Goal: Task Accomplishment & Management: Manage account settings

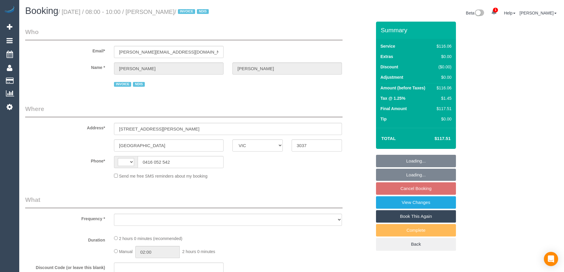
select select "VIC"
select select "string:AU"
select select "object:534"
select select "number:30"
select select "number:14"
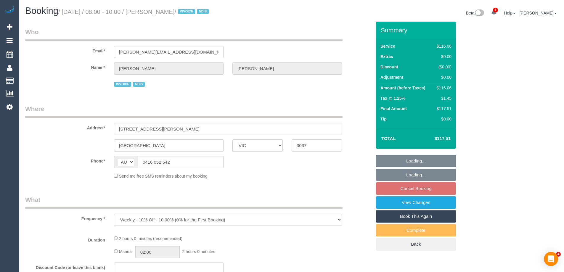
select select "number:19"
select select "number:36"
select select "number:34"
select select "number:26"
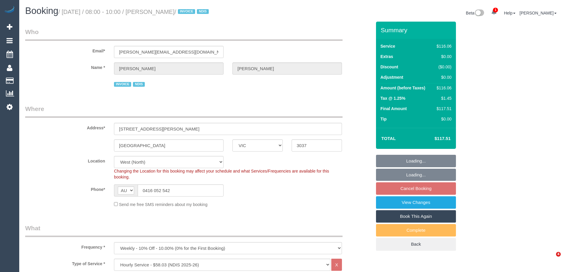
select select "spot2"
select select "object:1325"
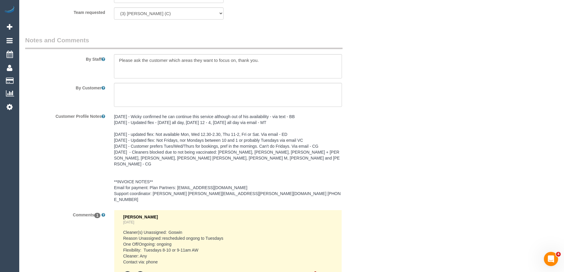
scroll to position [831, 0]
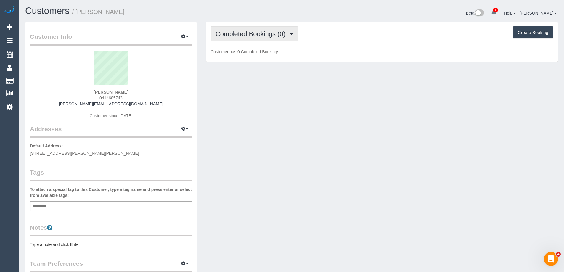
click at [232, 39] on button "Completed Bookings (0)" at bounding box center [255, 33] width 88 height 15
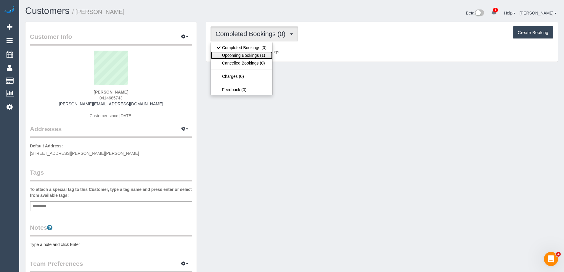
click at [232, 58] on link "Upcoming Bookings (1)" at bounding box center [242, 56] width 62 height 8
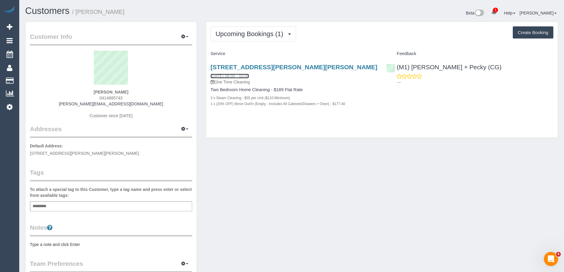
click at [230, 74] on link "13/09/2025 08:00 - 10:00" at bounding box center [230, 76] width 38 height 5
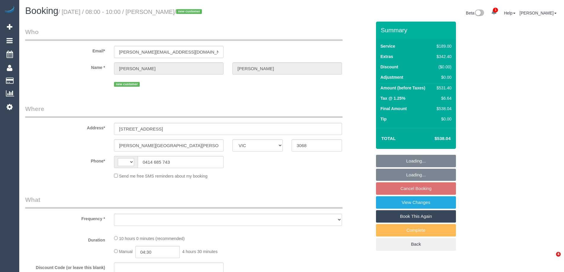
select select "VIC"
select select "string:AU"
select select "object:361"
select select "string:stripe-pm_1S28jq2GScqysDRVyxyi8L60"
select select "number:28"
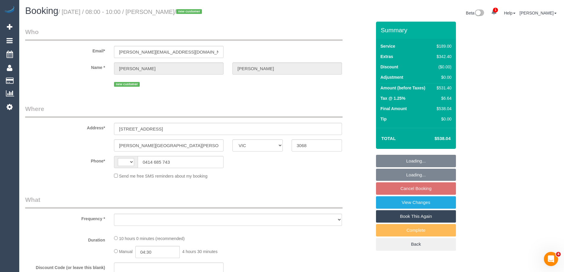
select select "number:14"
select select "number:19"
select select "number:22"
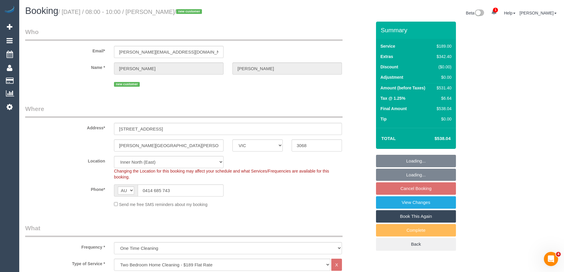
select select "object:1697"
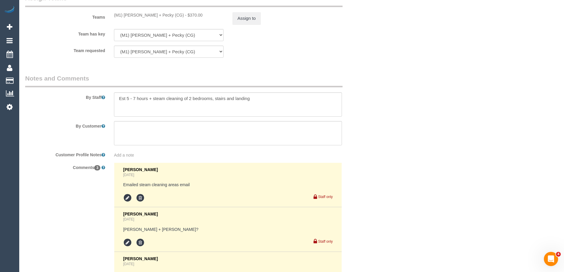
scroll to position [1060, 0]
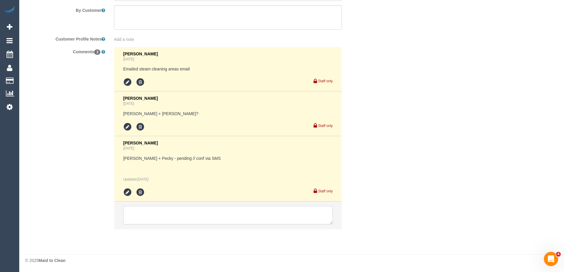
click at [166, 215] on textarea at bounding box center [228, 215] width 210 height 18
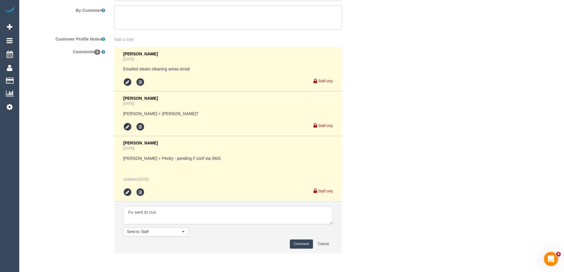
type textarea "Fu sent to cus"
click at [306, 245] on button "Comment" at bounding box center [301, 244] width 23 height 9
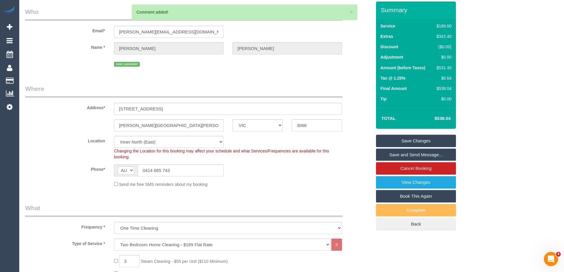
scroll to position [0, 0]
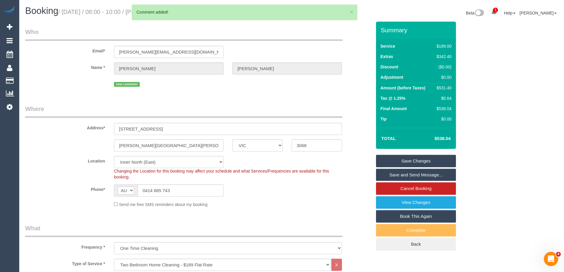
click at [448, 158] on link "Save Changes" at bounding box center [416, 161] width 80 height 12
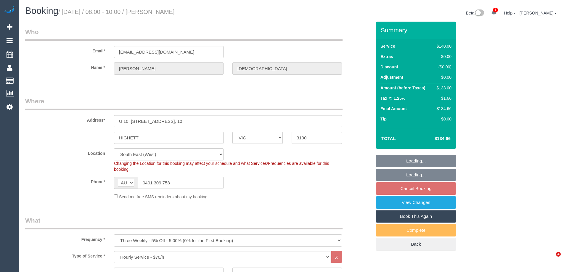
select select "VIC"
select select "string:stripe-pm_1RTuh22GScqysDRV0yB7a122"
select select "number:28"
select select "number:16"
select select "number:19"
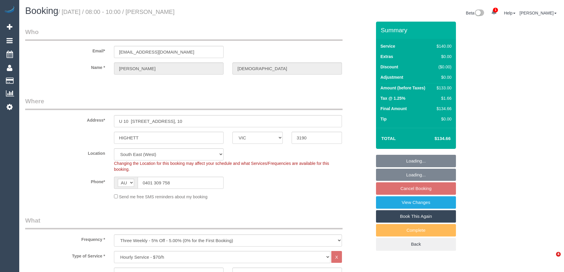
select select "number:22"
select select "number:34"
select select "number:12"
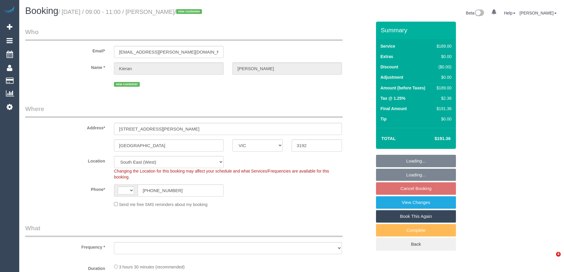
select select "VIC"
select select "string:AU"
select select "string:stripe-pm_1Rymkg2GScqysDRVxgCJIHnz"
select select "number:28"
select select "number:14"
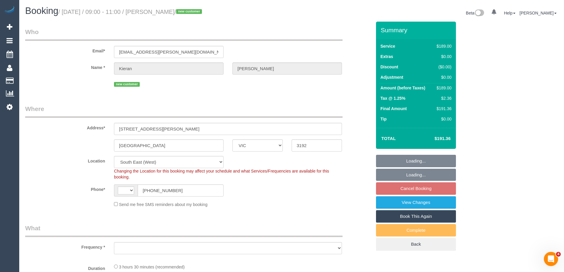
select select "number:18"
select select "number:25"
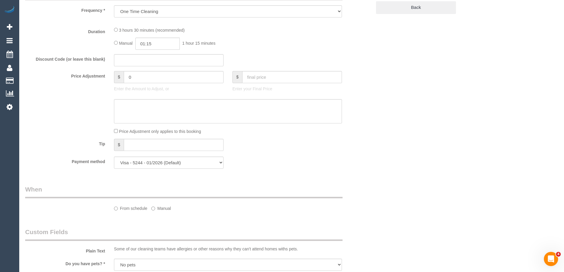
select select "object:724"
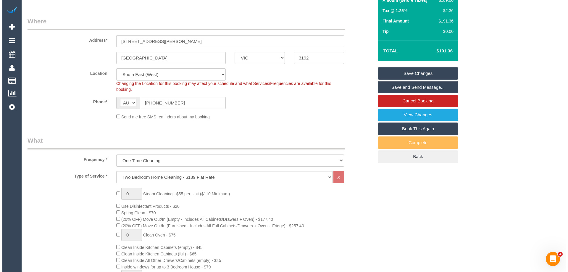
scroll to position [20, 0]
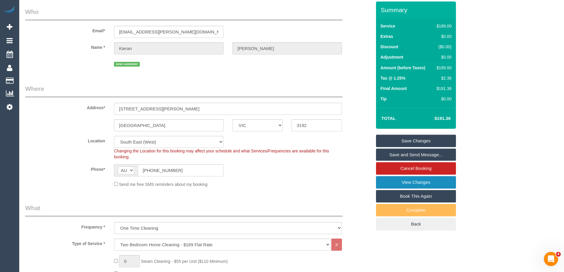
click at [423, 182] on link "View Changes" at bounding box center [416, 182] width 80 height 12
click at [169, 31] on input "kieran.smith@dgs.vic.gov.au" at bounding box center [169, 32] width 110 height 12
drag, startPoint x: 191, startPoint y: 28, endPoint x: 100, endPoint y: 27, distance: 91.5
click at [102, 27] on div "Email* kieran.smith@dgs.vic.gov.au" at bounding box center [198, 22] width 355 height 30
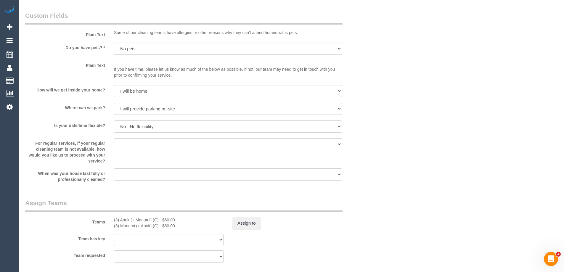
scroll to position [790, 0]
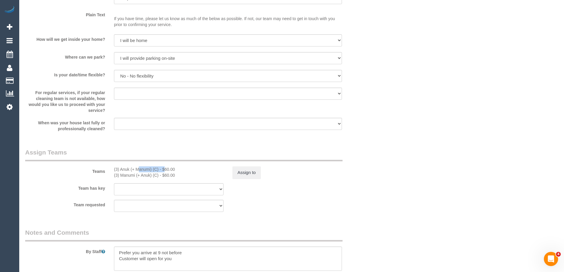
drag, startPoint x: 151, startPoint y: 170, endPoint x: 121, endPoint y: 167, distance: 30.3
click at [121, 167] on div "(3) Anuk (+ Manumi) (C) - $60.00" at bounding box center [169, 169] width 110 height 6
copy div "Anuk (+ Manumi"
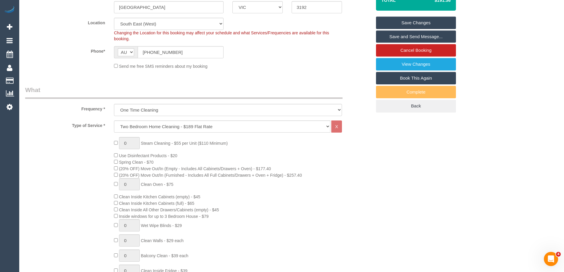
scroll to position [0, 0]
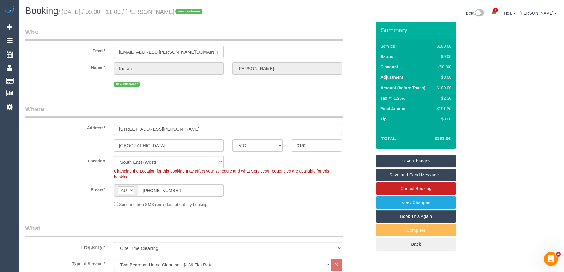
drag, startPoint x: 195, startPoint y: 12, endPoint x: 163, endPoint y: 15, distance: 31.8
click at [163, 15] on h1 "Booking / September 13, 2025 / 09:00 - 11:00 / Kieran smith / new customer" at bounding box center [156, 11] width 262 height 10
copy small "Kieran smith"
click at [153, 50] on input "kieran.smith@dgs.vic.gov.au" at bounding box center [169, 52] width 110 height 12
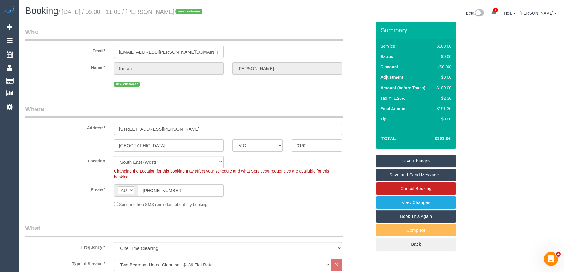
click at [153, 50] on input "kieran.smith@dgs.vic.gov.au" at bounding box center [169, 52] width 110 height 12
click at [181, 91] on fieldset "Who Email* kieran.smith@dgs.vic.gov.au Name * Kieran smith new customer" at bounding box center [198, 60] width 346 height 65
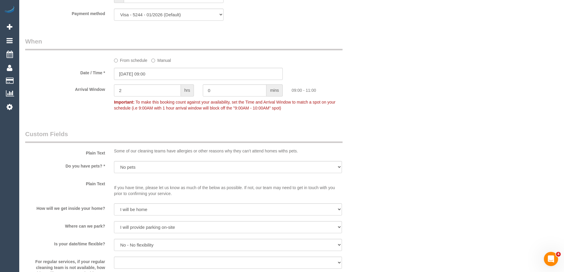
scroll to position [622, 0]
click at [163, 74] on input "13/09/2025 09:00" at bounding box center [198, 73] width 169 height 12
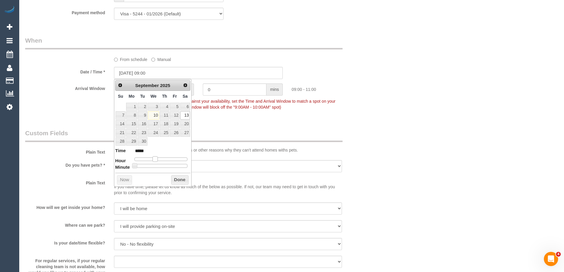
type input "13/09/2025 10:00"
type input "*****"
type input "13/09/2025 11:00"
type input "*****"
drag, startPoint x: 157, startPoint y: 160, endPoint x: 161, endPoint y: 161, distance: 4.6
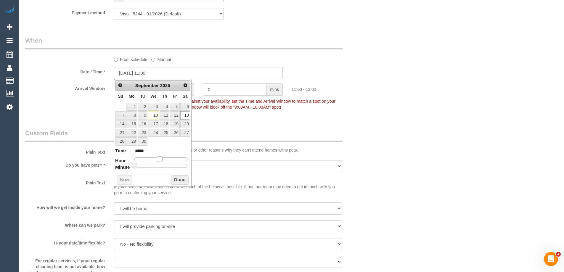
click at [161, 161] on span at bounding box center [159, 158] width 5 height 5
click at [179, 177] on button "Done" at bounding box center [179, 179] width 17 height 9
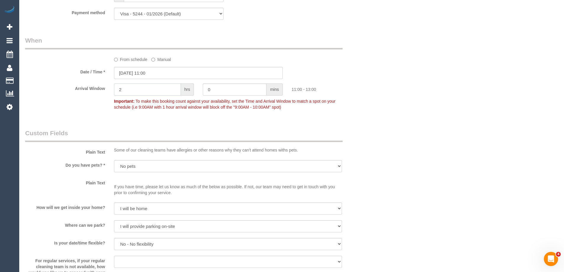
click at [158, 89] on input "2" at bounding box center [147, 89] width 67 height 12
type input "1"
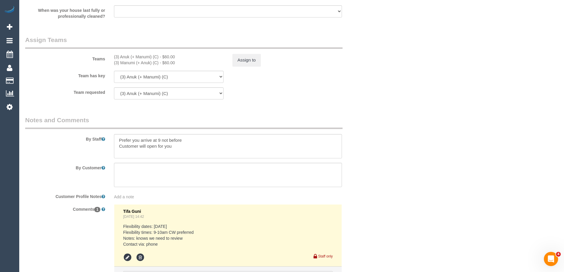
scroll to position [968, 0]
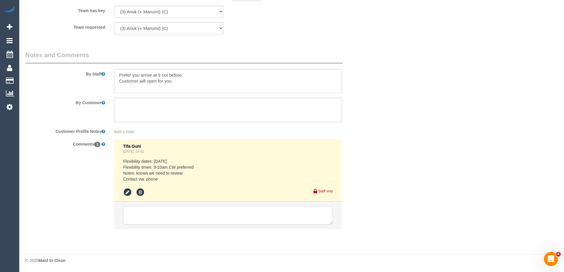
click at [176, 210] on textarea at bounding box center [228, 215] width 210 height 18
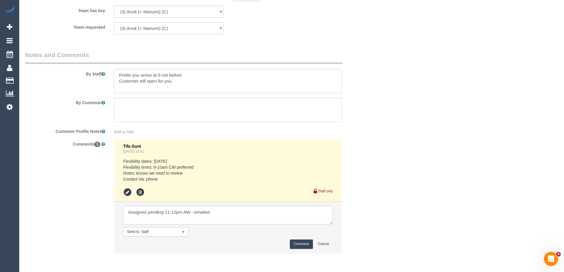
type textarea "Assigned pending 11-12pm AW - emailed"
click at [305, 242] on button "Comment" at bounding box center [301, 244] width 23 height 9
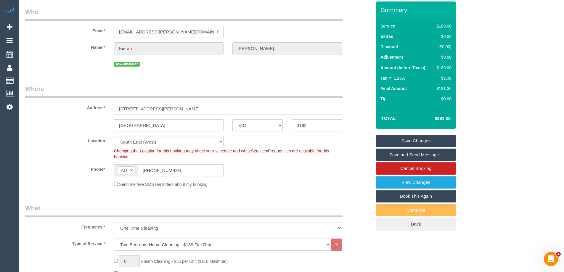
scroll to position [0, 0]
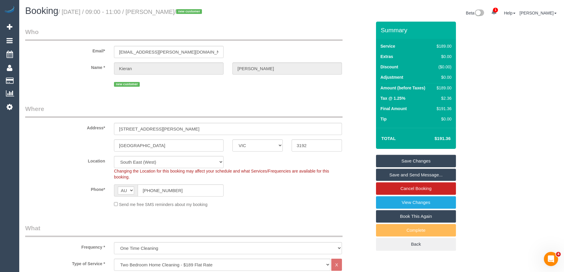
click at [449, 85] on div "$189.00" at bounding box center [442, 88] width 17 height 6
copy div "189.00"
click at [476, 90] on div "Summary Service $189.00 Extras $0.00 Discount ($0.00) Adjustment $0.00 Amount (…" at bounding box center [438, 142] width 133 height 241
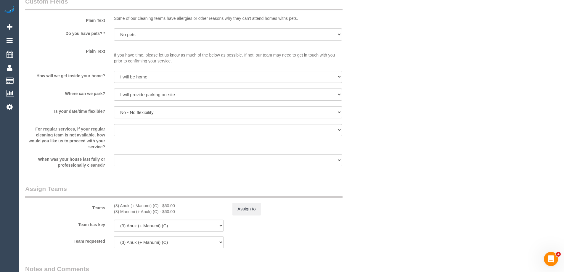
scroll to position [799, 0]
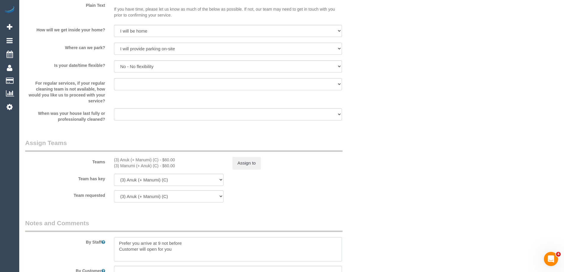
click at [117, 242] on textarea at bounding box center [228, 249] width 228 height 24
click at [125, 242] on textarea at bounding box center [228, 249] width 228 height 24
click at [166, 243] on textarea at bounding box center [228, 249] width 228 height 24
type textarea "Estimated time 3-3.5 hours Prefer you arrive at 9 not before Customer will open…"
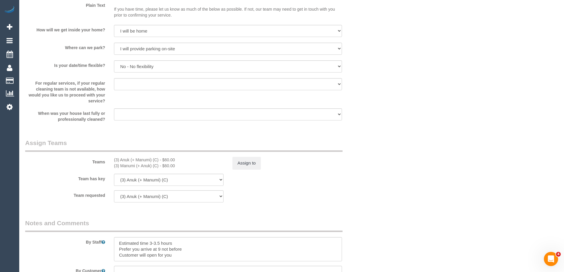
click at [292, 207] on fieldset "Assign Teams Teams (3) Anuk (+ Manumi) (C) - $60.00 (3) Manumi (+ Anuk) (C) - $…" at bounding box center [198, 173] width 346 height 68
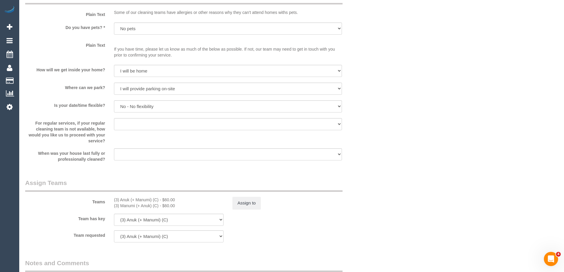
scroll to position [711, 0]
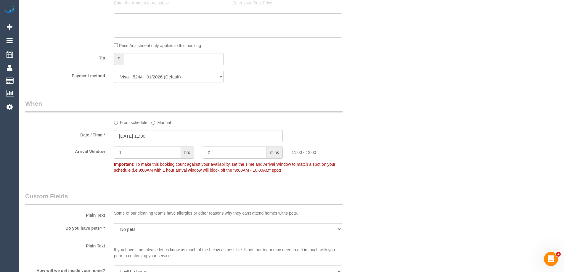
scroll to position [474, 0]
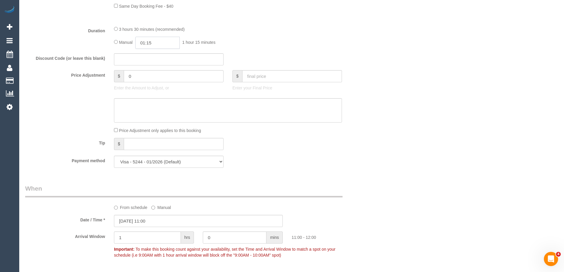
click at [157, 43] on input "01:15" at bounding box center [157, 43] width 44 height 12
type input "01:45"
click at [384, 15] on div "Who Email* kieran.smith@dgs.vic.gov.au Name * Kieran smith new customer Where A…" at bounding box center [291, 169] width 533 height 1242
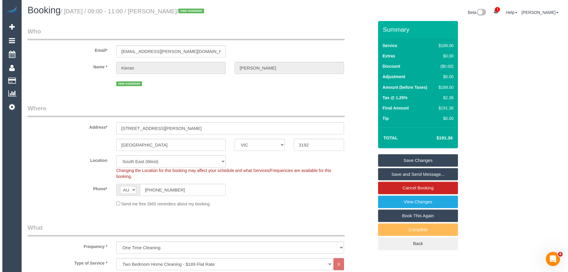
scroll to position [0, 0]
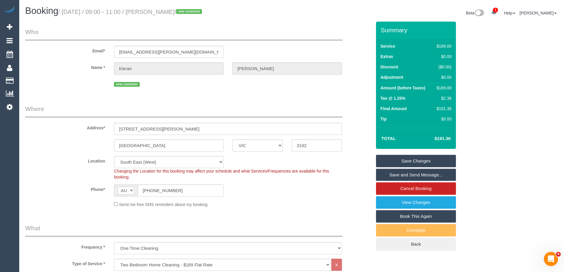
click at [418, 161] on link "Save Changes" at bounding box center [416, 161] width 80 height 12
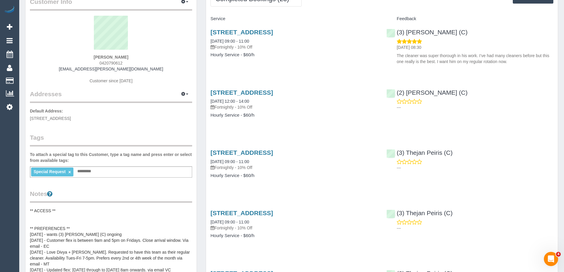
scroll to position [89, 0]
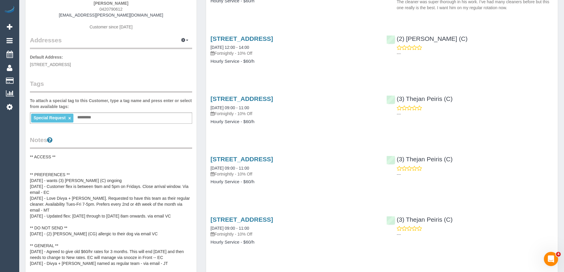
click at [68, 119] on link "×" at bounding box center [69, 118] width 3 height 5
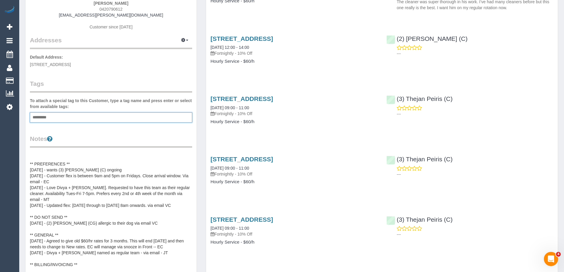
scroll to position [18, 0]
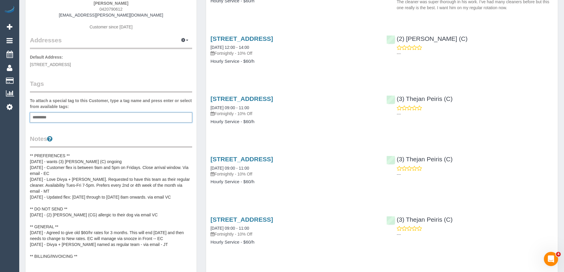
click at [77, 152] on div "Notes ** ACCESS ** ** PREFERENCES ** [DATE] - wants (3) [PERSON_NAME] (C) ongoi…" at bounding box center [111, 202] width 162 height 137
click at [73, 167] on pre "** ACCESS ** ** PREFERENCES ** [DATE] - wants (3) [PERSON_NAME] (C) ongoing [DA…" at bounding box center [111, 212] width 162 height 118
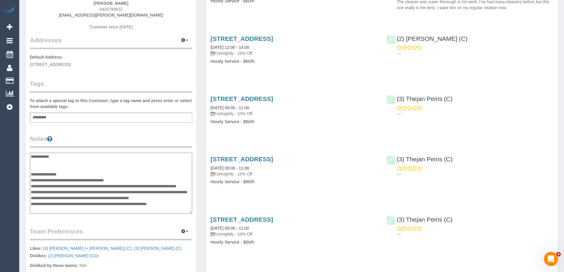
scroll to position [83, 0]
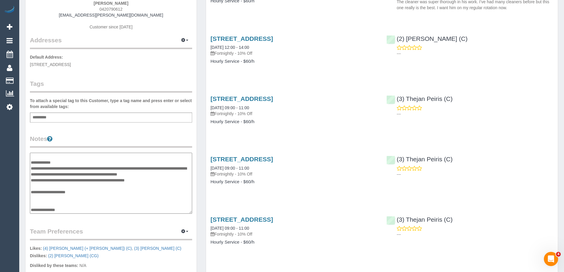
click at [69, 160] on textarea "**********" at bounding box center [111, 183] width 162 height 61
click at [93, 161] on textarea "**********" at bounding box center [111, 183] width 162 height 61
type textarea "**********"
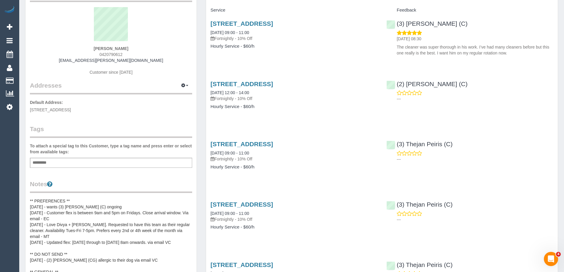
scroll to position [0, 0]
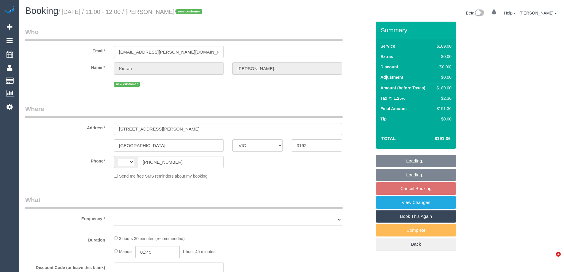
select select "VIC"
select select "string:AU"
select select "object:580"
select select "string:stripe-pm_1Rymkg2GScqysDRVxgCJIHnz"
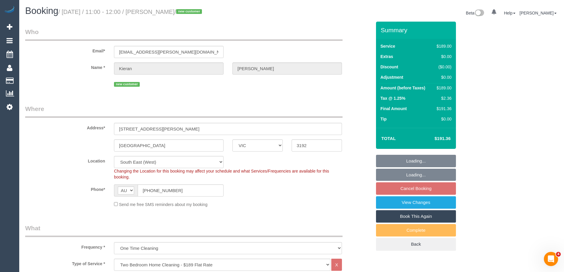
select select "number:28"
select select "number:14"
select select "number:18"
select select "number:25"
select select "object:1364"
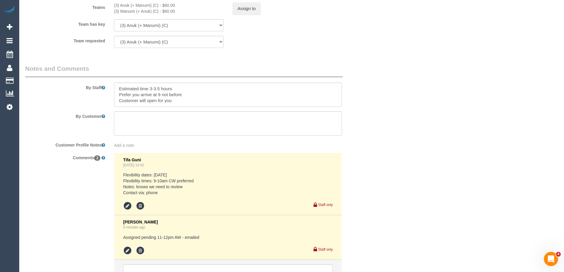
scroll to position [1012, 0]
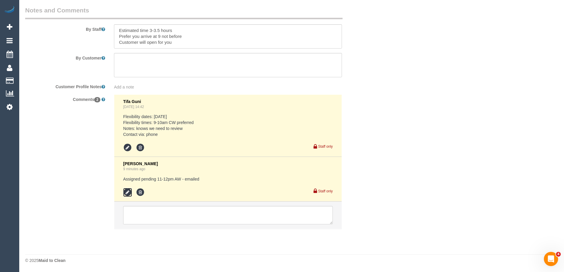
click at [127, 193] on icon at bounding box center [127, 192] width 9 height 9
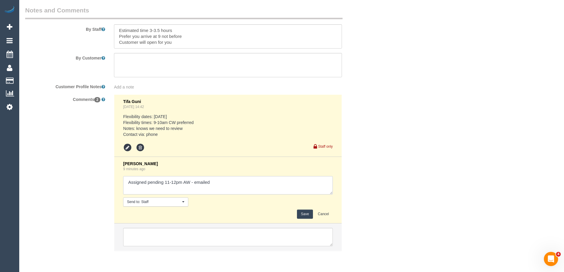
click at [243, 179] on textarea at bounding box center [228, 185] width 210 height 18
type textarea "Assigned pending 11-12pm AW - emailed. Customer confirmed."
click at [307, 217] on button "Save" at bounding box center [305, 214] width 16 height 9
click at [356, 189] on div "Comments 2 Tifa Guni Aug 22, 2025 14:42 Flexibility dates: Saturday Flexibility…" at bounding box center [198, 175] width 355 height 163
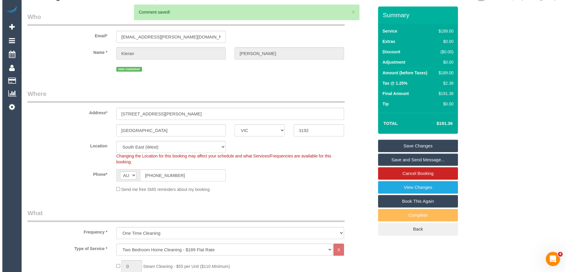
scroll to position [0, 0]
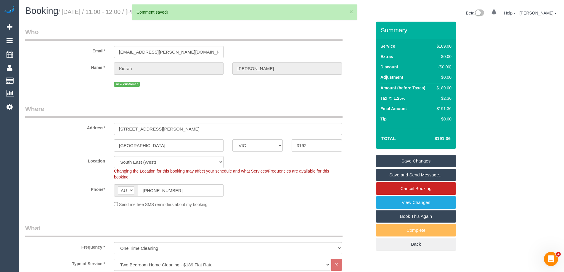
click at [410, 174] on link "Save and Send Message..." at bounding box center [416, 175] width 80 height 12
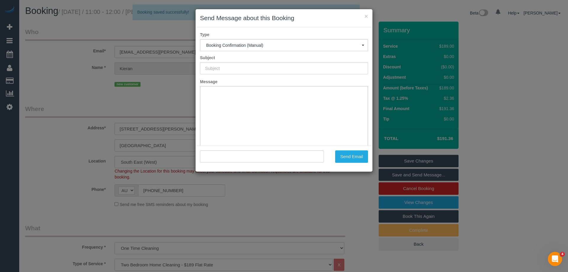
type input "Booking Confirmed"
type input ""Kieran smith" <kieran.smith@dgs.vic.gov.au>"
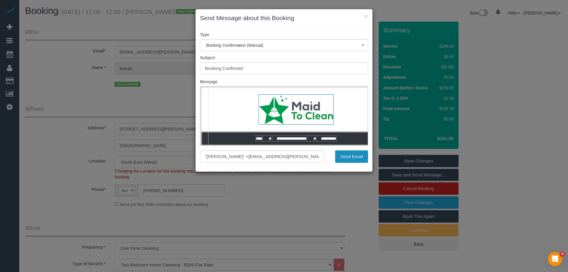
click at [363, 158] on button "Send Email" at bounding box center [351, 156] width 33 height 12
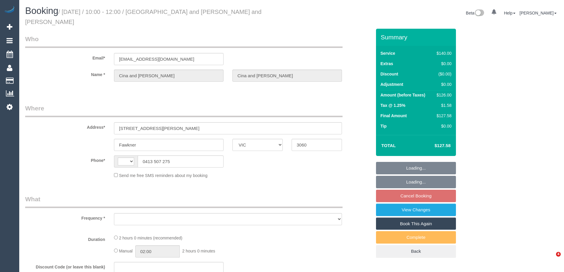
select select "VIC"
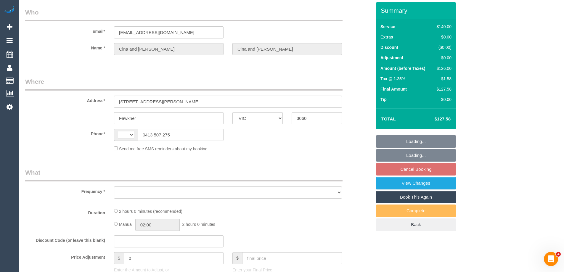
select select "string:AU"
select select "string:stripe-pm_1RbCN62GScqysDRV4q0fQHjd"
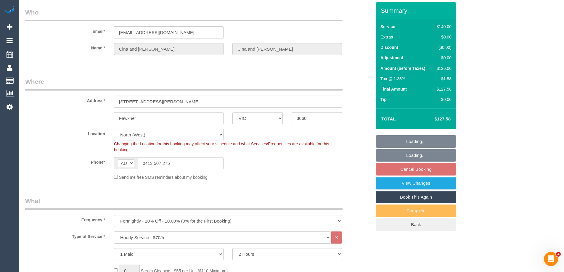
select select "object:694"
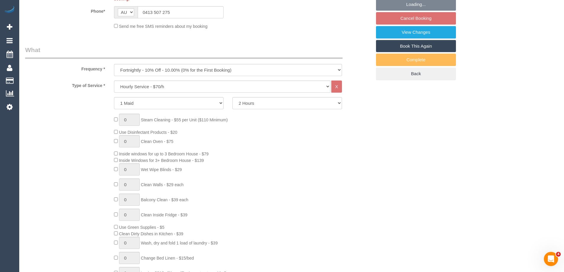
select select "number:27"
select select "number:14"
select select "number:19"
select select "number:25"
select select "number:34"
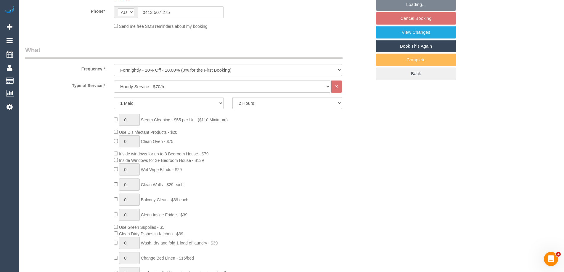
select select "number:11"
select select "object:845"
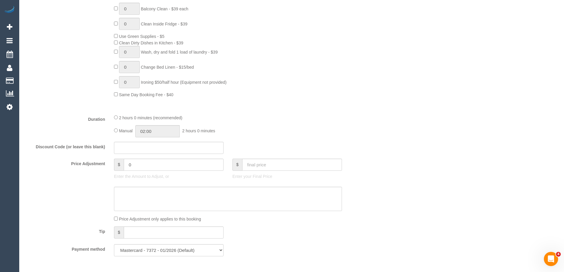
select select "spot3"
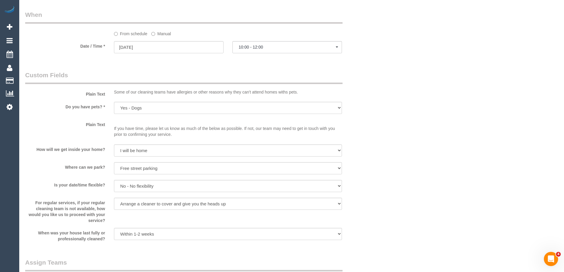
scroll to position [740, 0]
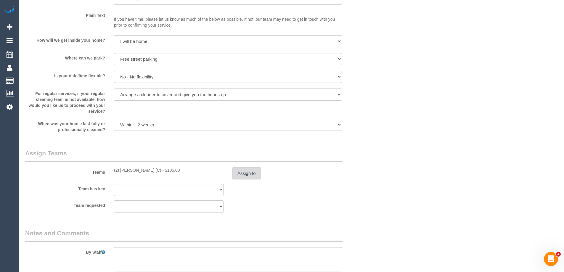
click at [250, 170] on button "Assign to" at bounding box center [246, 173] width 28 height 12
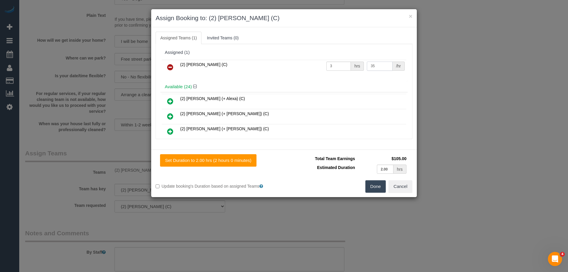
click at [380, 67] on input "35" at bounding box center [379, 66] width 25 height 9
type input "37.5"
click at [379, 193] on div "Set Duration to 2.00 hrs (2 hours 0 minutes) Total Team Earnings $112.50 Estima…" at bounding box center [284, 174] width 266 height 48
click at [378, 190] on button "Done" at bounding box center [376, 186] width 21 height 12
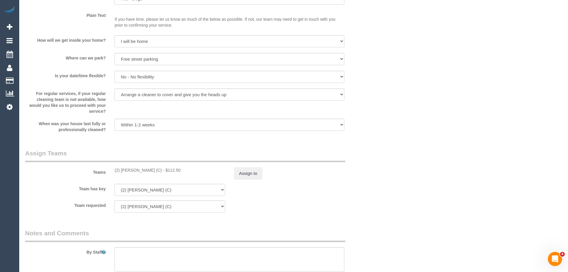
click at [418, 181] on div "× Assign Booking to: (2) Uzair Saleem (C) Assigned Teams (1) Invited Teams (0) …" at bounding box center [284, 136] width 568 height 272
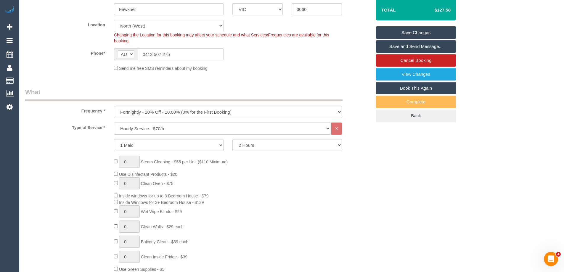
scroll to position [89, 0]
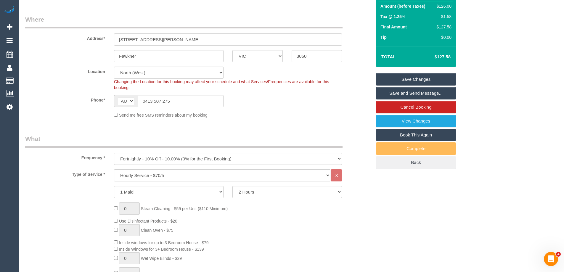
click at [417, 73] on link "Save Changes" at bounding box center [416, 79] width 80 height 12
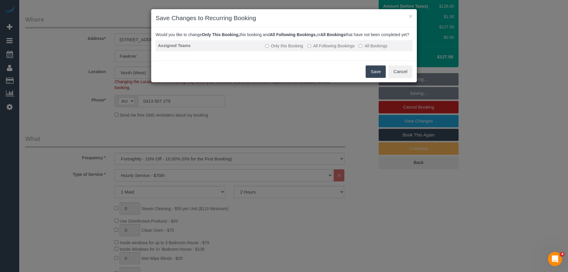
click at [330, 49] on label "All Following Bookings" at bounding box center [331, 46] width 47 height 6
click at [378, 78] on button "Save" at bounding box center [376, 71] width 20 height 12
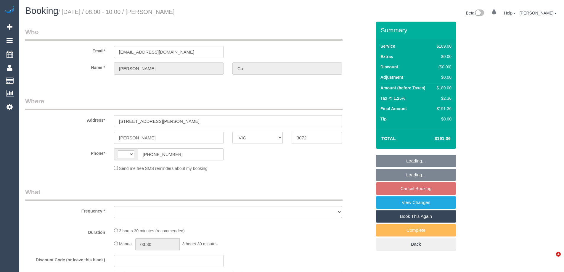
select select "VIC"
select select "string:AU"
select select "object:528"
select select "string:stripe-pm_1QC7kU2GScqysDRVR9v5iGH8"
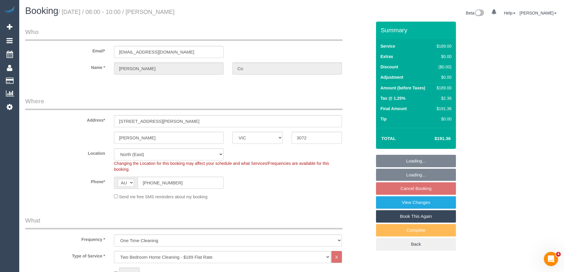
select select "object:1415"
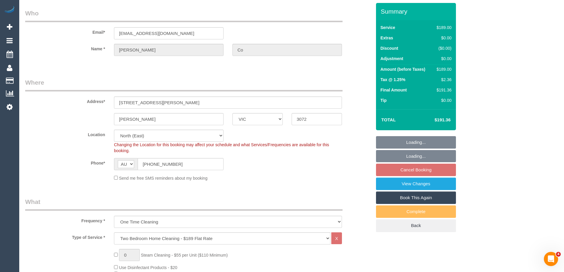
select select "number:28"
select select "number:14"
select select "number:19"
select select "number:25"
select select "number:34"
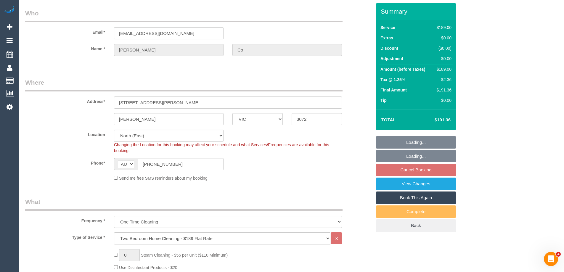
select select "number:26"
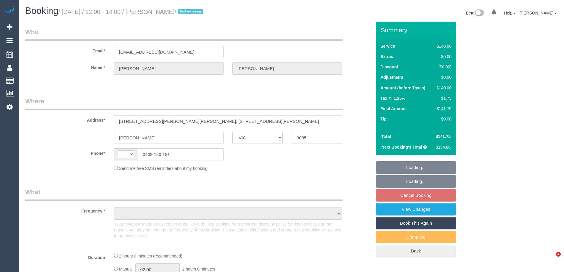
select select "VIC"
select select "string:AU"
select select "object:591"
select select "string:stripe-pm_1RwDEw2GScqysDRVUieDIEHT"
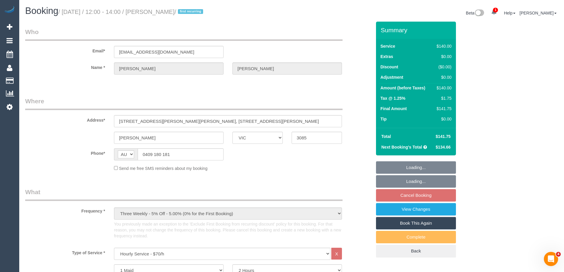
select select "number:28"
select select "number:14"
select select "number:19"
select select "number:24"
select select "number:34"
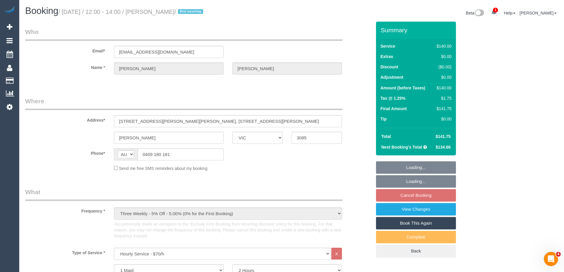
select select "number:12"
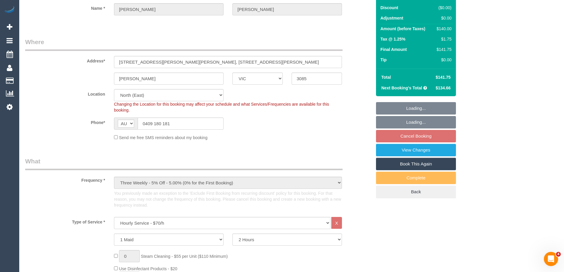
select select "object:1566"
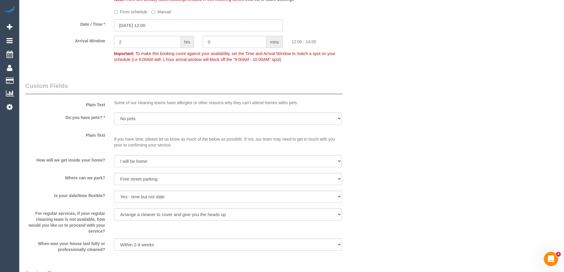
scroll to position [799, 0]
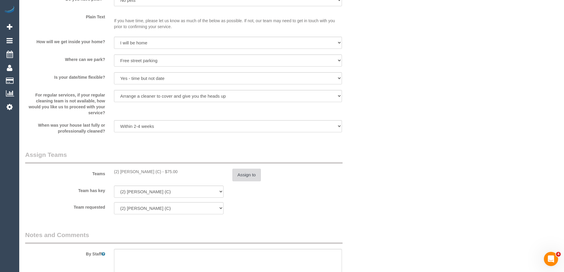
click at [253, 172] on button "Assign to" at bounding box center [246, 175] width 28 height 12
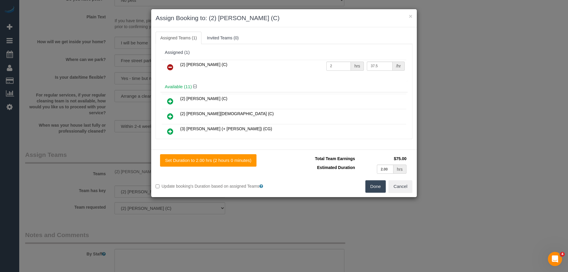
click at [377, 189] on button "Done" at bounding box center [376, 186] width 21 height 12
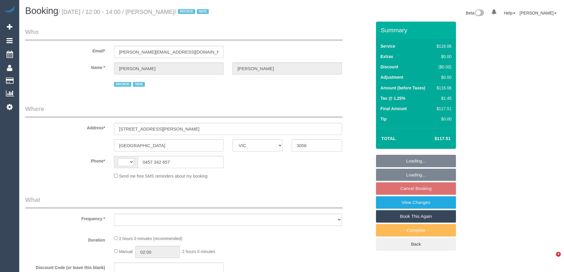
select select "VIC"
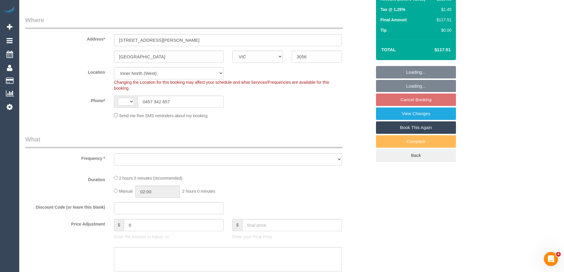
select select "string:AU"
select select "number:28"
select select "number:14"
select select "number:19"
select select "number:36"
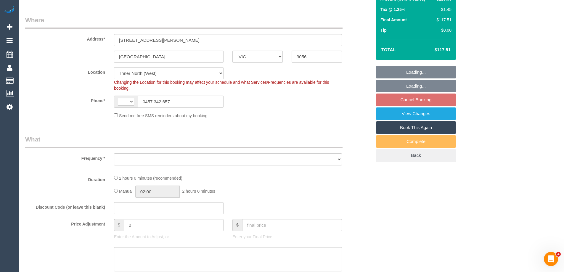
select select "number:35"
select select "object:1565"
select select "spot6"
select select "object:1575"
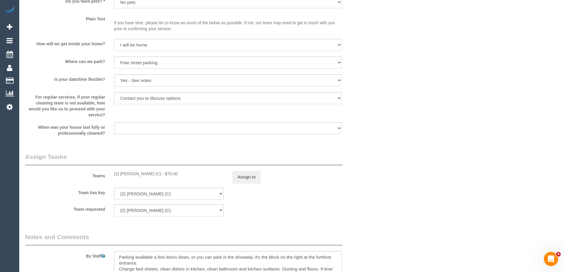
scroll to position [711, 0]
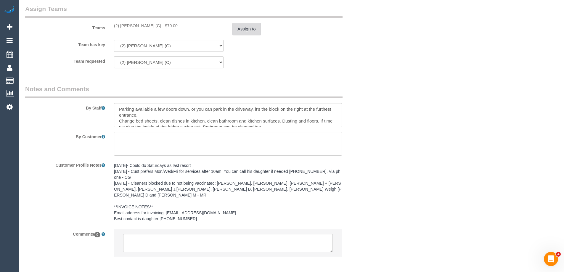
click at [247, 29] on button "Assign to" at bounding box center [246, 29] width 28 height 12
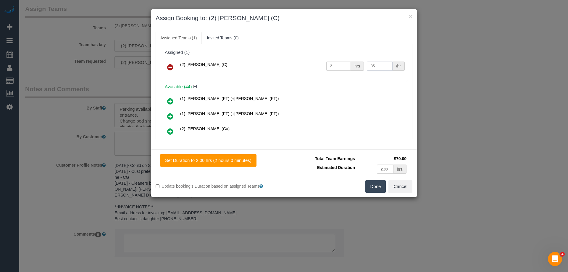
click at [371, 67] on input "35" at bounding box center [379, 66] width 25 height 9
type input "37.5"
click at [378, 192] on button "Done" at bounding box center [376, 186] width 21 height 12
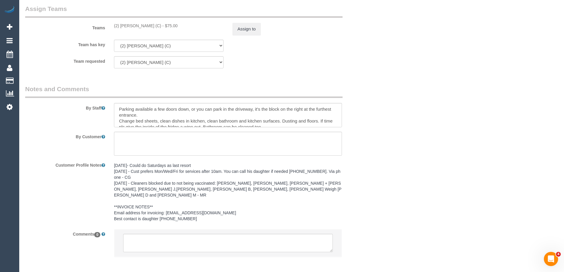
click at [433, 147] on div "× Assign Booking to: (2) Sewmina De Silva (C) Assigned Teams (1) Invited Teams …" at bounding box center [282, 136] width 564 height 272
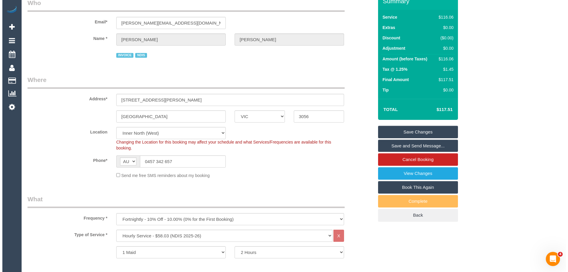
scroll to position [0, 0]
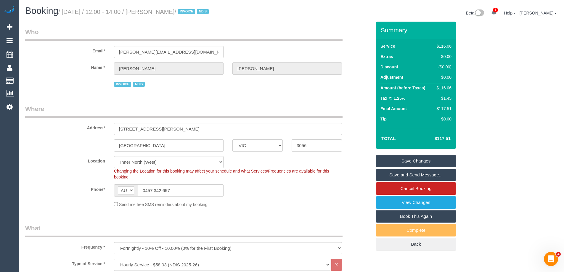
click at [394, 162] on link "Save Changes" at bounding box center [416, 161] width 80 height 12
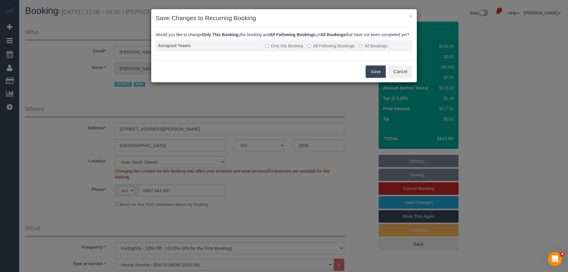
click at [321, 49] on label "All Following Bookings" at bounding box center [331, 46] width 47 height 6
click at [378, 78] on button "Save" at bounding box center [376, 71] width 20 height 12
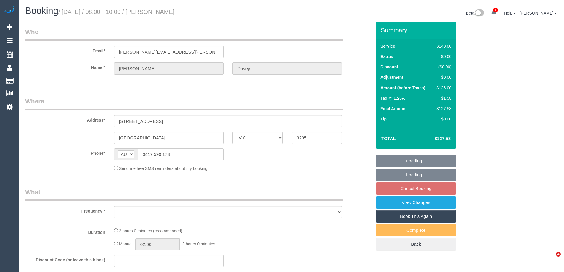
select select "VIC"
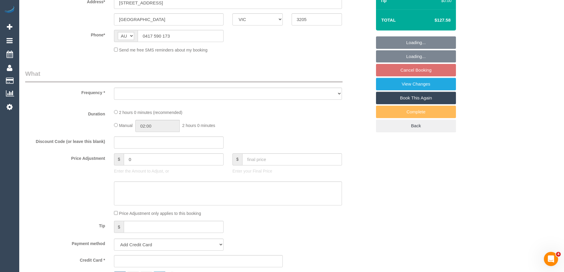
select select "string:stripe-pm_1RtJeK2GScqysDRVEIhgm82e"
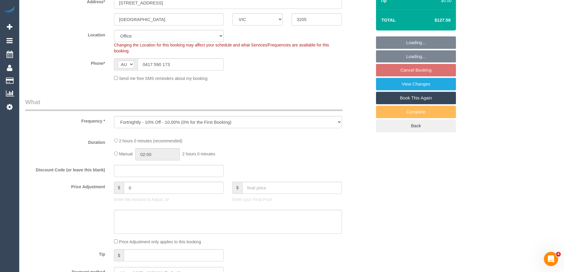
select select "object:854"
select select "number:30"
select select "number:14"
select select "number:19"
select select "number:36"
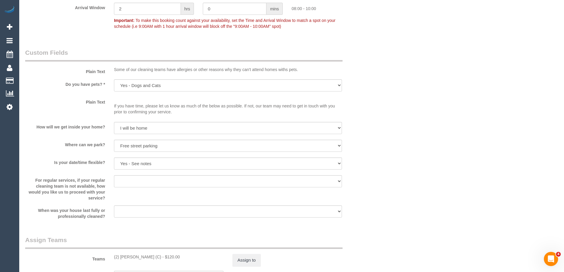
scroll to position [711, 0]
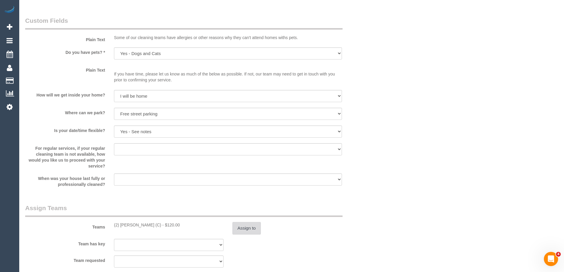
click at [243, 230] on button "Assign to" at bounding box center [246, 228] width 28 height 12
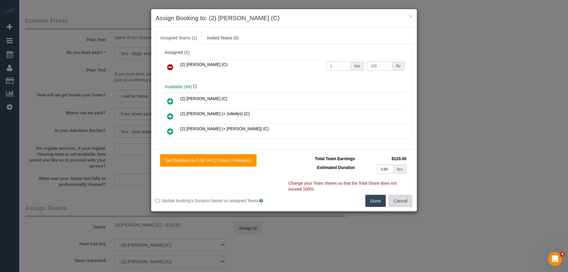
click at [405, 202] on button "Cancel" at bounding box center [401, 201] width 24 height 12
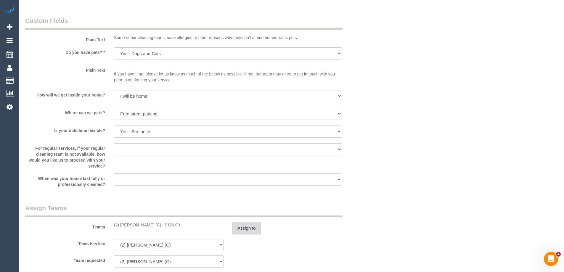
scroll to position [918, 0]
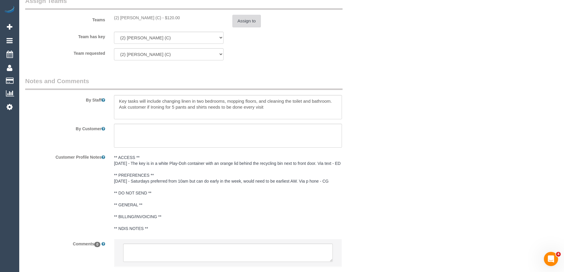
click at [253, 19] on button "Assign to" at bounding box center [246, 21] width 28 height 12
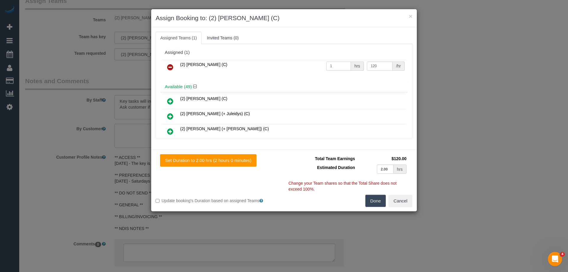
click at [337, 65] on input "1" at bounding box center [339, 66] width 25 height 9
type input "2"
click at [393, 63] on div "/hr" at bounding box center [399, 66] width 12 height 9
click at [386, 64] on input "120" at bounding box center [379, 66] width 25 height 9
drag, startPoint x: 386, startPoint y: 65, endPoint x: 287, endPoint y: 58, distance: 98.5
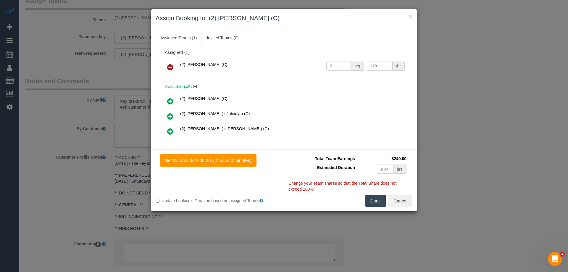
click at [302, 58] on div "(2) [PERSON_NAME] (C) 2 hrs 120 /hr" at bounding box center [284, 69] width 248 height 23
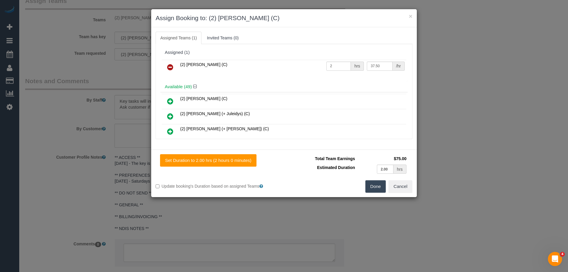
type input "37.5"
click at [379, 187] on button "Done" at bounding box center [376, 186] width 21 height 12
click at [379, 187] on div "× Assign Booking to: (2) [PERSON_NAME] (C) Assigned Teams (1) Invited Teams (0)…" at bounding box center [284, 136] width 568 height 272
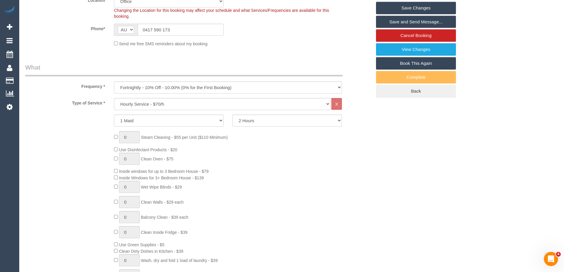
scroll to position [30, 0]
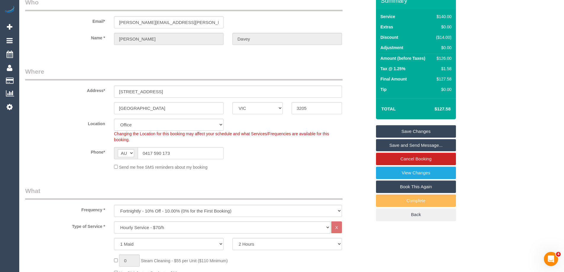
click at [391, 132] on link "Save Changes" at bounding box center [416, 131] width 80 height 12
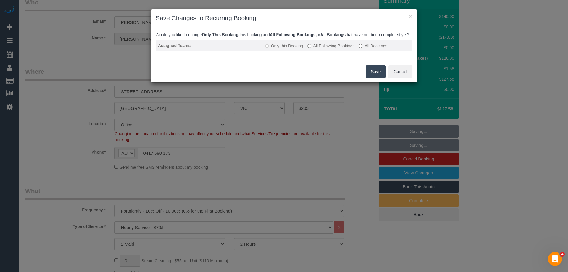
click at [329, 49] on label "All Following Bookings" at bounding box center [331, 46] width 47 height 6
click at [376, 77] on button "Save" at bounding box center [376, 71] width 20 height 12
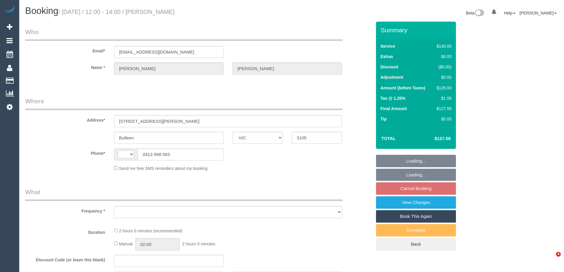
select select "VIC"
select select "string:AU"
select select "object:537"
select select "string:stripe-pm_1JCvlJ2GScqysDRV8uI3b11e"
select select "number:29"
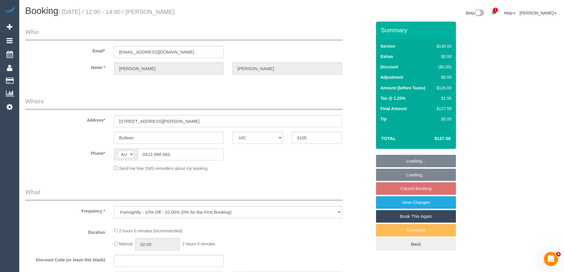
select select "number:14"
select select "number:19"
select select "number:22"
select select "number:34"
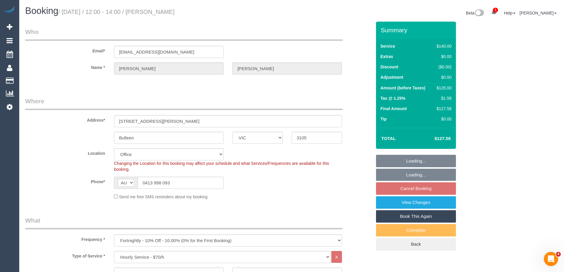
select select "object:2147"
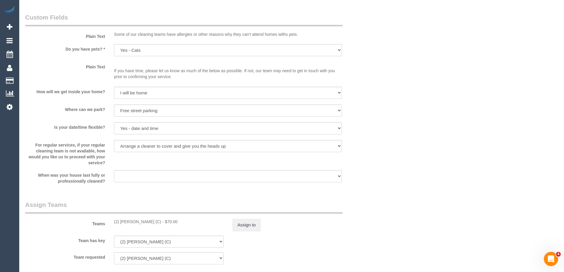
scroll to position [770, 0]
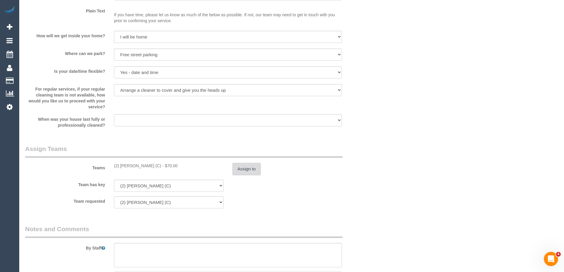
click at [249, 171] on button "Assign to" at bounding box center [246, 169] width 28 height 12
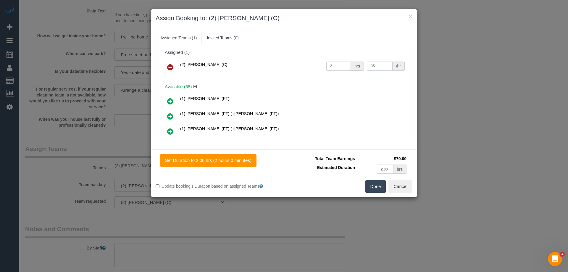
click at [379, 65] on input "35" at bounding box center [379, 66] width 25 height 9
type input "3"
type input "37.5"
click at [381, 195] on div "Set Duration to 2.00 hrs (2 hours 0 minutes) Total Team Earnings $75.00 Estimat…" at bounding box center [284, 174] width 266 height 48
click at [377, 190] on button "Done" at bounding box center [376, 186] width 21 height 12
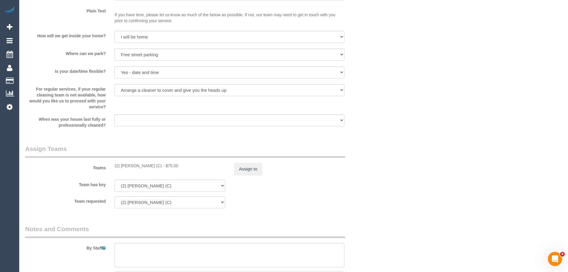
click at [377, 190] on div "× Assign Booking to: (2) Sewmina De Silva (C) Assigned Teams (1) Invited Teams …" at bounding box center [284, 136] width 568 height 272
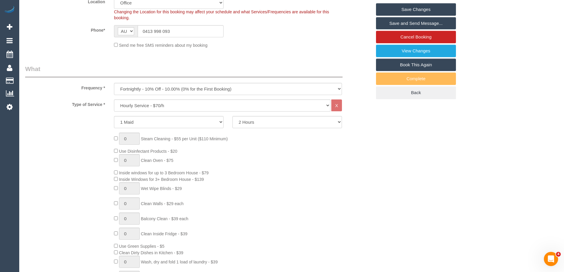
scroll to position [89, 0]
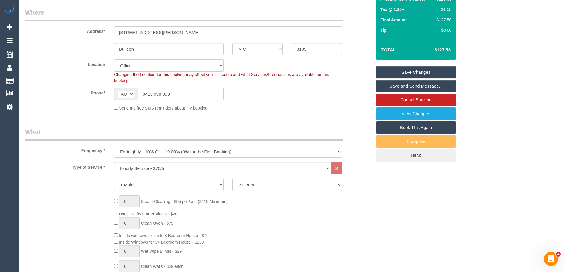
click at [417, 71] on link "Save Changes" at bounding box center [416, 72] width 80 height 12
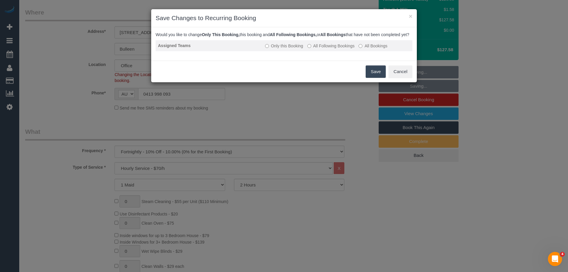
click at [333, 49] on label "All Following Bookings" at bounding box center [331, 46] width 47 height 6
click at [374, 76] on button "Save" at bounding box center [376, 71] width 20 height 12
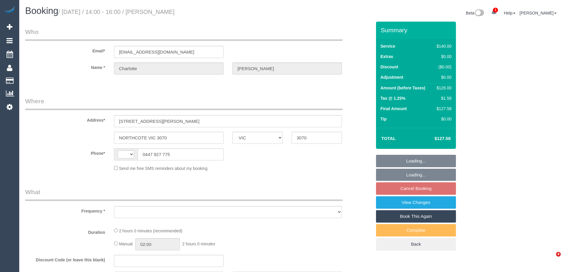
select select "VIC"
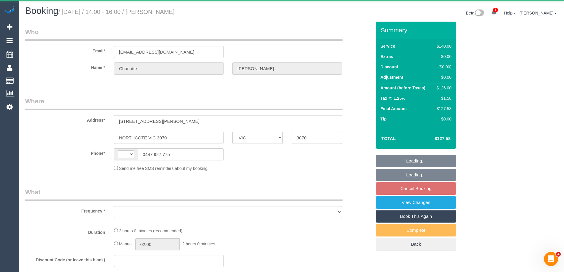
select select "object:818"
select select "string:stripe-pm_1RutSU2GScqysDRVw6OmeBWv"
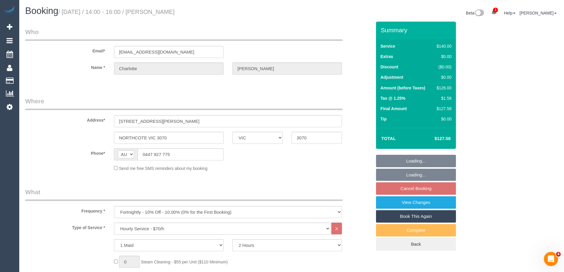
select select "string:AU"
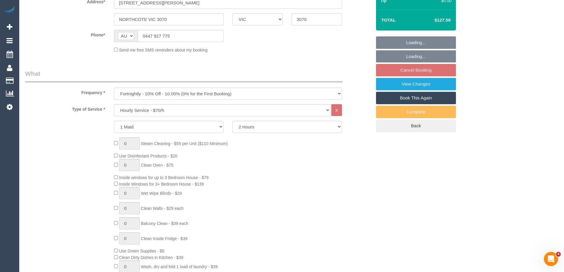
select select "number:29"
select select "number:16"
select select "number:19"
select select "number:24"
select select "number:35"
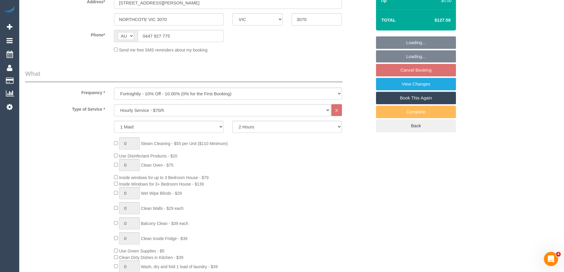
select select "number:26"
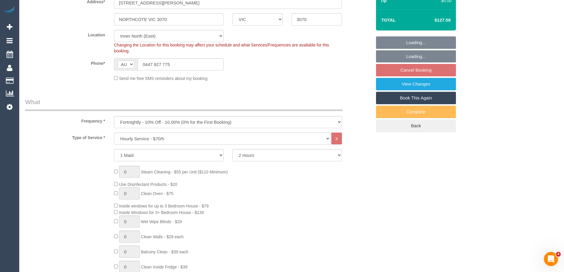
select select "object:2215"
select select "spot5"
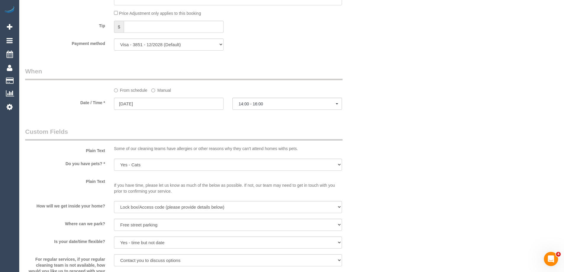
scroll to position [651, 0]
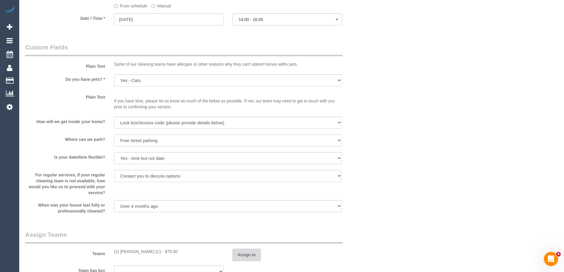
click at [248, 256] on button "Assign to" at bounding box center [246, 255] width 28 height 12
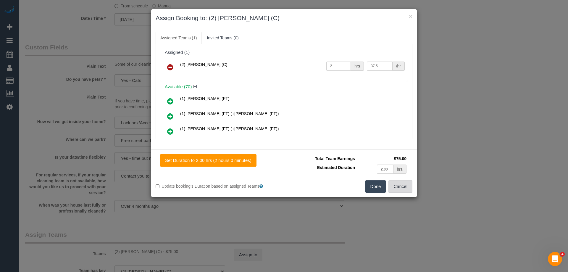
click at [408, 190] on button "Cancel" at bounding box center [401, 186] width 24 height 12
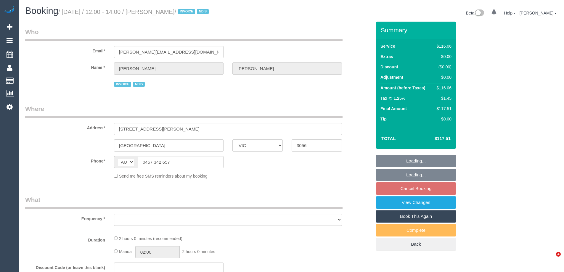
select select "VIC"
select select "object:2009"
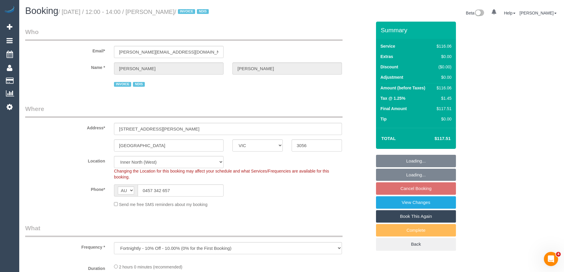
select select "number:28"
select select "number:14"
select select "number:19"
select select "number:36"
select select "number:35"
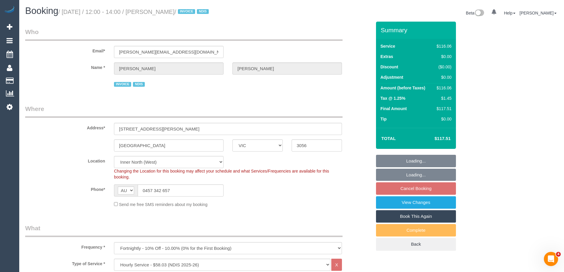
select select "object:2221"
select select "spot6"
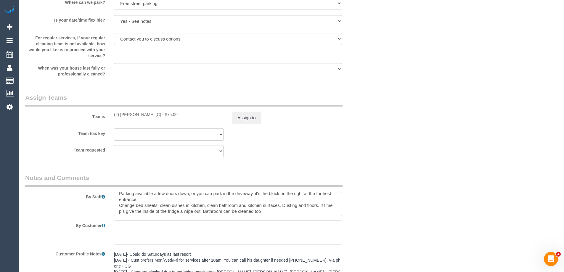
scroll to position [6, 0]
click at [247, 120] on button "Assign to" at bounding box center [246, 118] width 28 height 12
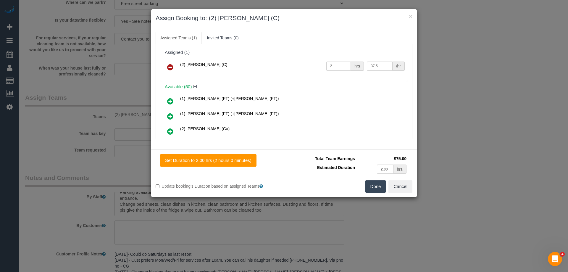
click at [356, 22] on h3 "Assign Booking to: (2) [PERSON_NAME] (C)" at bounding box center [284, 18] width 257 height 9
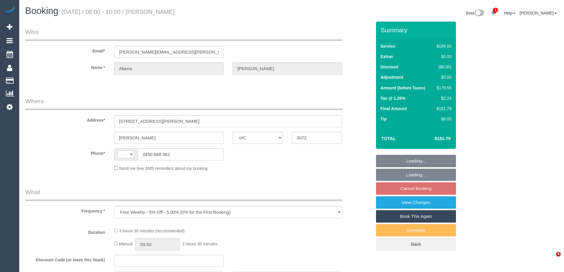
select select "VIC"
select select "string:AU"
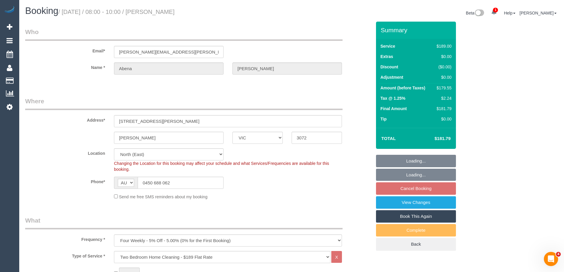
select select "number:28"
select select "number:14"
select select "number:19"
select select "number:24"
select select "number:34"
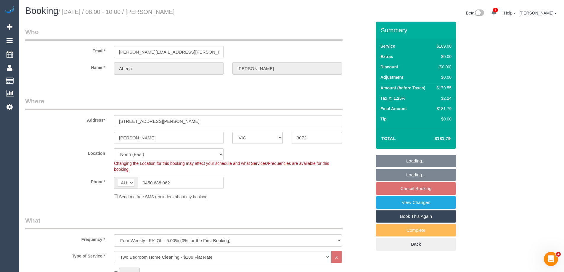
select select "number:13"
select select "object:1424"
select select "string:stripe-pm_1R7rP32GScqysDRVtetNqcL1"
select select "spot2"
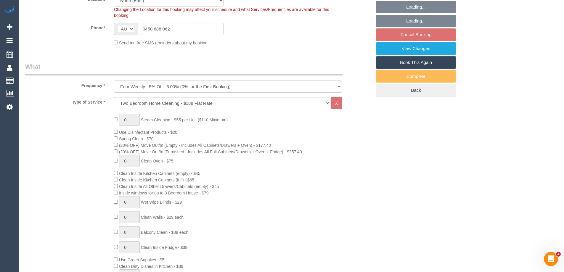
scroll to position [207, 0]
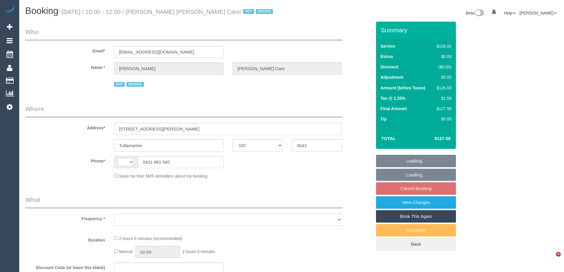
select select "VIC"
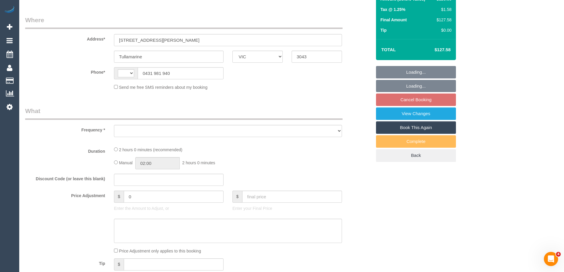
select select "string:AU"
select select "object:534"
select select "120"
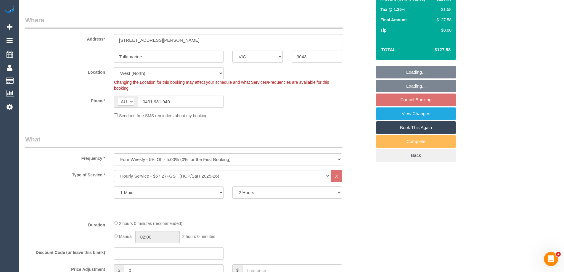
select select "spot3"
select select "number:28"
select select "number:14"
select select "number:19"
select select "number:36"
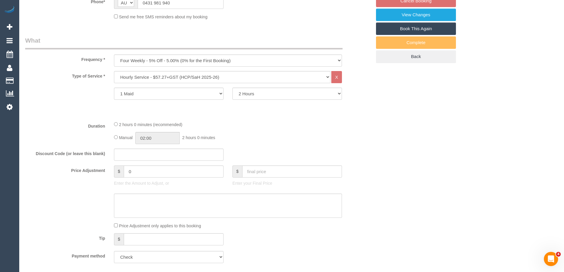
select select "object:755"
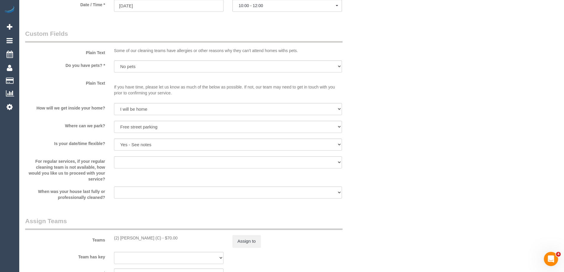
scroll to position [533, 0]
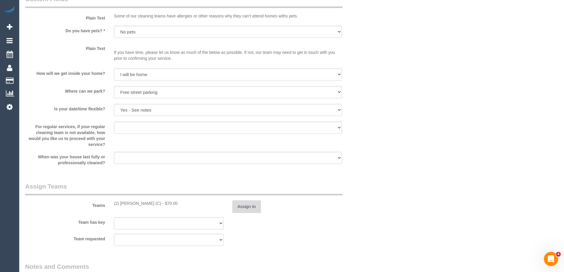
click at [251, 207] on button "Assign to" at bounding box center [246, 206] width 28 height 12
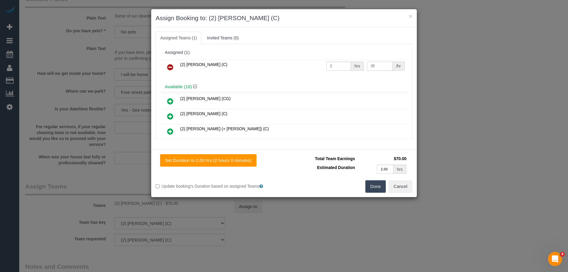
click at [376, 65] on input "35" at bounding box center [379, 66] width 25 height 9
type input "37.5"
click at [378, 193] on div "Set Duration to 2.00 hrs (2 hours 0 minutes) Total Team Earnings $75.00 Estimat…" at bounding box center [284, 174] width 266 height 48
click at [375, 190] on button "Done" at bounding box center [376, 186] width 21 height 12
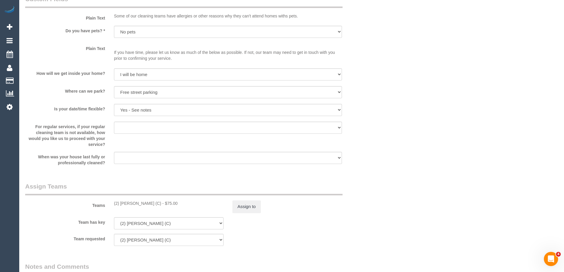
click at [417, 164] on div "× Assign Booking to: (2) Harry Dhasmana (C) Assigned Teams (1) Invited Teams (0…" at bounding box center [282, 136] width 564 height 272
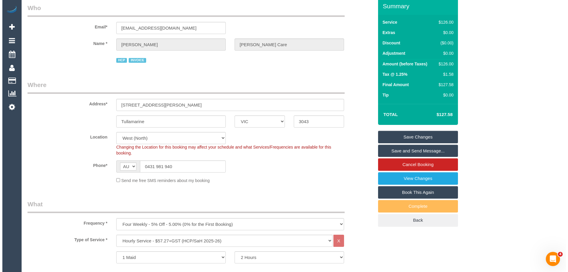
scroll to position [0, 0]
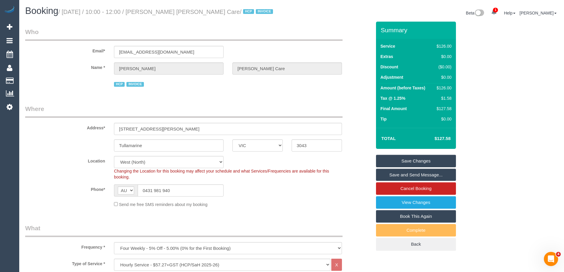
click at [410, 158] on link "Save Changes" at bounding box center [416, 161] width 80 height 12
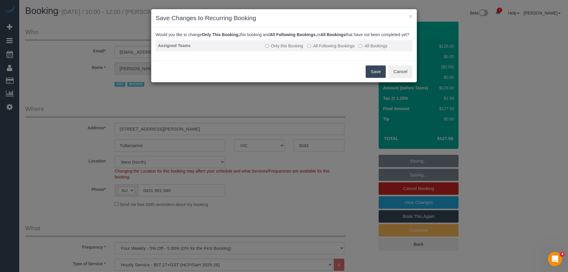
click at [330, 49] on label "All Following Bookings" at bounding box center [331, 46] width 47 height 6
click at [372, 78] on button "Save" at bounding box center [376, 71] width 20 height 12
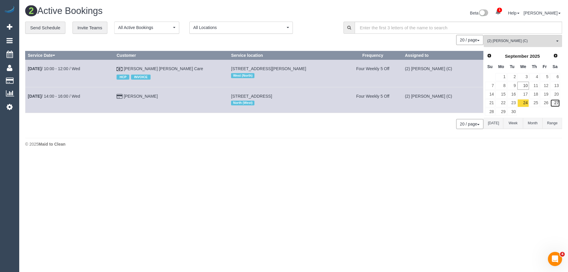
click at [557, 102] on link "27" at bounding box center [556, 103] width 10 height 8
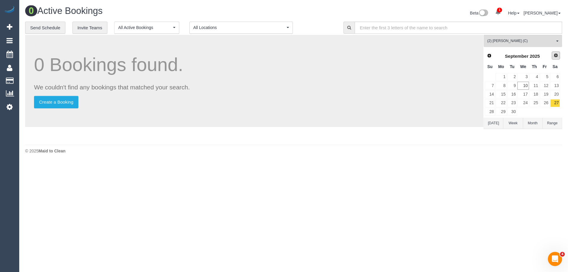
click at [557, 55] on span "Next" at bounding box center [556, 55] width 5 height 5
click at [526, 75] on link "1" at bounding box center [523, 77] width 11 height 8
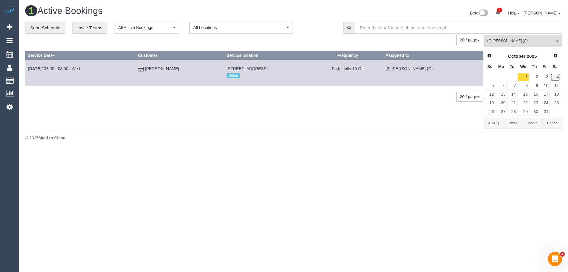
click at [555, 76] on link "4" at bounding box center [556, 77] width 10 height 8
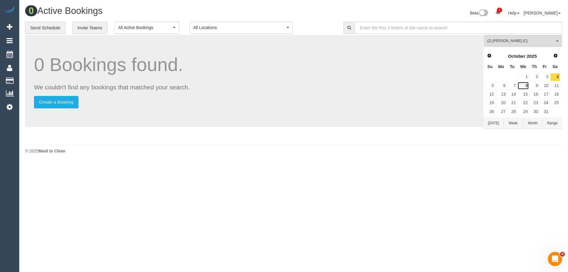
click at [526, 86] on link "8" at bounding box center [523, 86] width 11 height 8
click at [558, 87] on link "11" at bounding box center [556, 86] width 10 height 8
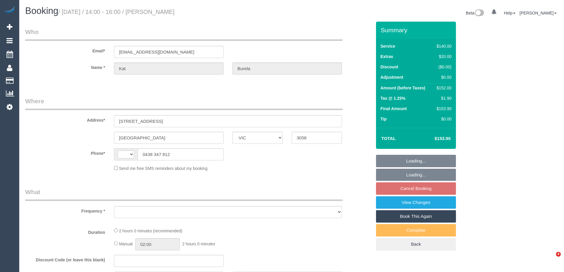
select select "VIC"
select select "object:290"
select select "number:27"
select select "number:17"
select select "number:19"
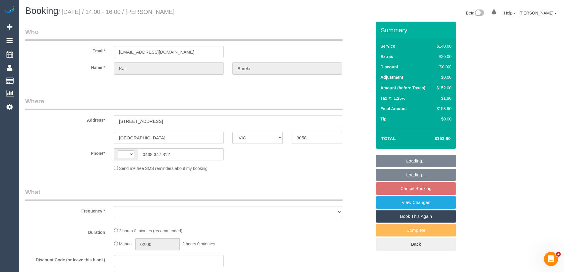
select select "number:24"
select select "number:13"
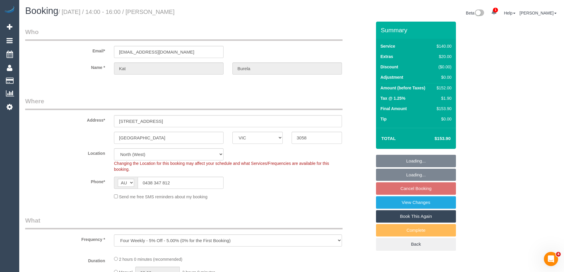
select select "string:AU"
select select "object:856"
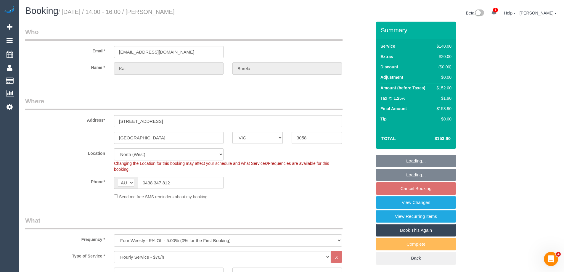
select select "string:stripe-pm_1RBQbF2GScqysDRVqRVbEdo8"
select select "spot5"
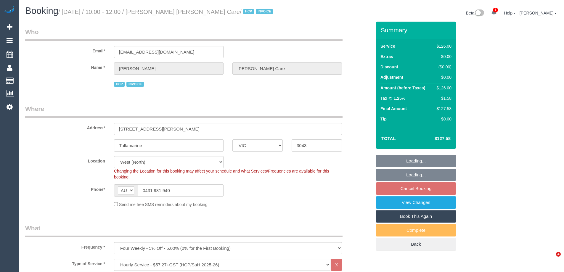
select select "VIC"
select select "120"
select select "number:28"
select select "number:14"
select select "number:19"
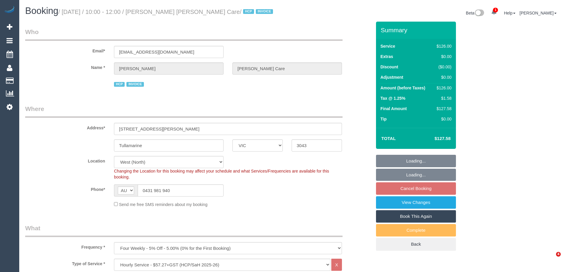
select select "number:36"
select select "object:1303"
select select "spot3"
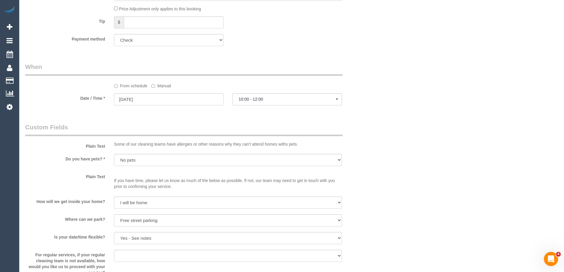
scroll to position [503, 0]
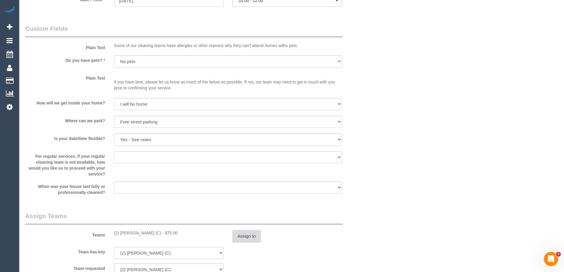
click at [253, 235] on button "Assign to" at bounding box center [246, 236] width 28 height 12
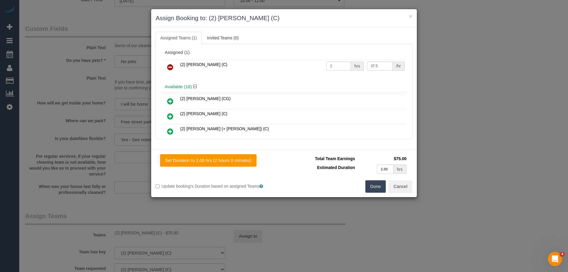
click at [286, 58] on div "(2) Harry Dhasmana (C) 2 hrs 37.5 /hr" at bounding box center [284, 69] width 248 height 23
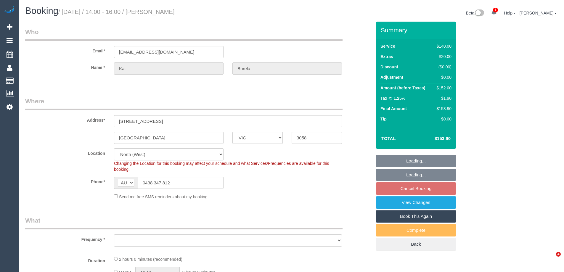
select select "VIC"
select select "object:539"
select select "string:stripe-pm_1RBQbF2GScqysDRVqRVbEdo8"
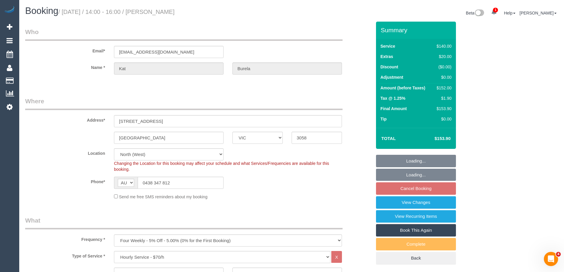
select select "object:710"
select select "number:27"
select select "number:17"
select select "number:19"
select select "number:24"
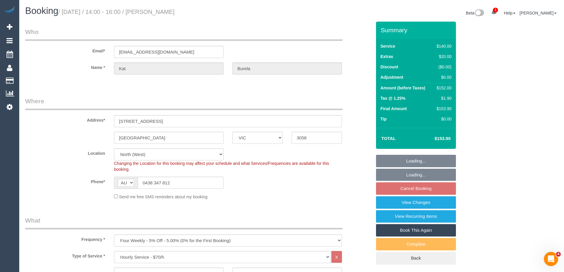
select select "number:13"
select select "spot5"
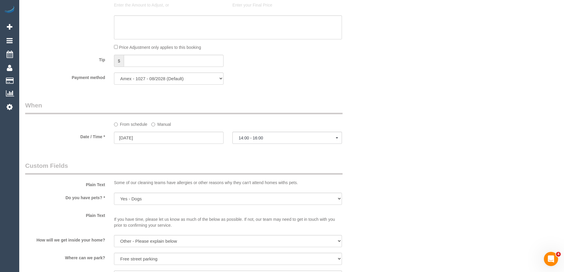
scroll to position [711, 0]
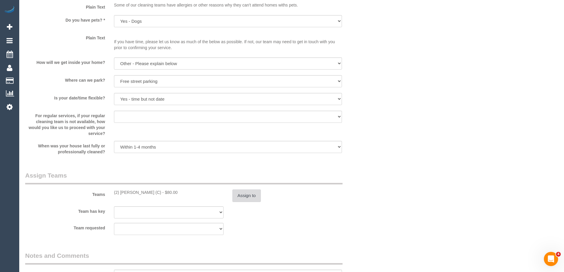
click at [253, 199] on button "Assign to" at bounding box center [246, 195] width 28 height 12
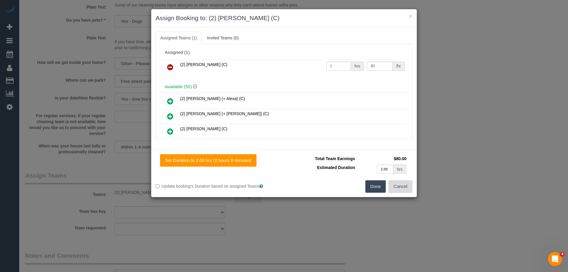
click at [397, 185] on button "Cancel" at bounding box center [401, 186] width 24 height 12
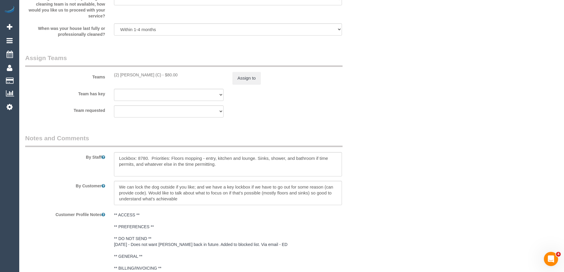
scroll to position [829, 0]
click at [252, 77] on button "Assign to" at bounding box center [246, 77] width 28 height 12
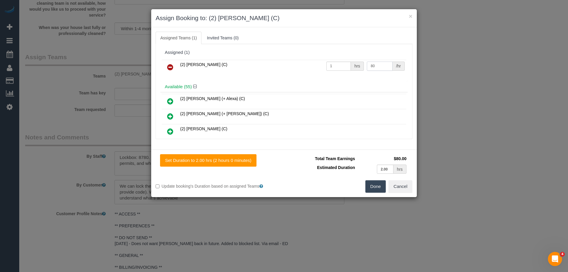
click at [380, 65] on input "80" at bounding box center [379, 66] width 25 height 9
type input "8"
type input "42.5"
click at [370, 185] on button "Done" at bounding box center [376, 186] width 21 height 12
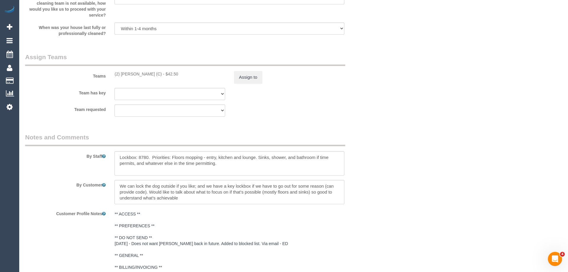
click at [370, 185] on div "× Assign Booking to: (2) Harry Dhasmana (C) Assigned Teams (1) Invited Teams (0…" at bounding box center [284, 136] width 568 height 272
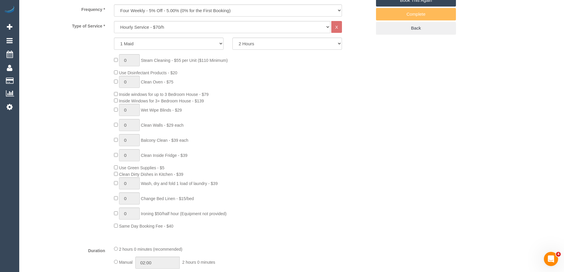
scroll to position [118, 0]
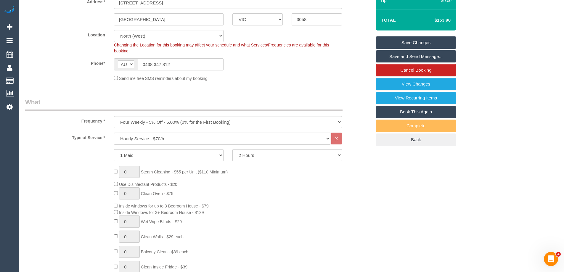
click at [423, 41] on link "Save Changes" at bounding box center [416, 42] width 80 height 12
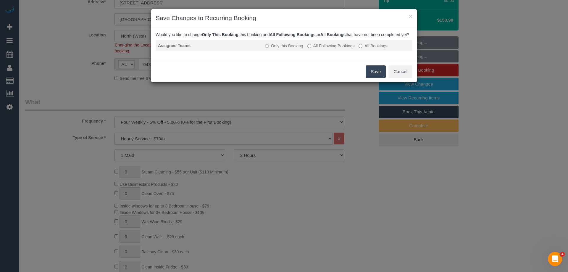
click at [339, 49] on label "All Following Bookings" at bounding box center [331, 46] width 47 height 6
click at [378, 76] on button "Save" at bounding box center [376, 71] width 20 height 12
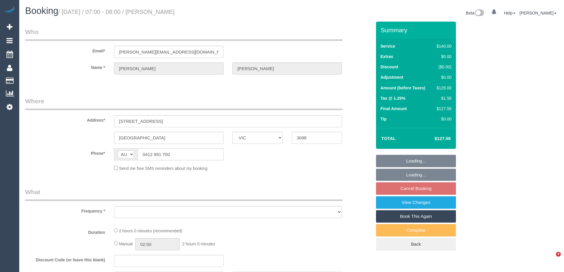
select select "VIC"
select select "number:28"
select select "number:15"
select select "number:18"
select select "number:22"
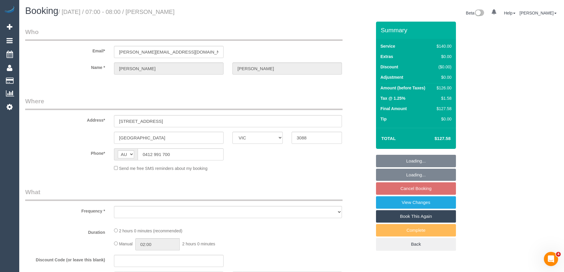
select select "number:35"
select select "number:11"
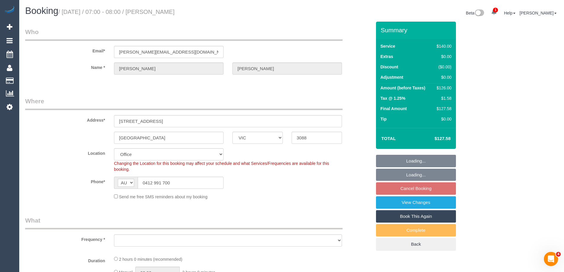
select select "object:685"
select select "string:stripe-pm_1Mdj002GScqysDRVfzpPRfrj"
select select "object:868"
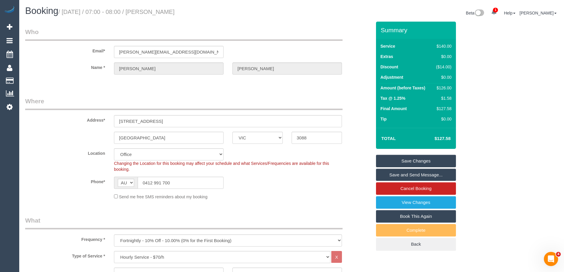
scroll to position [711, 0]
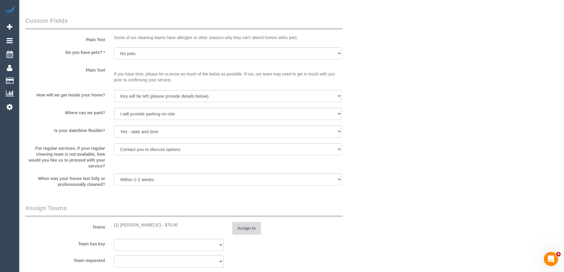
click at [246, 227] on button "Assign to" at bounding box center [246, 228] width 28 height 12
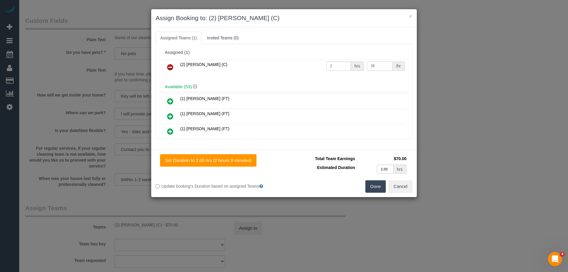
click at [374, 67] on input "35" at bounding box center [379, 66] width 25 height 9
type input "37.5"
click at [379, 187] on button "Done" at bounding box center [376, 186] width 21 height 12
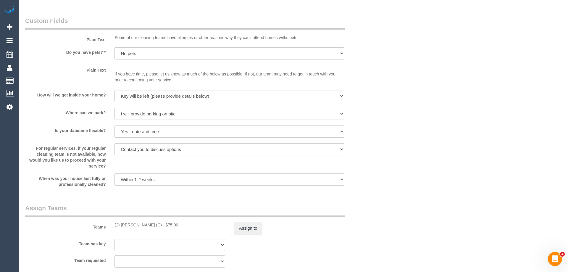
click at [379, 187] on div "× Assign Booking to: (2) [PERSON_NAME] (C) Assigned Teams (1) Invited Teams (0)…" at bounding box center [284, 136] width 568 height 272
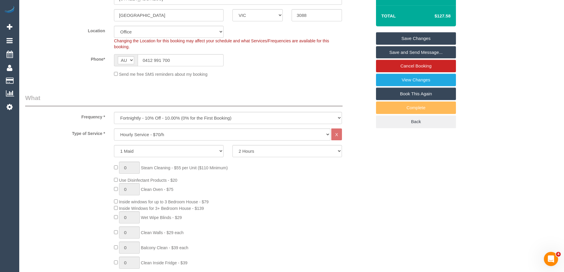
scroll to position [0, 0]
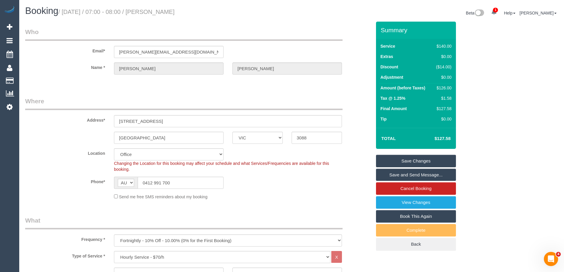
click at [395, 159] on link "Save Changes" at bounding box center [416, 161] width 80 height 12
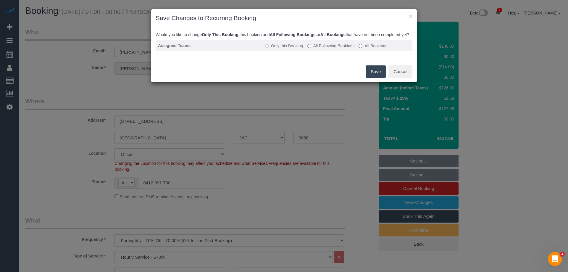
click at [347, 49] on label "All Following Bookings" at bounding box center [331, 46] width 47 height 6
click at [370, 76] on button "Save" at bounding box center [376, 71] width 20 height 12
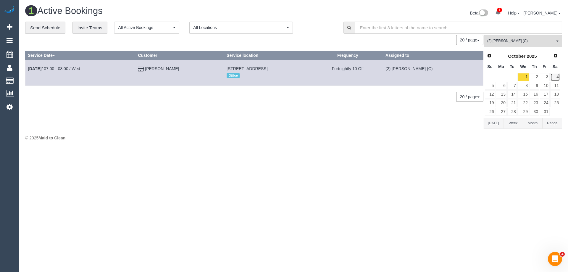
click at [558, 79] on link "4" at bounding box center [556, 77] width 10 height 8
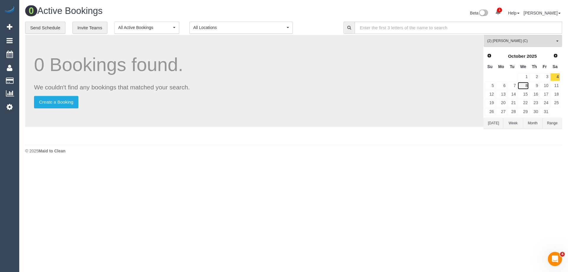
click at [525, 87] on link "8" at bounding box center [523, 86] width 11 height 8
click at [557, 85] on link "11" at bounding box center [556, 86] width 10 height 8
click at [527, 94] on link "15" at bounding box center [523, 94] width 11 height 8
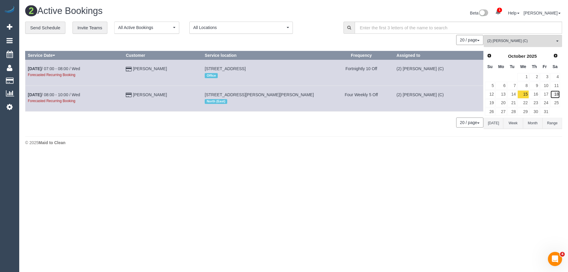
click at [558, 95] on link "18" at bounding box center [556, 94] width 10 height 8
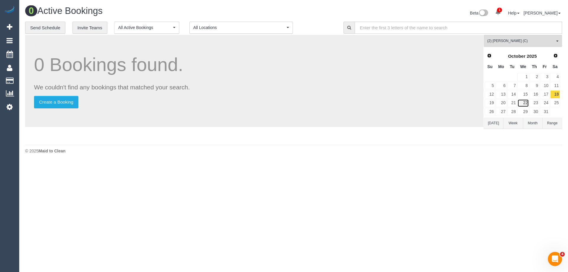
click at [525, 105] on link "22" at bounding box center [523, 103] width 11 height 8
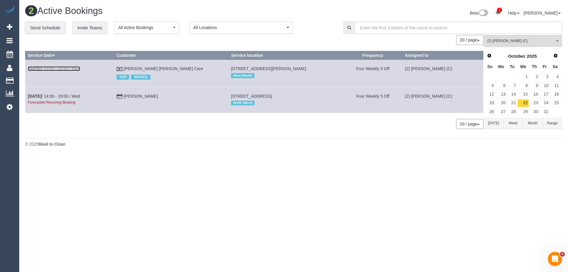
click at [75, 68] on link "Oct 22nd / 10:00 - 12:00 / Wed" at bounding box center [54, 68] width 52 height 5
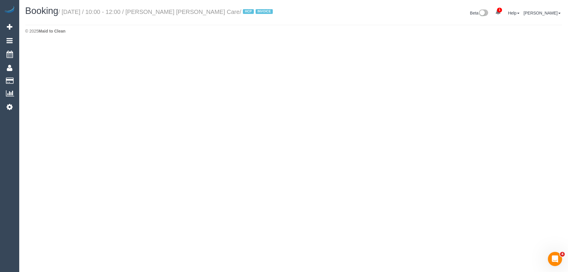
select select "VIC"
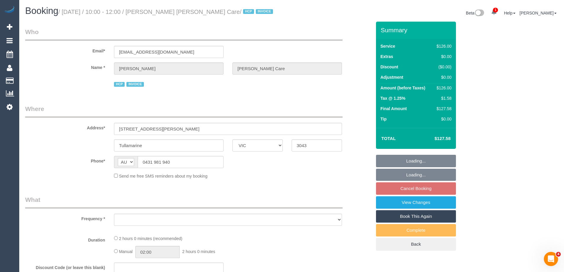
select select "object:8748"
select select "120"
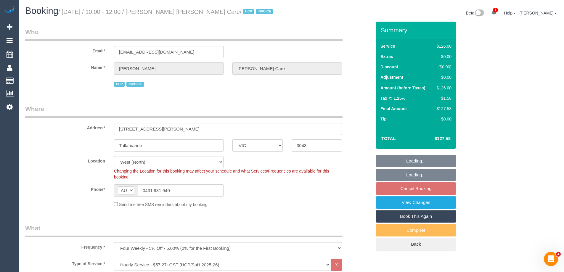
select select "spot8"
select select "object:8758"
select select "number:28"
select select "number:14"
select select "number:19"
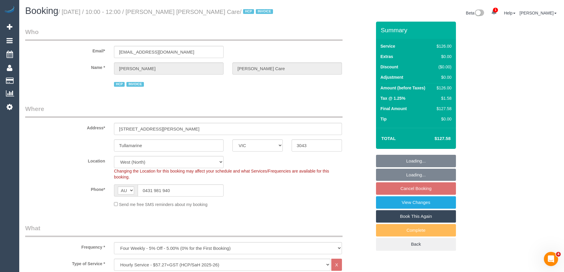
select select "number:36"
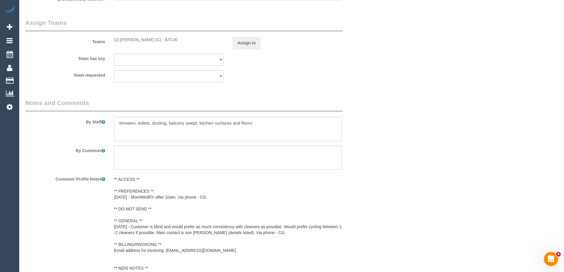
scroll to position [651, 0]
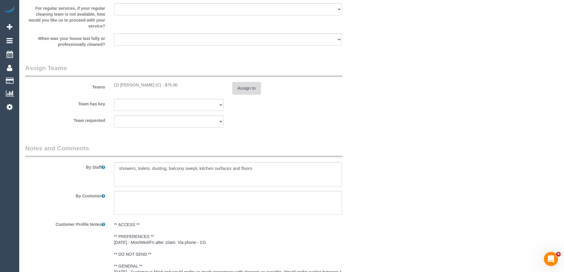
click at [247, 92] on button "Assign to" at bounding box center [246, 88] width 28 height 12
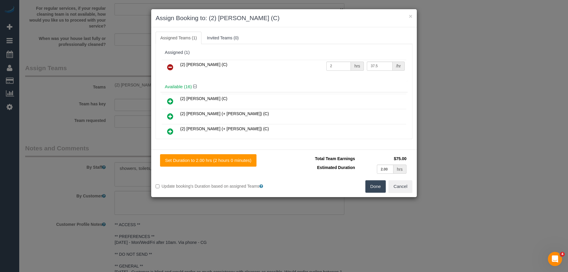
click at [301, 36] on ul "Assigned Teams (1) Invited Teams (0)" at bounding box center [284, 38] width 257 height 12
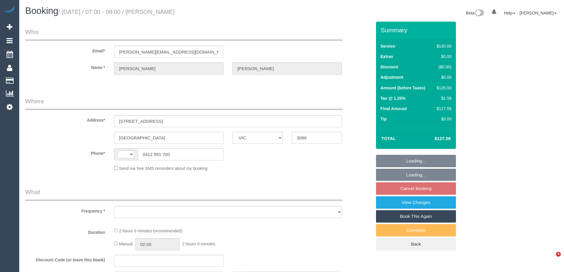
select select "VIC"
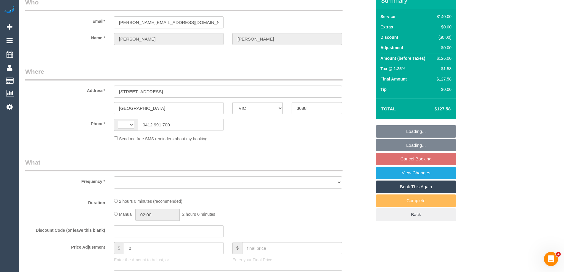
select select "string:AU"
select select "object:539"
select select "string:stripe-pm_1Mdj002GScqysDRVfzpPRfrj"
select select "number:28"
select select "number:15"
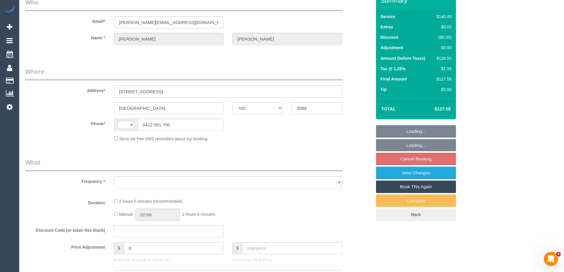
select select "number:18"
select select "number:22"
select select "number:35"
select select "number:11"
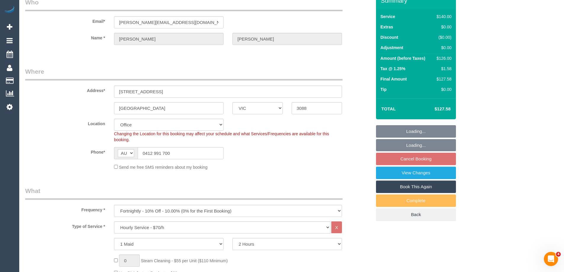
select select "object:854"
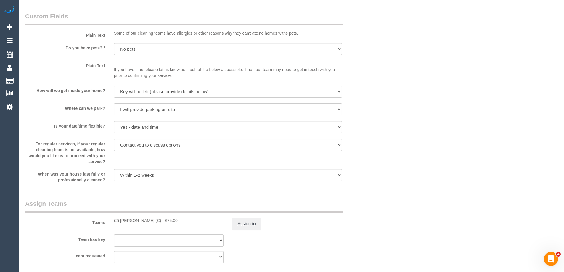
scroll to position [799, 0]
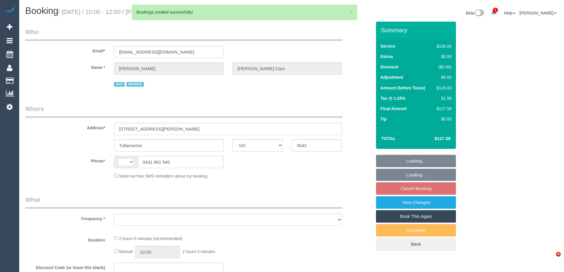
select select "VIC"
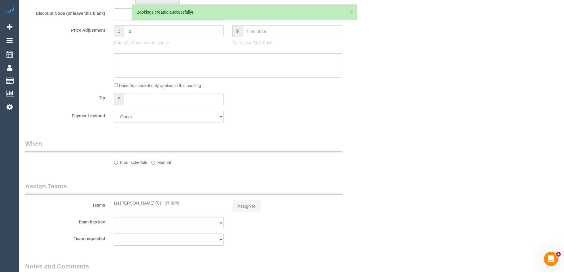
scroll to position [265, 0]
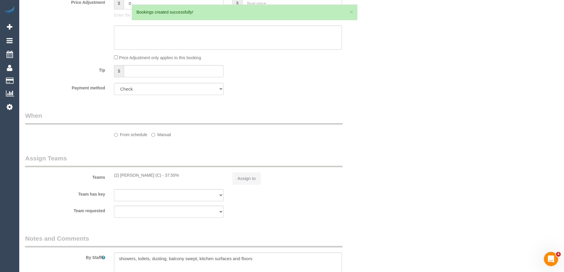
select select "120"
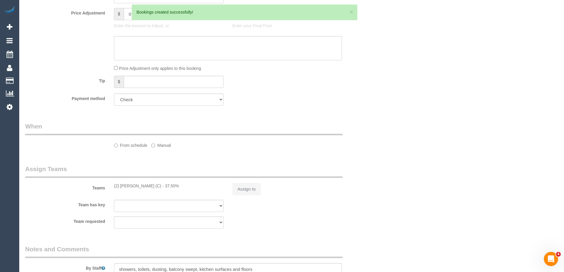
select select "string:AU"
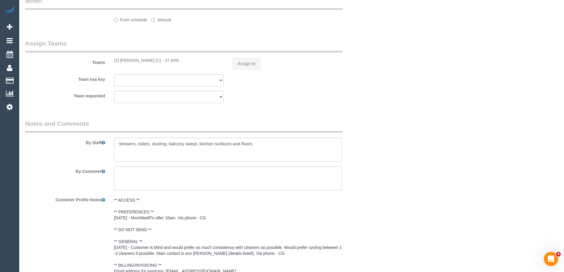
select select "object:1309"
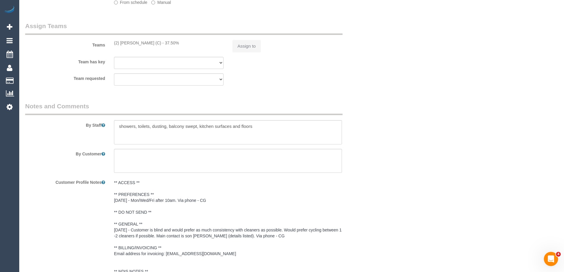
select select "spot3"
select select "number:28"
select select "number:14"
select select "number:19"
select select "number:36"
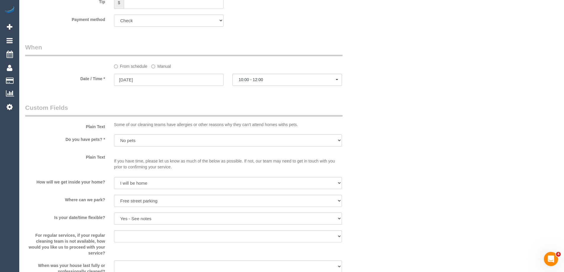
scroll to position [547, 0]
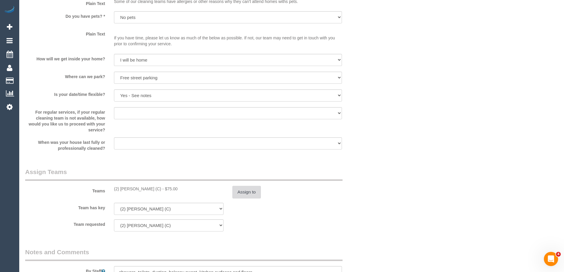
click at [250, 192] on button "Assign to" at bounding box center [246, 192] width 28 height 12
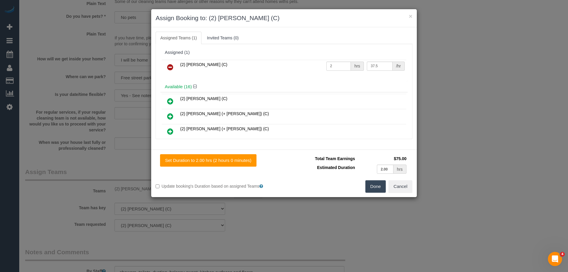
click at [375, 28] on div "Assigned Teams (1) Invited Teams (0) Assigned (1) (2) Harry Dhasmana (C) 2 hrs …" at bounding box center [284, 88] width 266 height 122
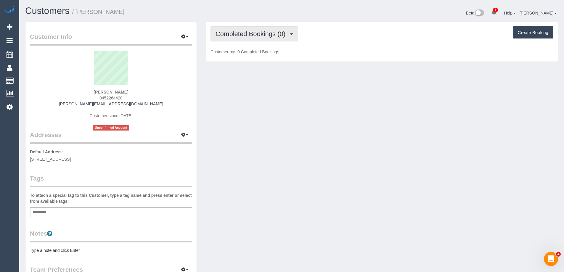
click at [277, 38] on button "Completed Bookings (0)" at bounding box center [255, 33] width 88 height 15
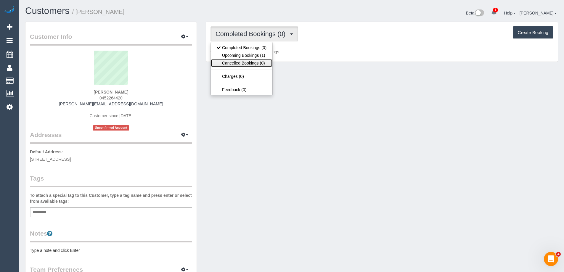
click at [263, 60] on link "Cancelled Bookings (0)" at bounding box center [242, 63] width 62 height 8
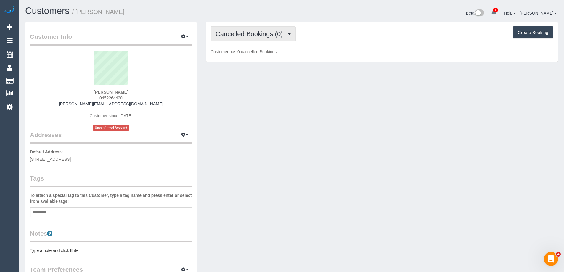
click at [263, 35] on span "Cancelled Bookings (0)" at bounding box center [251, 33] width 70 height 7
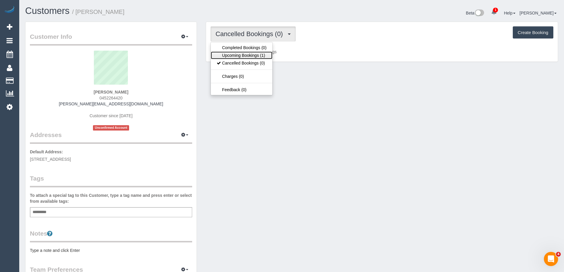
click at [259, 52] on link "Upcoming Bookings (1)" at bounding box center [242, 56] width 62 height 8
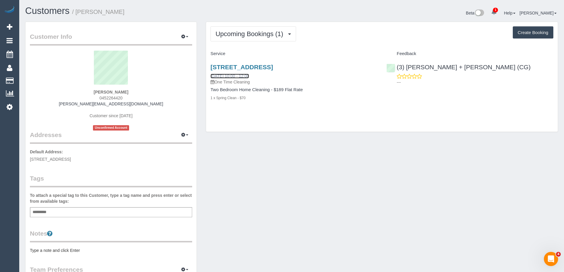
click at [237, 76] on link "13/09/2025 10:00 - 12:00" at bounding box center [230, 76] width 38 height 5
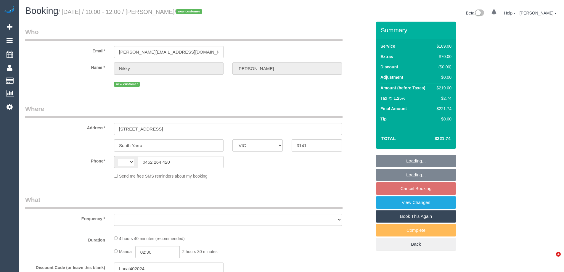
select select "VIC"
select select "string:AU"
select select "object:301"
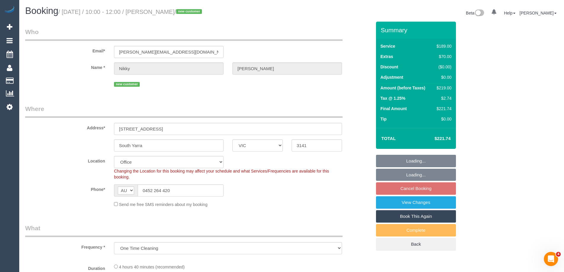
select select "number:27"
select select "number:14"
select select "number:19"
select select "number:22"
select select "number:12"
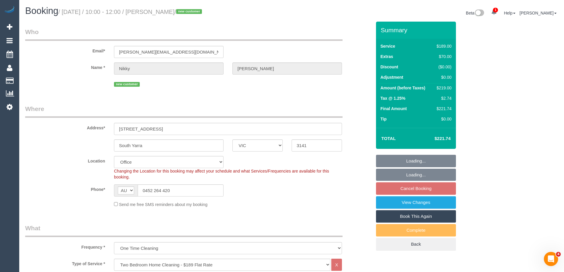
select select "object:834"
select select "string:stripe-pm_1S263z2GScqysDRV6gHCxx74"
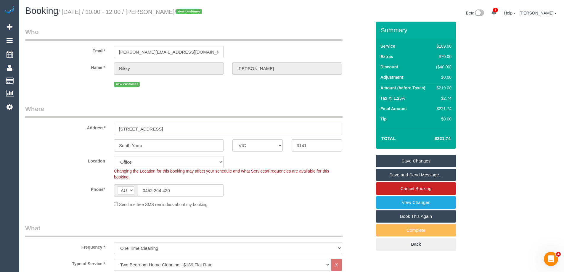
click at [147, 132] on input "[STREET_ADDRESS]" at bounding box center [228, 129] width 228 height 12
drag, startPoint x: 152, startPoint y: 131, endPoint x: 79, endPoint y: 129, distance: 73.2
click at [110, 131] on div "[STREET_ADDRESS]" at bounding box center [228, 129] width 237 height 12
drag, startPoint x: 201, startPoint y: 11, endPoint x: 163, endPoint y: 11, distance: 37.3
click at [163, 11] on small "/ September 13, 2025 / 10:00 - 12:00 / Nikky Grover / new customer" at bounding box center [130, 12] width 145 height 7
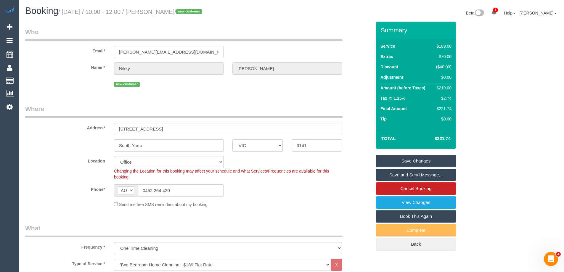
copy small "Nikky Grover /"
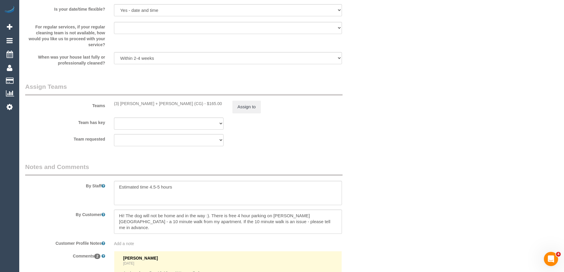
scroll to position [995, 0]
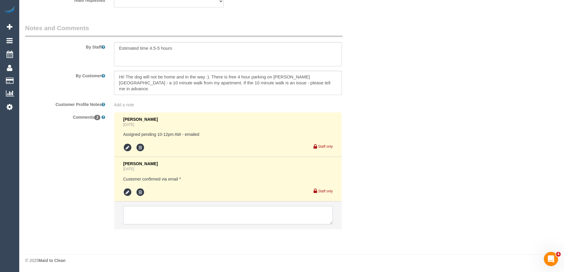
click at [153, 211] on textarea at bounding box center [228, 215] width 210 height 18
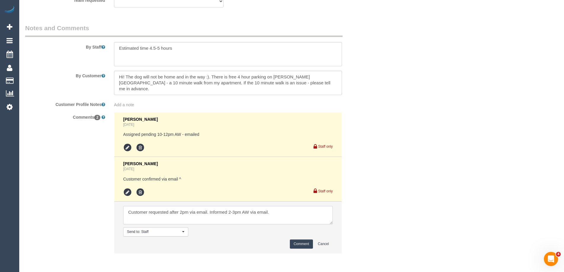
type textarea "Customer requested after 2pm via email. Informed 2-3pm AW via email."
click at [298, 242] on button "Comment" at bounding box center [301, 244] width 23 height 9
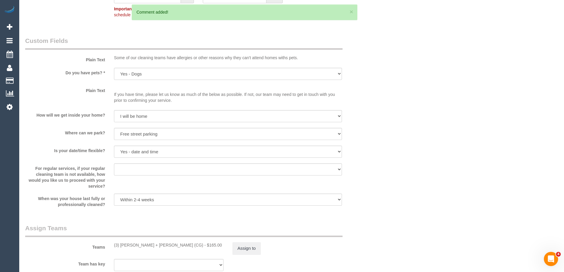
scroll to position [610, 0]
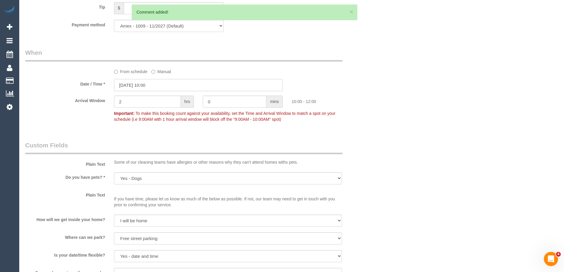
click at [155, 87] on input "13/09/2025 10:00" at bounding box center [198, 85] width 169 height 12
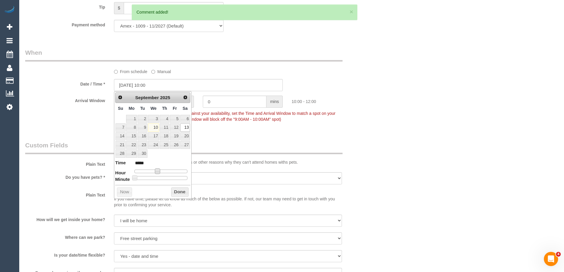
type input "13/09/2025 11:00"
type input "*****"
type input "13/09/2025 13:00"
type input "*****"
type input "[DATE] 14:00"
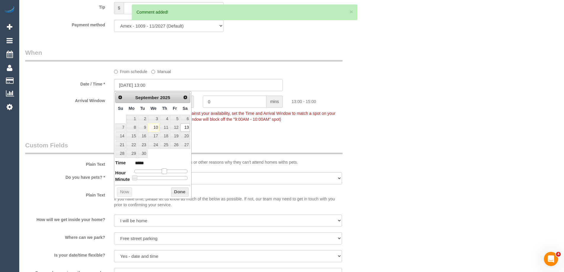
type input "*****"
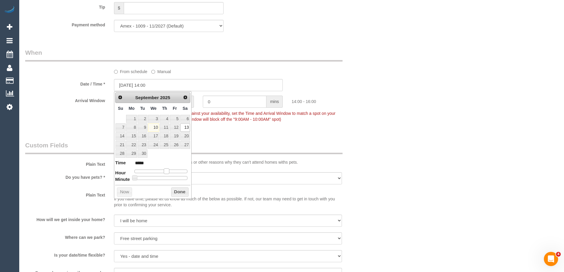
drag, startPoint x: 158, startPoint y: 172, endPoint x: 167, endPoint y: 173, distance: 9.5
click at [167, 173] on span at bounding box center [166, 170] width 5 height 5
click at [178, 194] on button "Done" at bounding box center [179, 191] width 17 height 9
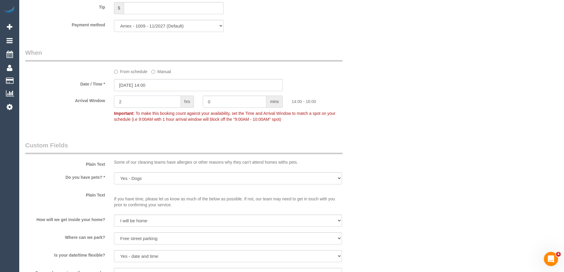
click at [167, 105] on input "2" at bounding box center [147, 102] width 67 height 12
type input "1"
click at [383, 107] on div "Who Email* grover.nikky@gmail.com Name * Nikky Grover new customer Where Addres…" at bounding box center [291, 46] width 533 height 1269
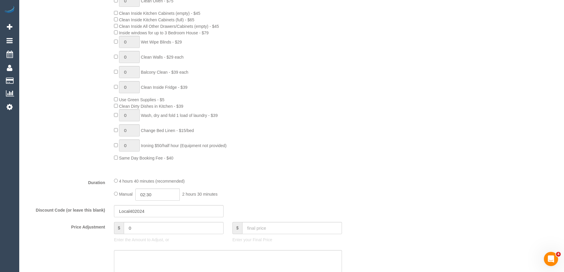
scroll to position [402, 0]
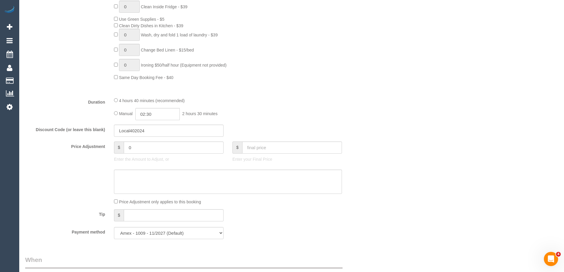
click at [322, 118] on div "Manual 02:30 2 hours 30 minutes" at bounding box center [228, 114] width 228 height 12
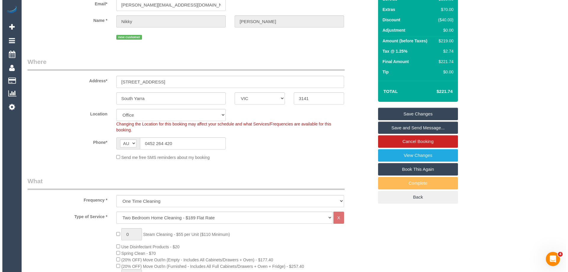
scroll to position [0, 0]
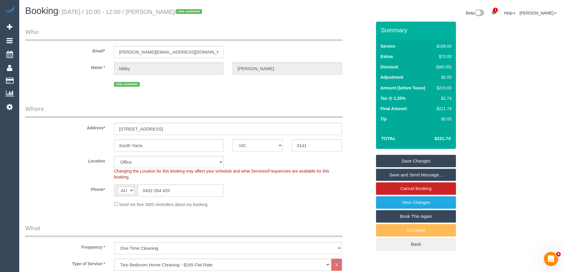
drag, startPoint x: 290, startPoint y: 215, endPoint x: 298, endPoint y: 211, distance: 7.9
click at [433, 177] on link "Save and Send Message..." at bounding box center [416, 175] width 80 height 12
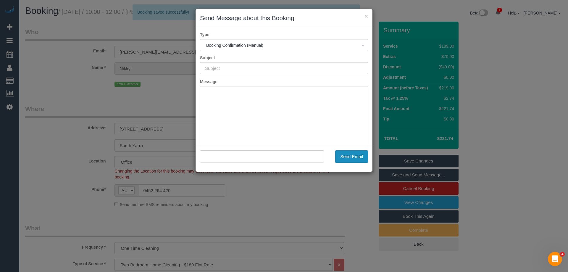
click at [352, 154] on button "Send Email" at bounding box center [351, 156] width 33 height 12
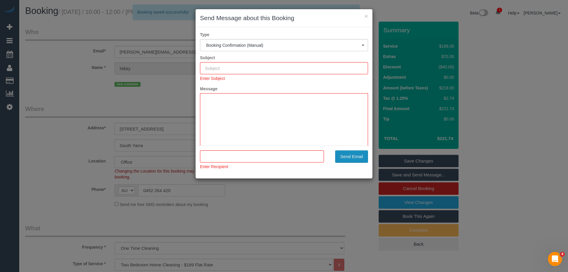
type input "Booking Confirmed"
type input ""Nikky Grover" <grover.nikky@gmail.com>"
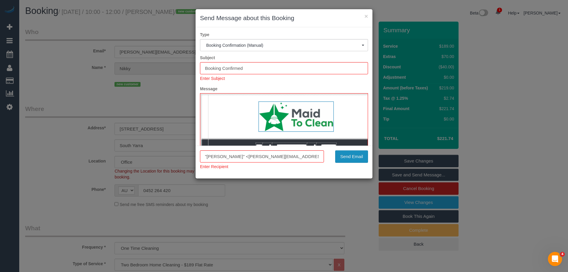
click at [357, 155] on button "Send Email" at bounding box center [351, 156] width 33 height 12
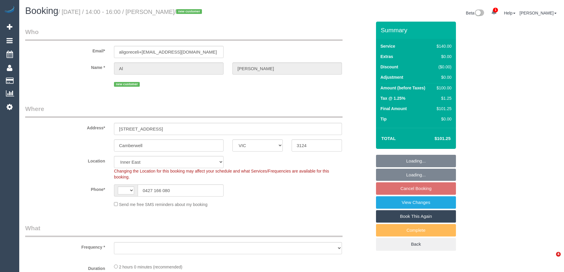
select select "VIC"
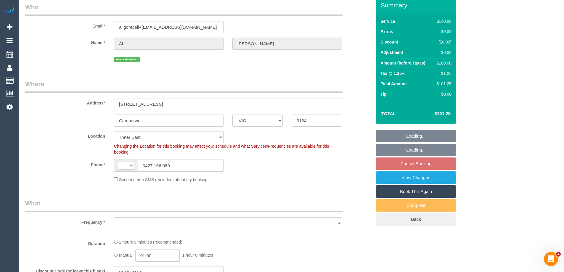
select select "string:stripe-pm_1S33gW2GScqysDRVlIJOyJvx"
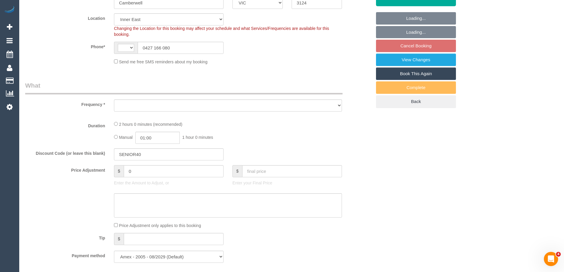
select select "string:AU"
select select "object:301"
select select "number:28"
select select "number:14"
select select "number:19"
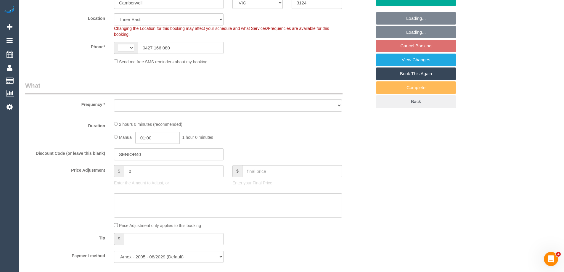
select select "number:25"
select select "number:35"
select select "number:12"
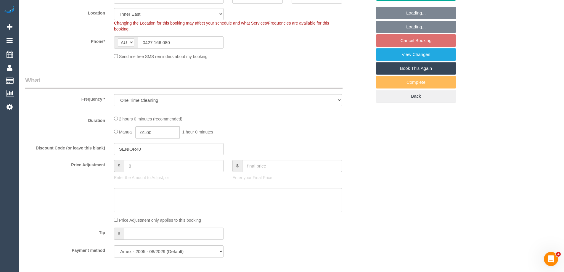
select select "object:713"
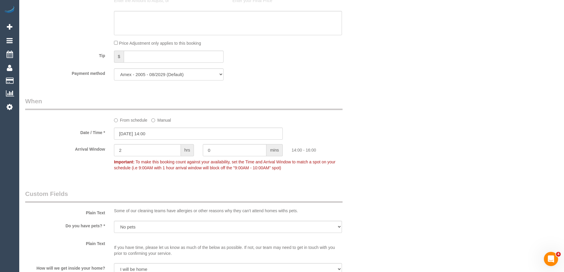
scroll to position [889, 0]
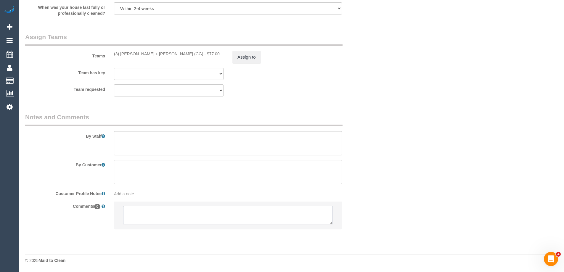
click at [175, 219] on textarea at bounding box center [228, 215] width 210 height 18
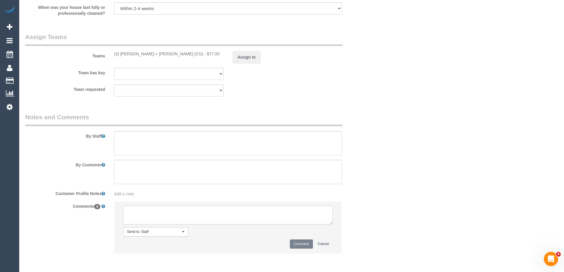
type textarea "U"
type textarea "Review - Bansari + Bhavesh U/A"
click at [302, 243] on button "Comment" at bounding box center [301, 244] width 23 height 9
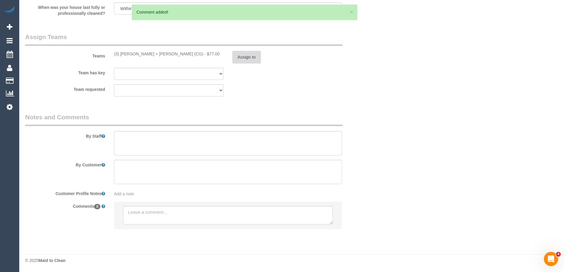
click at [254, 60] on button "Assign to" at bounding box center [246, 57] width 28 height 12
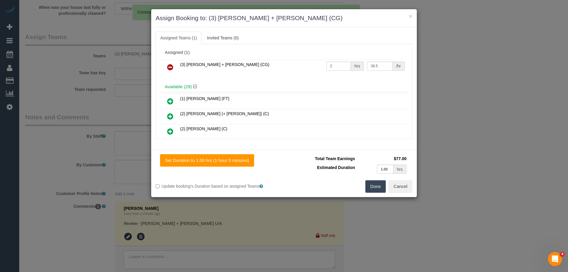
click at [172, 67] on icon at bounding box center [170, 67] width 6 height 7
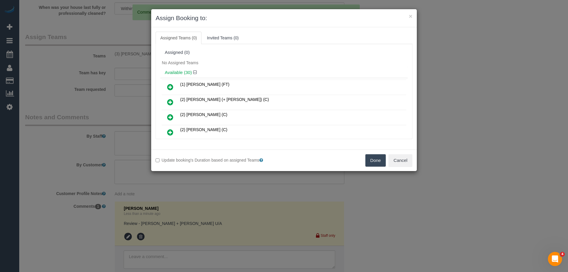
click at [380, 163] on button "Done" at bounding box center [376, 160] width 21 height 12
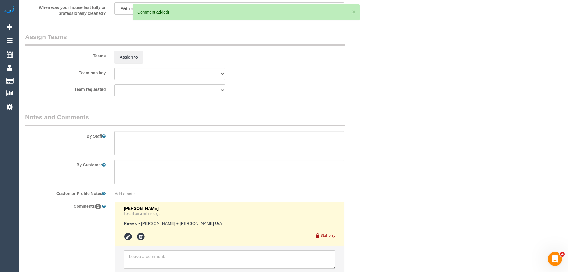
click at [380, 163] on div "× Assign Booking to: Assigned Teams (0) Invited Teams (0) Assigned (0) No Assig…" at bounding box center [284, 136] width 568 height 272
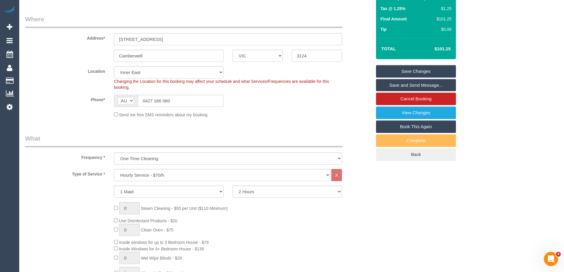
scroll to position [0, 0]
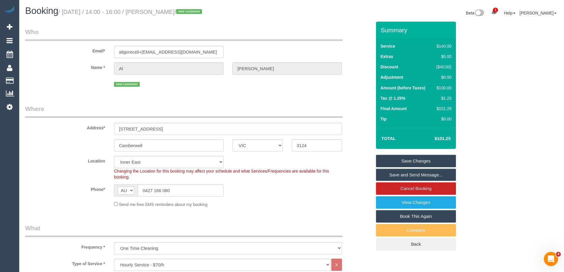
click at [400, 158] on link "Save Changes" at bounding box center [416, 161] width 80 height 12
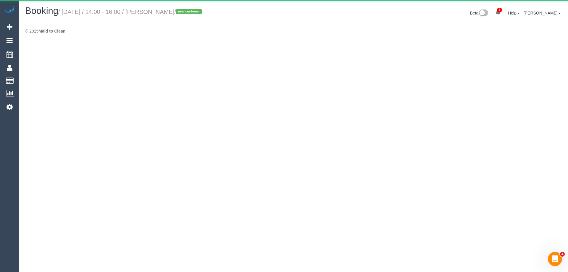
select select "VIC"
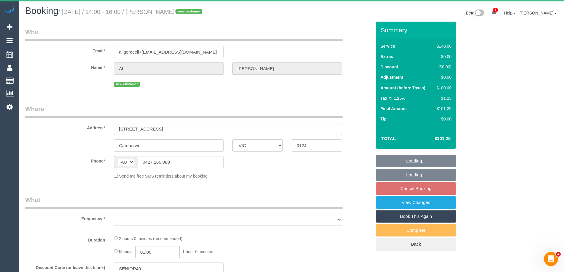
select select "object:4924"
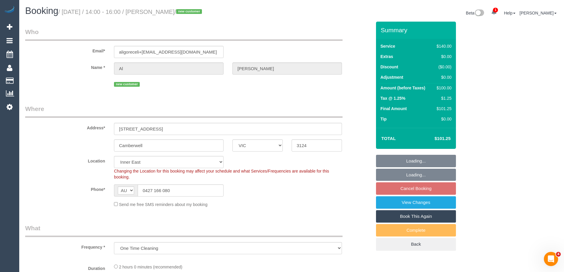
select select "string:stripe-pm_1S33gW2GScqysDRVlIJOyJvx"
select select "number:28"
select select "number:14"
select select "number:19"
select select "number:25"
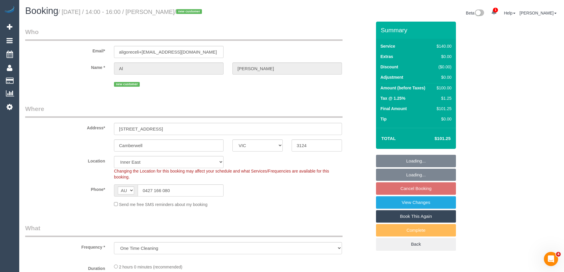
select select "number:35"
select select "number:12"
select select "object:5255"
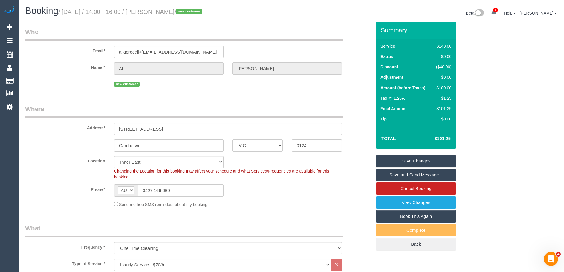
drag, startPoint x: 172, startPoint y: 129, endPoint x: 69, endPoint y: 128, distance: 103.3
click at [69, 128] on div "Address* 11 Sycamore Street" at bounding box center [198, 120] width 355 height 30
drag, startPoint x: 185, startPoint y: 12, endPoint x: 165, endPoint y: 11, distance: 20.4
click at [163, 10] on small "/ September 13, 2025 / 14:00 - 16:00 / Al Gore / new customer" at bounding box center [130, 12] width 145 height 7
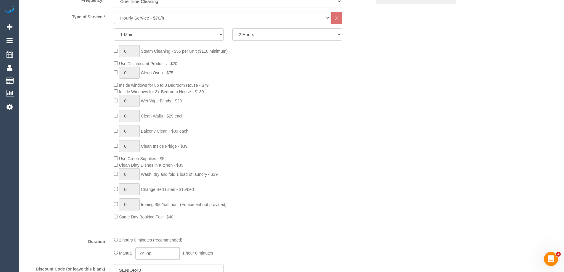
scroll to position [385, 0]
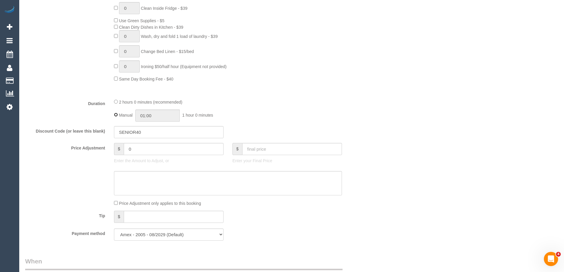
type input "02:00"
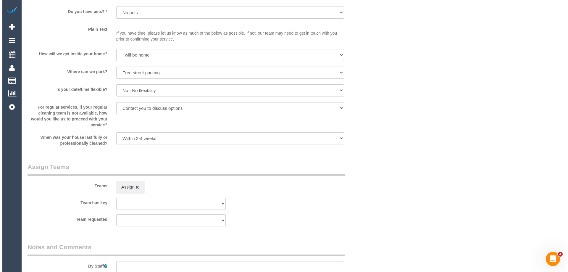
scroll to position [770, 0]
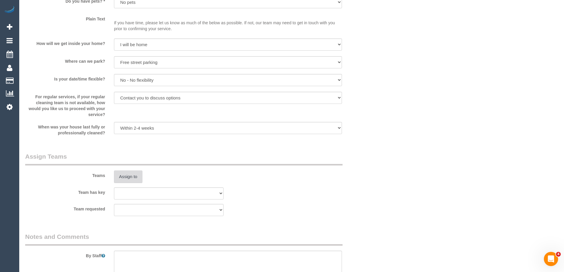
click at [139, 179] on button "Assign to" at bounding box center [128, 177] width 28 height 12
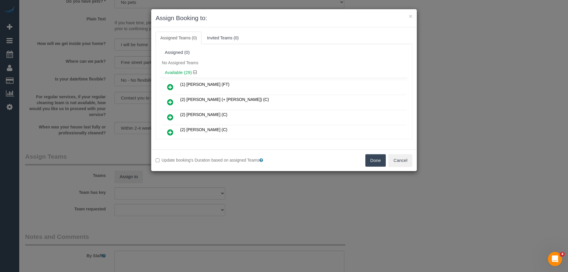
click at [267, 64] on div "No Assigned Teams" at bounding box center [284, 62] width 248 height 9
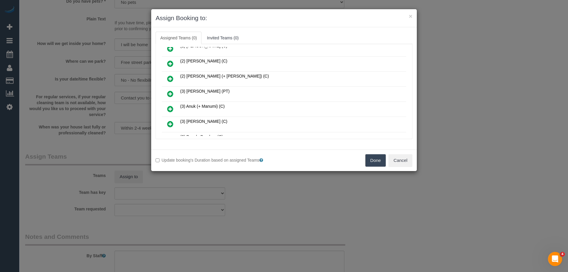
click at [168, 95] on icon at bounding box center [170, 93] width 6 height 7
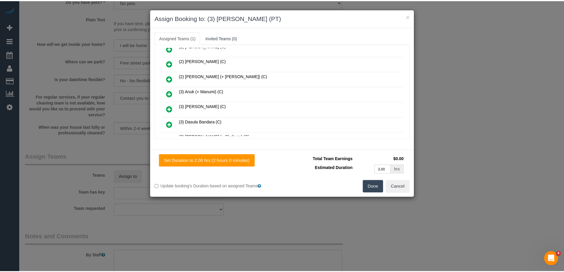
scroll to position [0, 0]
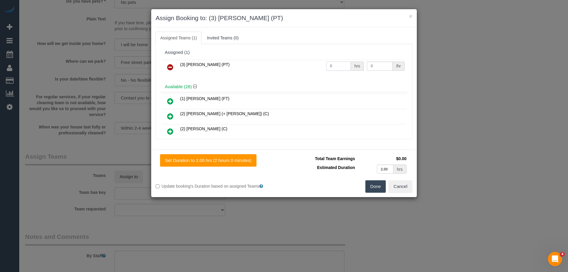
click at [331, 68] on input "0" at bounding box center [339, 66] width 25 height 9
type input "2"
click at [375, 63] on input "0" at bounding box center [379, 66] width 25 height 9
type input "35"
click at [380, 191] on button "Done" at bounding box center [376, 186] width 21 height 12
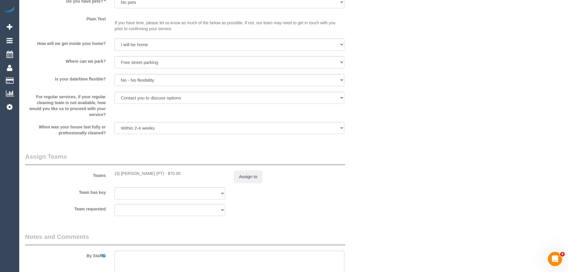
click at [380, 191] on div "× Assign Booking to: (3) Allie Zhu (PT) Assigned Teams (1) Invited Teams (0) As…" at bounding box center [284, 136] width 568 height 272
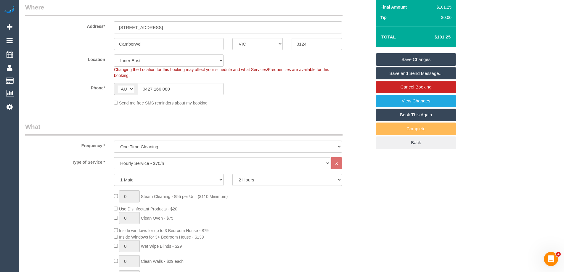
scroll to position [46, 0]
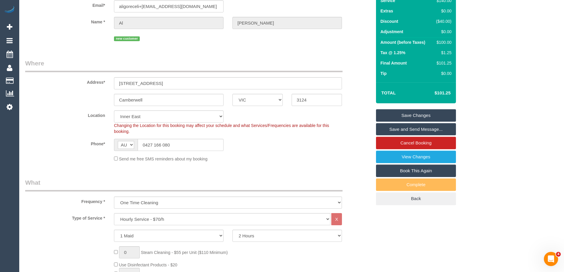
click at [420, 116] on link "Save Changes" at bounding box center [416, 115] width 80 height 12
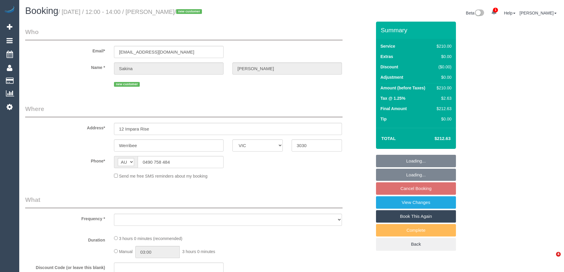
select select "VIC"
select select "string:stripe-pm_1S5GO02GScqysDRVV4aqDFBH"
select select "number:28"
select select "number:14"
select select "number:19"
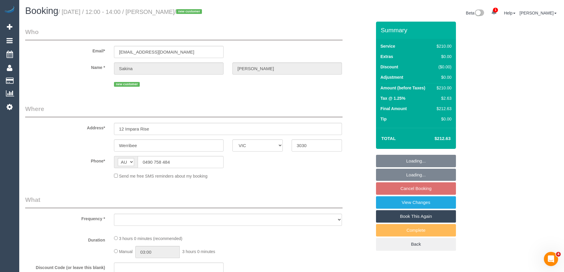
select select "number:25"
select select "number:35"
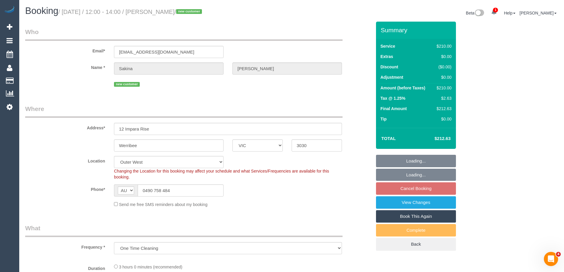
select select "object:1093"
select select "180"
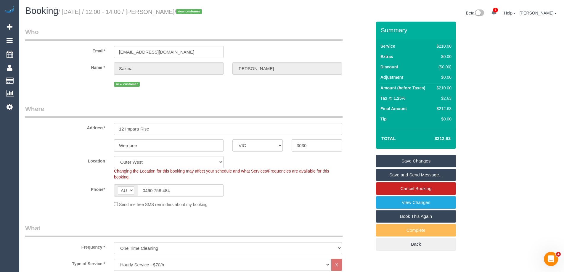
drag, startPoint x: 209, startPoint y: 12, endPoint x: 165, endPoint y: 11, distance: 44.4
click at [165, 11] on small "/ September 13, 2025 / 12:00 - 14:00 / Sakina Khambati / new customer" at bounding box center [130, 12] width 145 height 7
copy small "Sakina Khambati"
click at [291, 205] on div "Send me free SMS reminders about my booking" at bounding box center [228, 204] width 237 height 7
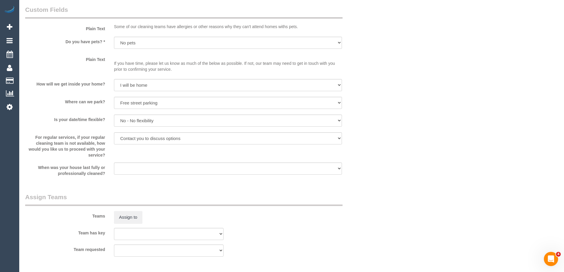
scroll to position [888, 0]
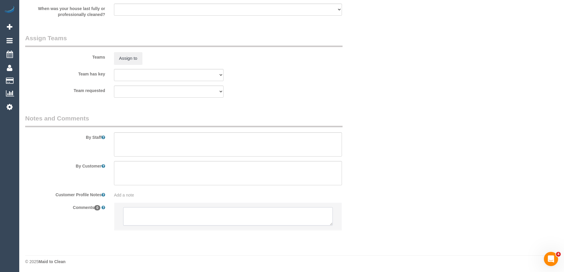
click at [247, 211] on textarea at bounding box center [228, 216] width 210 height 18
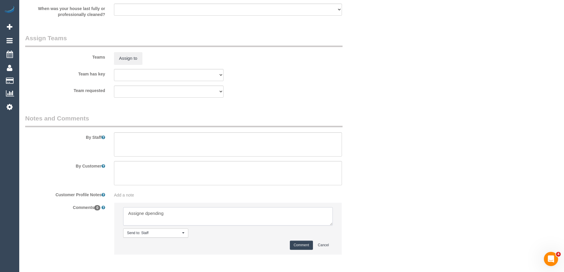
click at [147, 216] on textarea at bounding box center [228, 216] width 210 height 18
click at [195, 215] on textarea at bounding box center [228, 216] width 210 height 18
type textarea "Assigned pending 10-12pm AW - emailed"
click at [306, 246] on button "Comment" at bounding box center [301, 245] width 23 height 9
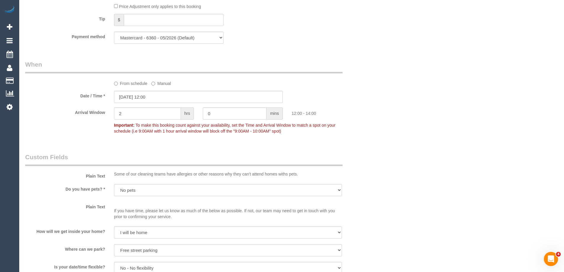
scroll to position [533, 0]
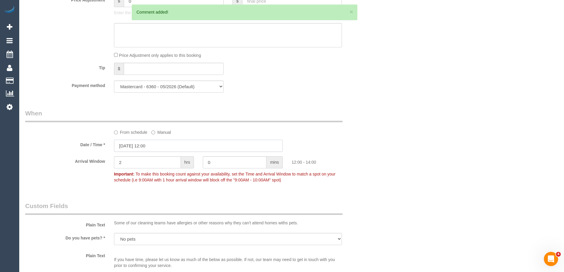
click at [155, 146] on input "13/09/2025 12:00" at bounding box center [198, 146] width 169 height 12
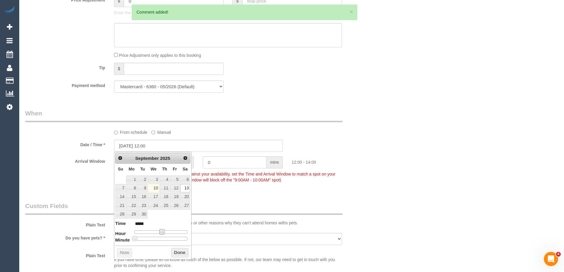
type input "13/09/2025 11:00"
type input "*****"
type input "13/09/2025 10:00"
type input "*****"
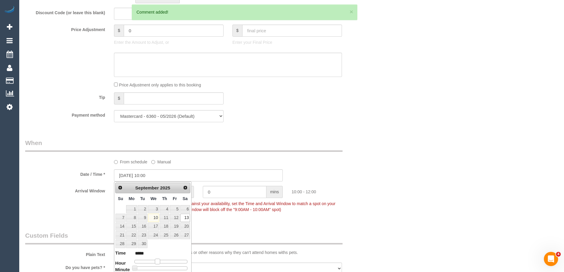
click at [157, 232] on div "Prev Next September 2025 Su Mo Tu We Th Fr Sa 1 2 3 4 5 6 7 8 9 10 11 12 13 14 …" at bounding box center [153, 236] width 78 height 108
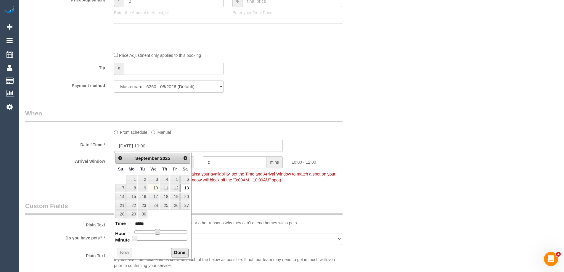
click at [176, 253] on button "Done" at bounding box center [179, 252] width 17 height 9
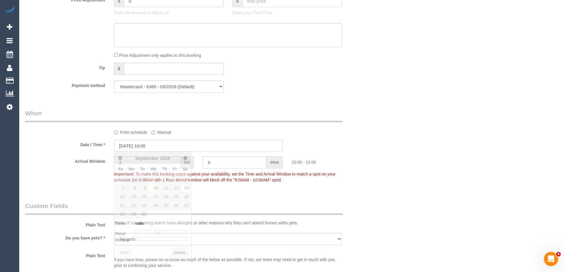
click at [417, 176] on div "Who Email* sakina.khambati26@gmail.com Name * Sakina Khambati new customer Wher…" at bounding box center [291, 71] width 533 height 1164
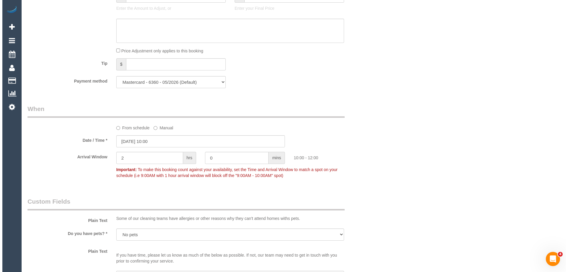
scroll to position [740, 0]
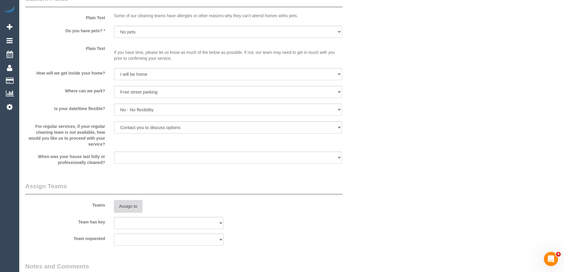
click at [128, 205] on button "Assign to" at bounding box center [128, 206] width 28 height 12
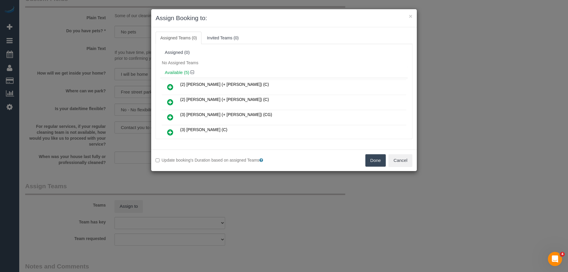
click at [238, 63] on div "No Assigned Teams" at bounding box center [284, 62] width 248 height 9
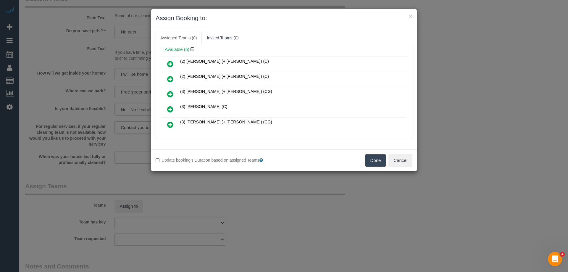
scroll to position [45, 0]
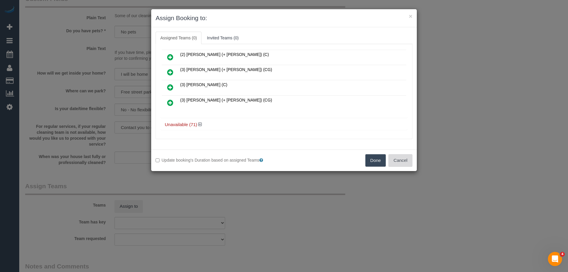
click at [407, 164] on button "Cancel" at bounding box center [401, 160] width 24 height 12
click at [407, 164] on div "× Assign Booking to: Assigned Teams (0) Invited Teams (0) Assigned (0) No Assig…" at bounding box center [284, 136] width 568 height 272
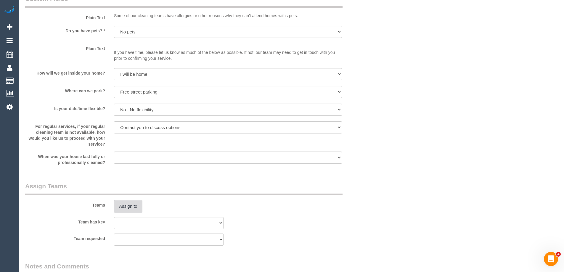
click at [128, 205] on button "Assign to" at bounding box center [128, 206] width 28 height 12
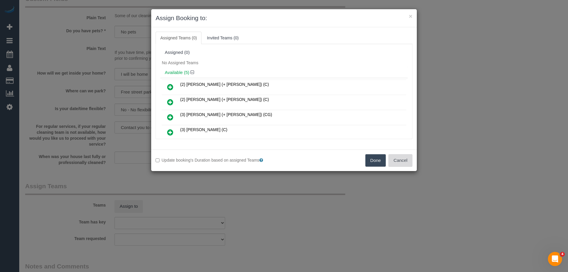
click at [403, 163] on button "Cancel" at bounding box center [401, 160] width 24 height 12
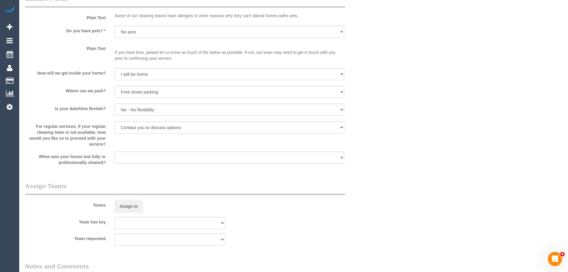
click at [403, 163] on div "× Assign Booking to: Assigned Teams (0) Invited Teams (0) Assigned (0) No Assig…" at bounding box center [284, 136] width 568 height 272
click at [136, 205] on button "Assign to" at bounding box center [128, 206] width 28 height 12
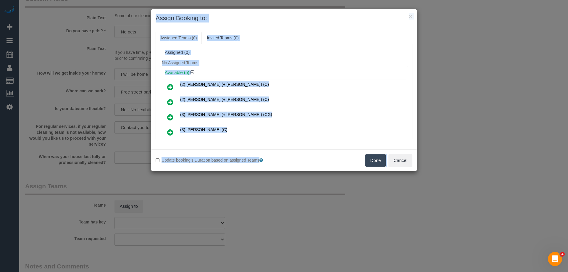
click at [342, 49] on div "Assigned (0)" at bounding box center [284, 52] width 248 height 11
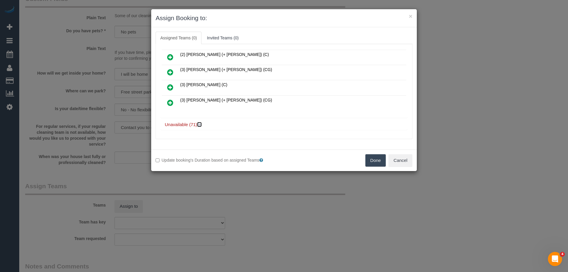
click at [199, 123] on icon at bounding box center [200, 124] width 4 height 4
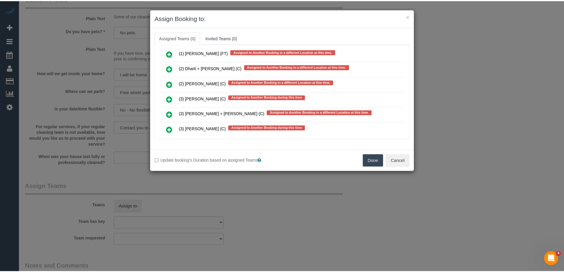
scroll to position [1143, 0]
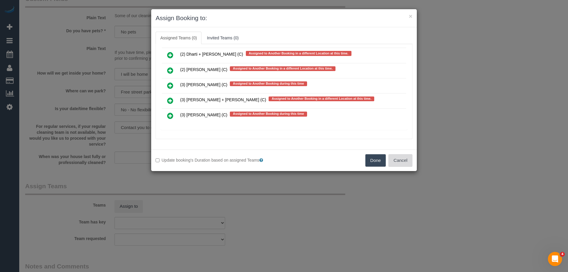
click at [403, 162] on button "Cancel" at bounding box center [401, 160] width 24 height 12
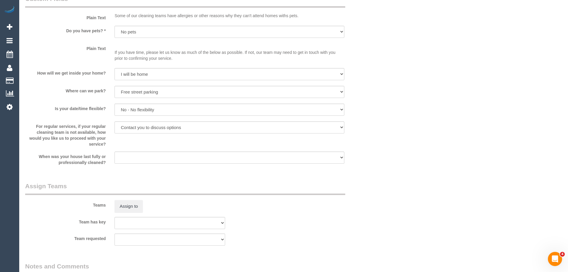
click at [403, 162] on div "× Assign Booking to: Assigned Teams (0) Invited Teams (0) Assigned (0) No Assig…" at bounding box center [284, 136] width 568 height 272
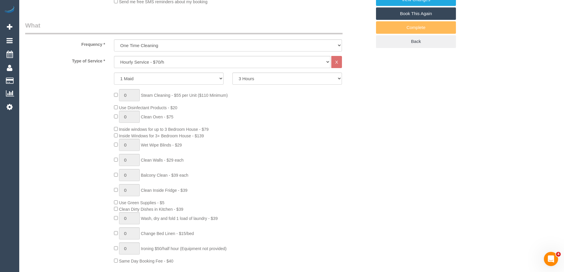
scroll to position [30, 0]
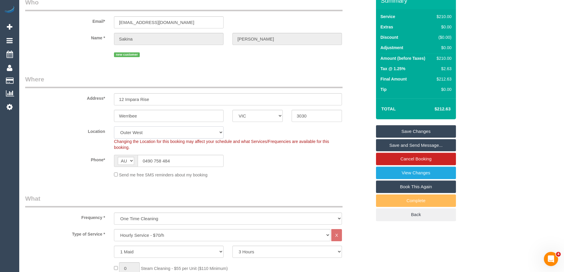
drag, startPoint x: 141, startPoint y: 131, endPoint x: 139, endPoint y: 127, distance: 4.2
click at [141, 131] on select "Office City East (North) East (South) Inner East Inner North (East) Inner North…" at bounding box center [169, 132] width 110 height 12
select select "50"
click at [114, 126] on select "Office City East (North) East (South) Inner East Inner North (East) Inner North…" at bounding box center [169, 132] width 110 height 12
click at [63, 99] on label "Address*" at bounding box center [65, 97] width 89 height 8
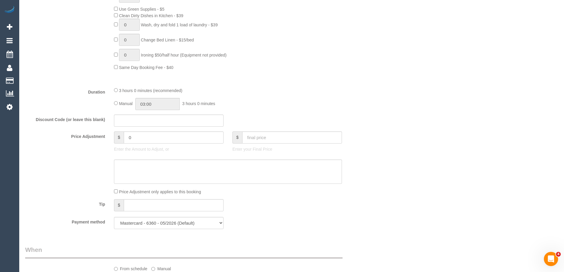
select select "object:6316"
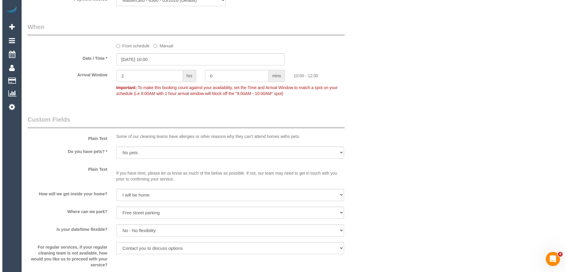
scroll to position [711, 0]
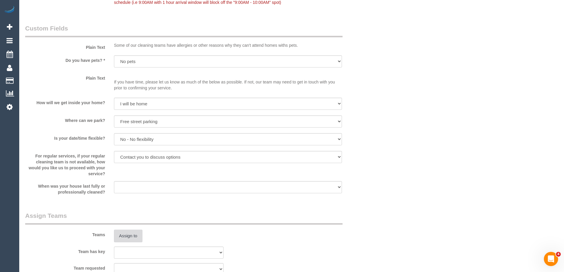
click at [133, 240] on button "Assign to" at bounding box center [128, 236] width 28 height 12
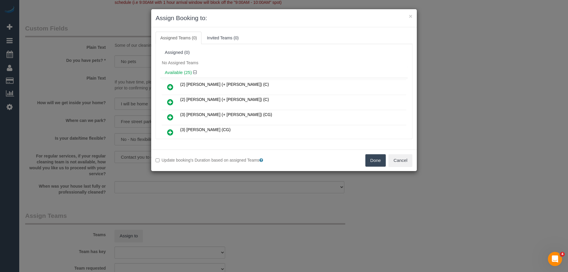
scroll to position [144, 0]
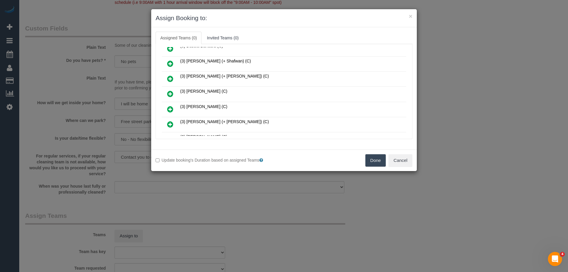
click at [170, 94] on icon at bounding box center [170, 93] width 6 height 7
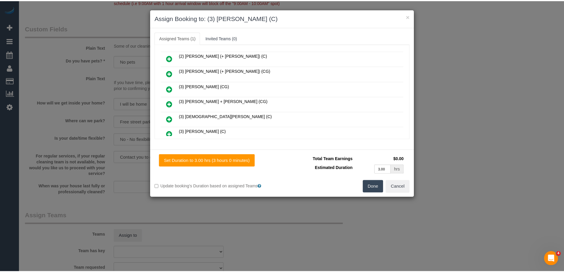
scroll to position [0, 0]
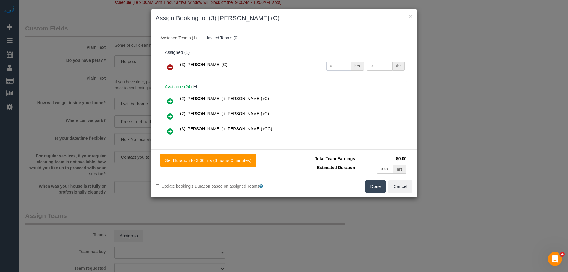
click at [346, 64] on input "0" at bounding box center [339, 66] width 25 height 9
type input "3"
click at [378, 67] on input "0" at bounding box center [379, 66] width 25 height 9
type input "35"
click at [369, 187] on button "Done" at bounding box center [376, 186] width 21 height 12
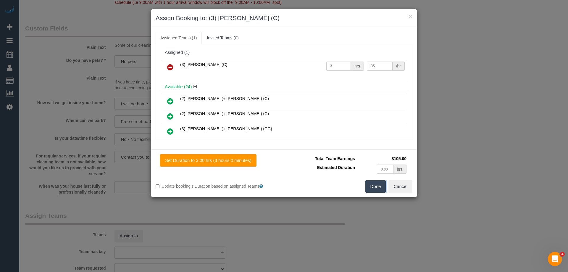
click at [369, 187] on div "× Assign Booking to: (3) Juan Manuel (C) Assigned Teams (1) Invited Teams (0) A…" at bounding box center [284, 136] width 568 height 272
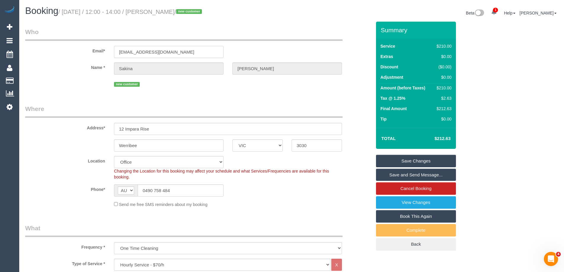
click at [160, 52] on input "sakina.khambati26@gmail.com" at bounding box center [169, 52] width 110 height 12
drag, startPoint x: 272, startPoint y: 204, endPoint x: 373, endPoint y: 154, distance: 112.8
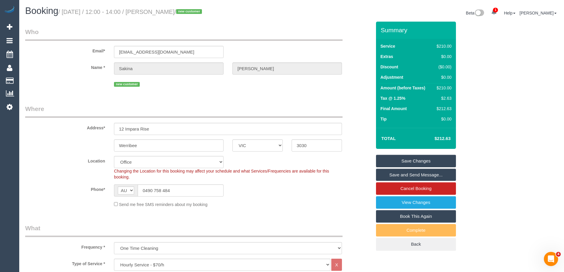
click at [273, 203] on div "Send me free SMS reminders about my booking" at bounding box center [228, 204] width 237 height 7
click at [395, 159] on link "Save Changes" at bounding box center [416, 161] width 80 height 12
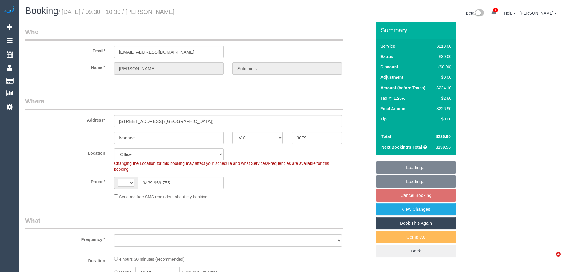
select select "VIC"
select select "string:stripe-pm_1KjL7d2GScqysDRVrm1wOwwZ"
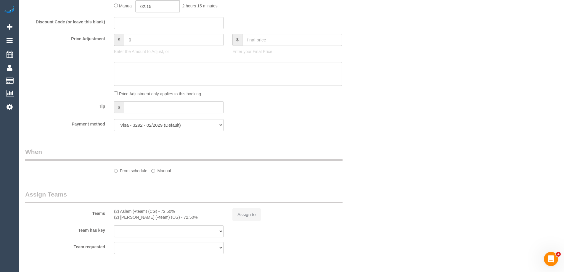
select select "string:AU"
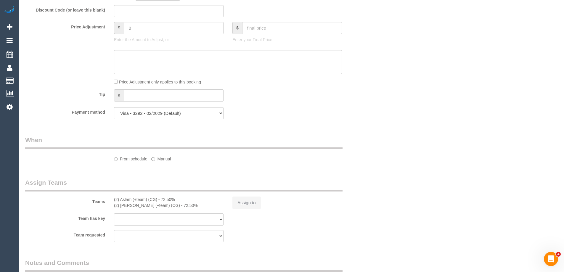
select select "object:688"
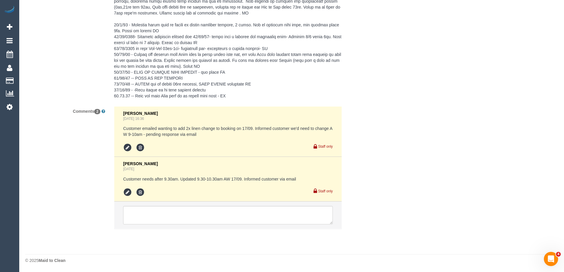
select select "number:28"
select select "number:14"
select select "number:18"
select select "number:36"
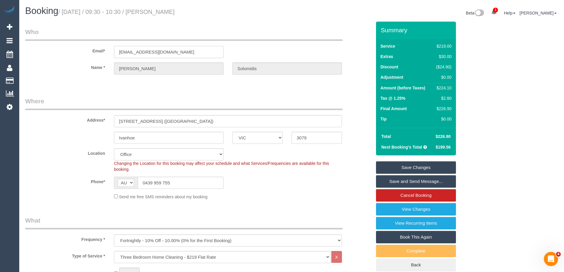
click at [154, 56] on input "[EMAIL_ADDRESS][DOMAIN_NAME]" at bounding box center [169, 52] width 110 height 12
drag, startPoint x: 178, startPoint y: 52, endPoint x: 76, endPoint y: 55, distance: 101.9
click at [77, 55] on div "Email* [EMAIL_ADDRESS][DOMAIN_NAME]" at bounding box center [198, 43] width 355 height 30
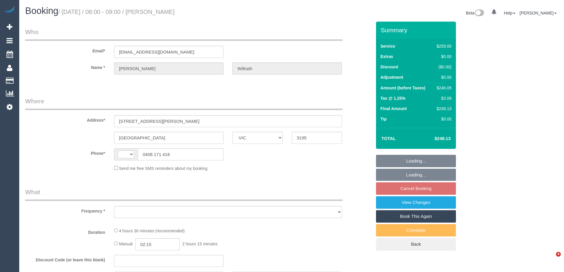
select select "VIC"
select select "string:AU"
select select "object:645"
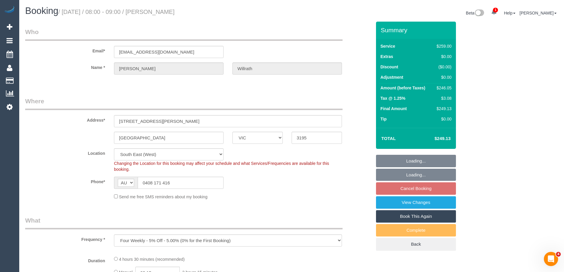
select select "string:stripe-pm_1LrthK2GScqysDRVWF5IwPTR"
select select "number:28"
select select "object:914"
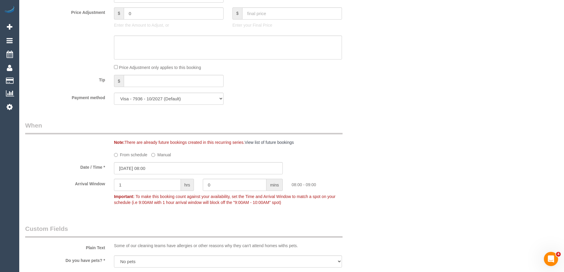
scroll to position [592, 0]
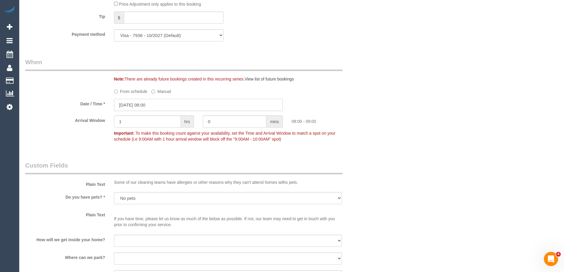
click at [142, 107] on input "[DATE] 08:00" at bounding box center [198, 105] width 169 height 12
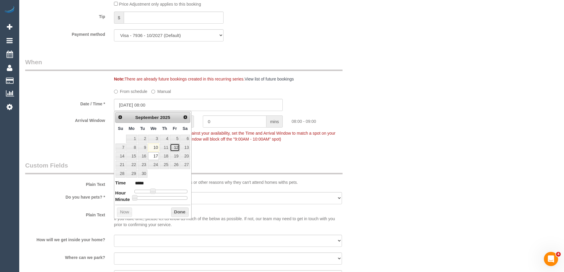
click at [174, 147] on link "12" at bounding box center [174, 148] width 9 height 8
type input "[DATE] 08:00"
click at [181, 213] on button "Done" at bounding box center [179, 212] width 17 height 9
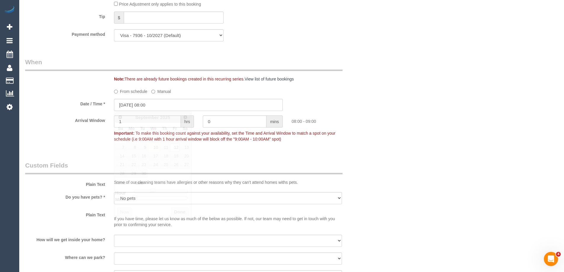
drag, startPoint x: 446, startPoint y: 181, endPoint x: 446, endPoint y: 176, distance: 5.3
click at [450, 179] on div "Who Email* sheridanverwey@gmail.com Name * Sheridan Willrath Where Address* 70 …" at bounding box center [291, 228] width 533 height 1598
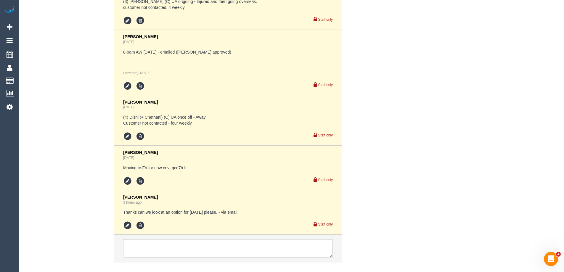
scroll to position [1368, 0]
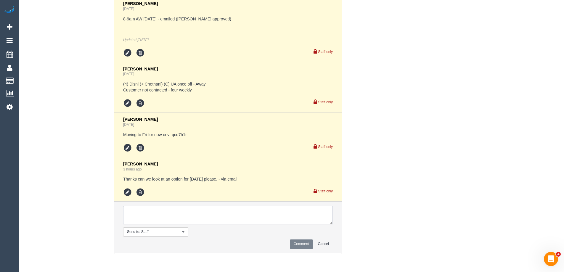
click at [175, 213] on textarea at bounding box center [228, 215] width 210 height 18
click at [242, 221] on textarea at bounding box center [228, 215] width 210 height 18
click at [295, 221] on textarea at bounding box center [228, 215] width 210 height 18
type textarea "Customer wants to move back to Fri 12/09"
click at [296, 243] on button "Comment" at bounding box center [301, 244] width 23 height 9
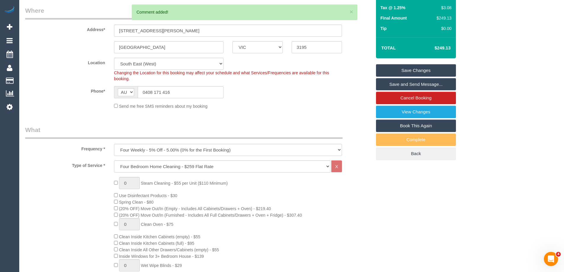
scroll to position [36, 0]
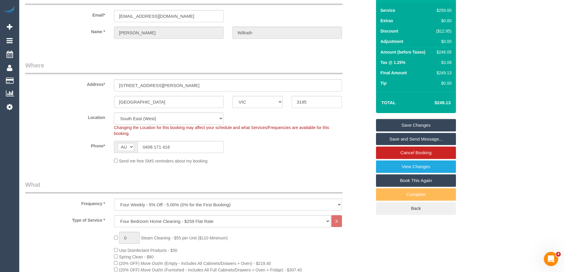
click at [417, 126] on link "Save Changes" at bounding box center [416, 125] width 80 height 12
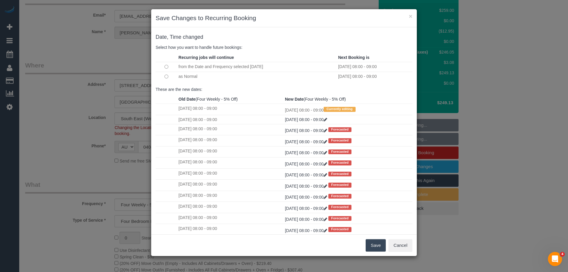
click at [165, 79] on td at bounding box center [166, 77] width 21 height 10
click at [373, 243] on button "Save" at bounding box center [376, 245] width 20 height 12
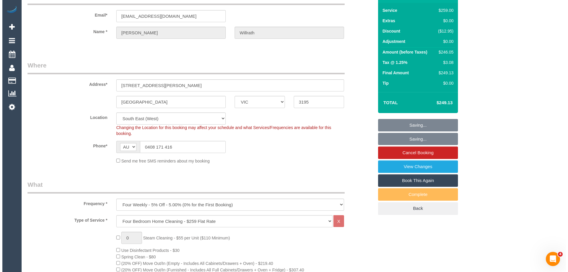
scroll to position [0, 0]
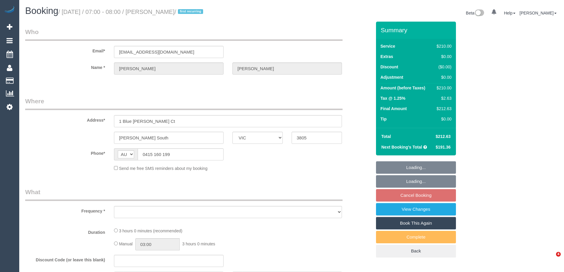
select select "VIC"
select select "object:546"
select select "string:stripe-pm_1ReqYf2GScqysDRV45zDDTwX"
select select "number:27"
select select "number:14"
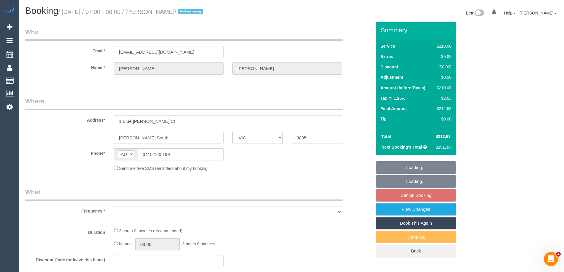
select select "number:19"
select select "number:24"
select select "number:34"
select select "number:12"
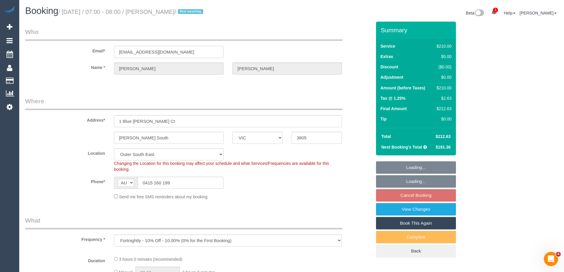
select select "180"
click at [149, 54] on input "wxygwc@qq.com" at bounding box center [169, 52] width 110 height 12
select select "object:882"
click at [149, 54] on input "wxygwc@qq.com" at bounding box center [169, 52] width 110 height 12
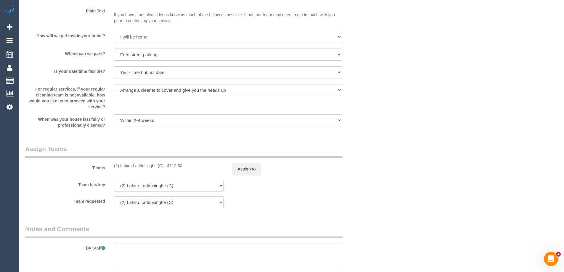
scroll to position [926, 0]
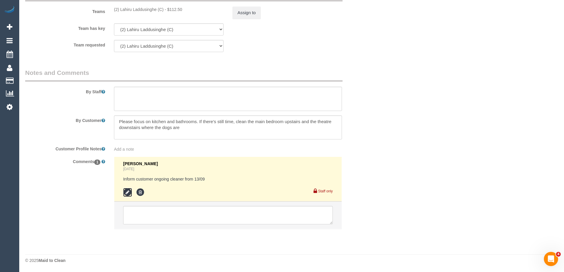
click at [129, 195] on icon at bounding box center [127, 192] width 9 height 9
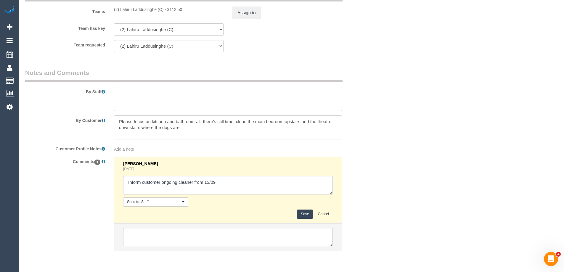
click at [142, 185] on textarea at bounding box center [228, 185] width 210 height 18
click at [238, 182] on textarea at bounding box center [228, 185] width 210 height 18
type textarea "Informed customer ongoing cleaner from 13/09 via email"
click at [303, 214] on button "Save" at bounding box center [305, 214] width 16 height 9
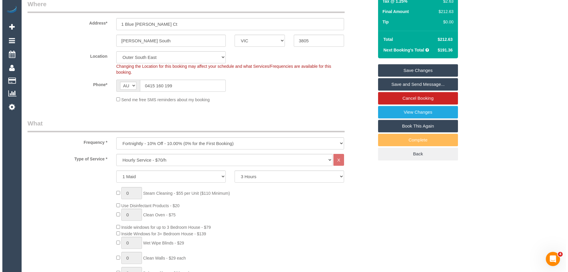
scroll to position [0, 0]
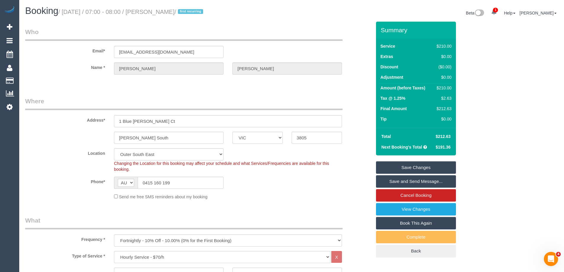
click at [411, 184] on link "Save and Send Message..." at bounding box center [416, 181] width 80 height 12
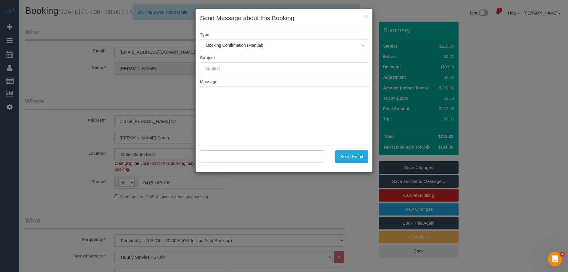
type input "Booking Confirmed"
type input ""Florina Wang" <wxygwc@qq.com>"
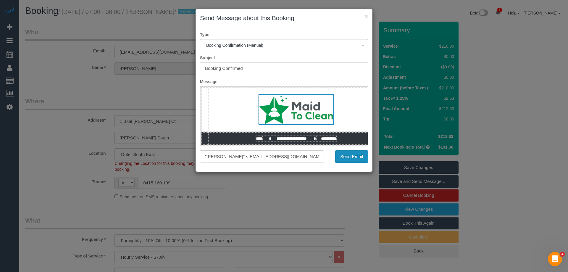
click at [346, 158] on button "Send Email" at bounding box center [351, 156] width 33 height 12
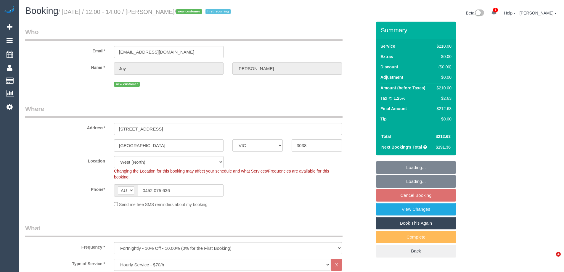
select select "VIC"
select select "180"
select select "number:28"
select select "number:14"
select select "number:19"
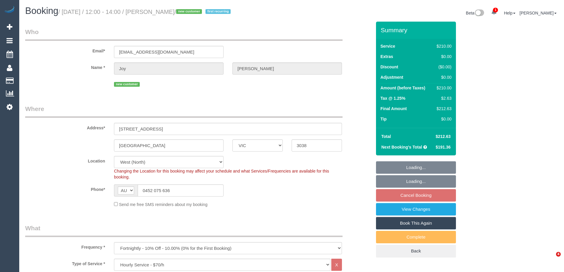
select select "number:36"
select select "number:34"
click at [164, 53] on input "[EMAIL_ADDRESS][DOMAIN_NAME]" at bounding box center [169, 52] width 110 height 12
click at [164, 53] on input "adaugostarr@hotmail.com" at bounding box center [169, 52] width 110 height 12
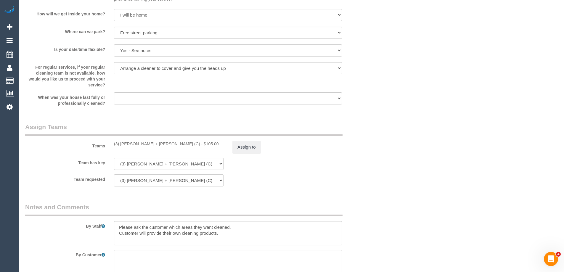
scroll to position [1036, 0]
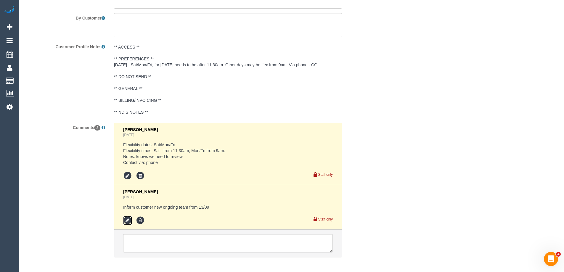
click at [126, 219] on icon at bounding box center [127, 220] width 9 height 9
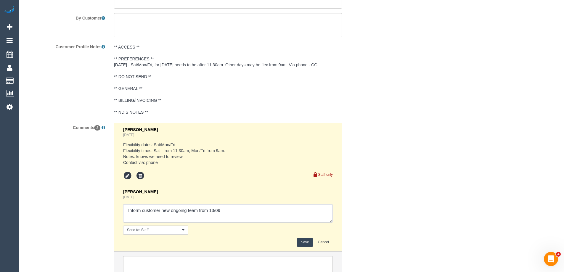
click at [141, 212] on textarea at bounding box center [228, 213] width 210 height 18
click at [261, 206] on textarea at bounding box center [228, 213] width 210 height 18
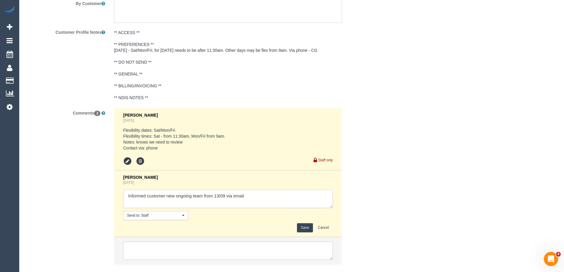
scroll to position [1086, 0]
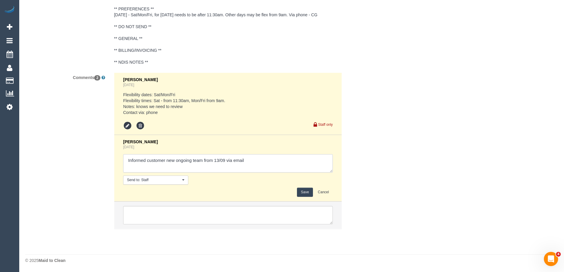
type textarea "Informed customer new ongoing team from 13/09 via email"
click at [307, 193] on button "Save" at bounding box center [305, 192] width 16 height 9
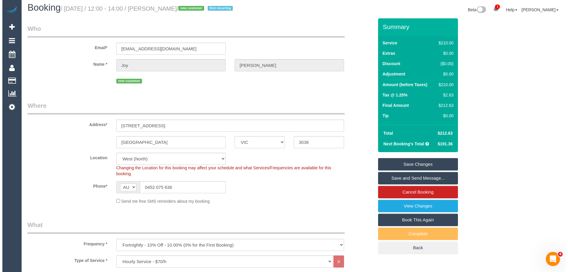
scroll to position [0, 0]
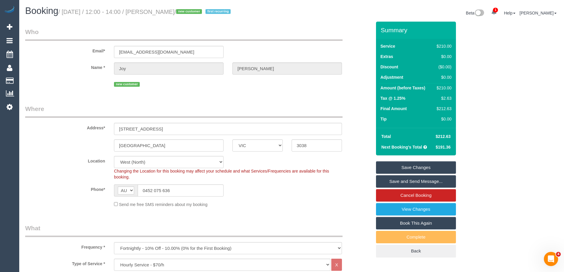
click at [415, 180] on link "Save and Send Message..." at bounding box center [416, 181] width 80 height 12
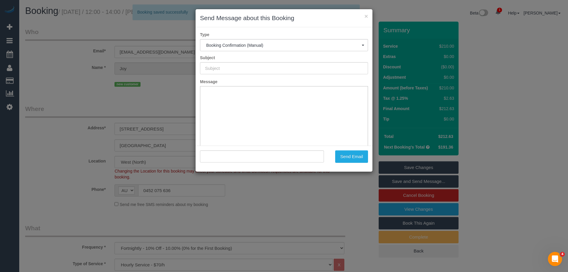
type input "Booking Confirmed"
type input ""Joy Samuels" <adaugostarr@hotmail.com>"
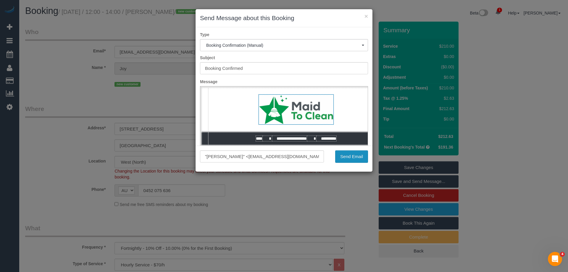
click at [347, 157] on button "Send Email" at bounding box center [351, 156] width 33 height 12
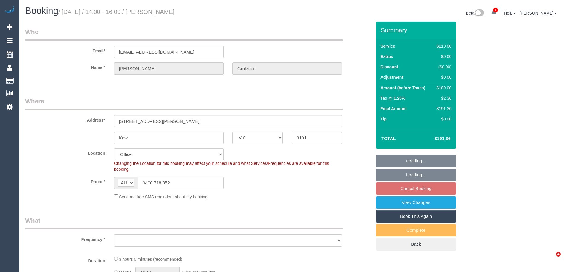
select select "VIC"
select select "object:539"
select select "string:stripe-pm_1OKDIQ2GScqysDRVWHVj2xOp"
select select "180"
select select "number:27"
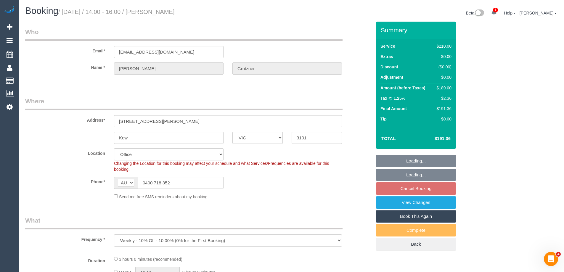
select select "number:14"
select select "number:19"
select select "number:36"
select select "number:34"
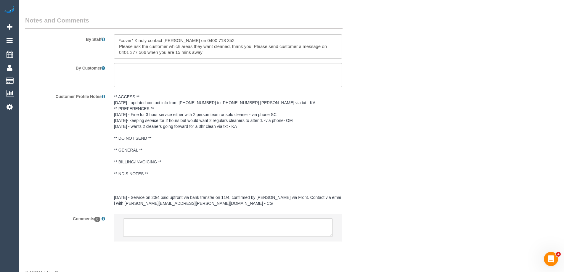
select select "object:2001"
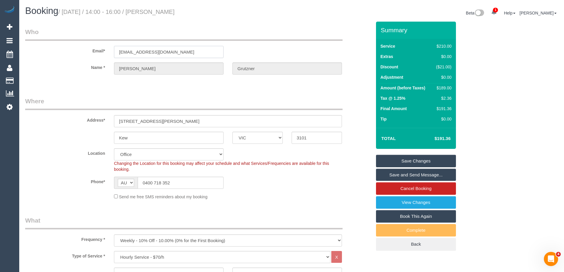
click at [142, 46] on input "[EMAIL_ADDRESS][DOMAIN_NAME]" at bounding box center [169, 52] width 110 height 12
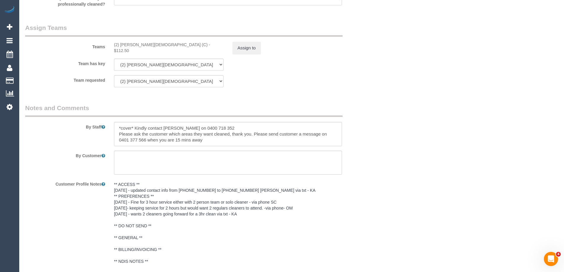
scroll to position [1001, 0]
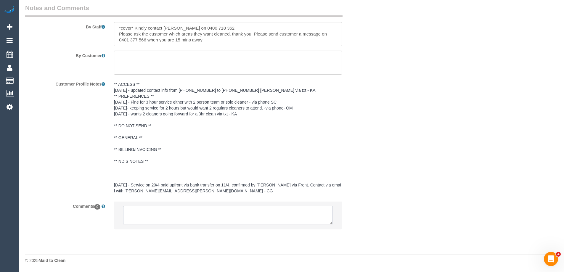
click at [149, 221] on textarea at bounding box center [228, 215] width 210 height 18
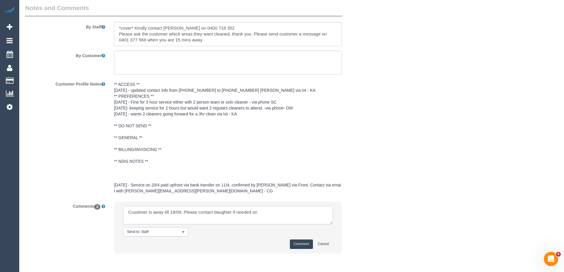
paste textarea "[EMAIL_ADDRESS][DOMAIN_NAME]"
type textarea "Customer is away till 18/09. Please contact daughter if needed on [EMAIL_ADDRES…"
click at [315, 250] on li "Send to: Staff Nothing selected Send to: Staff Send to: Customer Send to: Team …" at bounding box center [227, 228] width 227 height 52
click at [285, 240] on div "Comment Cancel" at bounding box center [228, 244] width 210 height 9
click at [302, 246] on button "Comment" at bounding box center [301, 244] width 23 height 9
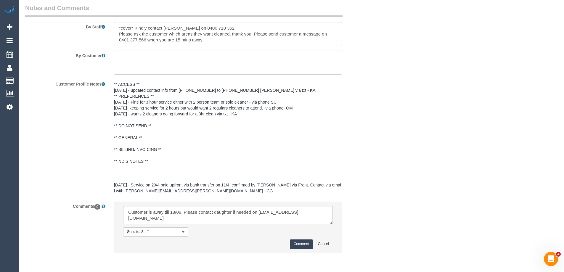
drag, startPoint x: 406, startPoint y: 155, endPoint x: 335, endPoint y: 159, distance: 71.7
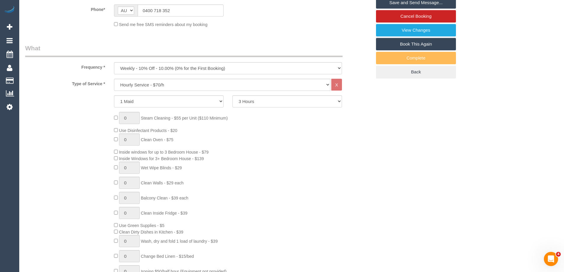
scroll to position [0, 0]
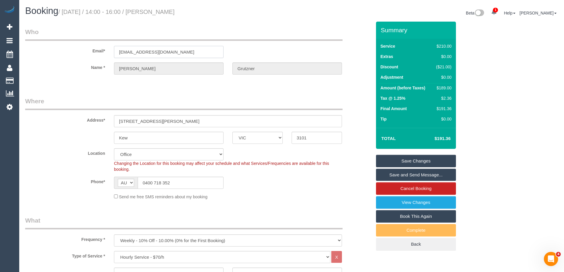
click at [143, 46] on input "[EMAIL_ADDRESS][DOMAIN_NAME]" at bounding box center [169, 52] width 110 height 12
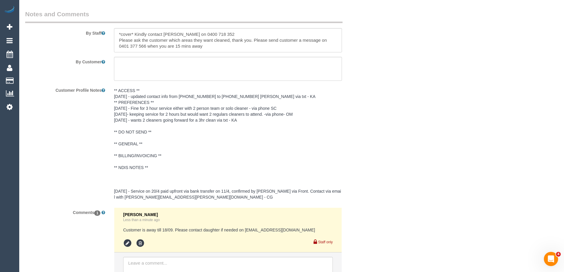
scroll to position [1046, 0]
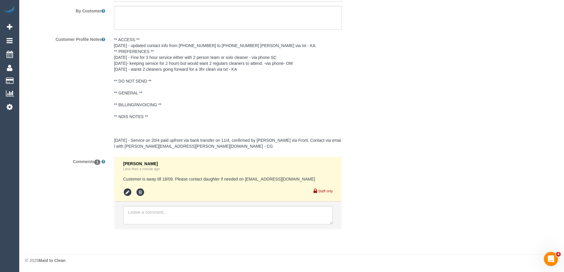
drag, startPoint x: 259, startPoint y: 178, endPoint x: 255, endPoint y: 179, distance: 4.0
click at [259, 178] on pre "Customer is away till 18/09. Please contact daughter if needed on [EMAIL_ADDRES…" at bounding box center [228, 179] width 210 height 6
drag, startPoint x: 245, startPoint y: 178, endPoint x: 299, endPoint y: 181, distance: 54.9
click at [299, 181] on pre "Customer is away till 18/09. Please contact daughter if needed on [EMAIL_ADDRES…" at bounding box center [228, 179] width 210 height 6
copy pre "[EMAIL_ADDRESS][DOMAIN_NAME]"
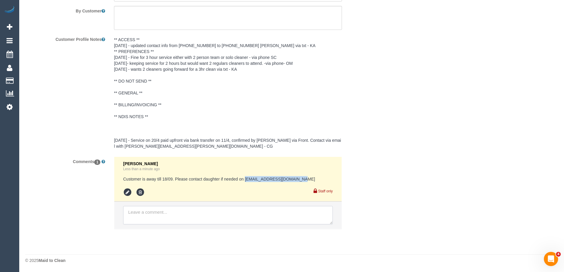
click at [246, 213] on textarea at bounding box center [228, 215] width 210 height 18
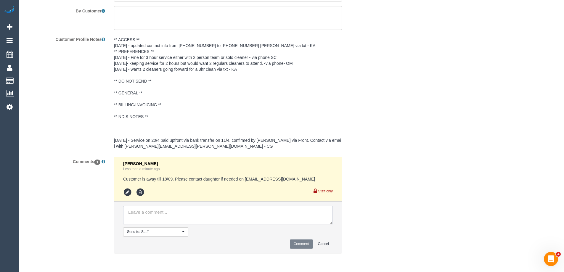
click at [143, 217] on textarea at bounding box center [228, 215] width 210 height 18
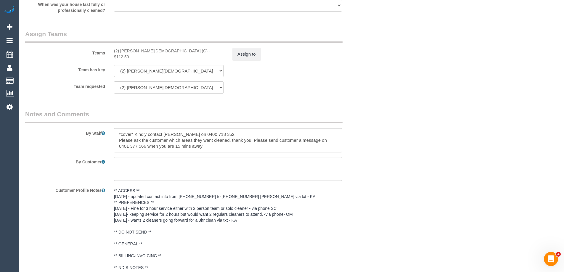
scroll to position [1070, 0]
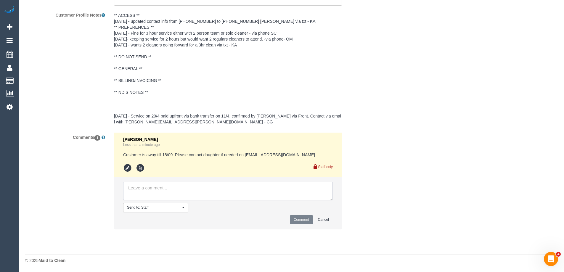
click at [186, 190] on textarea at bounding box center [228, 191] width 210 height 18
type textarea "Emailed daughter [PERSON_NAME] cover ^"
click at [303, 220] on button "Comment" at bounding box center [301, 219] width 23 height 9
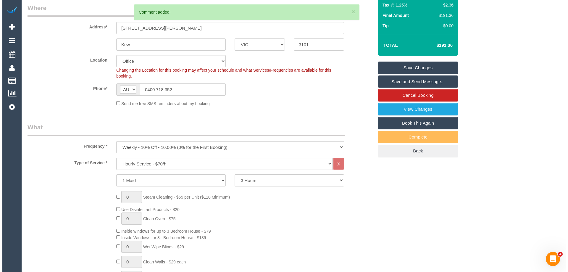
scroll to position [0, 0]
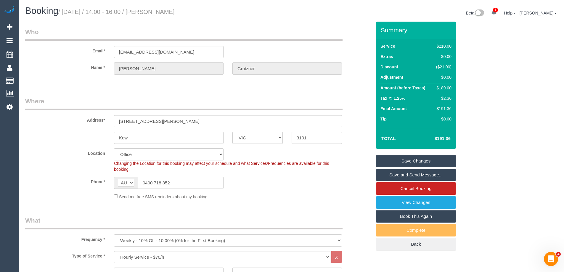
click at [420, 160] on link "Save Changes" at bounding box center [416, 161] width 80 height 12
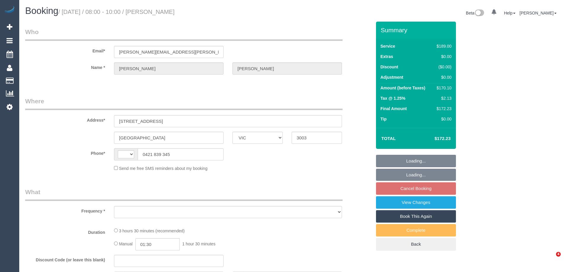
select select "VIC"
select select "string:AU"
select select "object:562"
select select "string:stripe-pm_1RzpbA2GScqysDRVJq8nRrGb"
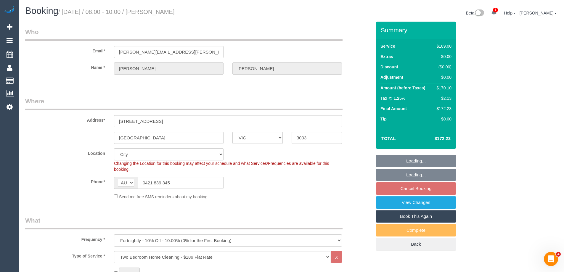
select select "number:30"
select select "number:14"
select select "number:19"
select select "number:24"
select select "number:34"
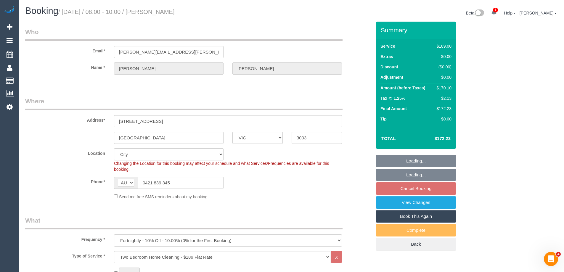
select select "number:12"
select select "object:1245"
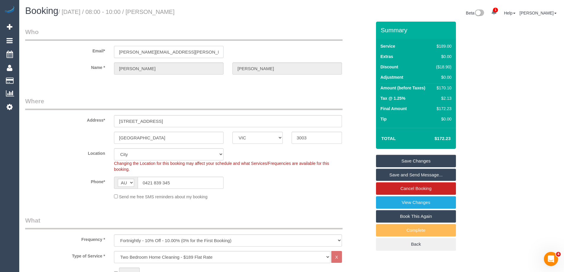
click at [177, 52] on input "allison.rooney@hotmail.com" at bounding box center [169, 52] width 110 height 12
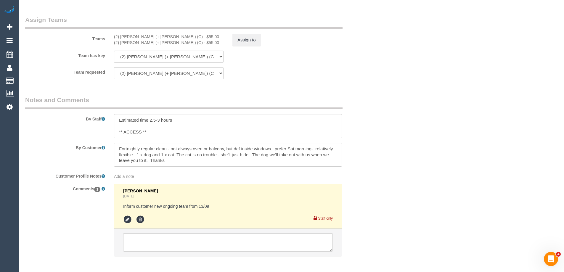
scroll to position [942, 0]
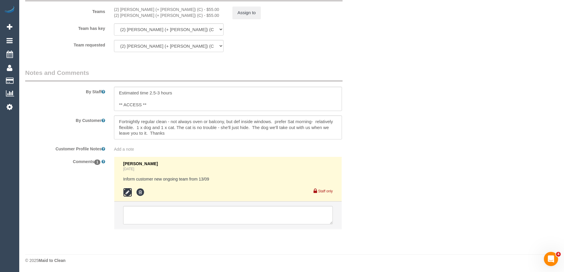
click at [129, 192] on icon at bounding box center [127, 192] width 9 height 9
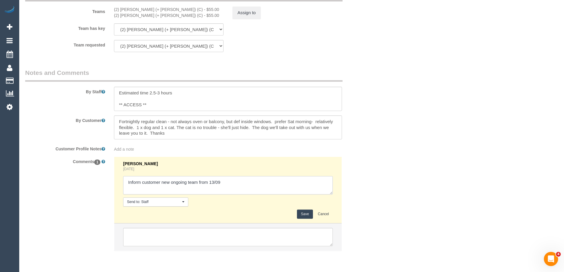
click at [140, 184] on textarea at bounding box center [228, 185] width 210 height 18
click at [241, 189] on textarea at bounding box center [228, 185] width 210 height 18
type textarea "Informed customer new ongoing team from 13/09 via email"
click button "Save"
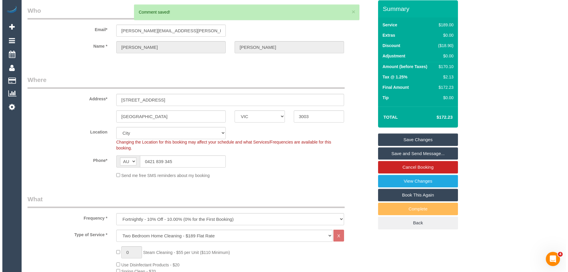
scroll to position [0, 0]
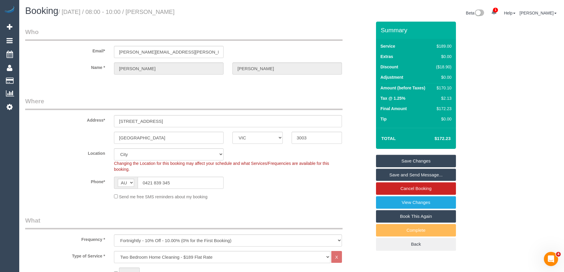
click div "Send me free SMS reminders about my booking"
click link "Save and Send Message..."
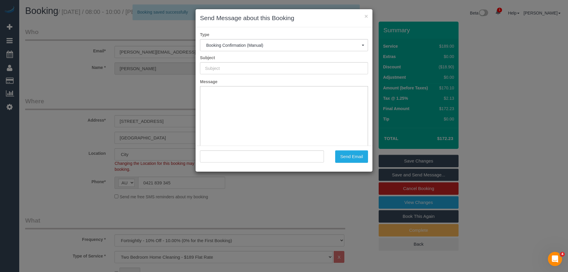
type input "Booking Confirmed"
type input ""Allison Rooney" <allison.rooney@hotmail.com>"
click button "Send Email"
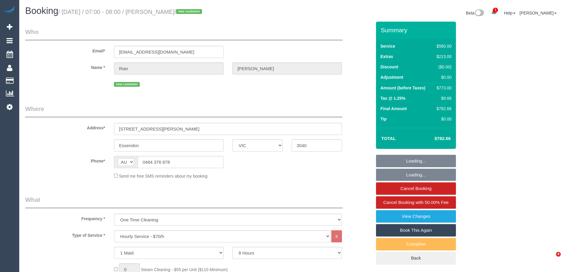
select select "VIC"
select select "480"
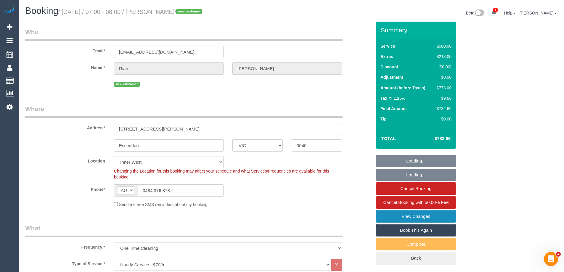
select select "spot1"
select select "number:28"
select select "number:14"
select select "number:19"
select select "number:24"
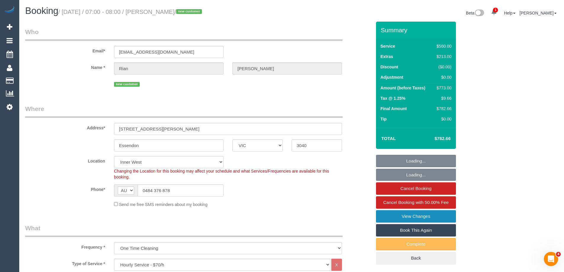
select select "number:34"
select select "number:12"
click at [416, 215] on link "View Changes" at bounding box center [416, 216] width 80 height 12
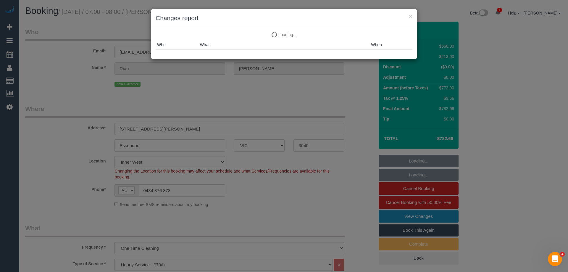
select select "object:893"
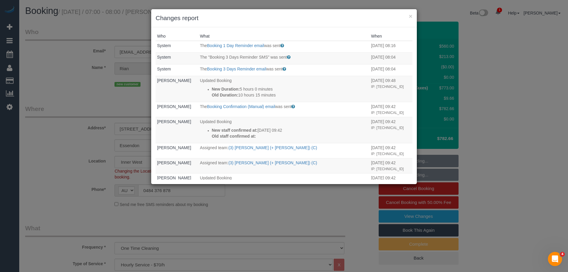
click at [267, 32] on th "What" at bounding box center [284, 36] width 171 height 9
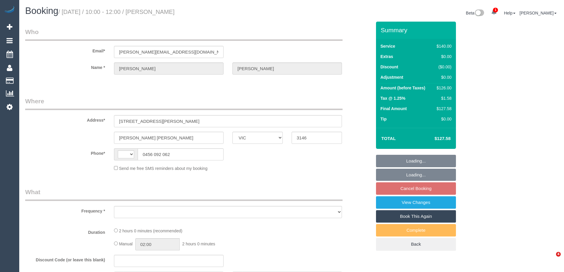
select select "VIC"
select select "string:AU"
select select "string:stripe-pm_1RsXi62GScqysDRV3dsElIHA"
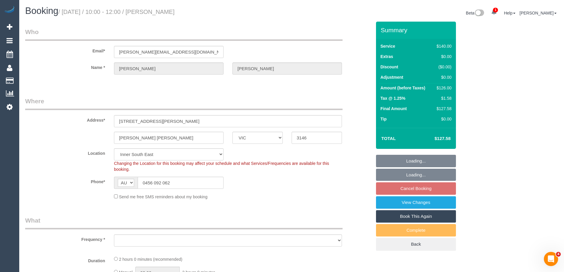
select select "object:578"
select select "number:27"
select select "number:14"
select select "number:19"
select select "number:23"
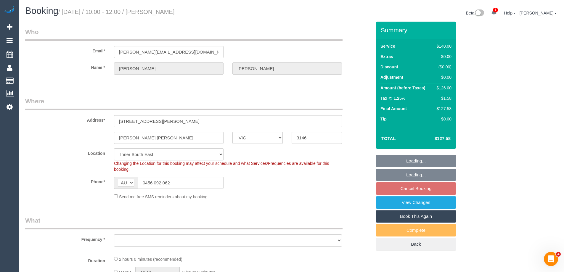
select select "number:35"
select select "number:26"
select select "object:1485"
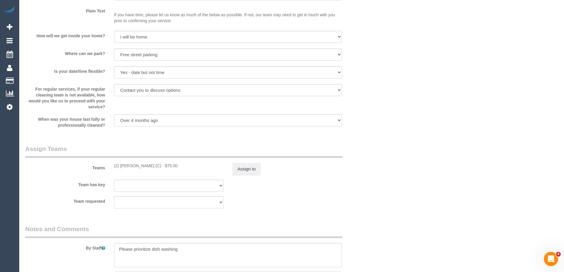
scroll to position [997, 0]
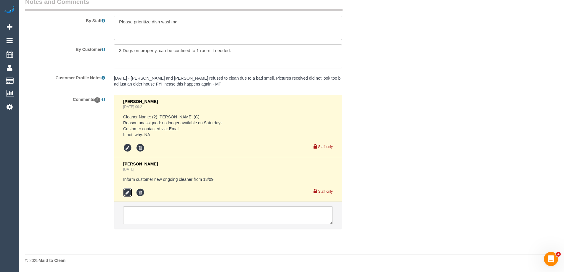
click at [125, 191] on icon at bounding box center [127, 192] width 9 height 9
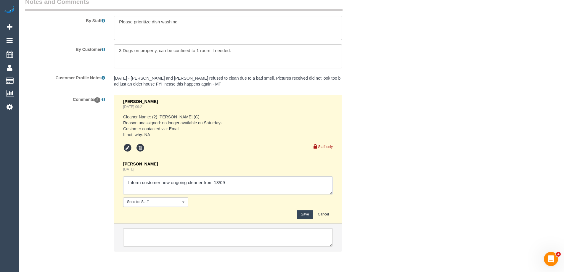
click at [143, 184] on textarea at bounding box center [228, 185] width 210 height 18
click at [256, 191] on textarea at bounding box center [228, 185] width 210 height 18
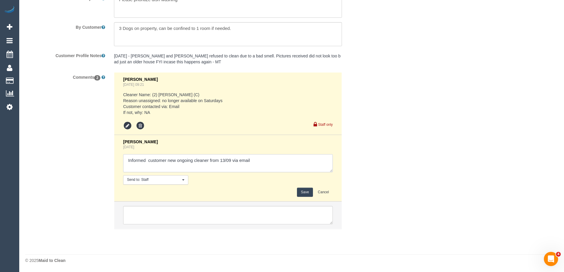
type textarea "Informed customer new ongoing cleaner from 13/09 via email"
click at [303, 190] on button "Save" at bounding box center [305, 192] width 16 height 9
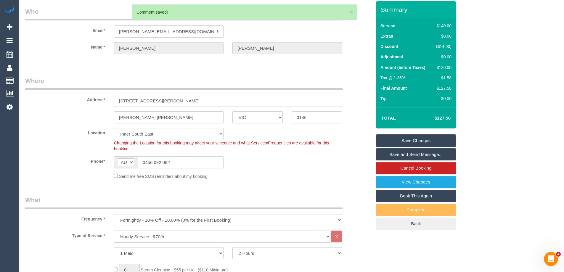
scroll to position [0, 0]
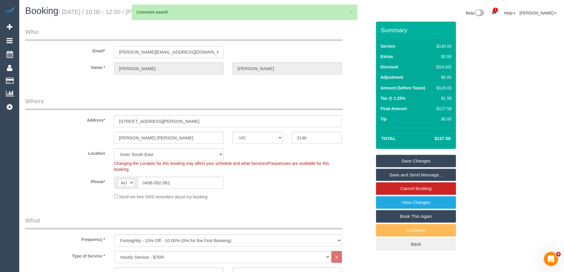
click at [150, 51] on input "[PERSON_NAME][EMAIL_ADDRESS][DOMAIN_NAME]" at bounding box center [169, 52] width 110 height 12
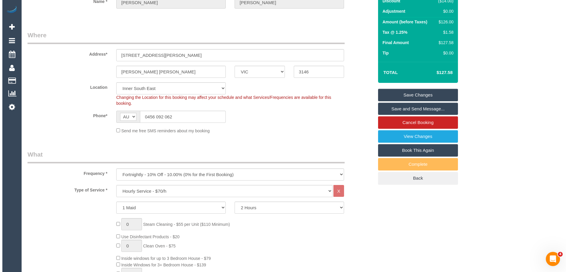
scroll to position [30, 0]
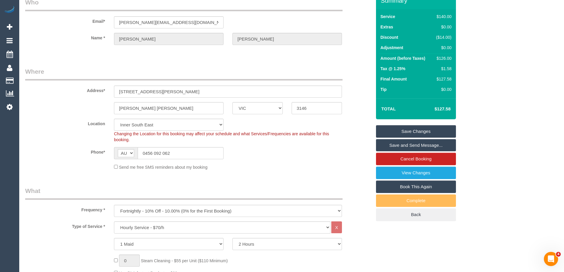
click at [421, 145] on link "Save and Send Message..." at bounding box center [416, 145] width 80 height 12
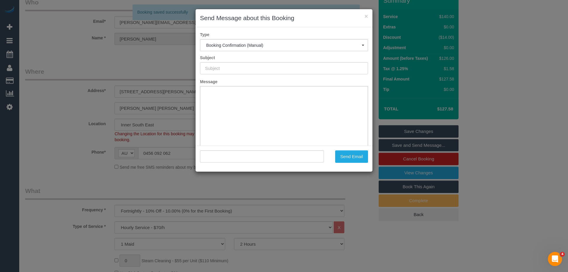
scroll to position [0, 0]
type input "Booking Confirmed"
type input ""[PERSON_NAME]" <[PERSON_NAME][EMAIL_ADDRESS][DOMAIN_NAME]>"
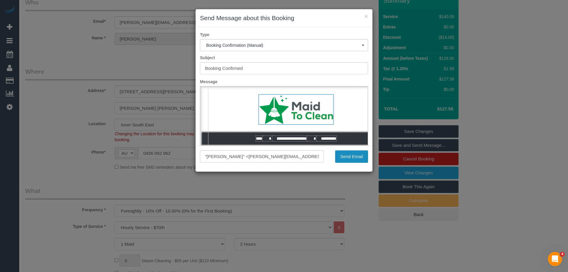
click at [351, 158] on button "Send Email" at bounding box center [351, 156] width 33 height 12
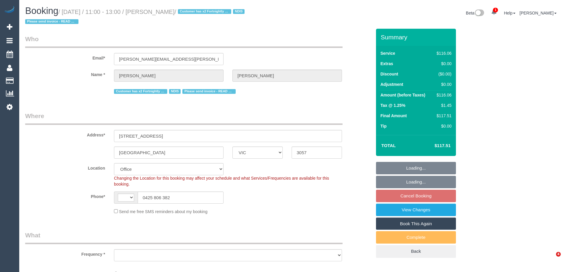
select select "VIC"
select select "string:AU"
select select "object:701"
select select "number:28"
select select "object:2073"
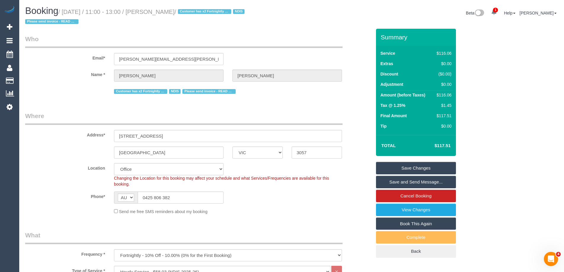
drag, startPoint x: 203, startPoint y: 12, endPoint x: 164, endPoint y: 11, distance: 38.8
click at [164, 11] on small "/ [DATE] / 11:00 - 13:00 / [PERSON_NAME] / Customer has x2 Fortnightly services…" at bounding box center [135, 17] width 221 height 17
copy small "Ramelle Lewis"
click at [286, 207] on sui-booking-location "Location Office City East (North) East (South) Inner East Inner North (East) In…" at bounding box center [198, 189] width 346 height 52
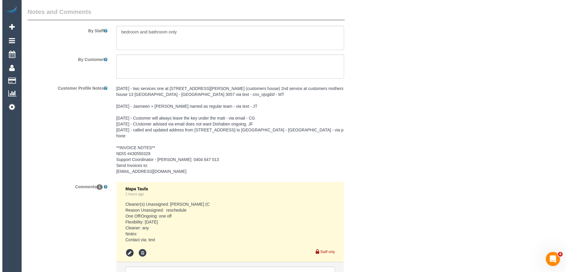
scroll to position [744, 0]
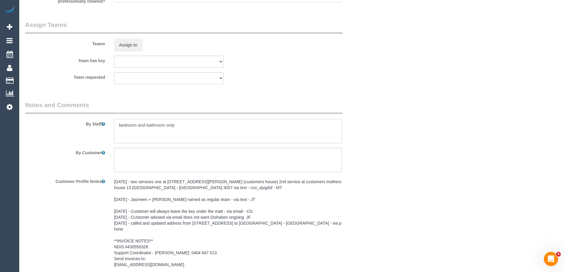
click at [117, 123] on textarea at bounding box center [228, 131] width 228 height 24
type textarea "*cover* bedroom and bathroom only"
click at [127, 41] on button "Assign to" at bounding box center [128, 45] width 28 height 12
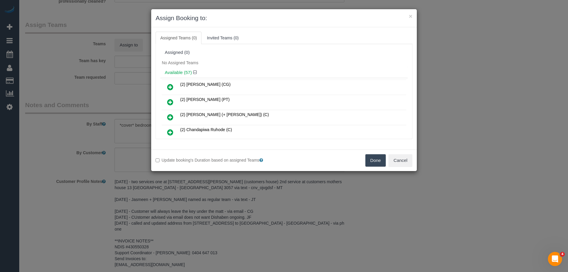
click at [227, 64] on div "No Assigned Teams" at bounding box center [284, 62] width 248 height 9
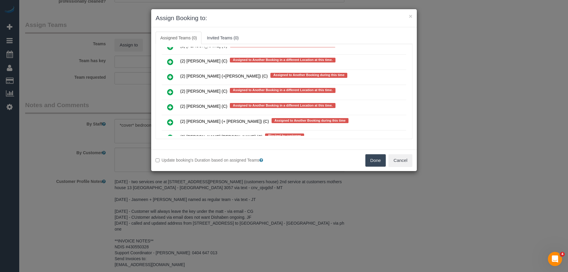
click at [168, 93] on icon at bounding box center [170, 92] width 6 height 7
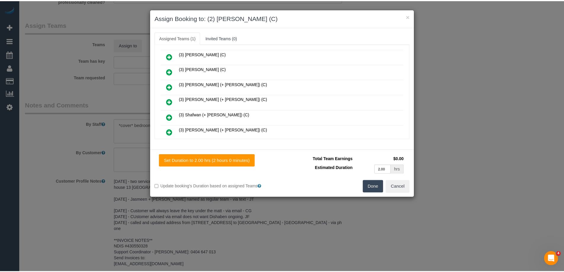
scroll to position [0, 0]
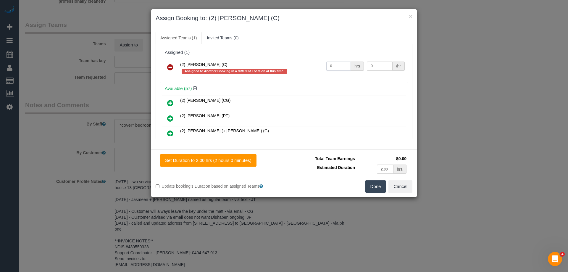
click at [343, 69] on input "0" at bounding box center [339, 66] width 25 height 9
type input "2"
click at [382, 67] on input "0" at bounding box center [379, 66] width 25 height 9
type input "37.5"
click at [375, 188] on button "Done" at bounding box center [376, 186] width 21 height 12
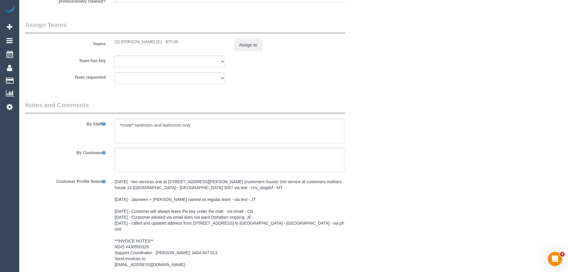
click at [375, 188] on div "× Assign Booking to: (2) Harry Dhasmana (C) Assigned Teams (1) Invited Teams (0…" at bounding box center [284, 136] width 568 height 272
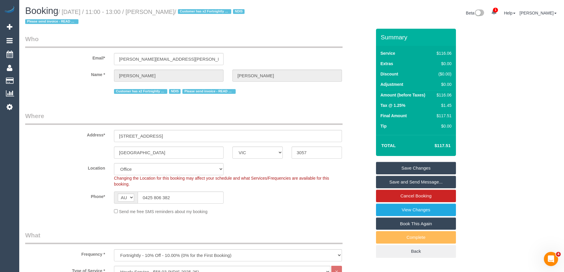
click at [413, 180] on link "Save and Send Message..." at bounding box center [416, 182] width 80 height 12
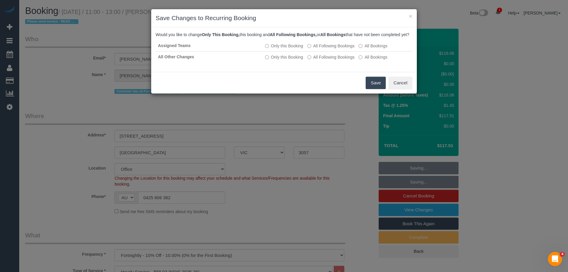
click at [369, 89] on button "Save" at bounding box center [376, 83] width 20 height 12
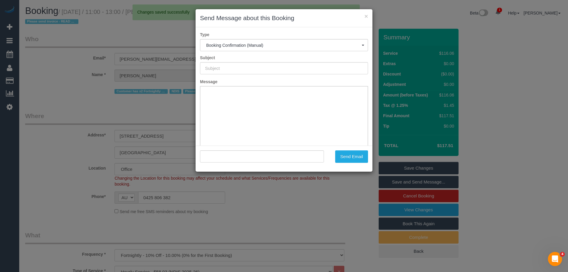
type input "Booking Confirmed"
type input ""Ramelle Lewis" <ramelle.lewis@gmail.com>"
click at [359, 159] on button "Send Email" at bounding box center [351, 156] width 33 height 12
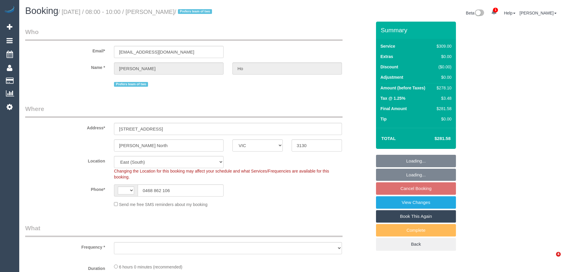
select select "VIC"
select select "string:AU"
select select "object:898"
select select "number:27"
select select "number:17"
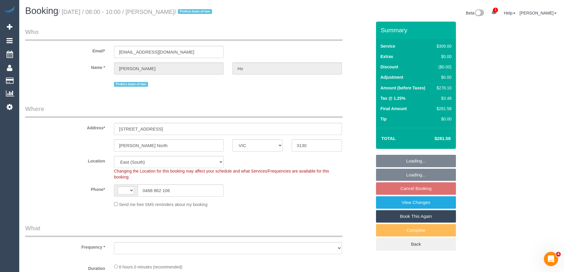
select select "number:19"
select select "number:22"
select select "number:12"
select select "object:1155"
select select "spot2"
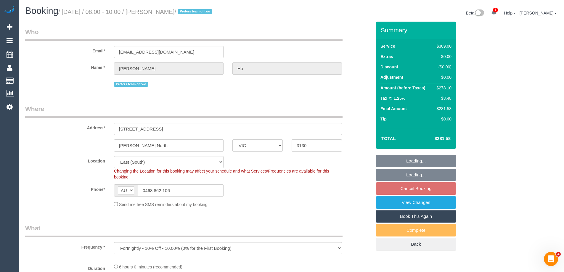
select select "string:stripe-pm_1KP0CW2GScqysDRVD6FFb54k"
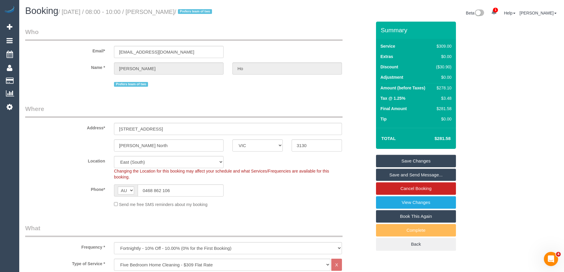
drag, startPoint x: 195, startPoint y: 13, endPoint x: 164, endPoint y: 15, distance: 31.2
click at [164, 15] on small "/ [DATE] / 08:00 - 10:00 / [PERSON_NAME] / Prefers team of two" at bounding box center [135, 12] width 155 height 7
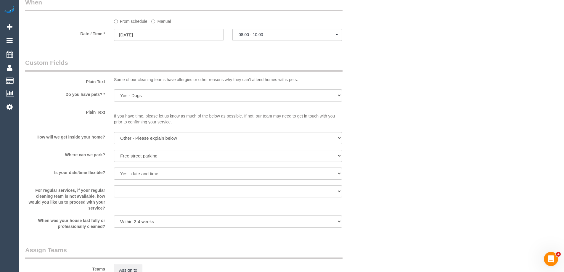
scroll to position [770, 0]
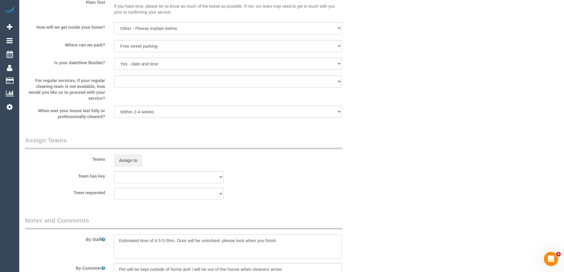
click at [117, 247] on textarea at bounding box center [228, 247] width 228 height 24
type textarea "*cover*Estimated time of 4.5-5.5hrs. Door will be unlocked- please lock when yo…"
click at [348, 204] on fieldset "Assign Teams Teams Assign to Team has key (0) Office (1) [PERSON_NAME] (FT) (1)…" at bounding box center [198, 170] width 346 height 68
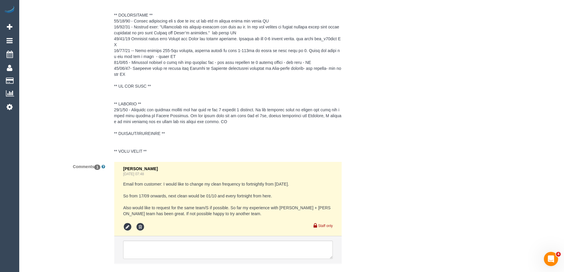
scroll to position [1104, 0]
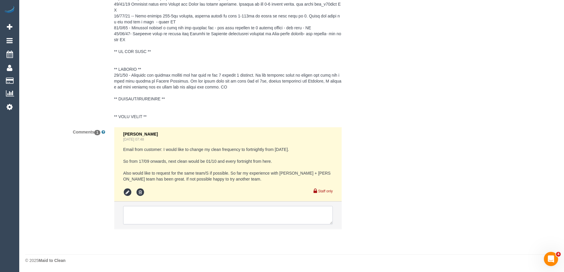
click at [182, 211] on textarea at bounding box center [228, 215] width 210 height 18
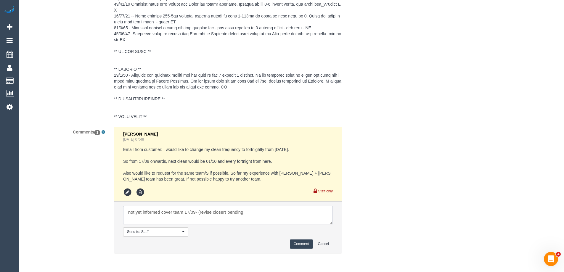
type textarea "not yet informed cover team 17/09- (revise closer) pending"
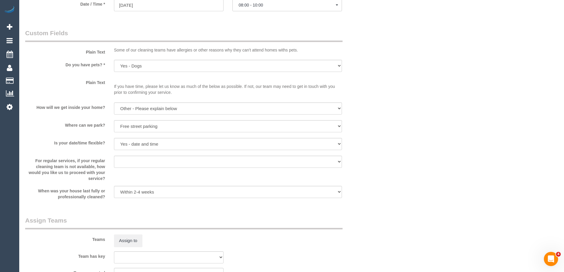
scroll to position [571, 0]
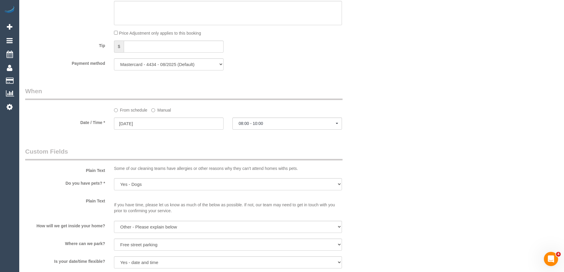
click at [160, 110] on label "Manual" at bounding box center [161, 109] width 20 height 8
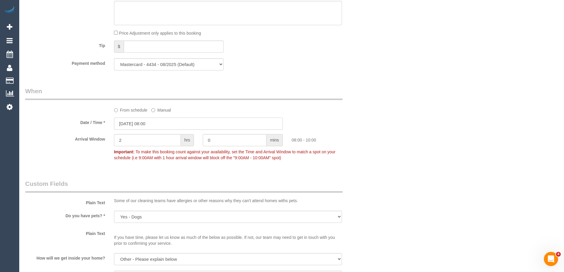
click at [155, 126] on input "[DATE] 08:00" at bounding box center [198, 124] width 169 height 12
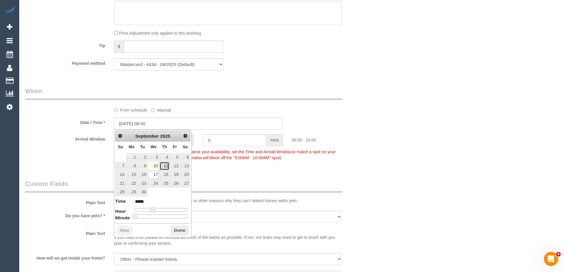
click at [164, 166] on link "11" at bounding box center [165, 166] width 10 height 8
click at [153, 176] on link "17" at bounding box center [153, 175] width 11 height 8
type input "17/09/2025 09:00"
type input "*****"
type input "17/09/2025 10:00"
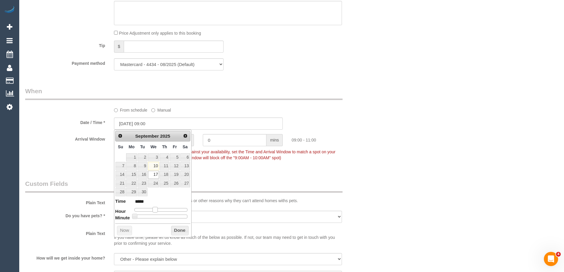
type input "*****"
type input "17/09/2025 11:00"
type input "*****"
drag, startPoint x: 152, startPoint y: 211, endPoint x: 160, endPoint y: 211, distance: 8.0
click at [160, 211] on span at bounding box center [159, 209] width 5 height 5
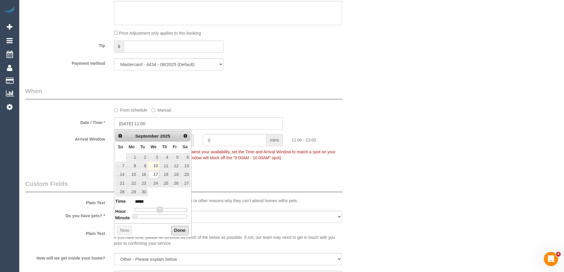
click at [183, 230] on button "Done" at bounding box center [179, 230] width 17 height 9
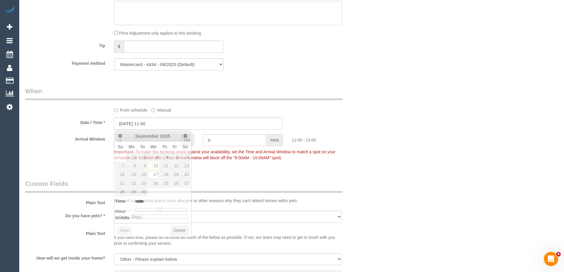
drag, startPoint x: 446, startPoint y: 166, endPoint x: 431, endPoint y: 180, distance: 20.1
click at [446, 166] on div "Who Email* ureshi.mi@hotmail.com Name * Cynthia Ho Prefers team of two Where Ad…" at bounding box center [291, 145] width 533 height 1391
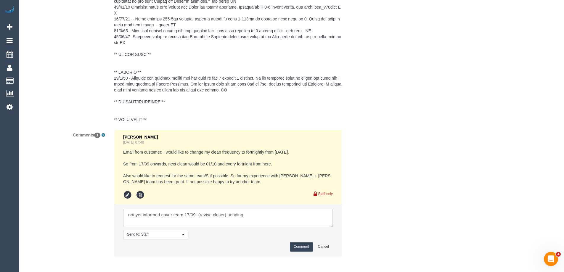
scroll to position [1161, 0]
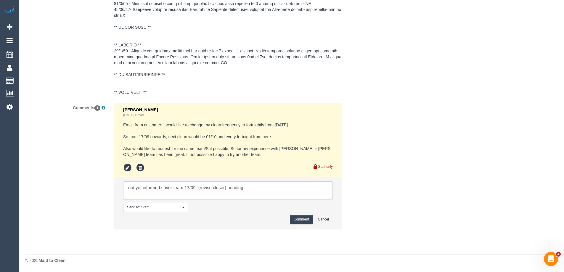
click at [271, 189] on textarea at bounding box center [228, 191] width 210 height 18
click at [258, 189] on textarea at bounding box center [228, 191] width 210 height 18
type textarea "not yet informed cover team 17/09- (revise closer) pending 11-1pm AW one off"
click at [299, 221] on button "Comment" at bounding box center [301, 219] width 23 height 9
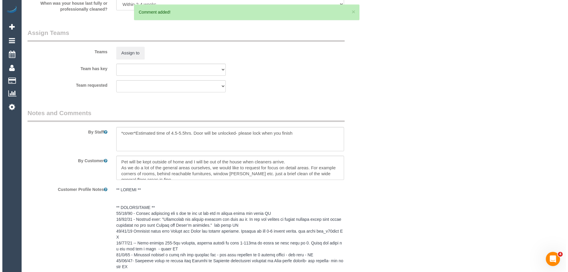
scroll to position [835, 0]
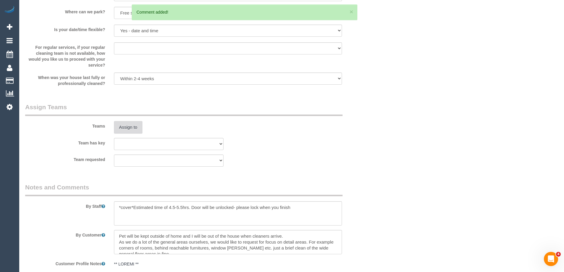
click at [126, 128] on button "Assign to" at bounding box center [128, 127] width 28 height 12
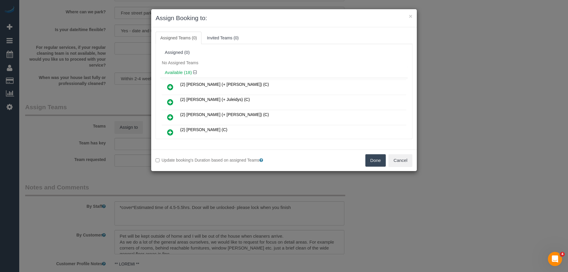
click at [171, 98] on link at bounding box center [170, 103] width 14 height 12
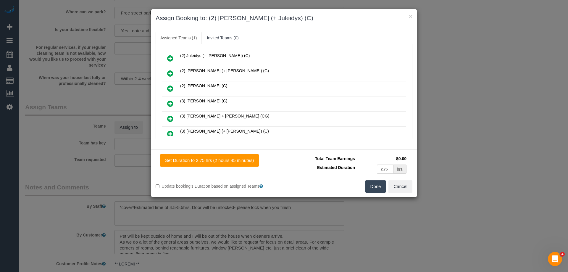
scroll to position [89, 0]
click at [171, 61] on icon at bounding box center [170, 57] width 6 height 7
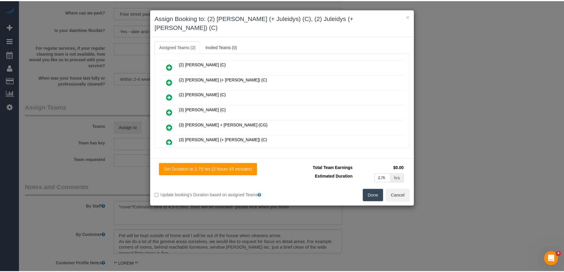
scroll to position [104, 0]
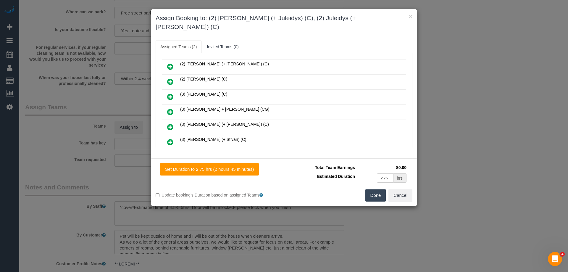
click at [376, 189] on button "Done" at bounding box center [376, 195] width 21 height 12
click at [376, 189] on div "× Assign Booking to: (2) Cris (+ Juleidys) (C), (2) Juleidys (+ Cris) (C) Assig…" at bounding box center [284, 136] width 568 height 272
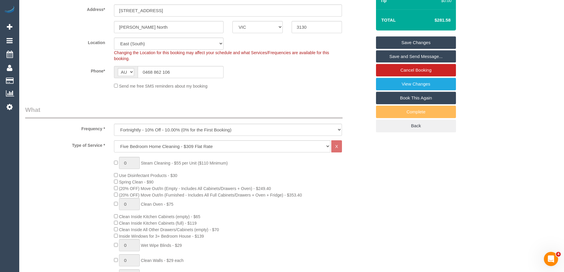
scroll to position [6, 0]
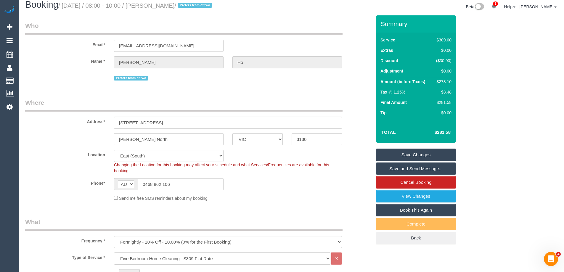
click at [447, 83] on div "$278.10" at bounding box center [443, 82] width 18 height 6
copy div "278.10"
click at [493, 86] on div "Summary Service $309.00 Extras $0.00 Discount ($30.90) Adjustment $0.00 Amount …" at bounding box center [438, 135] width 133 height 241
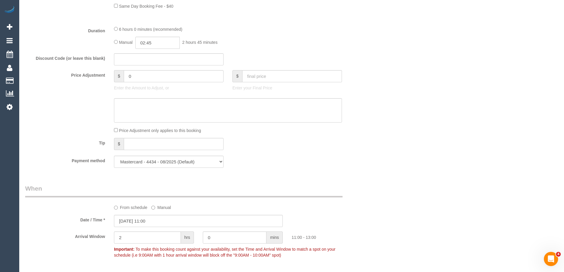
scroll to position [510, 0]
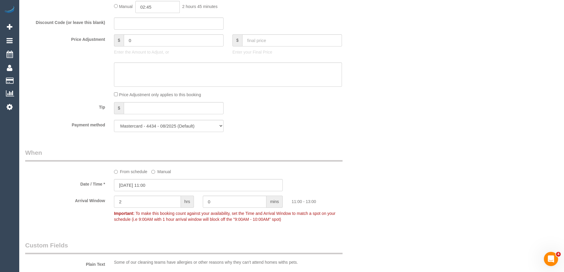
drag, startPoint x: 79, startPoint y: 183, endPoint x: 108, endPoint y: 187, distance: 29.6
click at [108, 187] on div "Date / Time * 17/09/2025 11:00" at bounding box center [198, 185] width 355 height 12
drag, startPoint x: 75, startPoint y: 201, endPoint x: 104, endPoint y: 203, distance: 29.4
click at [104, 203] on label "Arrival Window" at bounding box center [65, 200] width 89 height 8
click at [77, 192] on sui-booking-spot "From schedule Manual Date / Time * 17/09/2025 11:00 Arrival Window 2 hrs 0 mins…" at bounding box center [198, 186] width 346 height 77
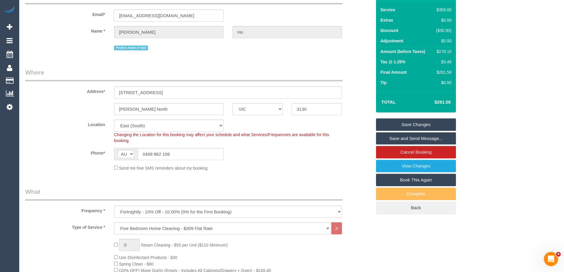
scroll to position [0, 0]
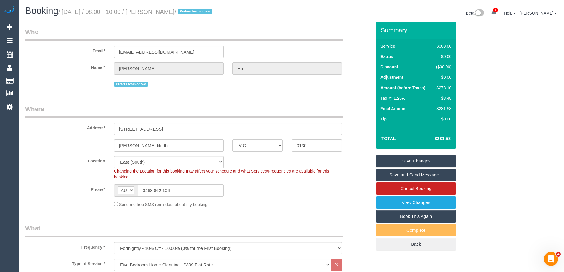
click at [356, 117] on div "Address* 52 Junction Road" at bounding box center [198, 120] width 355 height 30
click at [396, 160] on link "Save Changes" at bounding box center [416, 161] width 80 height 12
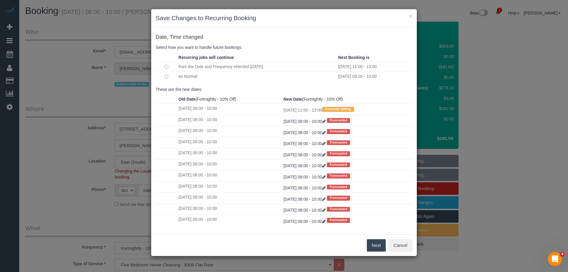
click at [371, 244] on button "Next" at bounding box center [376, 245] width 19 height 12
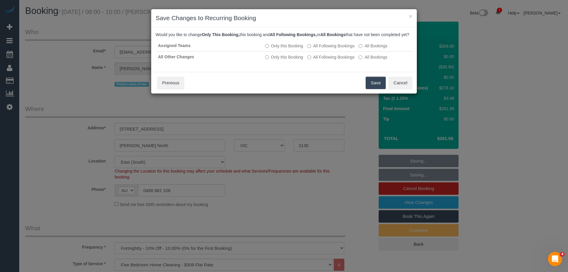
click at [371, 89] on button "Save" at bounding box center [376, 83] width 20 height 12
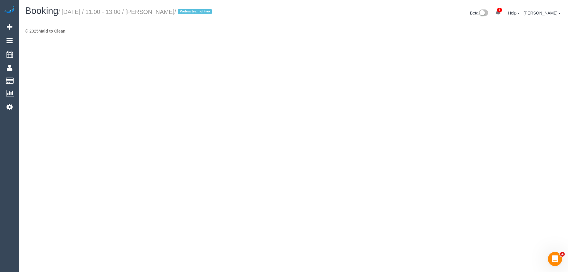
select select "VIC"
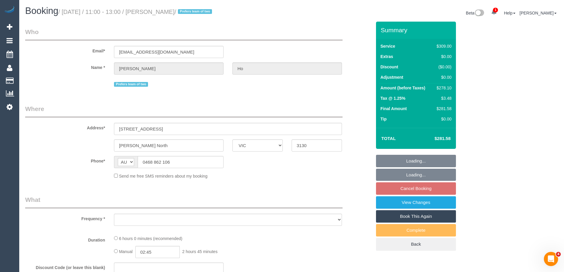
select select "object:5209"
select select "string:stripe-pm_1KP0CW2GScqysDRVD6FFb54k"
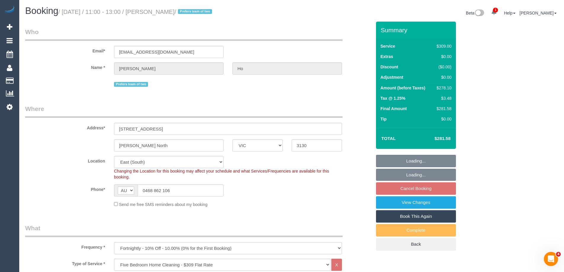
select select "object:5497"
select select "number:27"
select select "number:17"
select select "number:19"
select select "number:22"
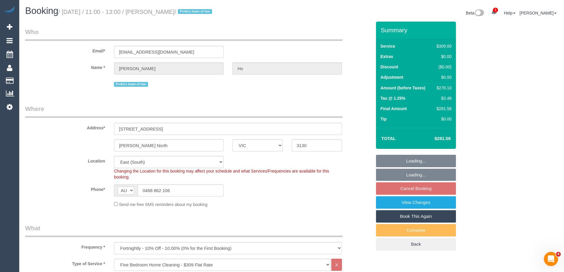
select select "number:12"
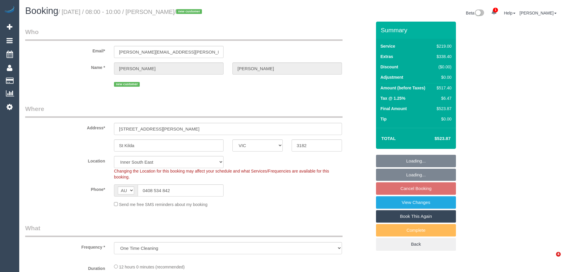
select select "VIC"
select select "object:547"
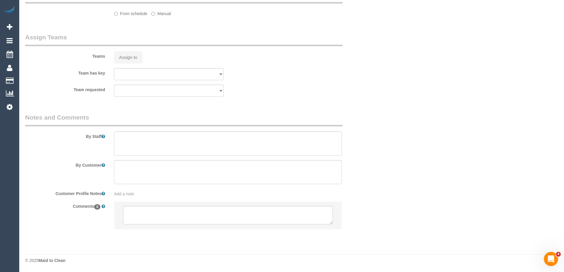
select select "number:28"
select select "number:14"
select select "number:18"
select select "number:24"
select select "number:26"
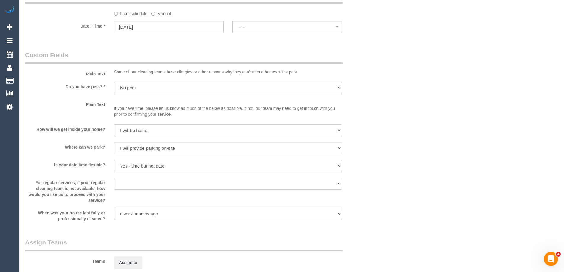
select select "spot2"
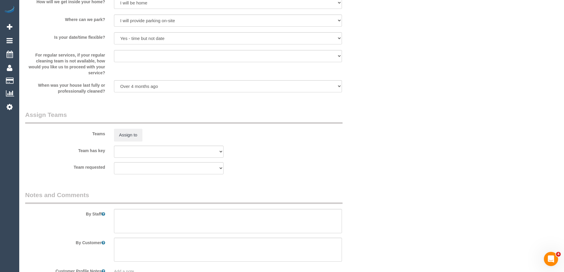
scroll to position [873, 0]
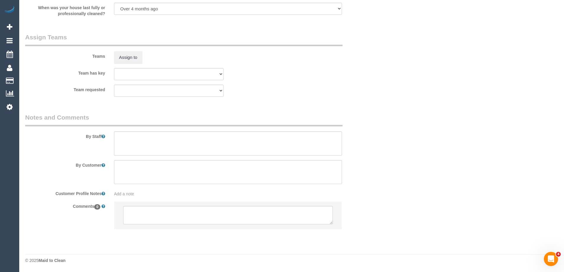
click at [148, 229] on li at bounding box center [227, 215] width 227 height 27
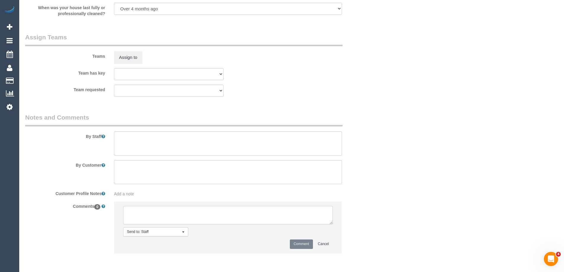
click at [155, 223] on textarea at bounding box center [228, 215] width 210 height 18
click at [159, 215] on textarea at bounding box center [228, 215] width 210 height 18
type textarea "Emailed steam cleaning areas email"
click at [301, 243] on button "Comment" at bounding box center [301, 244] width 23 height 9
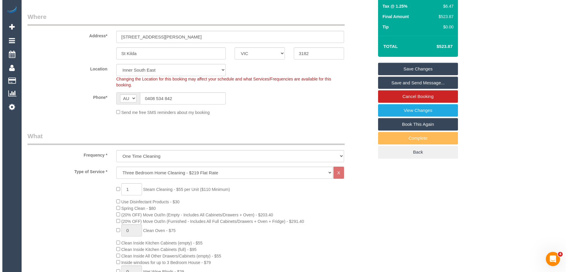
scroll to position [0, 0]
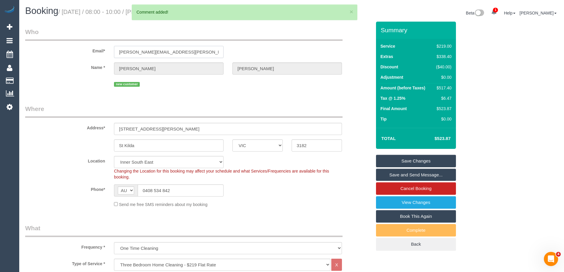
click at [137, 49] on input "[PERSON_NAME][EMAIL_ADDRESS][PERSON_NAME][DOMAIN_NAME]" at bounding box center [169, 52] width 110 height 12
click at [152, 89] on fieldset "Who Email* [PERSON_NAME][EMAIL_ADDRESS][PERSON_NAME][DOMAIN_NAME] Name * [PERSO…" at bounding box center [198, 60] width 346 height 65
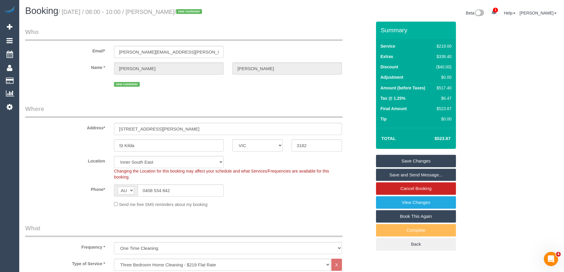
click at [417, 159] on link "Save Changes" at bounding box center [416, 161] width 80 height 12
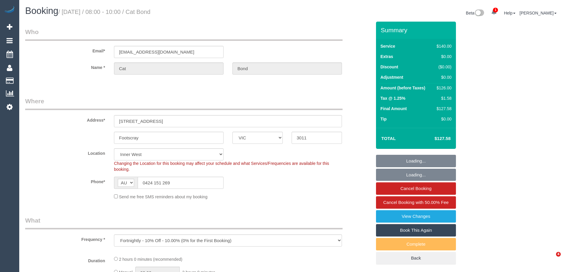
select select "VIC"
select select "number:27"
select select "number:14"
select select "number:19"
select select "number:22"
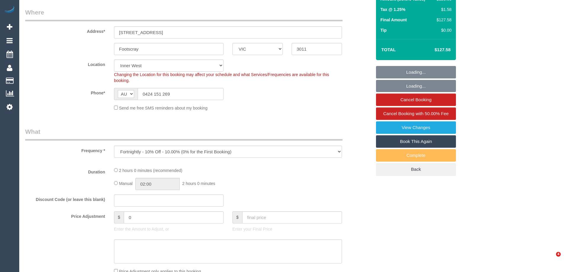
select select "object:808"
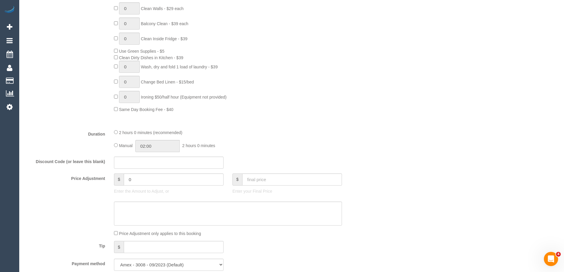
scroll to position [355, 0]
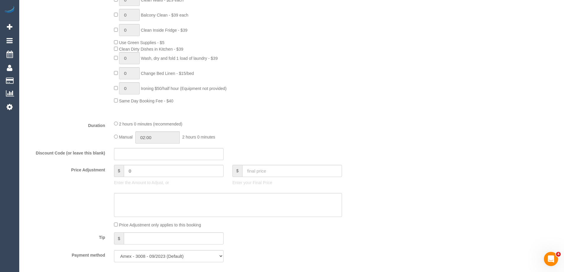
select select "spot1"
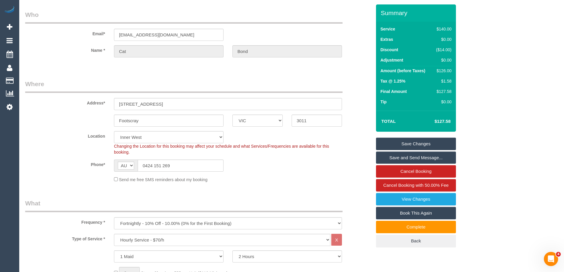
scroll to position [0, 0]
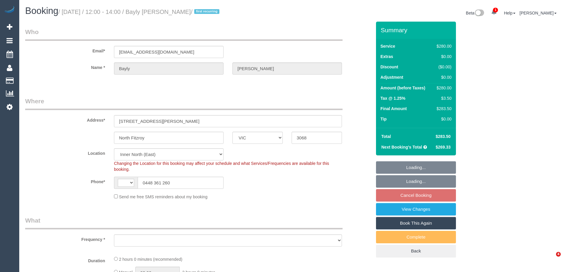
select select "VIC"
select select "string:AU"
select select "object:686"
select select "number:29"
select select "number:14"
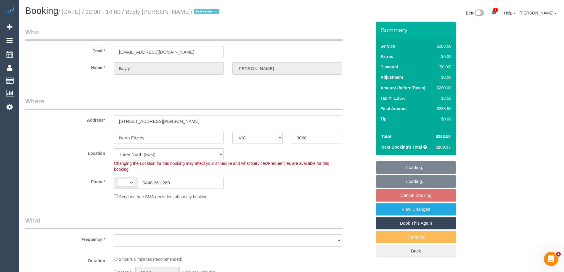
select select "number:19"
select select "number:22"
select select "number:34"
select select "number:12"
select select "object:860"
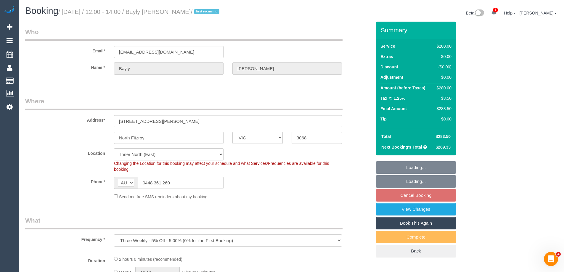
select select "2"
select select "spot4"
select select "string:stripe-pm_1S3RNA2GScqysDRV9mB4ExBC"
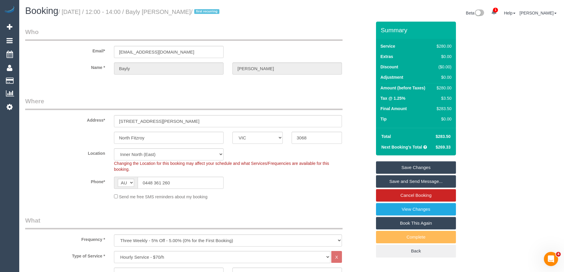
click at [185, 14] on small "/ [DATE] / 12:00 - 14:00 / Bayly [PERSON_NAME] / first recurring" at bounding box center [139, 12] width 163 height 7
copy small "[PERSON_NAME]"
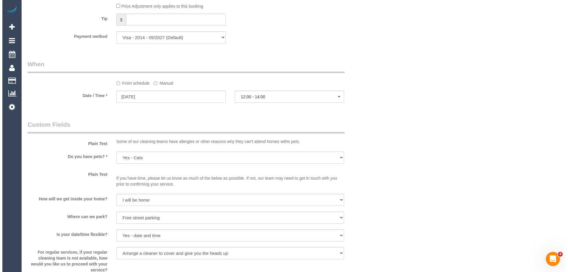
scroll to position [711, 0]
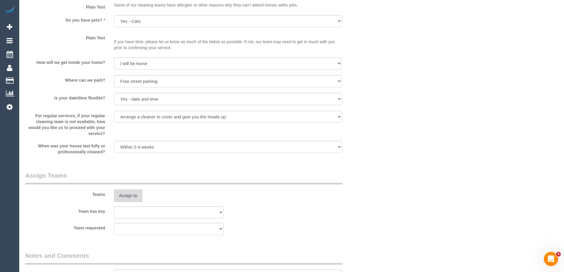
click at [127, 198] on button "Assign to" at bounding box center [128, 195] width 28 height 12
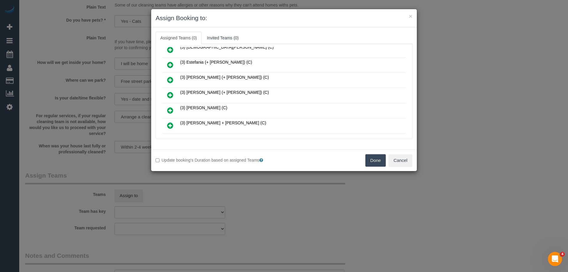
scroll to position [326, 0]
click at [314, 34] on ul "Assigned Teams (0) Invited Teams (0)" at bounding box center [284, 38] width 257 height 12
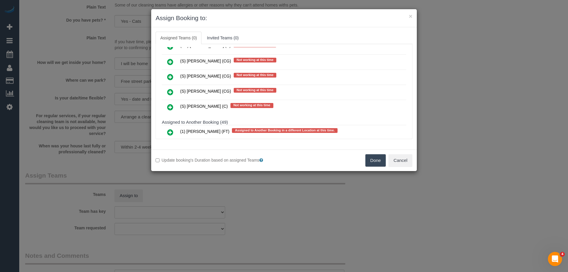
scroll to position [2242, 0]
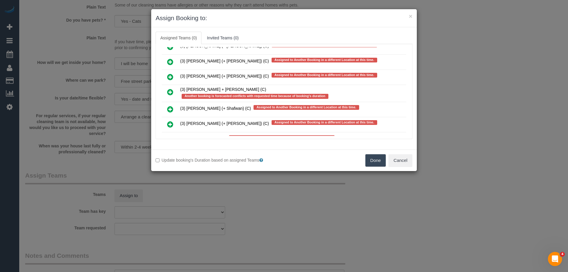
click at [172, 91] on icon at bounding box center [170, 92] width 6 height 7
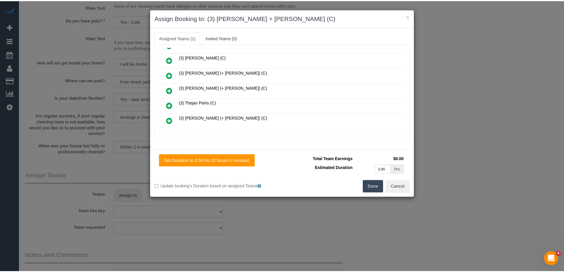
scroll to position [0, 0]
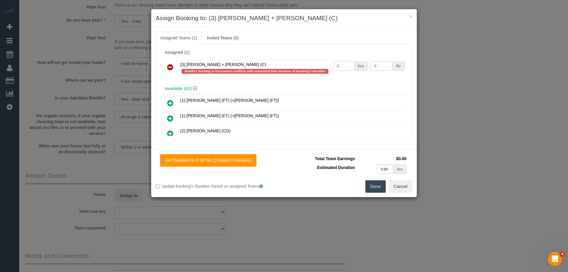
click at [344, 67] on input "0" at bounding box center [343, 66] width 21 height 9
type input "4"
drag, startPoint x: 392, startPoint y: 66, endPoint x: 381, endPoint y: 66, distance: 11.0
click at [393, 66] on div "/hr" at bounding box center [399, 66] width 12 height 9
click at [381, 66] on input "0" at bounding box center [382, 66] width 22 height 9
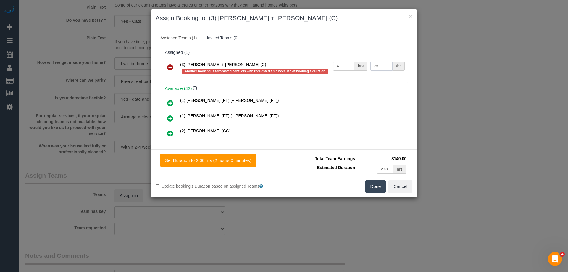
type input "35"
click at [378, 189] on button "Done" at bounding box center [376, 186] width 21 height 12
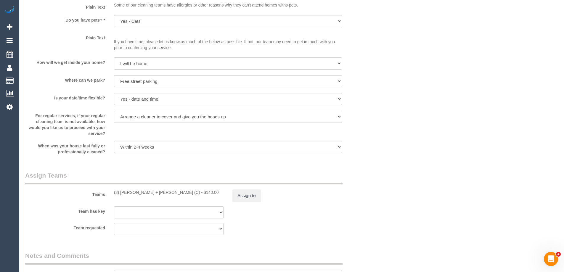
click at [356, 133] on div "For regular services, if your regular cleaning team is not available, how would…" at bounding box center [198, 124] width 355 height 26
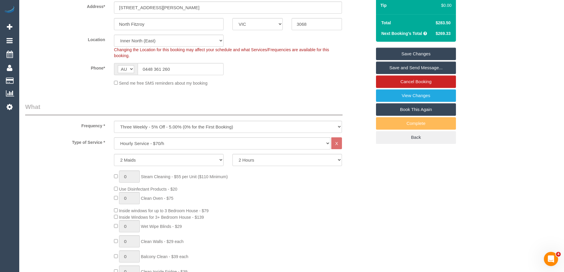
scroll to position [82, 0]
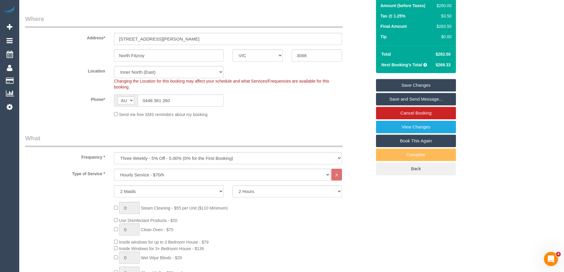
click at [392, 97] on link "Save and Send Message..." at bounding box center [416, 99] width 80 height 12
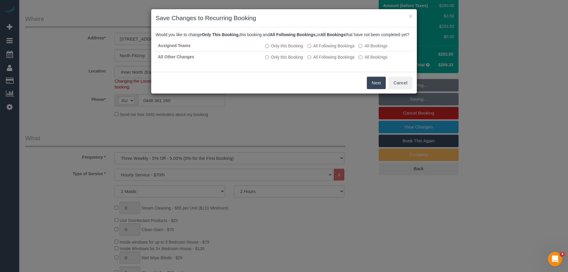
click at [373, 89] on button "Next" at bounding box center [376, 83] width 19 height 12
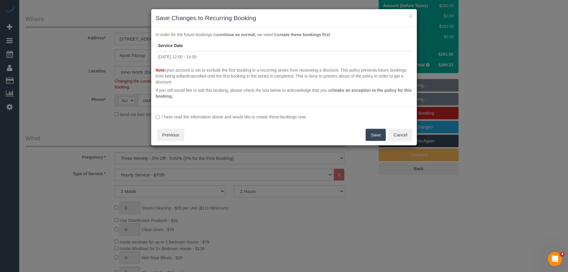
click at [218, 111] on div "I have read the information above and would like to create these bookings now. …" at bounding box center [284, 125] width 266 height 39
click at [221, 117] on label "I have read the information above and would like to create these bookings now." at bounding box center [284, 117] width 257 height 6
click at [376, 135] on button "Save" at bounding box center [376, 135] width 20 height 12
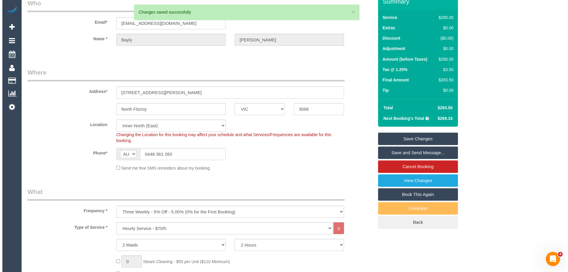
scroll to position [0, 0]
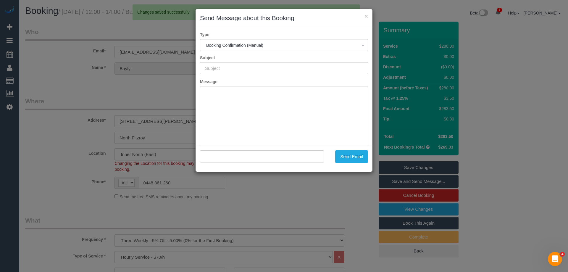
type input "Booking Confirmed"
type input ""Bayly [PERSON_NAME]" <[EMAIL_ADDRESS][DOMAIN_NAME]>"
click at [346, 156] on button "Send Email" at bounding box center [351, 156] width 33 height 12
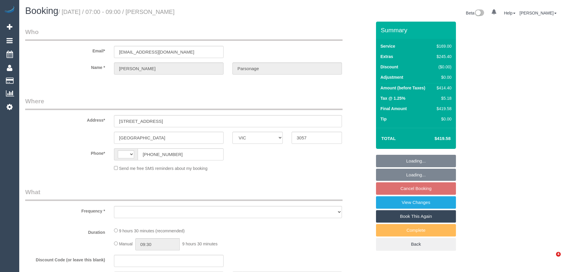
select select "VIC"
select select "string:AU"
select select "object:552"
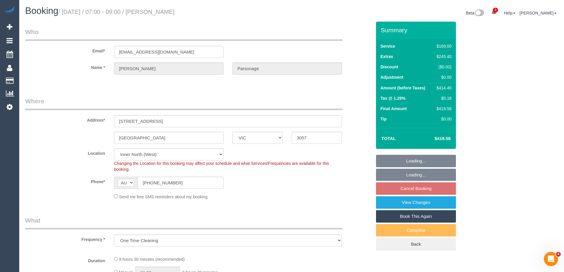
select select "string:stripe-pm_1S5SPL2GScqysDRVWGq450YR"
select select "number:28"
select select "number:14"
select select "number:19"
select select "number:24"
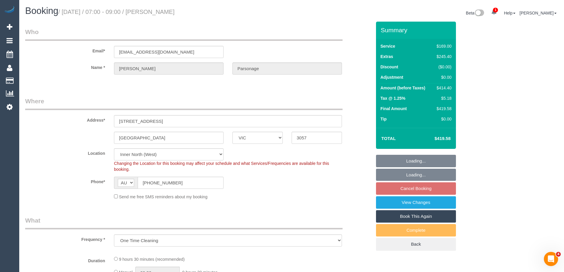
select select "number:26"
select select "spot1"
select select "object:1687"
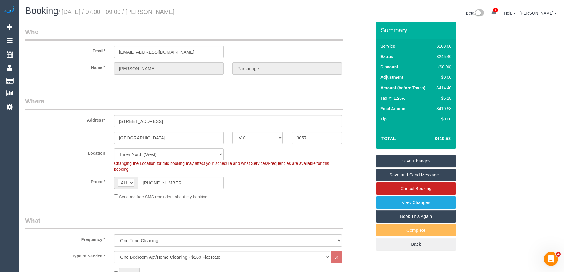
click at [444, 88] on div "$414.40" at bounding box center [442, 88] width 17 height 6
copy div "414.40"
click at [470, 94] on div "Summary Service $169.00 Extras $245.40 Discount ($0.00) Adjustment $0.00 Amount…" at bounding box center [438, 142] width 133 height 241
click at [442, 86] on div "$414.40" at bounding box center [442, 88] width 17 height 6
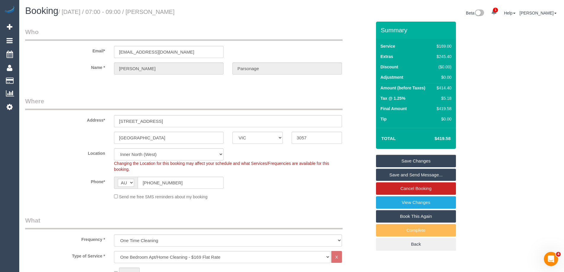
click at [442, 86] on div "$414.40" at bounding box center [442, 88] width 17 height 6
copy div "414.40"
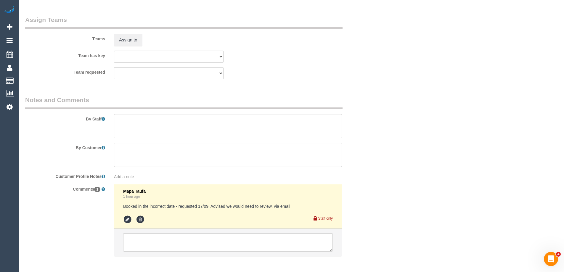
scroll to position [910, 0]
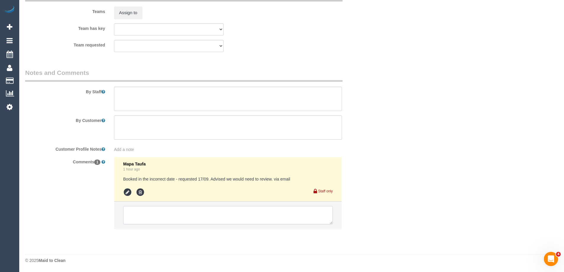
click at [166, 211] on textarea at bounding box center [228, 215] width 210 height 18
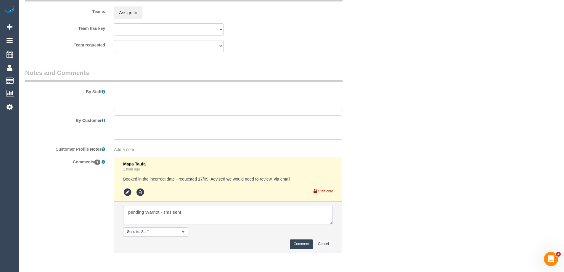
type textarea "pending Warnot - sms sent"
drag, startPoint x: 298, startPoint y: 239, endPoint x: 299, endPoint y: 242, distance: 3.1
click at [298, 240] on li "Send to: Staff Nothing selected Send to: Staff Send to: Customer Send to: Team …" at bounding box center [227, 228] width 227 height 52
click at [299, 243] on button "Comment" at bounding box center [301, 244] width 23 height 9
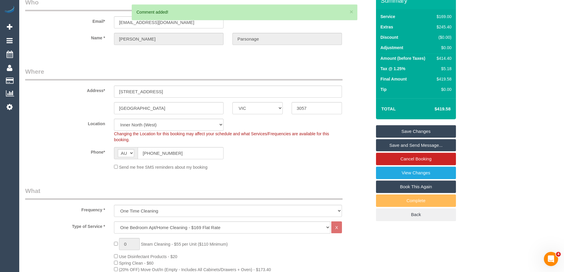
scroll to position [0, 0]
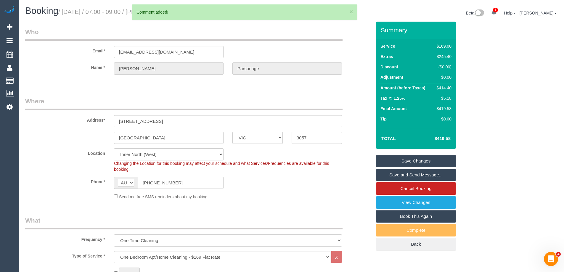
click at [413, 159] on link "Save Changes" at bounding box center [416, 161] width 80 height 12
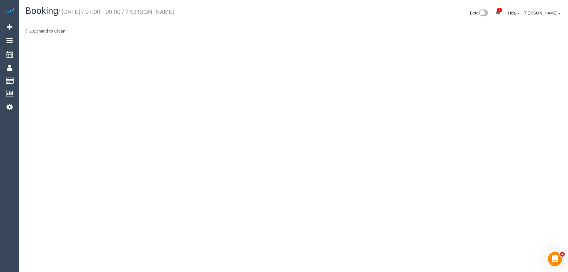
select select "VIC"
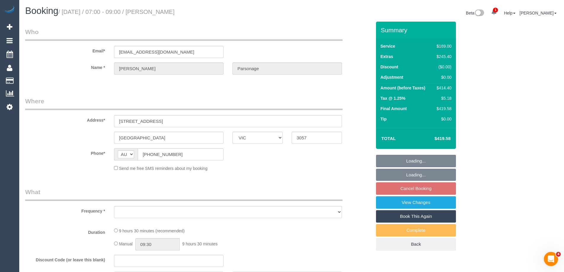
select select "object:3294"
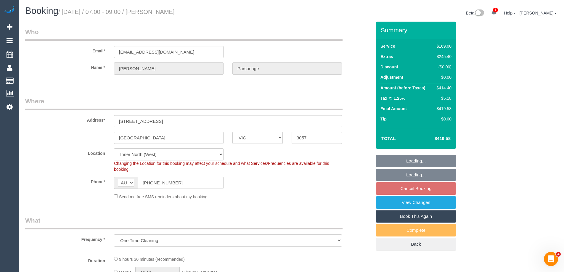
select select "string:stripe-pm_1S5SPL2GScqysDRVWGq450YR"
select select "number:28"
select select "number:14"
select select "number:19"
select select "number:24"
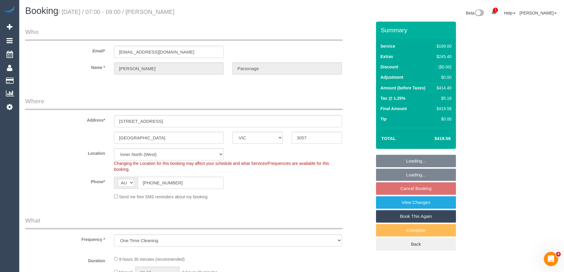
select select "number:26"
select select "object:4424"
select select "spot34"
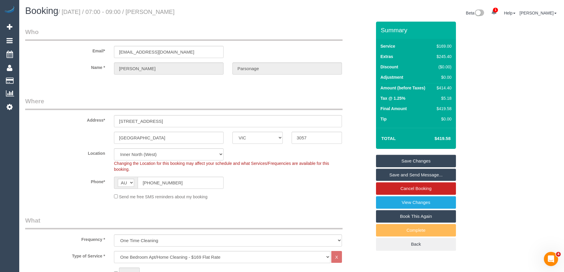
click at [197, 15] on h1 "Booking / [DATE] / 07:00 - 09:00 / [PERSON_NAME]" at bounding box center [156, 11] width 262 height 10
click at [175, 12] on small "/ [DATE] / 07:00 - 09:00 / [PERSON_NAME]" at bounding box center [116, 12] width 116 height 7
copy small "Parsonage"
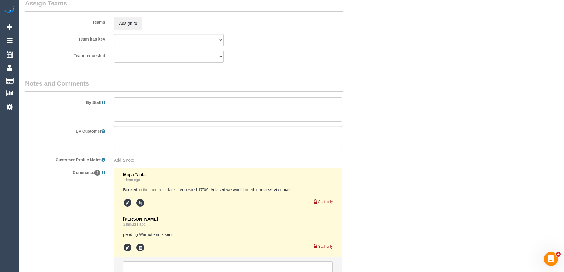
scroll to position [954, 0]
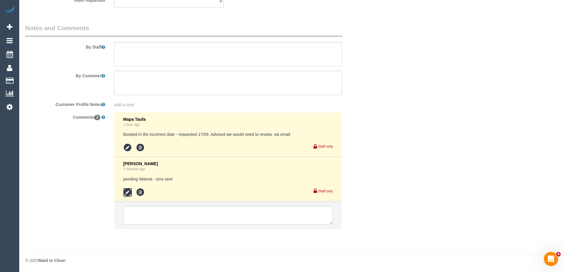
click at [128, 192] on icon at bounding box center [127, 192] width 9 height 9
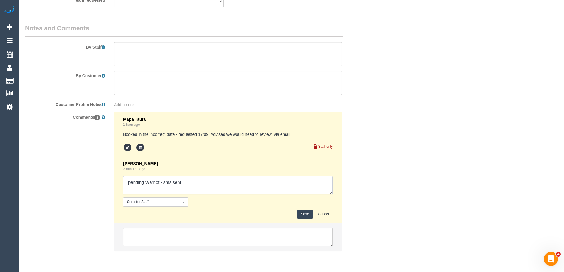
click at [201, 185] on textarea at bounding box center [228, 185] width 210 height 18
type textarea "pending Warnot - sms sent. Agreed"
click at [304, 215] on button "Save" at bounding box center [305, 214] width 16 height 9
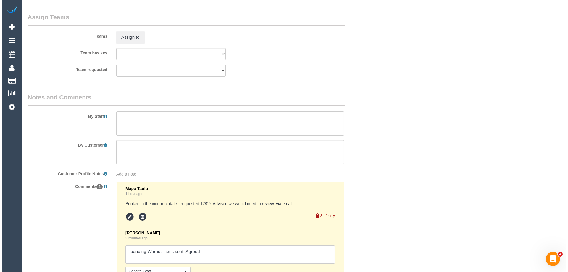
scroll to position [836, 0]
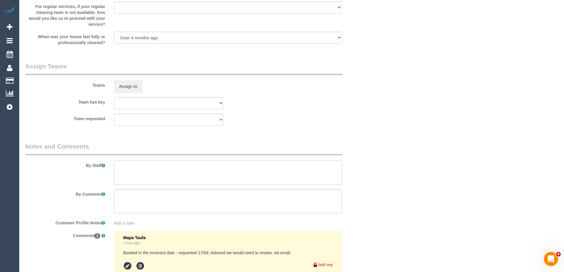
click at [147, 176] on textarea at bounding box center [228, 172] width 228 height 24
type textarea "Estimated time 6.5-7.5 hours"
click at [126, 92] on button "Assign to" at bounding box center [128, 86] width 28 height 12
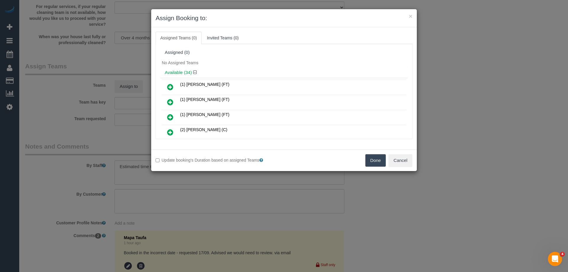
click at [262, 67] on div "Available (34)" at bounding box center [284, 72] width 248 height 11
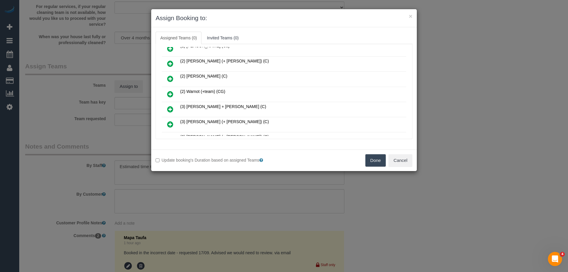
click at [171, 94] on icon at bounding box center [170, 94] width 6 height 7
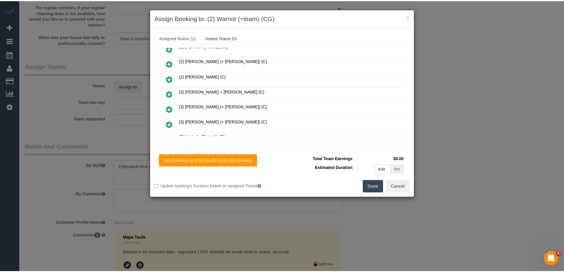
scroll to position [0, 0]
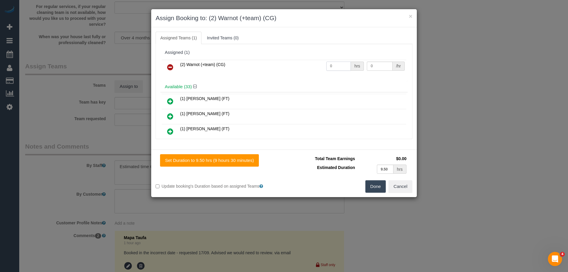
drag, startPoint x: 338, startPoint y: 64, endPoint x: 341, endPoint y: 66, distance: 3.4
click at [339, 64] on input "0" at bounding box center [339, 66] width 25 height 9
click at [341, 66] on input "0" at bounding box center [339, 66] width 25 height 9
type input "1"
click at [375, 65] on input "0" at bounding box center [379, 66] width 25 height 9
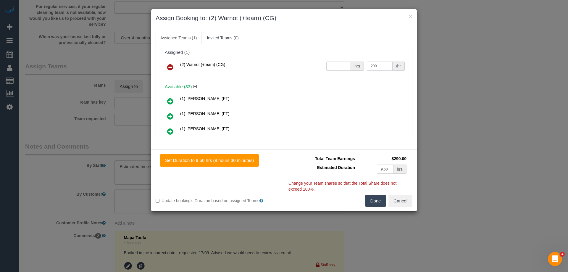
type input "290"
click at [368, 201] on button "Done" at bounding box center [376, 201] width 21 height 12
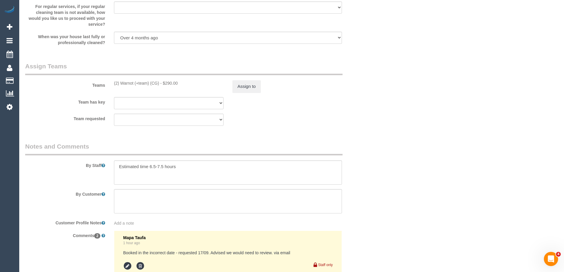
click at [381, 200] on div "× Assign Booking to: (2) Warnot (+team) (CG) Assigned Teams (1) Invited Teams (…" at bounding box center [282, 136] width 564 height 272
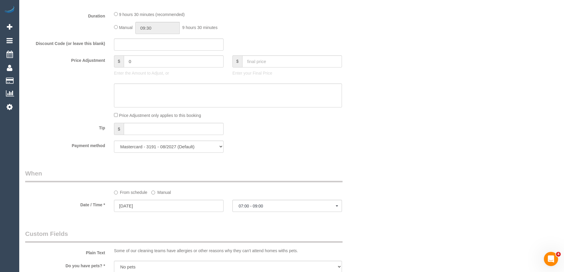
scroll to position [421, 0]
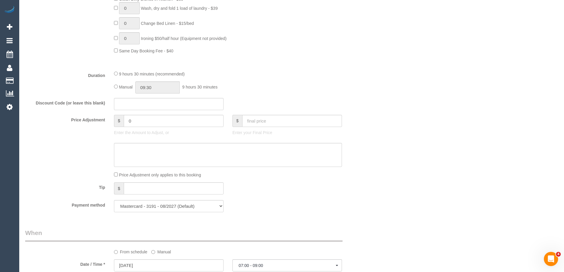
click at [178, 94] on fieldset "What Frequency * One Time Cleaning Weekly - 10% Off - 10.00% (0% for the First …" at bounding box center [198, 6] width 346 height 422
click at [173, 90] on input "09:30" at bounding box center [157, 87] width 44 height 12
type input "07:30"
click at [151, 119] on li "07:30" at bounding box center [151, 122] width 26 height 8
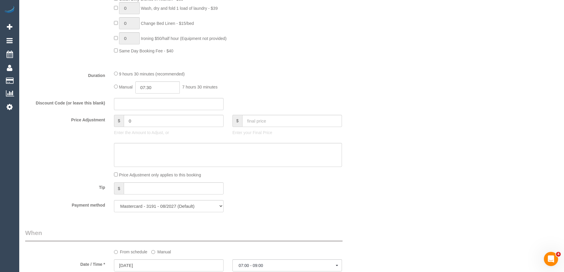
click at [306, 73] on div "9 hours 30 minutes (recommended)" at bounding box center [228, 73] width 228 height 7
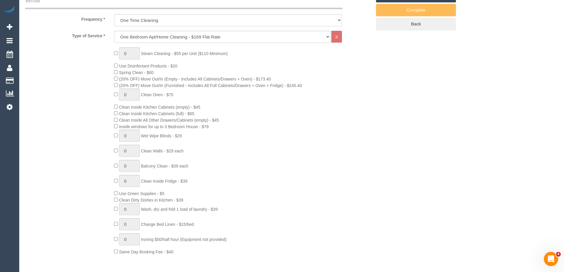
select select "spot67"
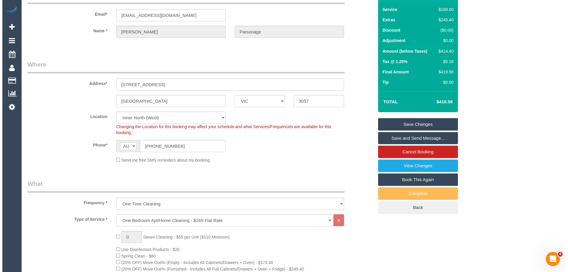
scroll to position [36, 0]
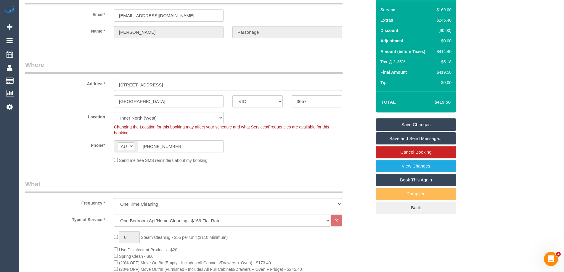
click at [424, 136] on link "Save and Send Message..." at bounding box center [416, 138] width 80 height 12
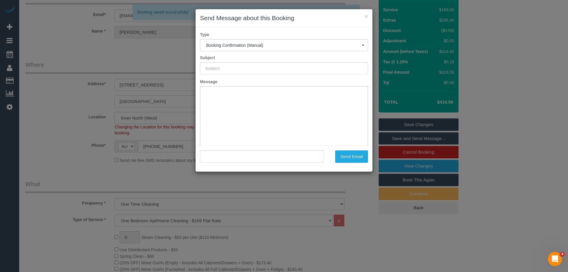
type input "Booking Confirmed"
type input ""Fiona Parsonage" <parsofiona@gmail.com>"
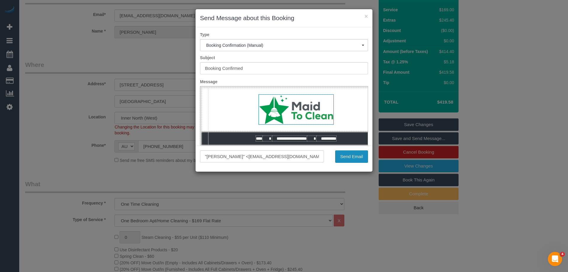
click at [359, 158] on button "Send Email" at bounding box center [351, 156] width 33 height 12
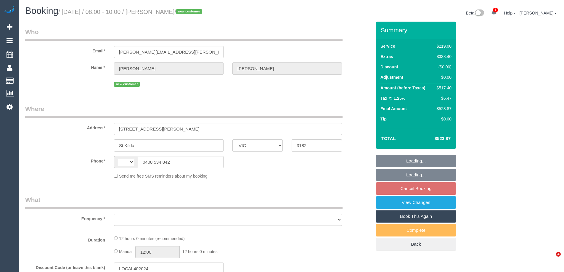
select select "VIC"
select select "string:AU"
select select "object:561"
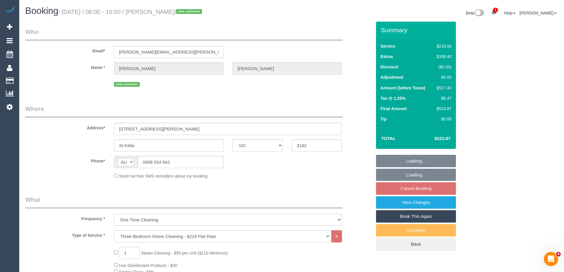
select select "string:stripe-pm_1S5HmV2GScqysDRVLFNXeIwM"
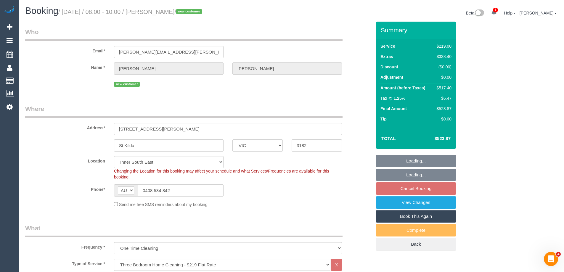
select select "object:664"
select select "number:28"
select select "number:14"
select select "number:18"
select select "number:24"
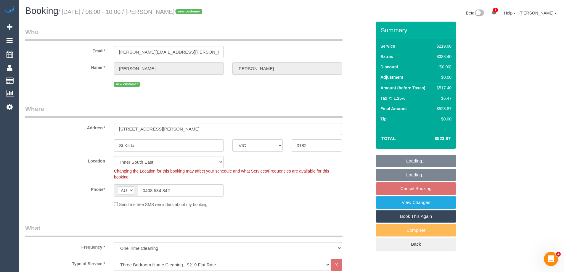
select select "number:26"
select select "spot2"
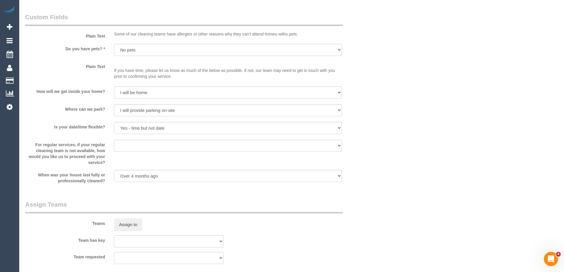
scroll to position [829, 0]
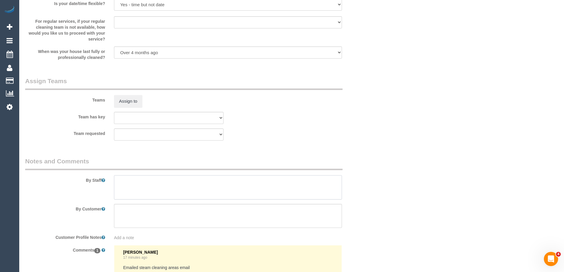
click at [142, 185] on textarea at bounding box center [228, 187] width 228 height 24
type textarea "3 Bedrooms steam cleaned Basement parking available + lift access"
click at [300, 161] on legend "Notes and Comments" at bounding box center [183, 163] width 317 height 13
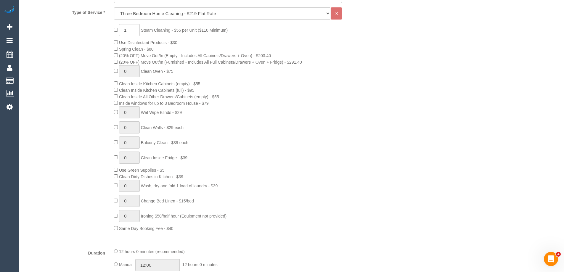
scroll to position [237, 0]
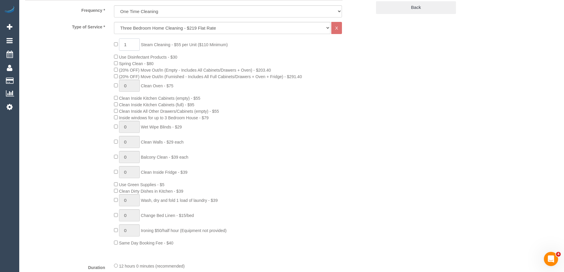
click at [130, 45] on input "1" at bounding box center [129, 44] width 21 height 12
type input "3"
select select "spot23"
type input "3"
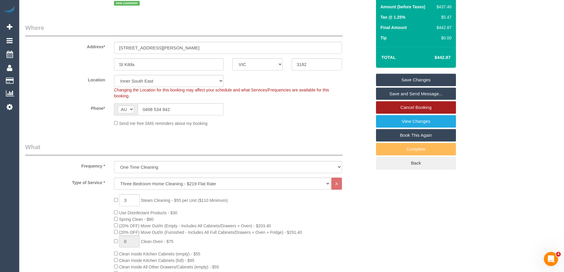
scroll to position [59, 0]
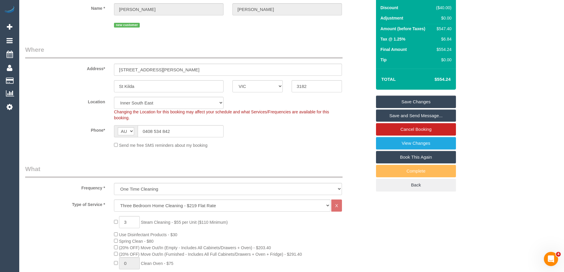
click at [414, 102] on link "Save Changes" at bounding box center [416, 102] width 80 height 12
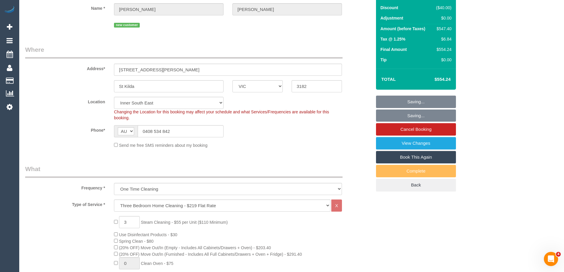
select select "spot44"
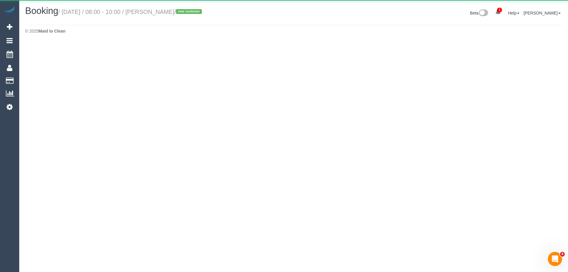
select select "VIC"
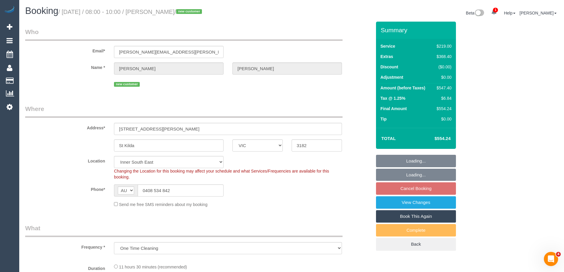
select select "object:3772"
select select "string:stripe-pm_1S5HmV2GScqysDRVLFNXeIwM"
select select "number:28"
select select "number:14"
select select "number:18"
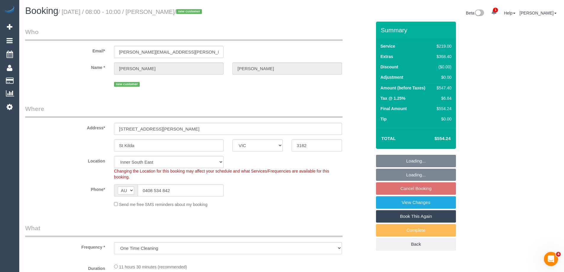
select select "number:24"
select select "number:26"
select select "spot65"
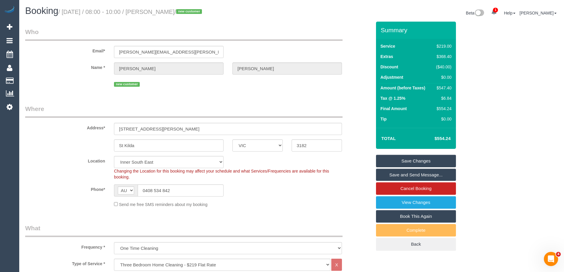
click at [447, 87] on div "$547.40" at bounding box center [443, 88] width 18 height 6
copy div "547.40"
click at [485, 89] on div "Summary Service $219.00 Extras $368.40 Discount ($40.00) Adjustment $0.00 Amoun…" at bounding box center [438, 142] width 133 height 241
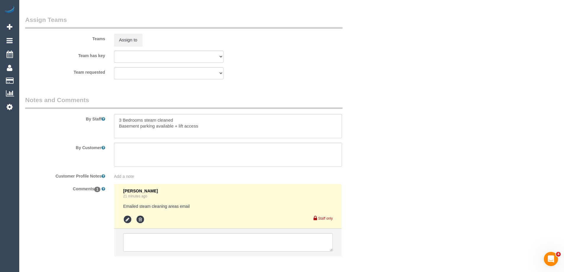
scroll to position [918, 0]
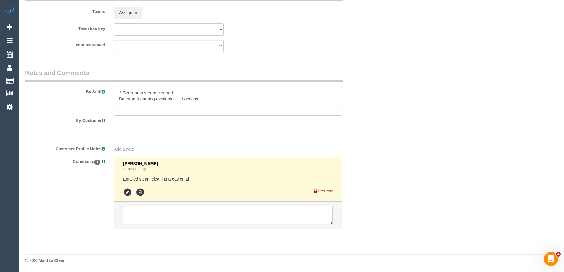
click at [155, 214] on textarea at bounding box center [228, 215] width 210 height 18
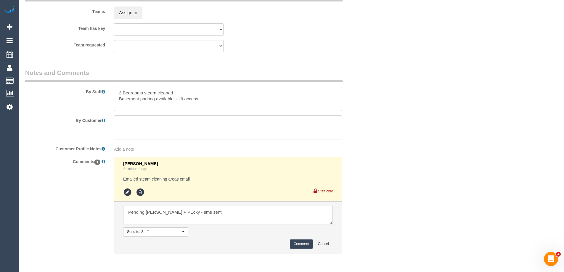
click at [169, 213] on textarea at bounding box center [228, 215] width 210 height 18
type textarea "Pending [PERSON_NAME] + Pecky - sms sent"
click at [302, 244] on button "Comment" at bounding box center [301, 244] width 23 height 9
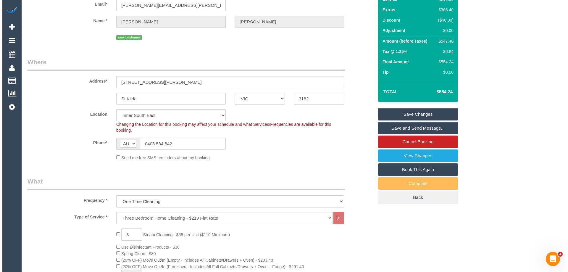
scroll to position [0, 0]
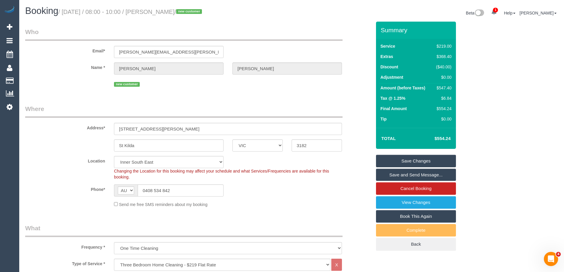
click at [419, 162] on link "Save Changes" at bounding box center [416, 161] width 80 height 12
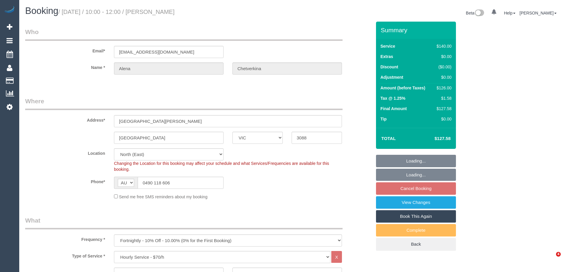
select select "VIC"
select select "number:29"
select select "number:14"
select select "number:18"
select select "number:24"
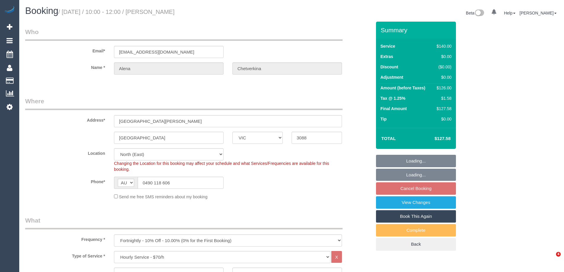
select select "number:35"
select select "number:11"
select select "spot3"
select select "object:1516"
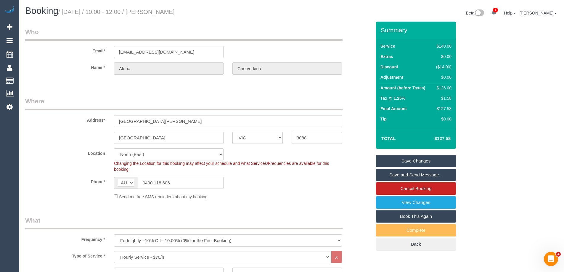
drag, startPoint x: 210, startPoint y: 15, endPoint x: 191, endPoint y: 16, distance: 18.4
click at [171, 17] on div "Booking / September 17, 2025 / 10:00 - 12:00 / Alena Chetverkina" at bounding box center [156, 12] width 271 height 13
drag, startPoint x: 221, startPoint y: 10, endPoint x: 163, endPoint y: 11, distance: 58.0
click at [163, 11] on h1 "Booking / September 17, 2025 / 10:00 - 12:00 / Alena Chetverkina" at bounding box center [156, 11] width 262 height 10
copy small "Alena Chetverkina"
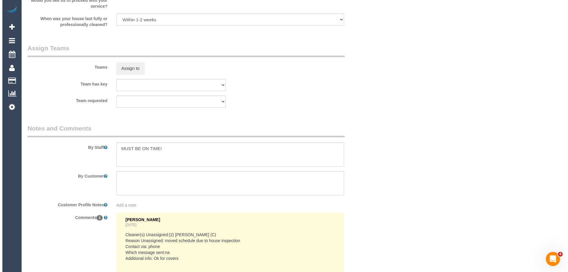
scroll to position [829, 0]
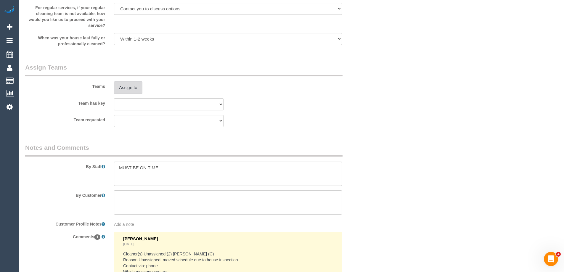
click at [126, 82] on button "Assign to" at bounding box center [128, 87] width 28 height 12
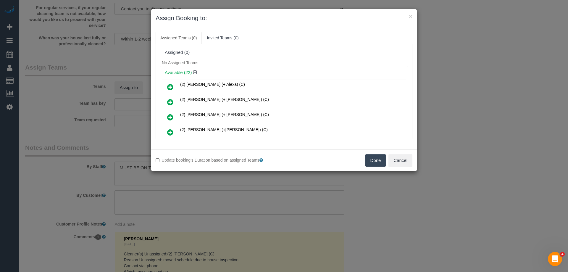
click at [258, 53] on div "Assigned (0)" at bounding box center [284, 52] width 239 height 5
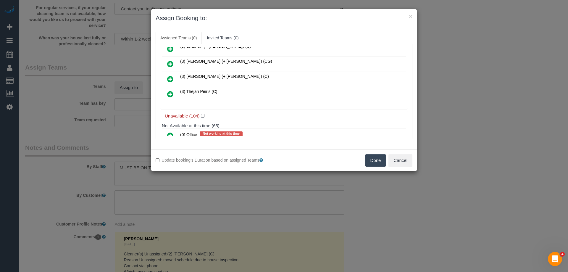
click at [169, 94] on icon at bounding box center [170, 94] width 6 height 7
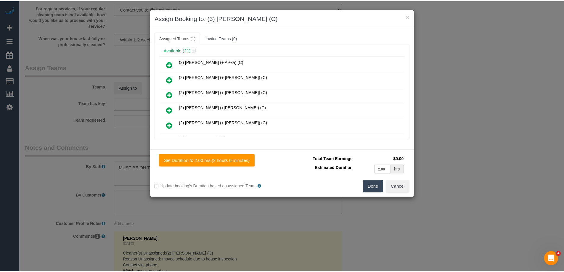
scroll to position [0, 0]
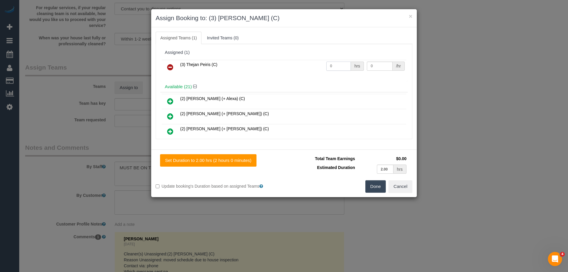
click at [345, 68] on input "0" at bounding box center [339, 66] width 25 height 9
type input "2"
click at [369, 64] on input "0" at bounding box center [379, 66] width 25 height 9
click at [370, 65] on input "0" at bounding box center [379, 66] width 25 height 9
type input "35"
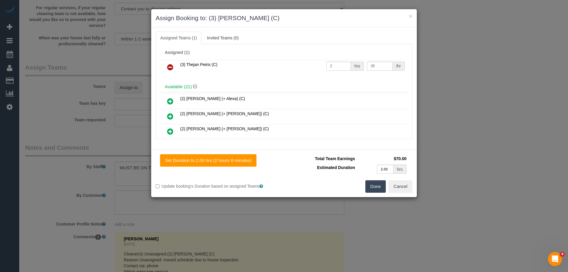
click at [374, 184] on button "Done" at bounding box center [376, 186] width 21 height 12
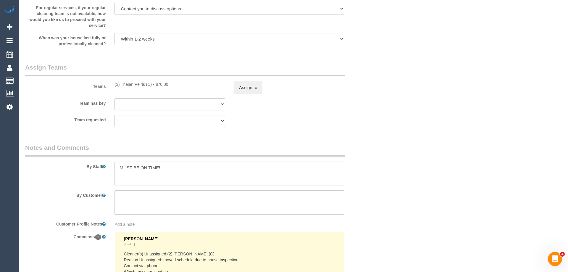
drag, startPoint x: 374, startPoint y: 184, endPoint x: 88, endPoint y: 4, distance: 338.0
click at [373, 183] on div "× Assign Booking to: (3) Thejan Peiris (C) Assigned Teams (1) Invited Teams (0)…" at bounding box center [284, 136] width 568 height 272
click at [118, 172] on textarea at bounding box center [228, 174] width 228 height 24
type textarea "*cover* MUST BE ON TIME!"
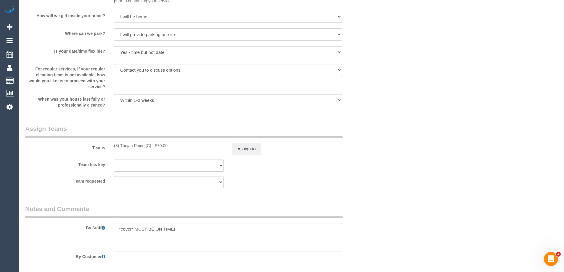
scroll to position [859, 0]
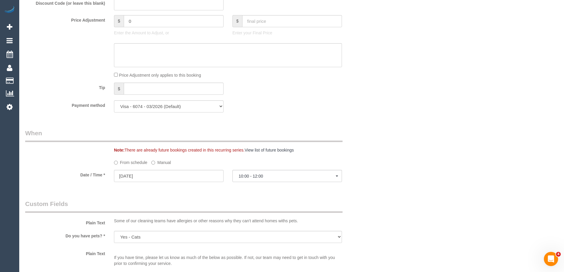
scroll to position [592, 0]
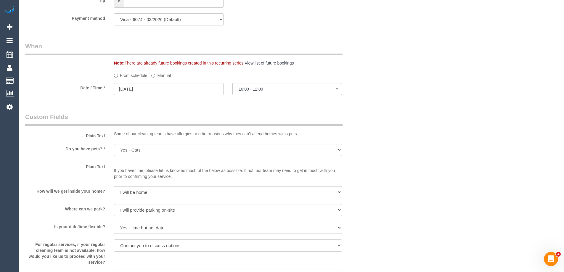
click at [438, 129] on div "Who Email* chetverkina.alena@gmail.com Name * Alena Chetverkina Where Address* …" at bounding box center [291, 18] width 533 height 1178
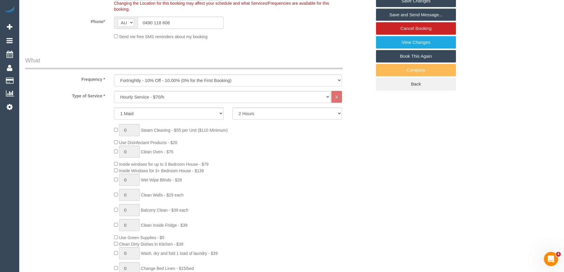
scroll to position [89, 0]
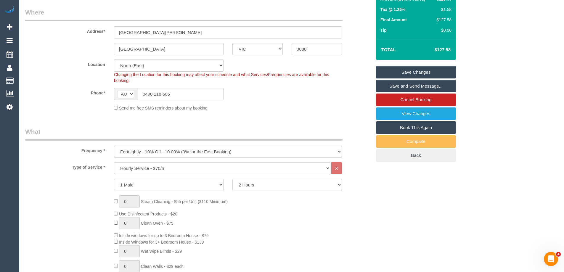
click at [399, 70] on link "Save Changes" at bounding box center [416, 72] width 80 height 12
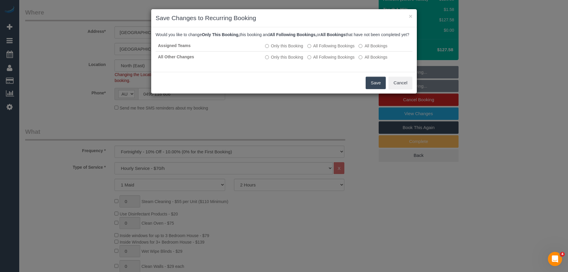
click at [374, 89] on button "Save" at bounding box center [376, 83] width 20 height 12
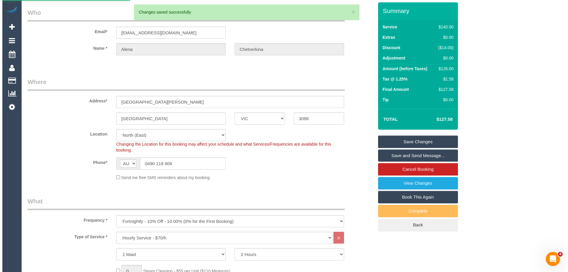
scroll to position [0, 0]
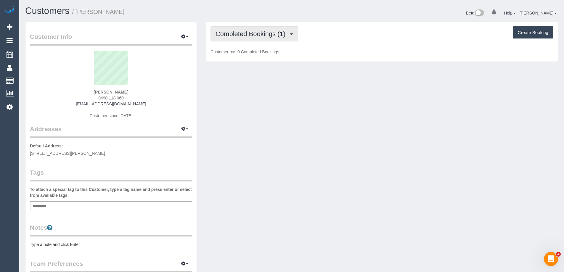
click at [280, 36] on span "Completed Bookings (1)" at bounding box center [252, 33] width 73 height 7
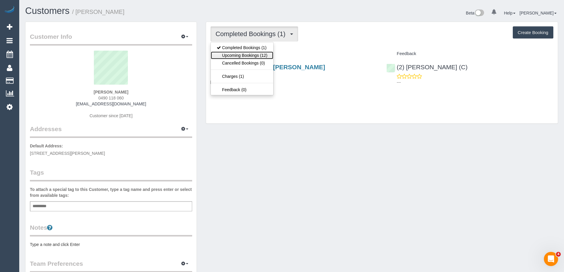
click at [261, 54] on link "Upcoming Bookings (12)" at bounding box center [242, 56] width 62 height 8
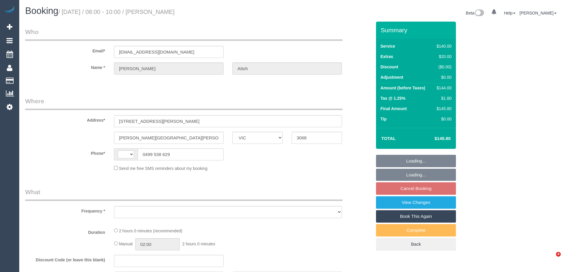
select select "VIC"
select select "string:AU"
select select "object:525"
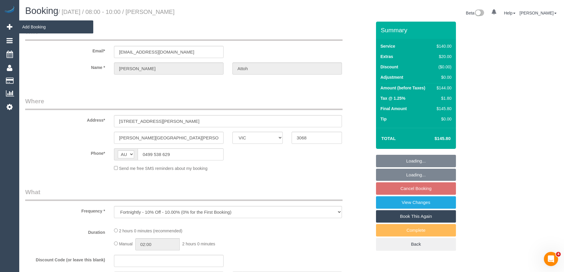
select select "string:stripe-pm_1RAJQp2GScqysDRVRkHqHRuT"
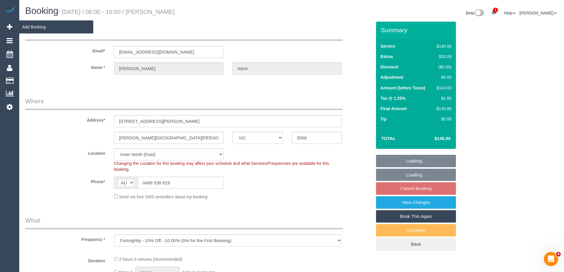
select select "number:27"
select select "number:14"
select select "number:19"
select select "number:22"
select select "number:33"
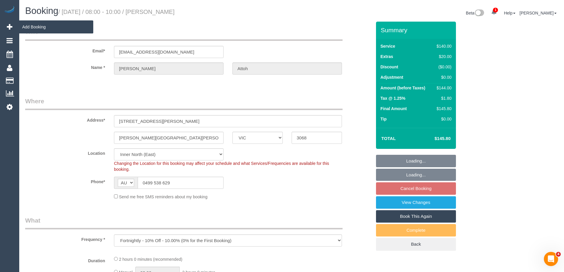
select select "number:12"
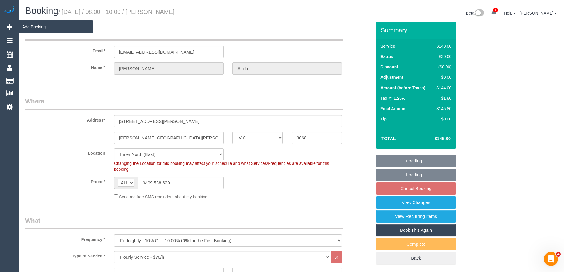
select select "object:1676"
select select "spot2"
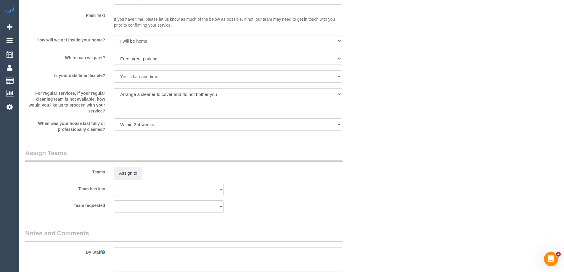
scroll to position [731, 0]
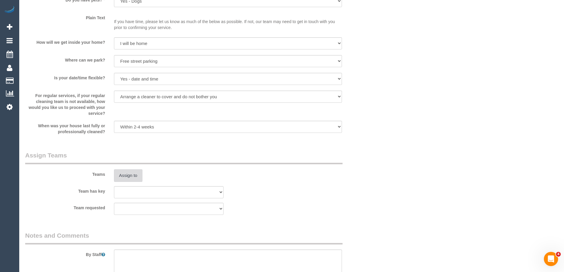
click at [136, 173] on button "Assign to" at bounding box center [128, 175] width 28 height 12
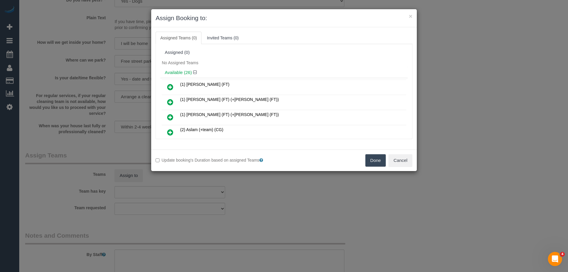
click at [278, 67] on div "Available (26)" at bounding box center [284, 72] width 248 height 11
click at [395, 161] on button "Cancel" at bounding box center [401, 160] width 24 height 12
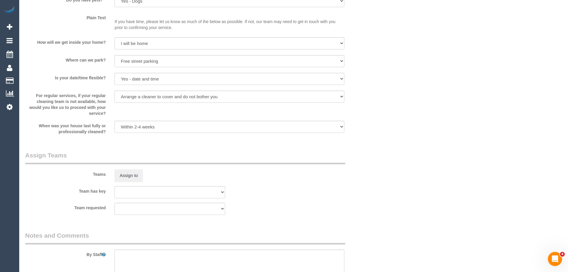
click at [395, 161] on div "× Assign Booking to: Assigned Teams (0) Invited Teams (0) Assigned (0) No Assig…" at bounding box center [284, 136] width 568 height 272
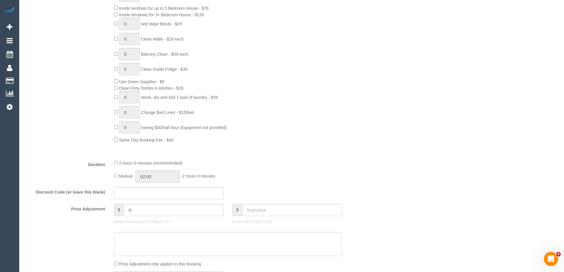
scroll to position [79, 0]
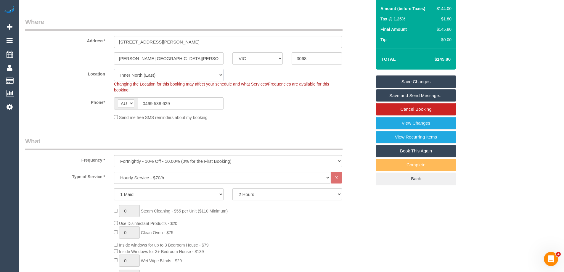
click at [131, 73] on select "Office City East (North) East (South) Inner East Inner North (East) Inner North…" at bounding box center [169, 75] width 110 height 12
select select "50"
click at [114, 69] on select "Office City East (North) East (South) Inner East Inner North (East) Inner North…" at bounding box center [169, 75] width 110 height 12
click at [97, 102] on label "Phone*" at bounding box center [65, 101] width 89 height 8
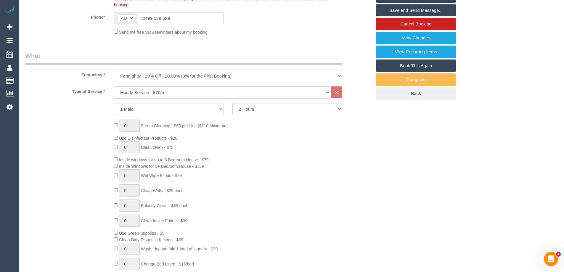
select select "object:5408"
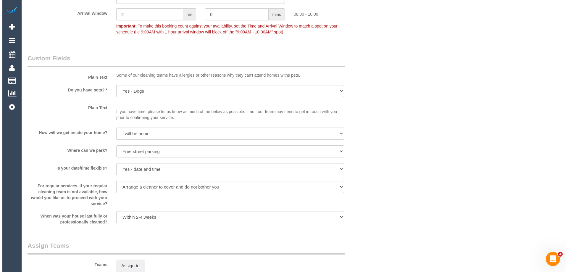
scroll to position [701, 0]
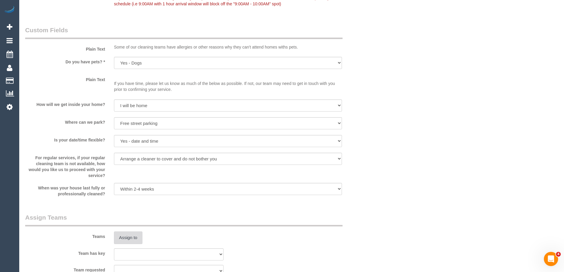
click at [134, 237] on button "Assign to" at bounding box center [128, 238] width 28 height 12
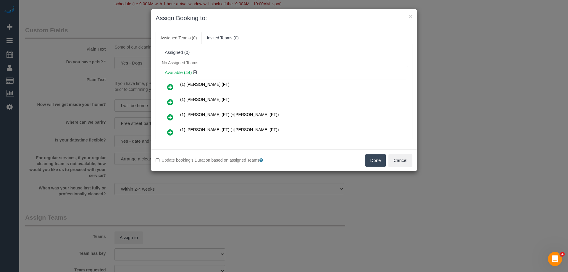
scroll to position [235, 0]
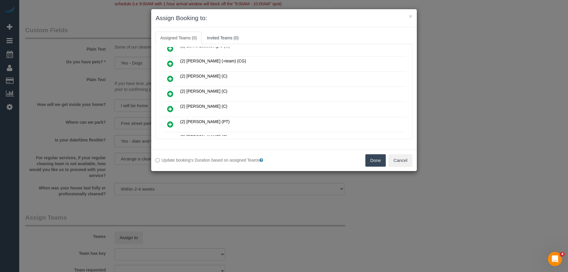
click at [167, 96] on link at bounding box center [170, 94] width 14 height 12
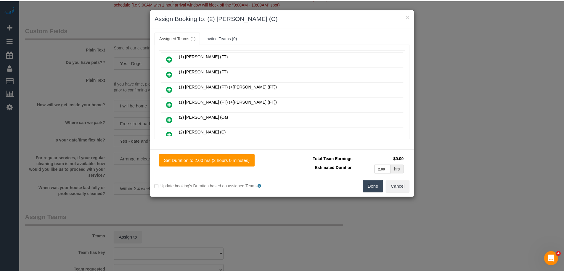
scroll to position [0, 0]
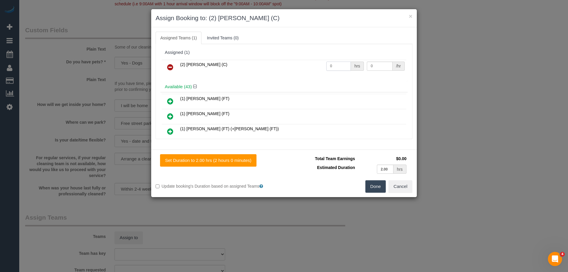
click at [333, 70] on input "0" at bounding box center [339, 66] width 25 height 9
type input "2"
click at [376, 67] on input "0" at bounding box center [379, 66] width 25 height 9
click at [370, 192] on button "Done" at bounding box center [376, 186] width 21 height 12
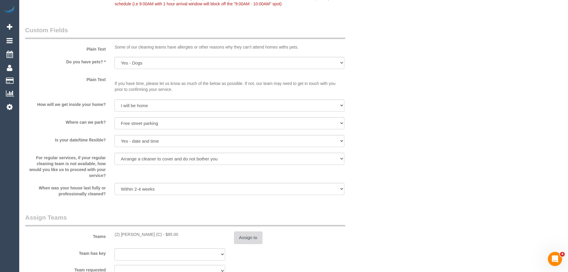
type input "42.5"
click at [370, 192] on div "× Assign Booking to: (2) Nadine Young (C) Assigned Teams (1) Invited Teams (0) …" at bounding box center [284, 136] width 568 height 272
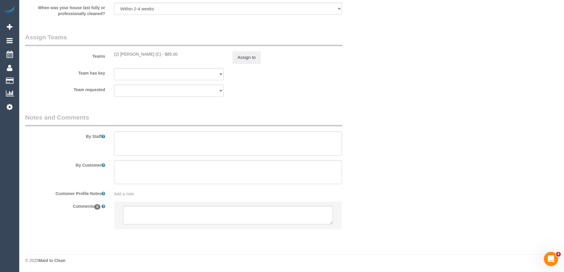
click at [345, 89] on div "Team requested (0) Account - Tech (0) Office (0) Raunak Test Account (1) Debbie…" at bounding box center [198, 91] width 355 height 12
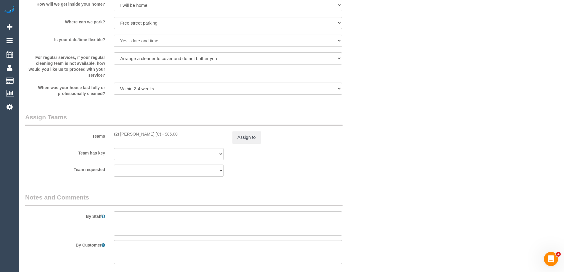
scroll to position [733, 0]
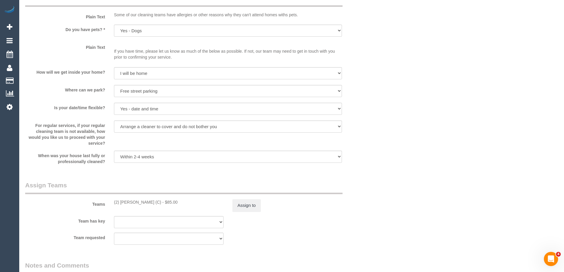
click at [337, 220] on div "Team has key (0) Account - Tech (0) Office (0) Raunak Test Account (1) Debbie B…" at bounding box center [198, 222] width 355 height 12
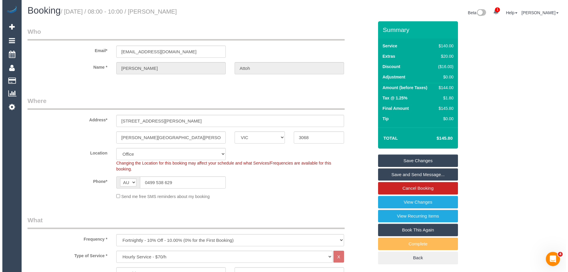
scroll to position [0, 0]
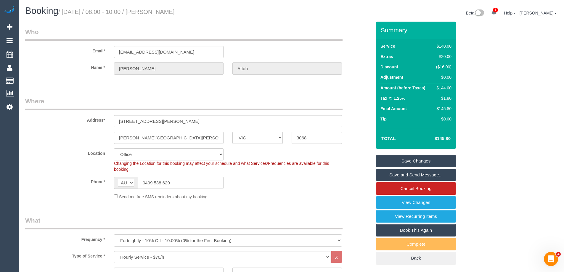
click at [434, 159] on link "Save Changes" at bounding box center [416, 161] width 80 height 12
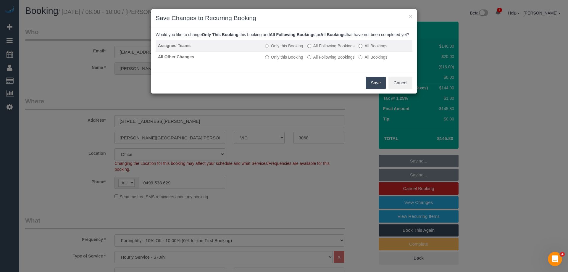
click at [348, 49] on label "All Following Bookings" at bounding box center [331, 46] width 47 height 6
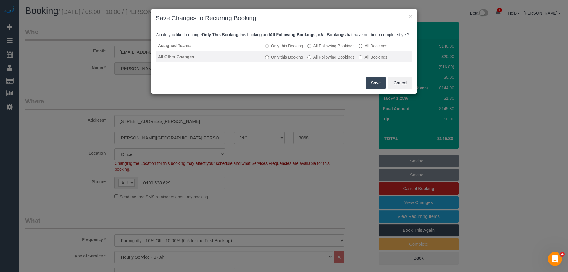
click at [347, 62] on td "Only this Booking All Following Bookings All Bookings" at bounding box center [338, 56] width 150 height 11
click at [353, 60] on label "All Following Bookings" at bounding box center [331, 57] width 47 height 6
click at [377, 87] on button "Save" at bounding box center [376, 83] width 20 height 12
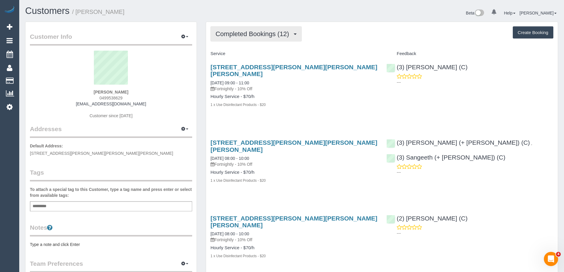
click at [277, 34] on span "Completed Bookings (12)" at bounding box center [254, 33] width 76 height 7
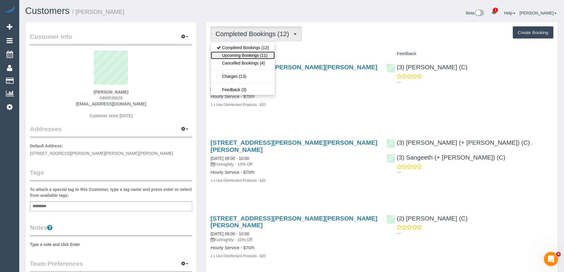
click at [256, 55] on link "Upcoming Bookings (11)" at bounding box center [243, 56] width 64 height 8
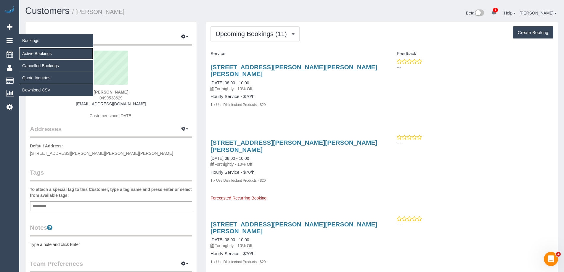
click at [39, 52] on link "Active Bookings" at bounding box center [56, 54] width 74 height 12
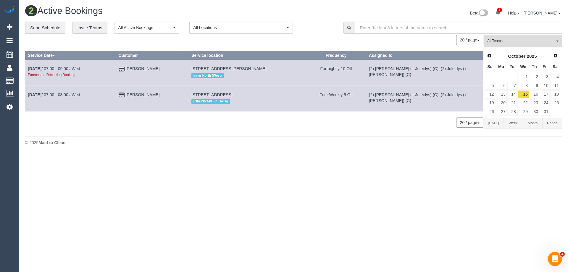
click at [510, 46] on button "All Teams" at bounding box center [523, 41] width 78 height 12
click at [512, 51] on link "Remove Team Filters" at bounding box center [523, 50] width 78 height 8
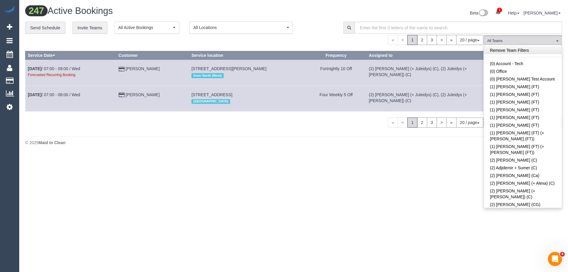
scroll to position [399, 0]
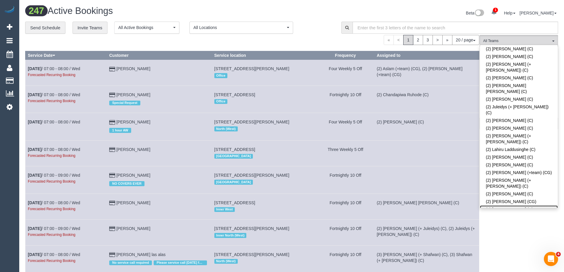
click at [512, 205] on link "(2) [PERSON_NAME] (C)" at bounding box center [519, 209] width 78 height 8
click at [434, 14] on div "Beta 1 Your Notifications You have 0 alerts × You have 1 to charge for [DATE] H…" at bounding box center [427, 14] width 271 height 16
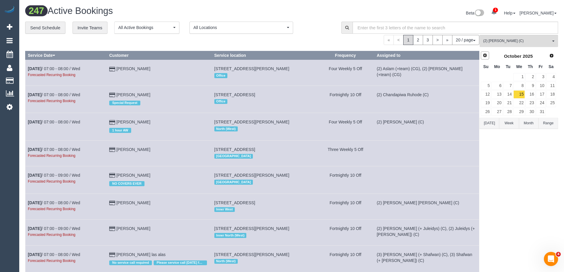
click at [484, 54] on span "Prev" at bounding box center [485, 55] width 5 height 5
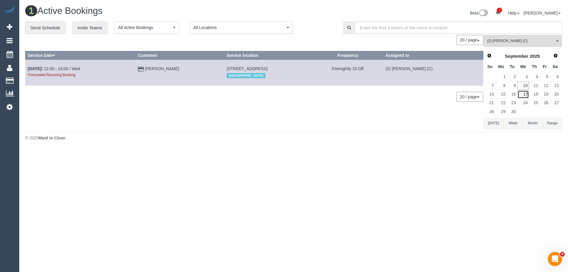
click at [524, 95] on link "17" at bounding box center [523, 94] width 11 height 8
click at [558, 55] on span "Next" at bounding box center [556, 55] width 5 height 5
click at [526, 75] on link "1" at bounding box center [523, 77] width 11 height 8
click at [528, 93] on link "15" at bounding box center [523, 94] width 11 height 8
click at [525, 110] on link "29" at bounding box center [523, 112] width 11 height 8
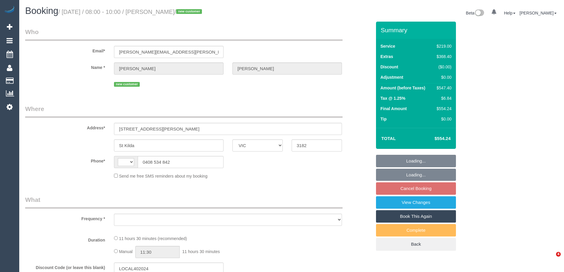
select select "VIC"
select select "string:AU"
select select "object:540"
select select "string:stripe-pm_1S5HmV2GScqysDRVLFNXeIwM"
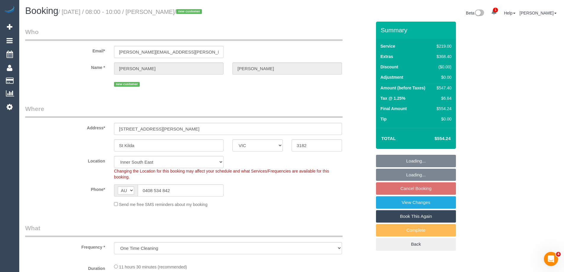
select select "number:28"
select select "number:14"
select select "number:18"
select select "number:24"
select select "number:26"
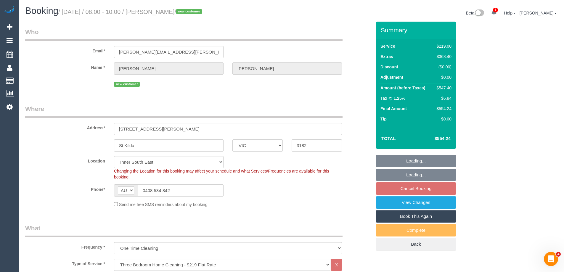
select select "spot2"
select select "object:1409"
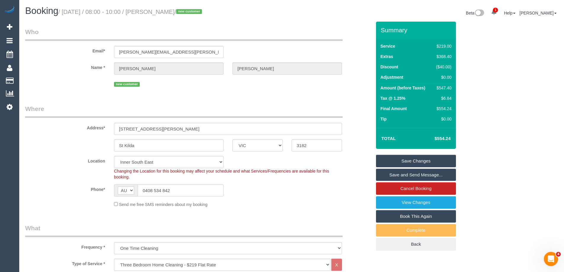
click at [282, 187] on div "Phone* AF AL DZ AD AO AI AQ AG AR AM AW AU AT AZ BS BH BD BB BY BE BZ BJ BM BT …" at bounding box center [198, 190] width 355 height 12
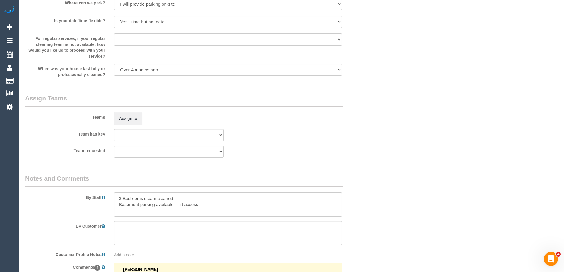
scroll to position [947, 0]
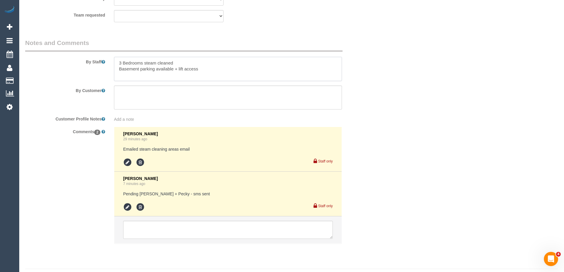
click at [118, 64] on textarea at bounding box center [228, 69] width 228 height 24
click at [150, 63] on textarea at bounding box center [228, 69] width 228 height 24
type textarea "Estimated time +3 Bedrooms steam cleaned Basement parking available + lift acce…"
click at [128, 208] on icon at bounding box center [127, 207] width 9 height 9
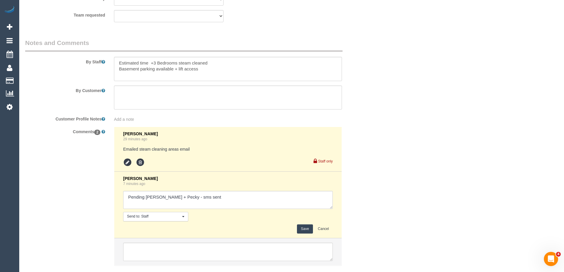
click at [240, 192] on textarea at bounding box center [228, 200] width 210 height 18
type textarea "Pending [PERSON_NAME] + Pecky - sms sent - agreed"
click at [302, 227] on button "Save" at bounding box center [305, 228] width 16 height 9
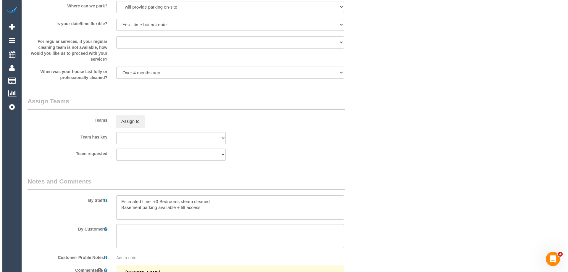
scroll to position [918, 0]
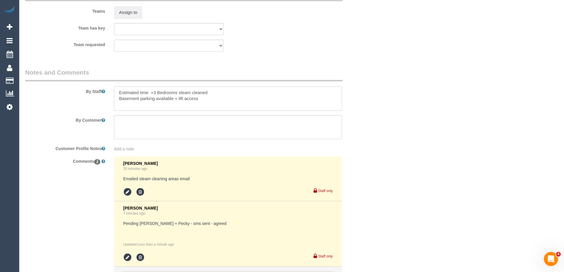
click at [152, 92] on textarea at bounding box center [228, 98] width 228 height 24
type textarea "Estimated time 7.5-8.5 hours +3 Bedrooms steam cleaned Basement parking availab…"
click at [134, 17] on button "Assign to" at bounding box center [128, 12] width 28 height 12
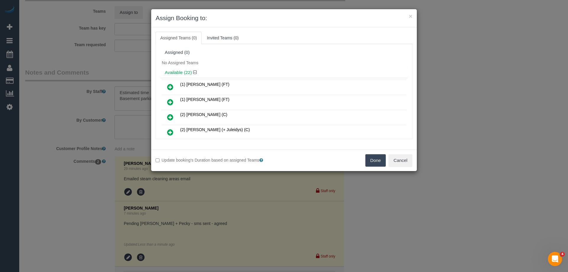
click at [237, 73] on h4 "Available (22)" at bounding box center [284, 72] width 239 height 5
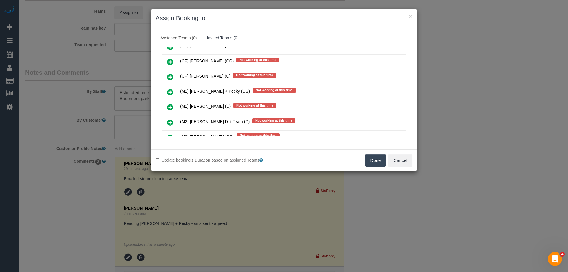
click at [170, 94] on icon at bounding box center [170, 92] width 6 height 7
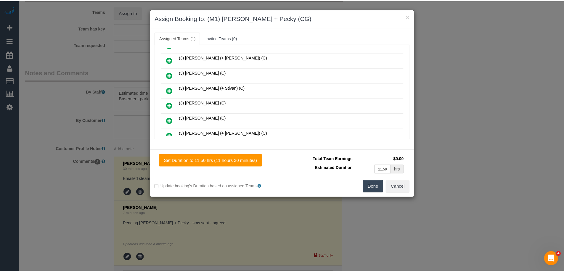
scroll to position [0, 0]
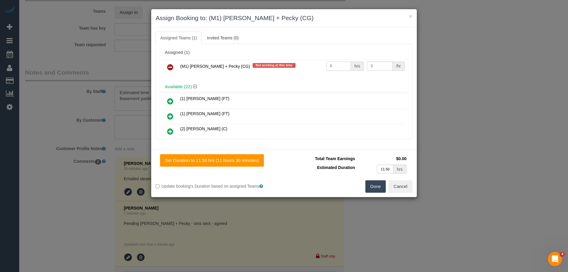
click at [334, 68] on input "0" at bounding box center [339, 66] width 25 height 9
type input "1"
click at [373, 69] on input "0" at bounding box center [379, 66] width 25 height 9
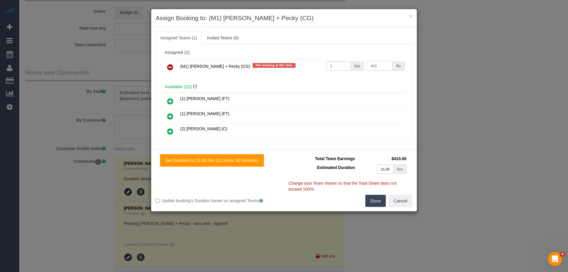
type input "410"
click at [380, 202] on button "Done" at bounding box center [376, 201] width 21 height 12
click at [380, 202] on div "× Assign Booking to: (M1) [PERSON_NAME] + Pecky (CG) Assigned Teams (1) Invited…" at bounding box center [284, 136] width 568 height 272
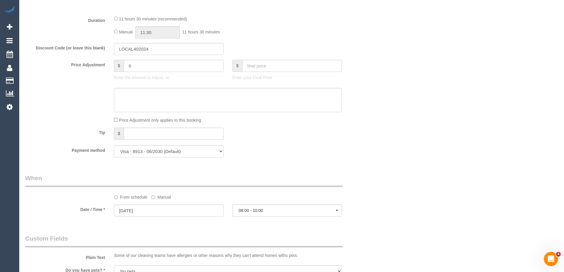
scroll to position [474, 0]
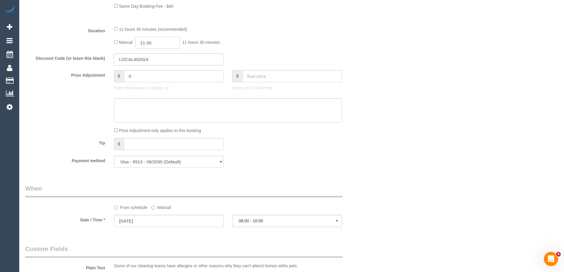
click at [168, 43] on input "11:30" at bounding box center [157, 43] width 44 height 12
type input "04:00"
click at [150, 65] on li "04:00" at bounding box center [151, 64] width 26 height 8
drag, startPoint x: 364, startPoint y: 44, endPoint x: 398, endPoint y: 83, distance: 51.8
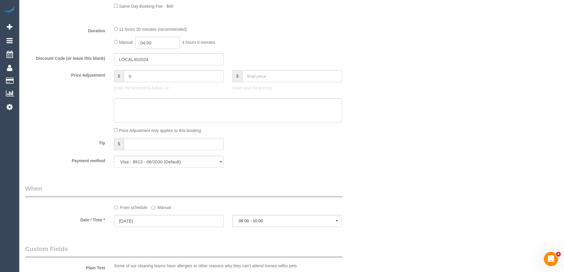
click at [365, 44] on div "Duration 11 hours 30 minutes (recommended) Manual 04:00 4 hours 0 minutes" at bounding box center [198, 37] width 355 height 23
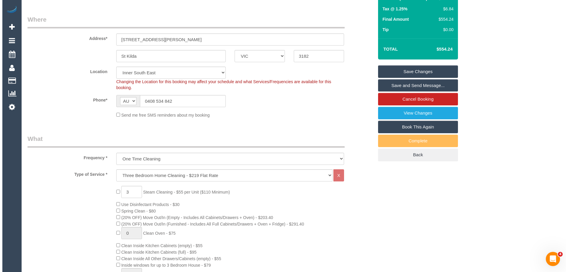
scroll to position [30, 0]
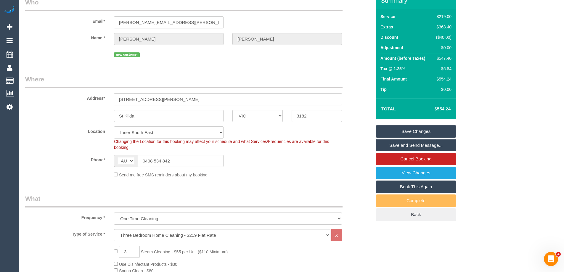
select select "spot23"
click at [428, 146] on link "Save and Send Message..." at bounding box center [416, 145] width 80 height 12
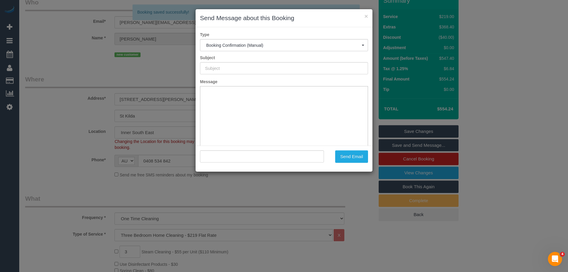
scroll to position [0, 0]
type input "Booking Confirmed"
type input ""[PERSON_NAME]" <[PERSON_NAME][EMAIL_ADDRESS][PERSON_NAME][DOMAIN_NAME]>"
click at [310, 20] on h3 "Send Message about this Booking" at bounding box center [284, 18] width 168 height 9
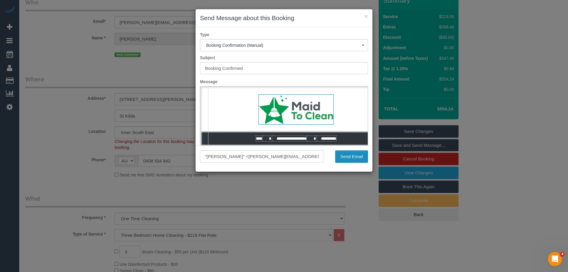
click at [362, 156] on button "Send Email" at bounding box center [351, 156] width 33 height 12
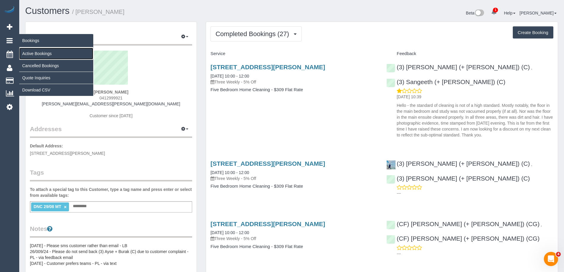
click at [34, 53] on link "Active Bookings" at bounding box center [56, 54] width 74 height 12
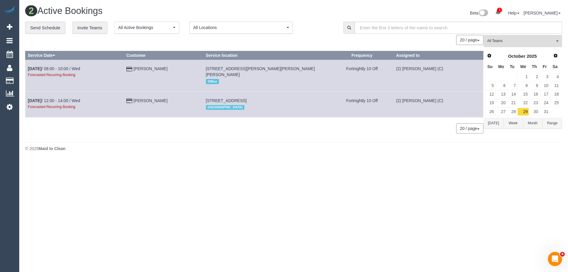
click at [499, 45] on button "All Teams" at bounding box center [523, 41] width 78 height 12
click at [510, 53] on link "Remove Team Filters" at bounding box center [523, 50] width 78 height 8
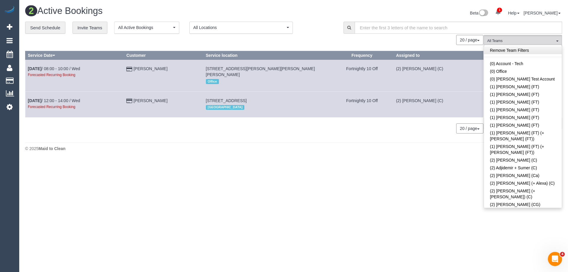
scroll to position [438, 0]
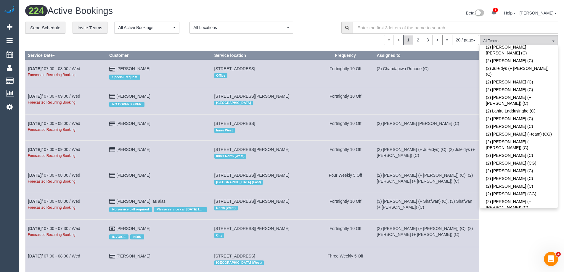
click at [514, 211] on link "(2) [PERSON_NAME] (C)" at bounding box center [519, 215] width 78 height 8
click at [425, 13] on div "Beta 1 Your Notifications You have 0 alerts × You have 1 to charge for [DATE] H…" at bounding box center [427, 14] width 271 height 16
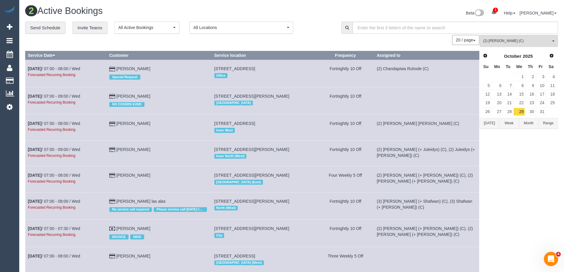
click at [483, 59] on link "Prev" at bounding box center [485, 56] width 8 height 8
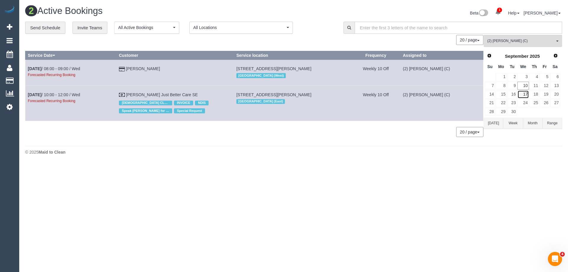
click at [526, 93] on link "17" at bounding box center [523, 94] width 11 height 8
click at [556, 57] on span "Next" at bounding box center [556, 55] width 5 height 5
click at [526, 77] on link "1" at bounding box center [523, 77] width 11 height 8
click at [527, 94] on link "15" at bounding box center [523, 94] width 11 height 8
click at [525, 112] on link "29" at bounding box center [523, 112] width 11 height 8
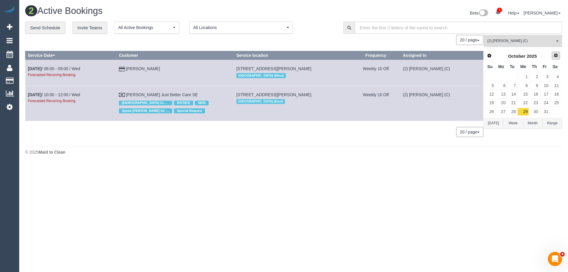
click at [555, 55] on span "Next" at bounding box center [556, 55] width 5 height 5
click at [529, 94] on link "12" at bounding box center [523, 94] width 11 height 8
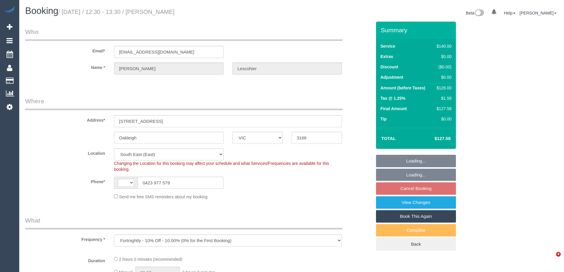
select select "VIC"
select select "string:stripe-pm_1LjI742GScqysDRVtACuh1bw"
select select "object:476"
select select "string:AU"
select select "number:27"
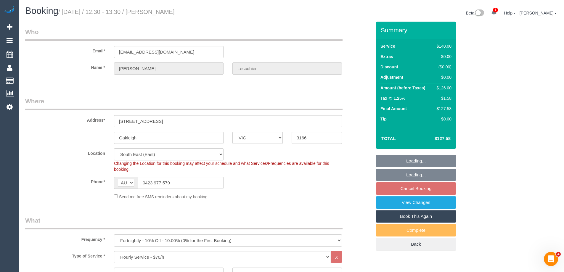
select select "number:14"
select select "number:19"
select select "number:22"
select select "number:34"
select select "number:11"
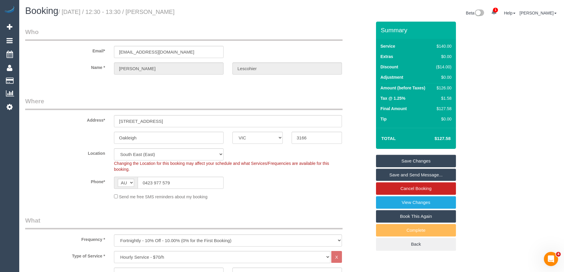
click at [290, 180] on div "Phone* AF AL DZ AD AO AI AQ AG AR AM AW AU AT AZ BS BH BD BB BY BE BZ BJ BM BT …" at bounding box center [198, 183] width 355 height 12
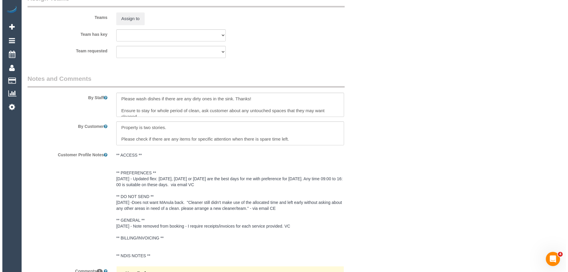
scroll to position [918, 0]
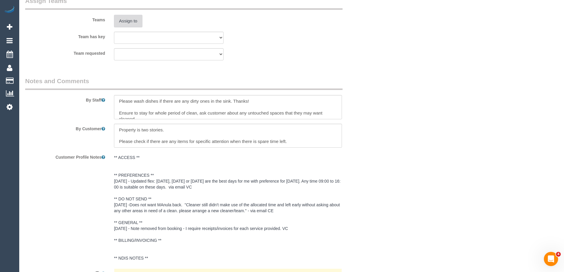
click at [121, 24] on button "Assign to" at bounding box center [128, 21] width 28 height 12
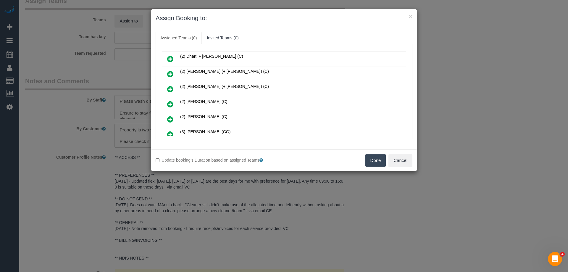
click at [172, 102] on icon at bounding box center [170, 104] width 6 height 7
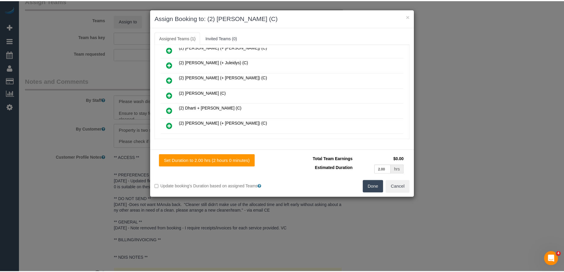
scroll to position [0, 0]
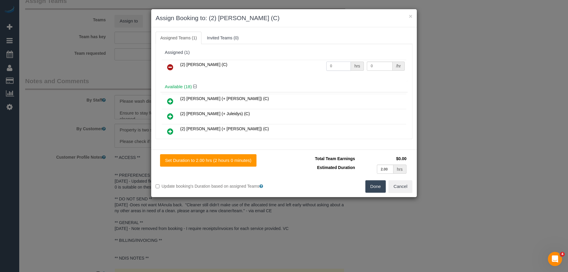
click at [334, 65] on input "0" at bounding box center [339, 66] width 25 height 9
type input "2"
click at [370, 66] on input "0" at bounding box center [379, 66] width 25 height 9
type input "37.5"
click at [371, 186] on button "Done" at bounding box center [376, 186] width 21 height 12
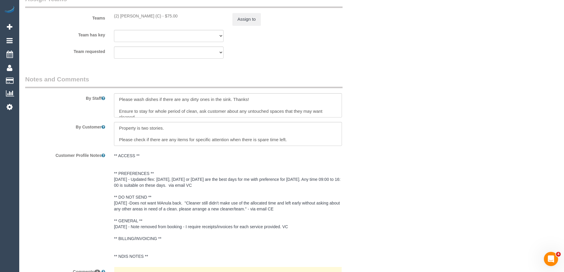
scroll to position [1030, 0]
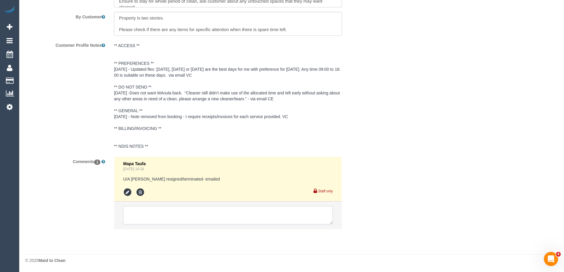
click at [154, 212] on textarea at bounding box center [228, 215] width 210 height 18
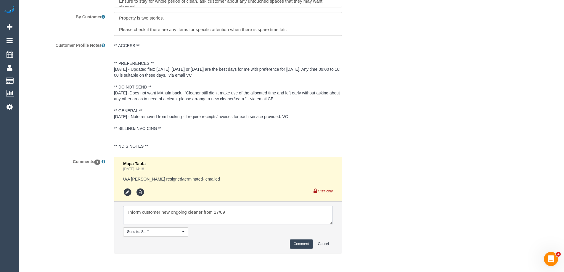
type textarea "Inform customer new ongoing cleaner from 17/09"
click at [300, 246] on button "Comment" at bounding box center [301, 244] width 23 height 9
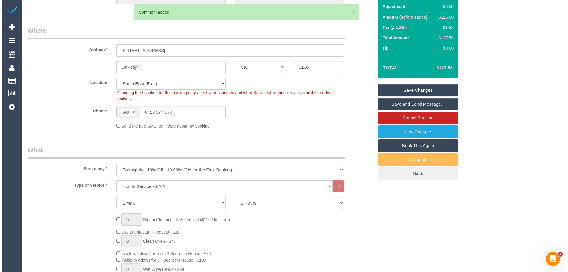
scroll to position [0, 0]
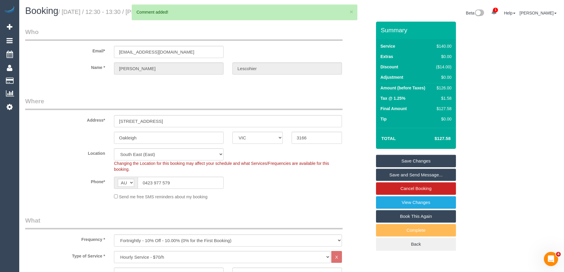
click at [413, 160] on link "Save Changes" at bounding box center [416, 161] width 80 height 12
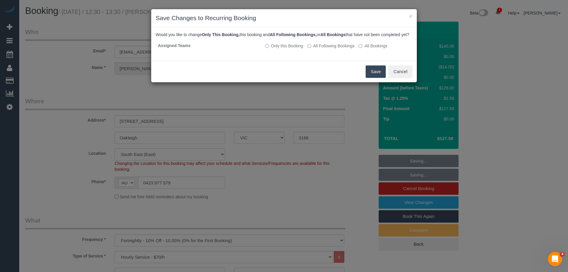
drag, startPoint x: 347, startPoint y: 51, endPoint x: 378, endPoint y: 68, distance: 34.6
click at [347, 49] on label "All Following Bookings" at bounding box center [331, 46] width 47 height 6
click at [379, 78] on button "Save" at bounding box center [376, 71] width 20 height 12
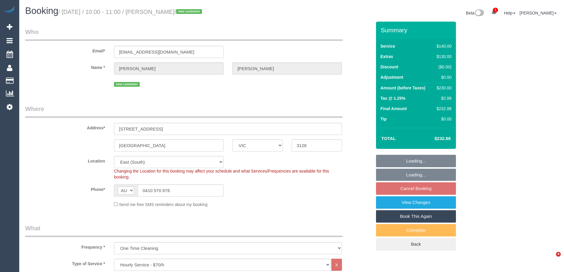
select select "VIC"
select select "number:28"
select select "number:14"
select select "number:20"
select select "number:24"
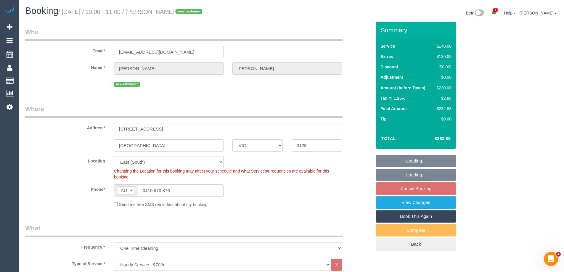
select select "object:1428"
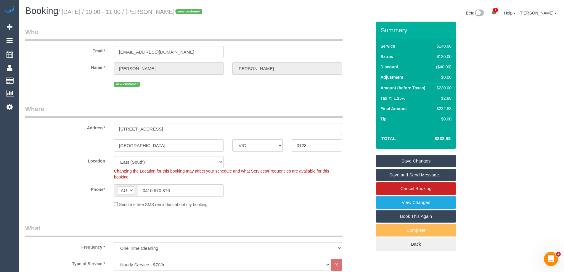
click at [89, 140] on div "[GEOGRAPHIC_DATA] ACT [GEOGRAPHIC_DATA] NT [GEOGRAPHIC_DATA] SA TAS [GEOGRAPHIC…" at bounding box center [198, 145] width 355 height 12
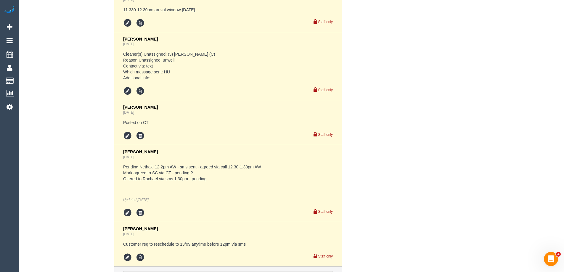
scroll to position [1279, 0]
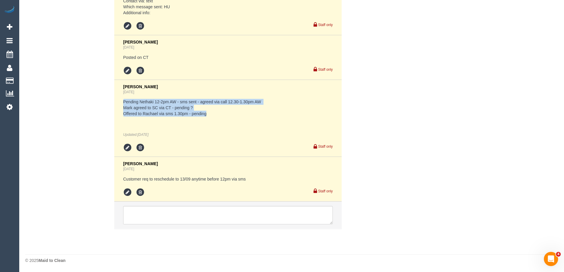
drag, startPoint x: 120, startPoint y: 102, endPoint x: 222, endPoint y: 112, distance: 102.3
click at [222, 112] on li "[PERSON_NAME] [DATE] Pending Nethaki 12-2pm AW - sms sent - agreed via call 12.…" at bounding box center [227, 118] width 227 height 77
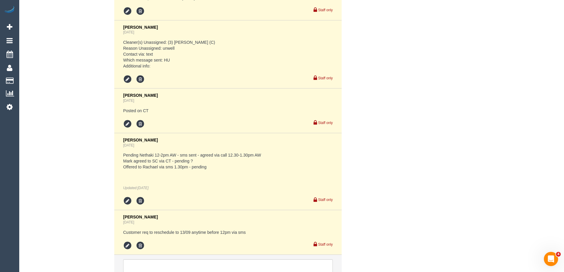
scroll to position [1219, 0]
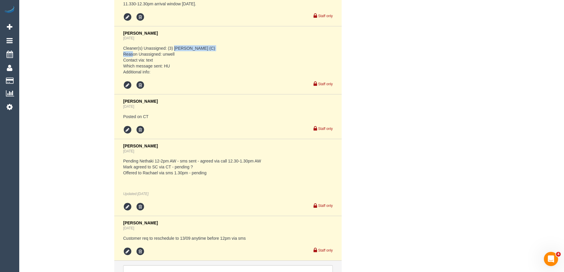
drag, startPoint x: 174, startPoint y: 47, endPoint x: 221, endPoint y: 48, distance: 47.4
click at [221, 48] on pre "Cleaner(s) Unassigned: (3) [PERSON_NAME] (C) Reason Unassigned: unwell Contact …" at bounding box center [228, 60] width 210 height 30
click at [237, 49] on pre "Cleaner(s) Unassigned: (3) [PERSON_NAME] (C) Reason Unassigned: unwell Contact …" at bounding box center [228, 60] width 210 height 30
click at [76, 119] on div "Comments 7 [PERSON_NAME] [DATE] Emailed steam cleaning email Staff only [PERSON…" at bounding box center [198, 82] width 355 height 423
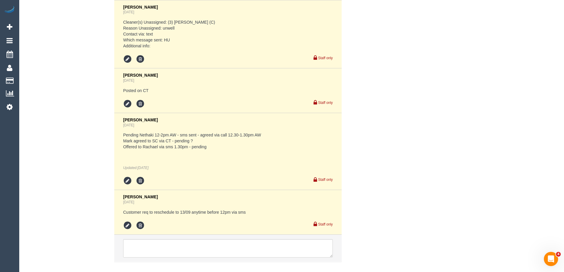
scroll to position [1249, 0]
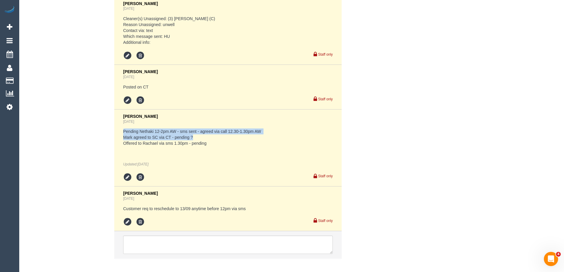
drag, startPoint x: 123, startPoint y: 132, endPoint x: 202, endPoint y: 139, distance: 78.5
click at [202, 139] on pre "Pending Nethaki 12-2pm AW - sms sent - agreed via call 12.30-1.30pm AW Mark agr…" at bounding box center [228, 138] width 210 height 18
click at [199, 139] on pre "Pending Nethaki 12-2pm AW - sms sent - agreed via call 12.30-1.30pm AW Mark agr…" at bounding box center [228, 138] width 210 height 18
drag, startPoint x: 196, startPoint y: 138, endPoint x: 117, endPoint y: 128, distance: 79.6
click at [117, 128] on li "[PERSON_NAME] [DATE] Pending Nethaki 12-2pm AW - sms sent - agreed via call 12.…" at bounding box center [227, 148] width 227 height 77
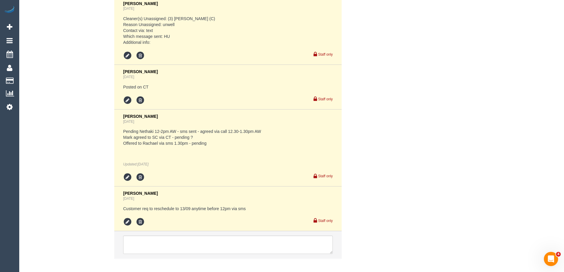
click at [205, 143] on pre "Pending Nethaki 12-2pm AW - sms sent - agreed via call 12.30-1.30pm AW Mark agr…" at bounding box center [228, 138] width 210 height 18
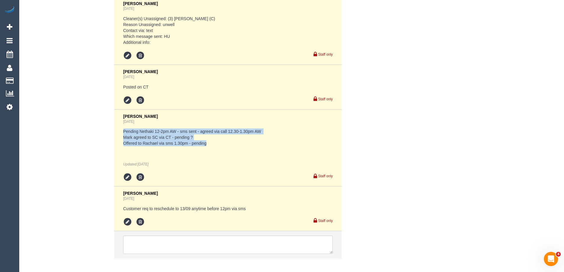
drag, startPoint x: 210, startPoint y: 144, endPoint x: 123, endPoint y: 133, distance: 87.2
click at [123, 133] on pre "Pending Nethaki 12-2pm AW - sms sent - agreed via call 12.30-1.30pm AW Mark agr…" at bounding box center [228, 138] width 210 height 18
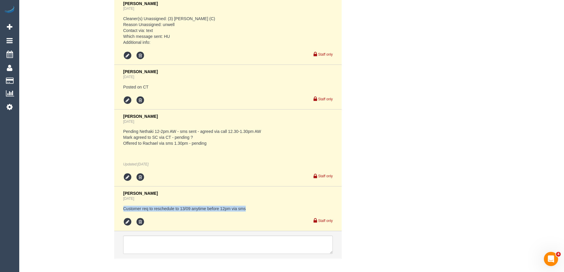
drag, startPoint x: 222, startPoint y: 204, endPoint x: 115, endPoint y: 209, distance: 107.6
click at [115, 209] on li "Laura Butera 4 days ago Customer req to reschedule to 13/09 anytime before 12pm…" at bounding box center [227, 209] width 227 height 45
click at [374, 188] on div "Comments 7 Laura Butera 5 days ago Emailed steam cleaning email Staff only Laur…" at bounding box center [198, 53] width 355 height 423
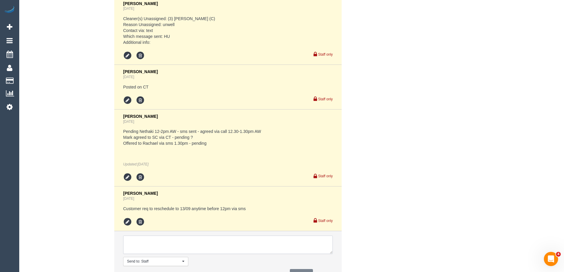
click at [258, 245] on textarea at bounding box center [228, 245] width 210 height 18
click at [136, 242] on textarea at bounding box center [228, 245] width 210 height 18
click at [145, 249] on textarea at bounding box center [228, 245] width 210 height 18
click at [139, 240] on textarea at bounding box center [228, 245] width 210 height 18
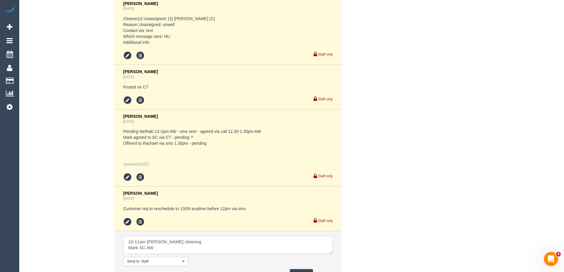
click at [193, 251] on textarea at bounding box center [228, 245] width 210 height 18
click at [156, 251] on textarea at bounding box center [228, 245] width 210 height 18
click at [140, 239] on textarea at bounding box center [228, 245] width 210 height 18
click at [168, 251] on textarea at bounding box center [228, 245] width 210 height 18
click at [128, 250] on textarea at bounding box center [228, 245] width 210 height 18
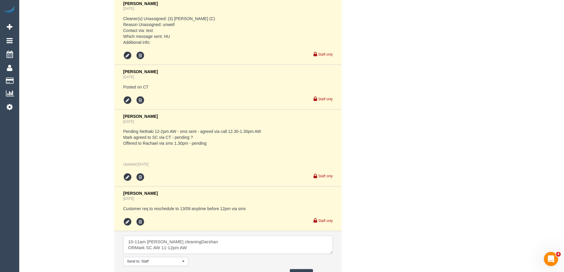
drag, startPoint x: 180, startPoint y: 246, endPoint x: 160, endPoint y: 243, distance: 20.4
click at [160, 243] on textarea at bounding box center [228, 245] width 210 height 18
click at [133, 252] on textarea at bounding box center [228, 245] width 210 height 18
click at [135, 253] on textarea at bounding box center [228, 245] width 210 height 18
paste textarea "Darshan"
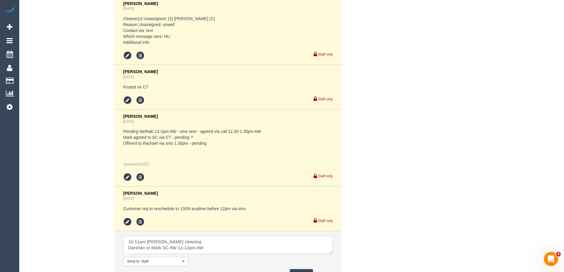
type textarea "10-11am AW Danyal cleaning Darshan or Mark SC AW 11-12pm AW"
click at [299, 270] on button "Comment" at bounding box center [301, 273] width 23 height 9
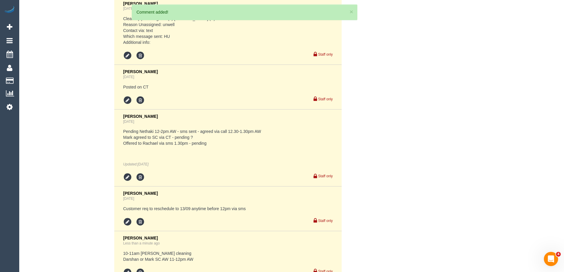
scroll to position [1305, 0]
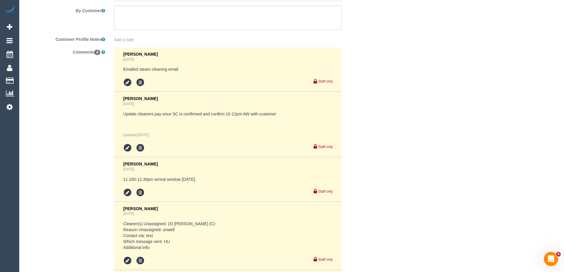
scroll to position [861, 0]
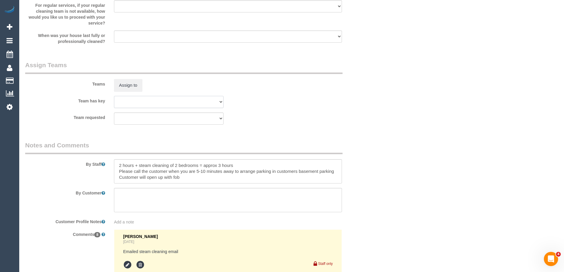
click at [121, 97] on select "(0) Office (1) Helen Trickett (FT) (1) Jeremy Law (FT) (1) Karen Cruz (FT) (2) …" at bounding box center [169, 102] width 110 height 12
click at [128, 89] on button "Assign to" at bounding box center [128, 85] width 28 height 12
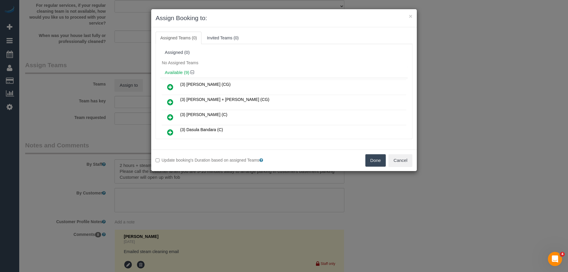
click at [230, 73] on h4 "Available (9)" at bounding box center [284, 72] width 239 height 5
click at [171, 115] on icon at bounding box center [170, 117] width 6 height 7
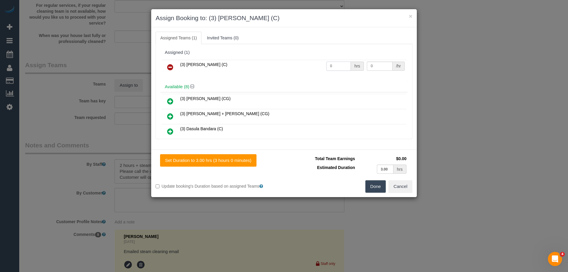
click at [336, 69] on input "0" at bounding box center [339, 66] width 25 height 9
type input "2"
click at [374, 66] on input "0" at bounding box center [379, 66] width 25 height 9
type input "40"
click at [374, 186] on button "Done" at bounding box center [376, 186] width 21 height 12
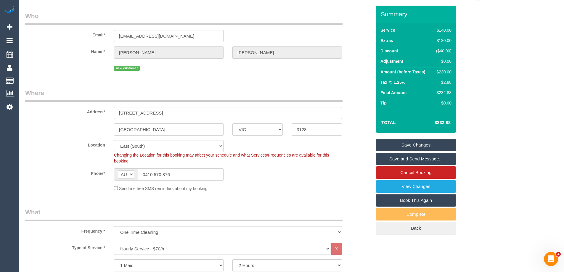
scroll to position [0, 0]
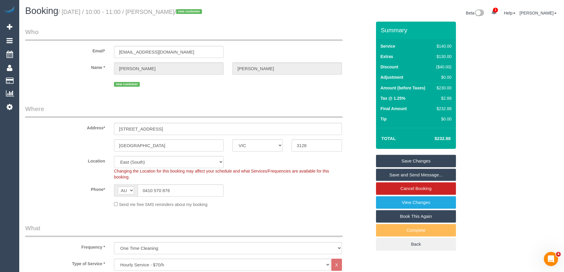
drag, startPoint x: 195, startPoint y: 12, endPoint x: 162, endPoint y: 13, distance: 32.9
click at [162, 13] on small "/ September 13, 2025 / 10:00 - 11:00 / Calvin Nguy / new customer" at bounding box center [130, 12] width 145 height 7
copy small "Calvin Nguy"
click at [267, 205] on div "Send me free SMS reminders about my booking" at bounding box center [228, 204] width 237 height 7
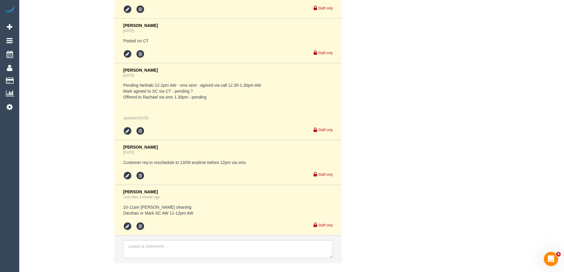
scroll to position [1335, 0]
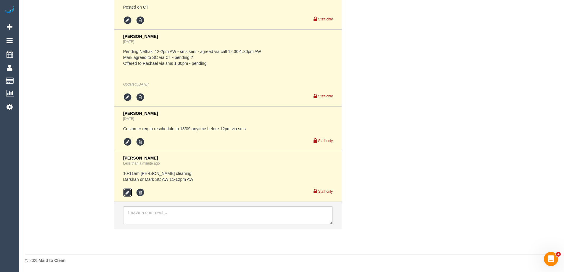
click at [126, 191] on icon at bounding box center [127, 192] width 9 height 9
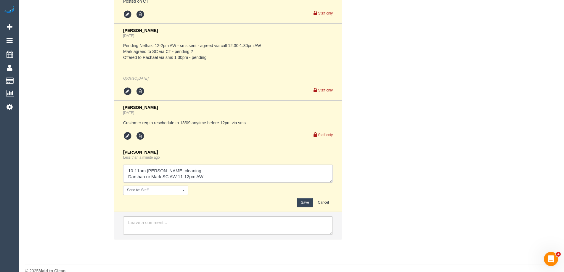
scroll to position [6, 0]
click at [183, 169] on textarea at bounding box center [228, 174] width 210 height 18
click at [228, 176] on textarea at bounding box center [228, 174] width 210 height 18
type textarea "10-11am AW Danyal cleaning Darshan or Mark SC AW 11-12pm AW - pending"
click at [304, 203] on button "Save" at bounding box center [305, 202] width 16 height 9
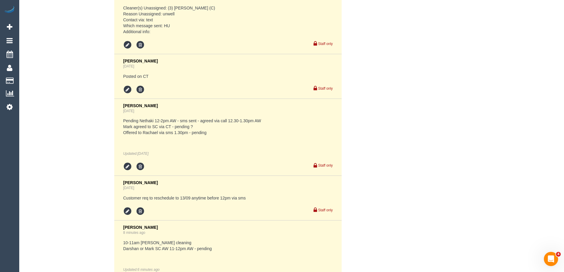
scroll to position [1305, 0]
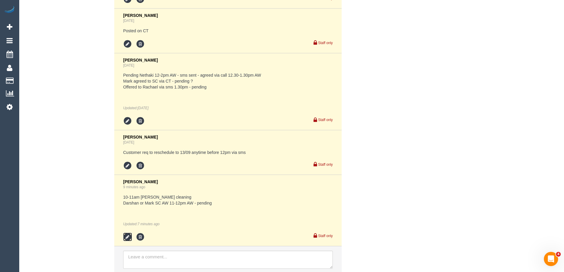
click at [128, 242] on icon at bounding box center [127, 237] width 9 height 9
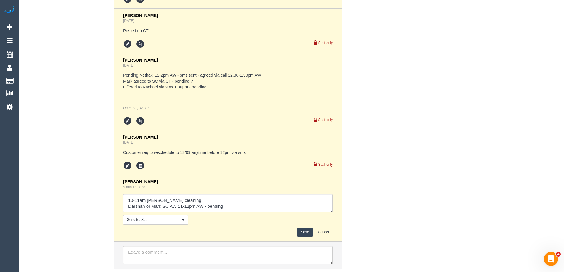
scroll to position [6, 0]
drag, startPoint x: 151, startPoint y: 207, endPoint x: 97, endPoint y: 208, distance: 54.2
click at [97, 208] on div "Comments 8 Laura Butera 5 days ago Emailed steam cleaning email Staff only Laur…" at bounding box center [198, 30] width 355 height 489
drag, startPoint x: 205, startPoint y: 205, endPoint x: 184, endPoint y: 207, distance: 21.4
click at [184, 207] on textarea at bounding box center [228, 203] width 210 height 18
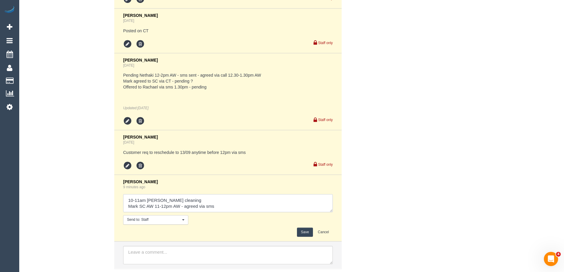
type textarea "10-11am AW Danyal cleaning Mark SC AW 11-12pm AW - agreed via sms"
click at [308, 232] on button "Save" at bounding box center [305, 232] width 16 height 9
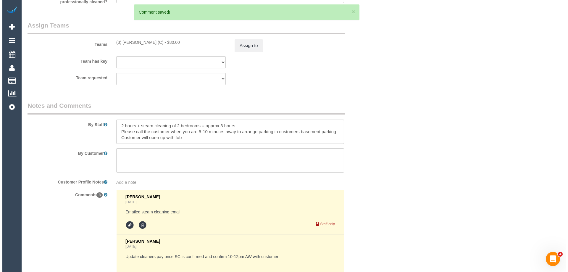
scroll to position [891, 0]
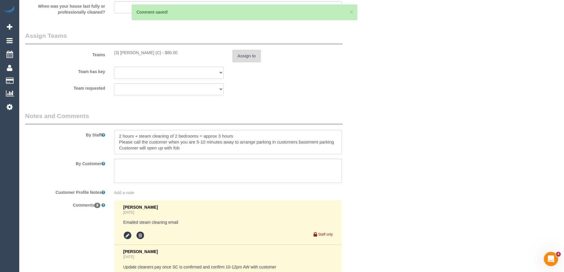
click at [240, 56] on button "Assign to" at bounding box center [246, 56] width 28 height 12
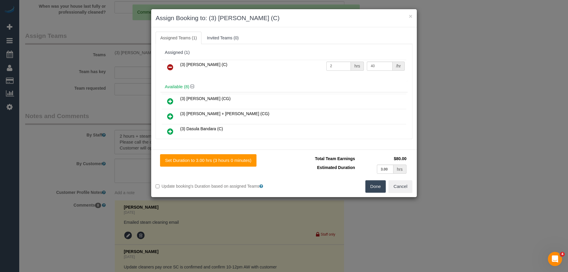
click at [210, 77] on div "(3) Danyal Ali (C) 2 hrs 40 /hr" at bounding box center [284, 69] width 248 height 23
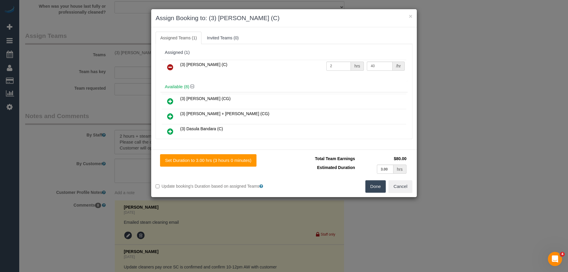
scroll to position [1080, 0]
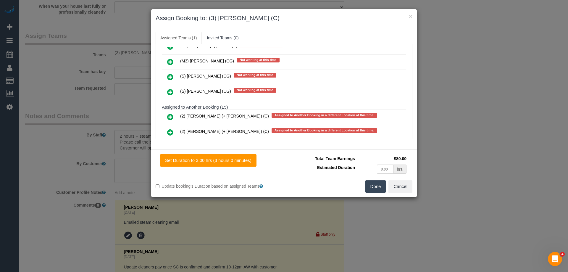
click at [173, 92] on icon at bounding box center [170, 92] width 6 height 7
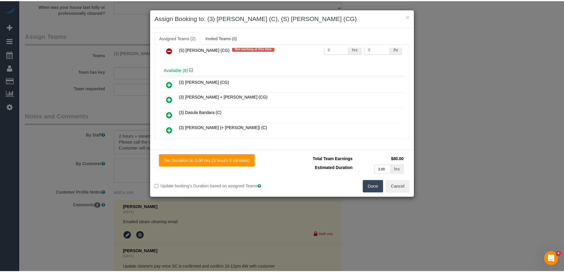
scroll to position [0, 0]
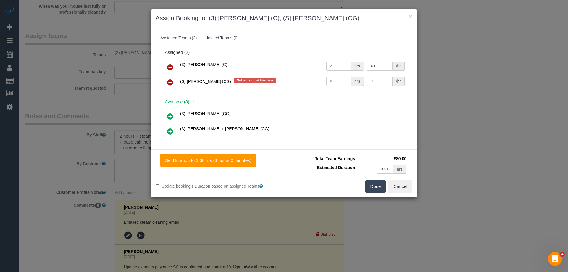
click at [340, 82] on input "0" at bounding box center [339, 81] width 25 height 9
type input "1"
click at [380, 82] on input "0" at bounding box center [379, 81] width 25 height 9
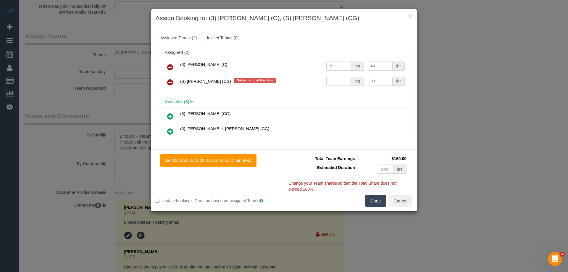
type input "80"
click at [373, 208] on div "Set Duration to 3.00 hrs (3 hours 0 minutes) Total Team Earnings $160.00 Estima…" at bounding box center [284, 181] width 266 height 62
click at [375, 202] on button "Done" at bounding box center [376, 201] width 21 height 12
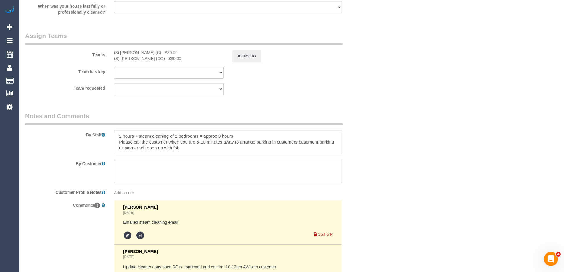
click at [401, 200] on div "× Assign Booking to: (3) Danyal Ali (C), (S) Mark Yenimireddy (CG) Assigned Tea…" at bounding box center [282, 136] width 564 height 272
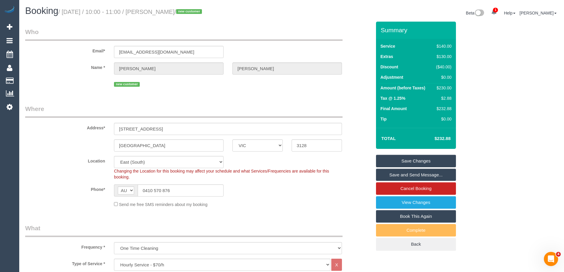
drag, startPoint x: 181, startPoint y: 13, endPoint x: 170, endPoint y: 14, distance: 10.4
click at [164, 13] on small "/ September 13, 2025 / 10:00 - 11:00 / Calvin Nguy / new customer" at bounding box center [130, 12] width 145 height 7
copy small "Calvin Nguy"
click at [293, 205] on div "Send me free SMS reminders about my booking" at bounding box center [228, 204] width 237 height 7
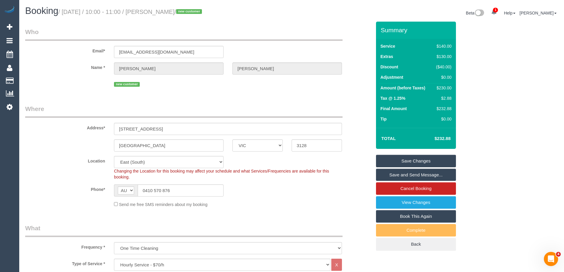
click at [350, 126] on div "Address* 36 Prospect Street, 1302" at bounding box center [198, 120] width 355 height 30
click at [396, 175] on link "Save and Send Message..." at bounding box center [416, 175] width 80 height 12
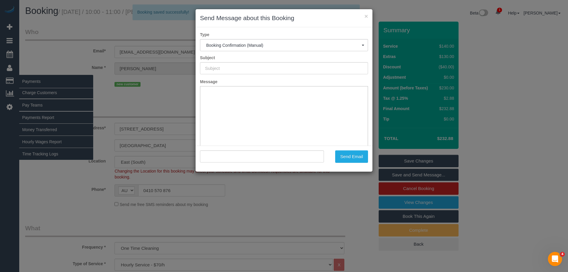
type input "Booking Confirmed"
type input ""Calvin Nguy" <nguy_calvin@hotmail.com>"
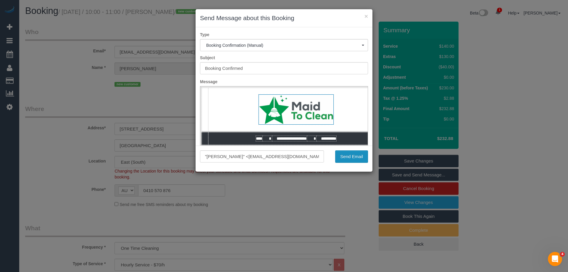
click at [353, 161] on button "Send Email" at bounding box center [351, 156] width 33 height 12
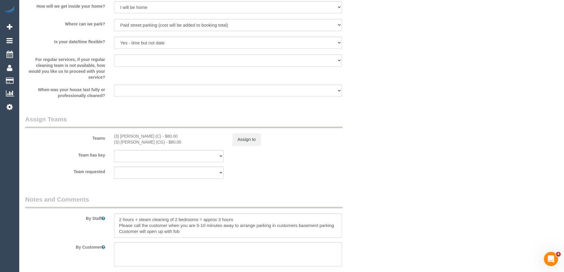
scroll to position [947, 0]
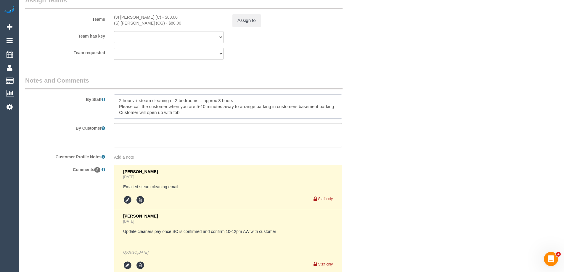
click at [217, 114] on textarea at bounding box center [228, 106] width 228 height 24
paste textarea "Steam cleaner to arrive at ___ Please ensure areas for steam cleaning are clean…"
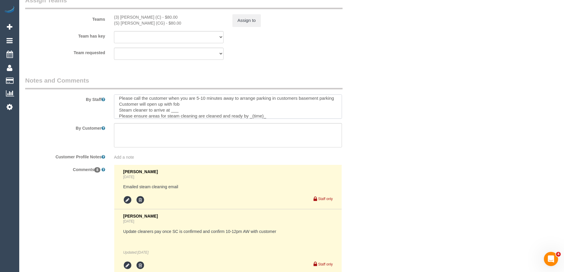
scroll to position [20, 0]
click at [179, 105] on textarea at bounding box center [228, 106] width 228 height 24
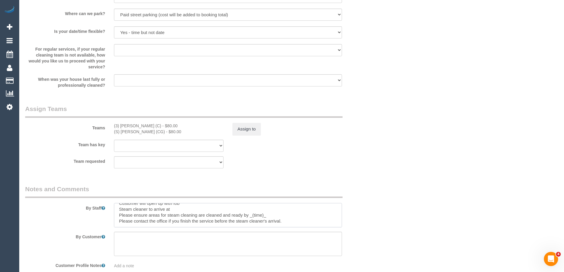
scroll to position [829, 0]
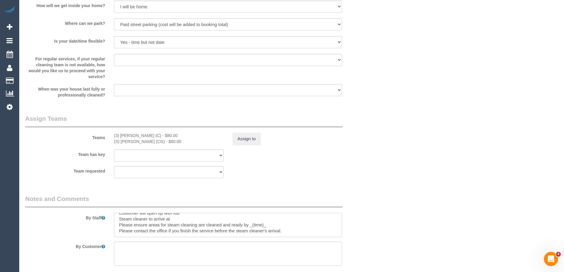
click at [182, 221] on textarea at bounding box center [228, 225] width 228 height 24
drag, startPoint x: 276, startPoint y: 227, endPoint x: 251, endPoint y: 227, distance: 24.9
click at [251, 227] on textarea at bounding box center [228, 225] width 228 height 24
type textarea "2 hours + steam cleaning of 2 bedrooms = approx 3 hours Please call the custome…"
click at [378, 181] on div "Who Email* nguy_calvin@hotmail.com Name * Calvin Nguy new customer Where Addres…" at bounding box center [291, 4] width 533 height 1580
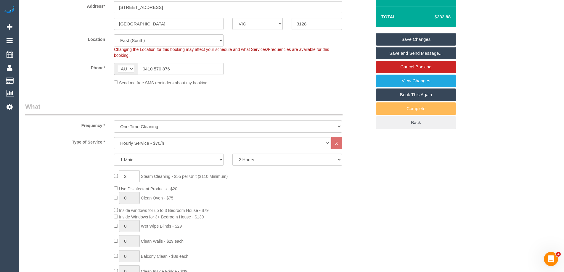
scroll to position [44, 0]
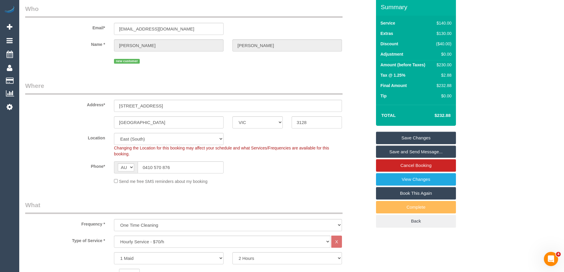
click at [396, 139] on link "Save Changes" at bounding box center [416, 138] width 80 height 12
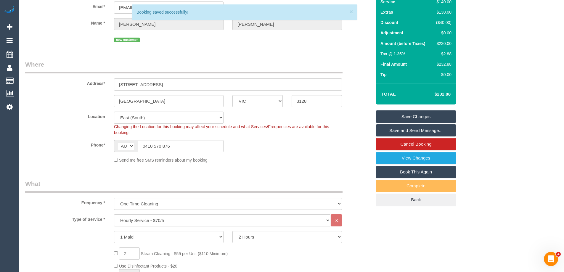
scroll to position [23, 0]
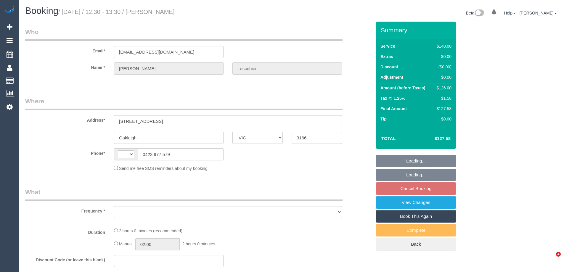
select select "VIC"
select select "string:AU"
select select "object:537"
select select "string:stripe-pm_1LjI742GScqysDRVtACuh1bw"
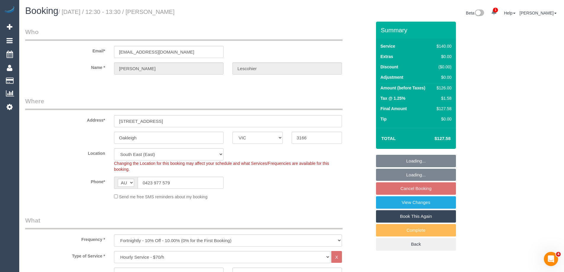
select select "object:747"
select select "number:27"
select select "number:14"
select select "number:19"
select select "number:22"
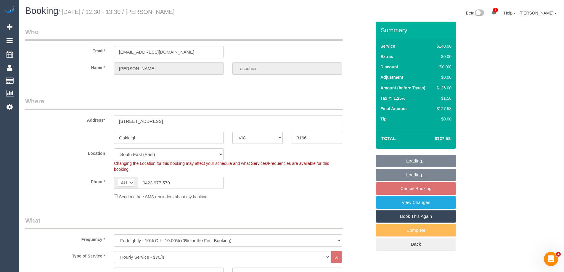
select select "number:34"
select select "number:11"
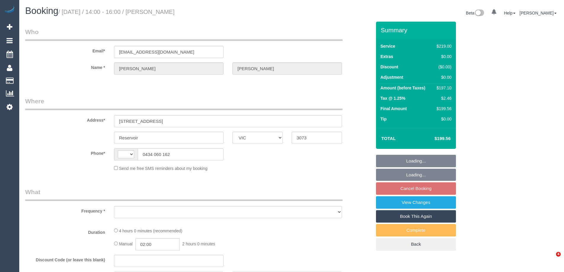
select select "VIC"
select select "string:AU"
select select "object:531"
select select "string:stripe-pm_1QbEWh2GScqysDRV7sMiFU1S"
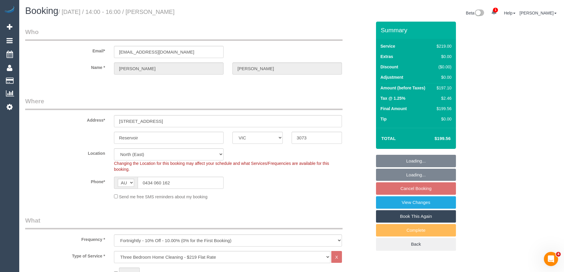
select select "number:29"
select select "number:14"
select select "number:18"
select select "number:24"
select select "number:33"
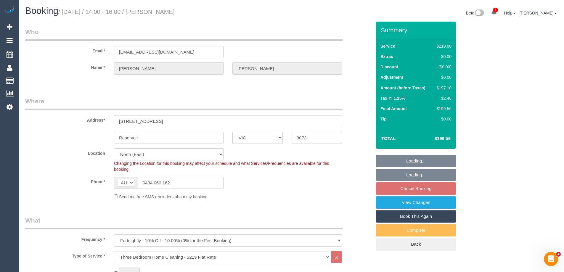
select select "number:12"
select select "object:1416"
select select "spot5"
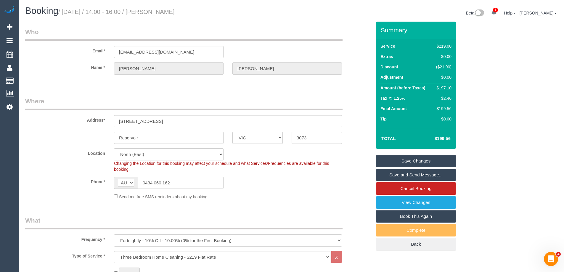
drag, startPoint x: 216, startPoint y: 13, endPoint x: 164, endPoint y: 14, distance: 51.5
click at [164, 14] on h1 "Booking / [DATE] / 14:00 - 16:00 / [PERSON_NAME]" at bounding box center [156, 11] width 262 height 10
click at [286, 199] on div "Send me free SMS reminders about my booking" at bounding box center [228, 196] width 237 height 7
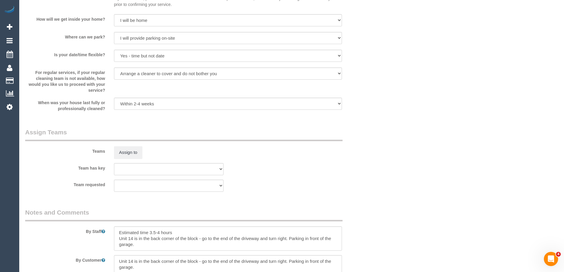
scroll to position [927, 0]
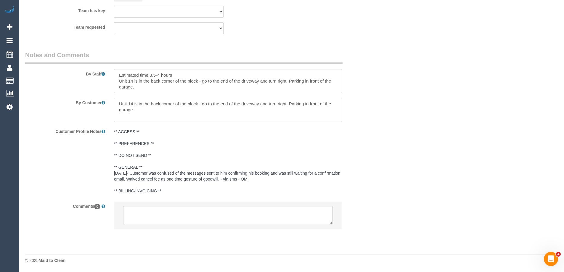
click at [179, 224] on li at bounding box center [227, 215] width 227 height 27
click at [174, 219] on textarea at bounding box center [228, 215] width 210 height 18
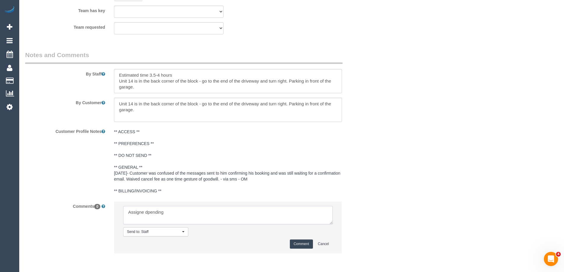
click at [149, 215] on textarea at bounding box center [228, 215] width 210 height 18
click at [176, 219] on textarea at bounding box center [228, 215] width 210 height 18
type textarea "Assigned pending"
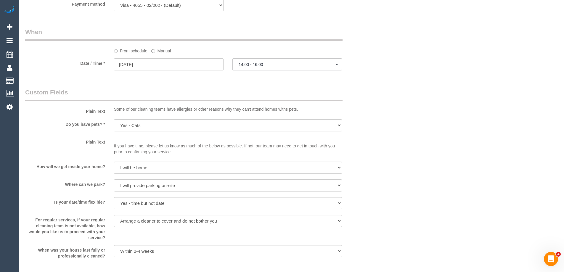
scroll to position [572, 0]
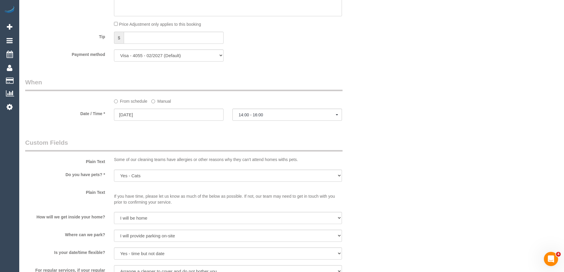
click at [381, 124] on div "Who Email* [EMAIL_ADDRESS][DOMAIN_NAME] Name * [PERSON_NAME] Where Address* [ST…" at bounding box center [291, 41] width 533 height 1182
click at [162, 100] on label "Manual" at bounding box center [161, 100] width 20 height 8
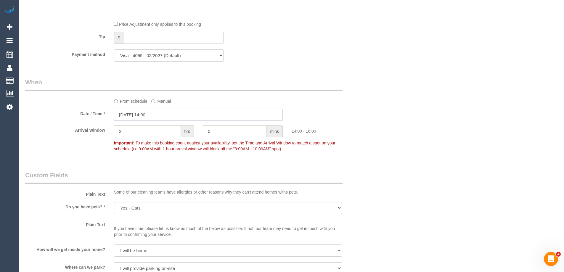
click at [158, 112] on input "[DATE] 14:00" at bounding box center [198, 115] width 169 height 12
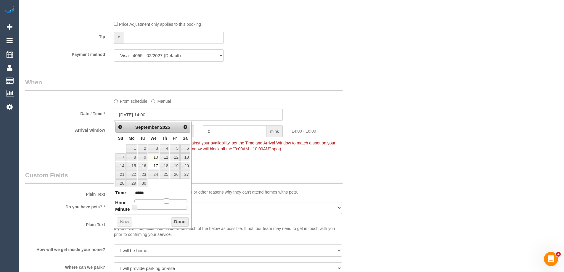
type input "[DATE] 13:00"
type input "*****"
type input "[DATE] 12:00"
type input "*****"
type input "[DATE] 11:00"
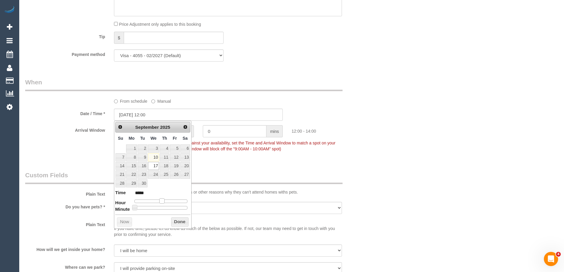
type input "*****"
drag, startPoint x: 165, startPoint y: 202, endPoint x: 160, endPoint y: 202, distance: 5.6
click at [160, 202] on span at bounding box center [159, 200] width 5 height 5
click at [182, 221] on button "Done" at bounding box center [179, 221] width 17 height 9
click at [378, 142] on div "Who Email* [EMAIL_ADDRESS][DOMAIN_NAME] Name * [PERSON_NAME] Where Address* [ST…" at bounding box center [291, 57] width 533 height 1214
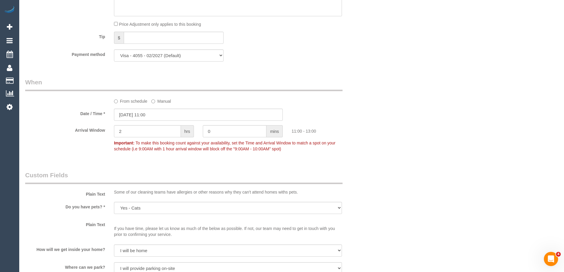
click at [379, 134] on div "Who Email* [EMAIL_ADDRESS][DOMAIN_NAME] Name * [PERSON_NAME] Where Address* [ST…" at bounding box center [291, 57] width 533 height 1214
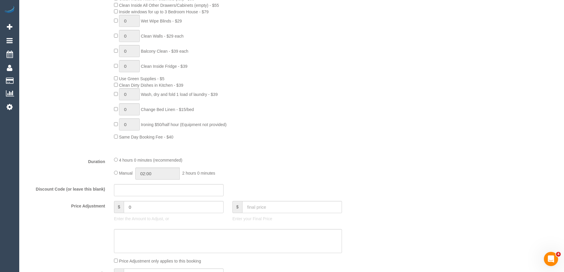
click at [116, 170] on div "Manual 02:00 2 hours 0 minutes" at bounding box center [228, 174] width 228 height 12
click at [115, 170] on div "Manual 02:00 2 hours 0 minutes" at bounding box center [228, 174] width 228 height 12
type input "04:00"
click at [115, 162] on div "4 hours 0 minutes (recommended)" at bounding box center [228, 160] width 228 height 7
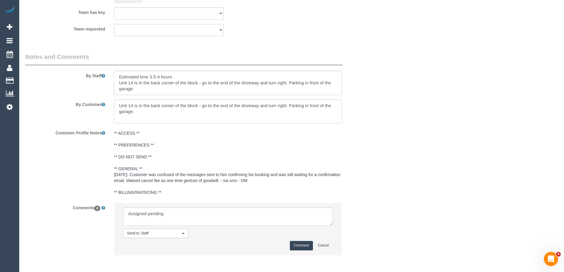
scroll to position [984, 0]
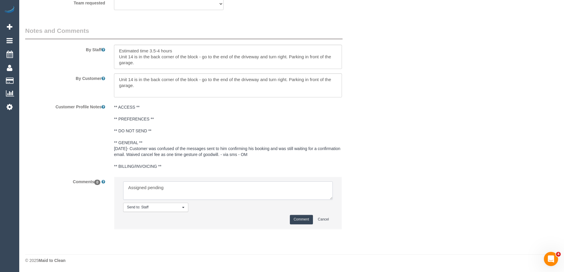
click at [185, 188] on textarea at bounding box center [228, 191] width 210 height 18
type textarea "Assigned pending 11-14pm AW ongoing - emailed"
click at [304, 219] on button "Comment" at bounding box center [301, 219] width 23 height 9
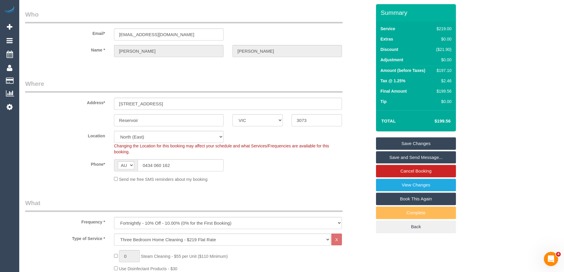
scroll to position [0, 0]
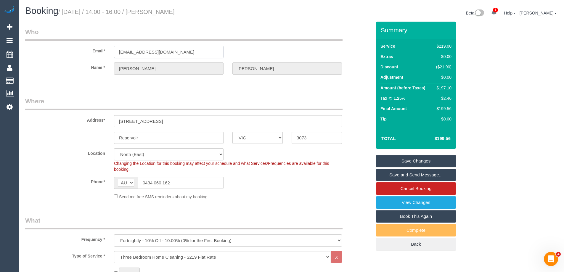
click at [152, 54] on input "[EMAIL_ADDRESS][DOMAIN_NAME]" at bounding box center [169, 52] width 110 height 12
click at [259, 204] on fieldset "Where Address* 11-13 Olive Street, 14 Reservoir ACT NSW NT QLD SA TAS VIC WA 30…" at bounding box center [198, 150] width 346 height 107
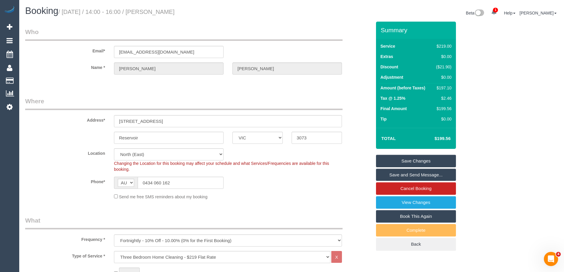
click at [393, 159] on link "Save Changes" at bounding box center [416, 161] width 80 height 12
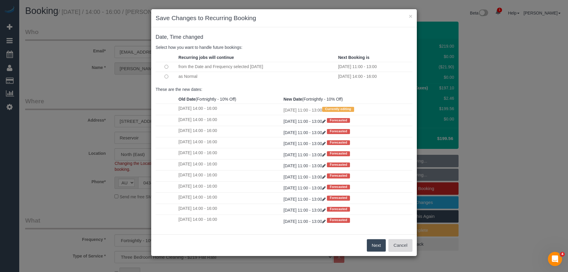
click at [405, 247] on button "Cancel" at bounding box center [401, 245] width 24 height 12
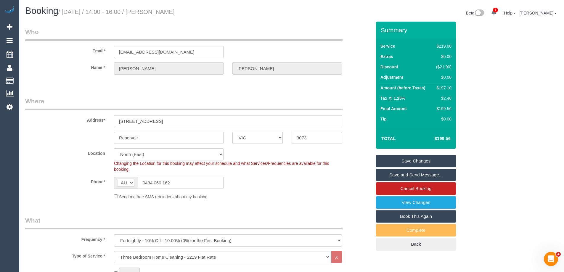
click at [443, 89] on div "$197.10" at bounding box center [443, 88] width 18 height 6
copy div "197.10"
click at [491, 94] on div "Summary Service $219.00 Extras $0.00 Discount ($21.90) Adjustment $0.00 Amount …" at bounding box center [438, 142] width 133 height 241
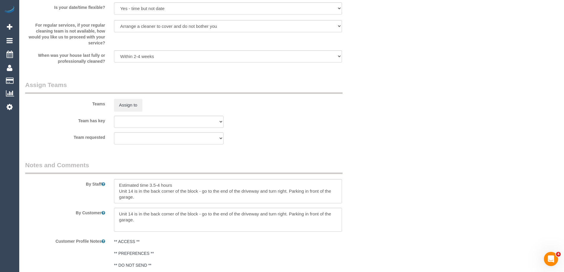
scroll to position [947, 0]
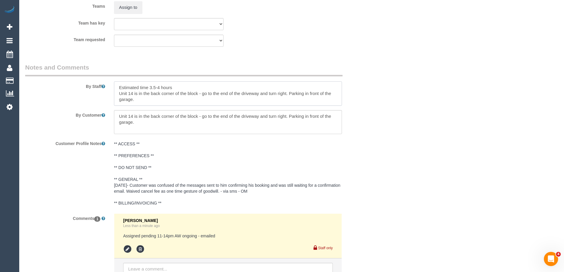
drag, startPoint x: 175, startPoint y: 85, endPoint x: 152, endPoint y: 85, distance: 23.1
click at [152, 85] on textarea at bounding box center [228, 93] width 228 height 24
type textarea "Estimated time 3-3.5 Unit 14 is in the back corner of the block - go to the end…"
drag, startPoint x: 300, startPoint y: 59, endPoint x: 236, endPoint y: 53, distance: 63.9
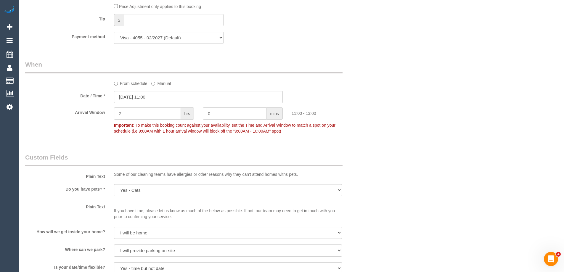
scroll to position [503, 0]
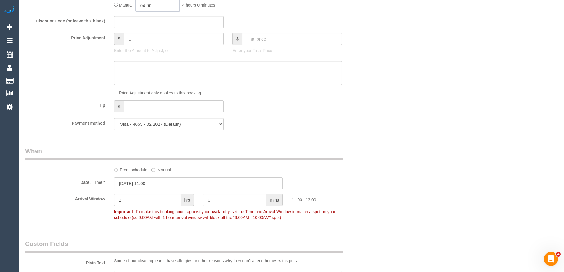
click at [143, 6] on input "04:00" at bounding box center [157, 5] width 44 height 12
type input "03:30"
click at [153, 15] on li "03:30" at bounding box center [151, 16] width 26 height 8
click at [341, 17] on div "Discount Code (or leave this blank)" at bounding box center [198, 22] width 355 height 12
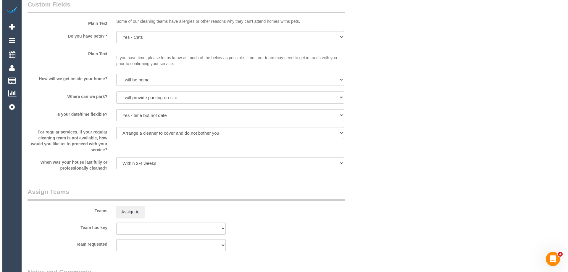
scroll to position [799, 0]
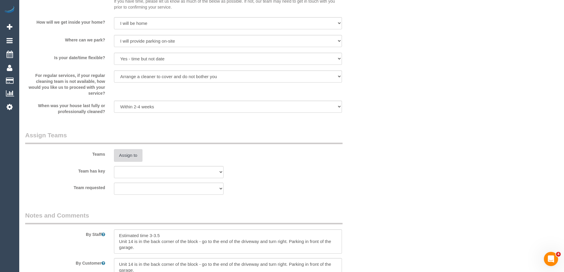
click at [123, 154] on button "Assign to" at bounding box center [128, 155] width 28 height 12
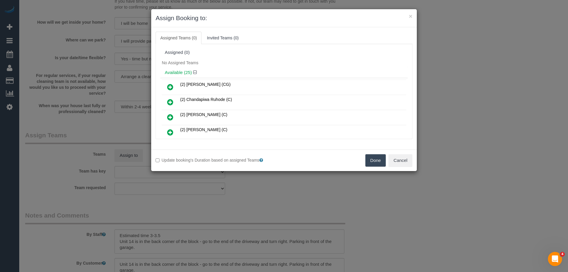
click at [263, 80] on td "(2) Andrew Wrobel (CG)" at bounding box center [293, 87] width 228 height 15
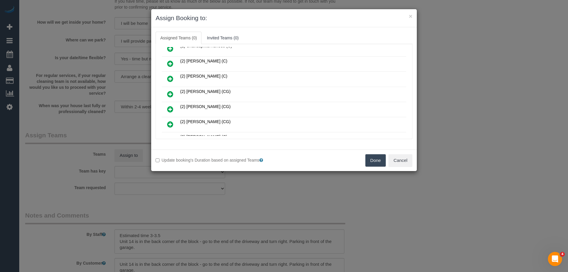
click at [169, 94] on icon at bounding box center [170, 94] width 6 height 7
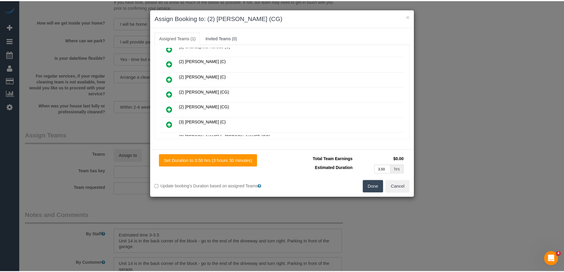
scroll to position [0, 0]
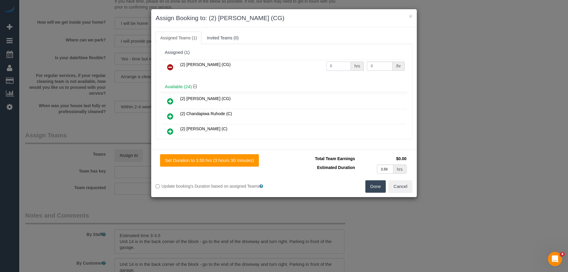
click at [335, 67] on input "0" at bounding box center [339, 66] width 25 height 9
type input "1"
click at [375, 64] on input "0" at bounding box center [379, 66] width 25 height 9
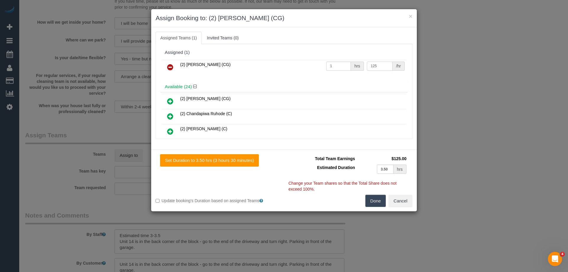
type input "125"
click at [375, 202] on button "Done" at bounding box center [376, 201] width 21 height 12
click at [375, 202] on div "× Assign Booking to: (2) Mohd Che Manir (CG) Assigned Teams (1) Invited Teams (…" at bounding box center [284, 136] width 568 height 272
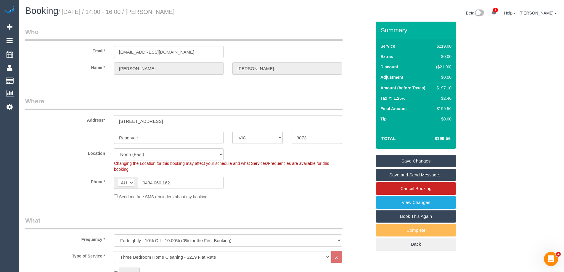
click at [408, 161] on link "Save Changes" at bounding box center [416, 161] width 80 height 12
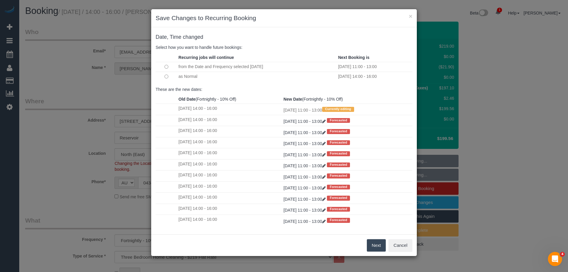
click at [378, 246] on button "Next" at bounding box center [376, 245] width 19 height 12
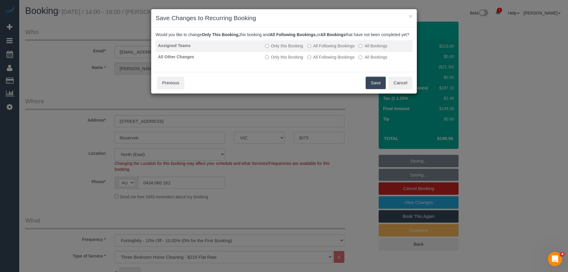
click at [326, 49] on label "All Following Bookings" at bounding box center [331, 46] width 47 height 6
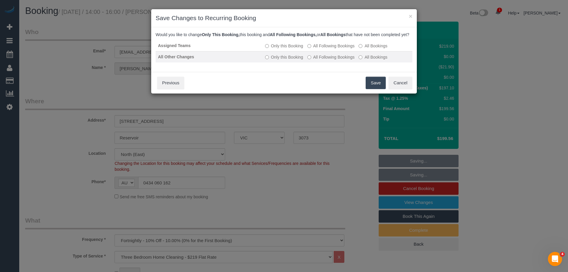
click at [330, 60] on label "All Following Bookings" at bounding box center [331, 57] width 47 height 6
click at [369, 86] on button "Save" at bounding box center [376, 83] width 20 height 12
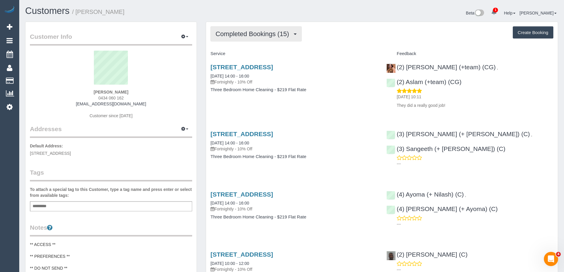
click at [240, 35] on span "Completed Bookings (15)" at bounding box center [254, 33] width 76 height 7
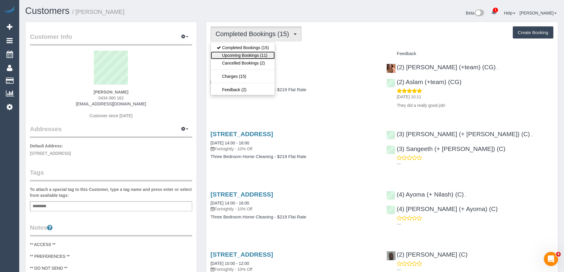
click at [242, 56] on link "Upcoming Bookings (11)" at bounding box center [243, 56] width 64 height 8
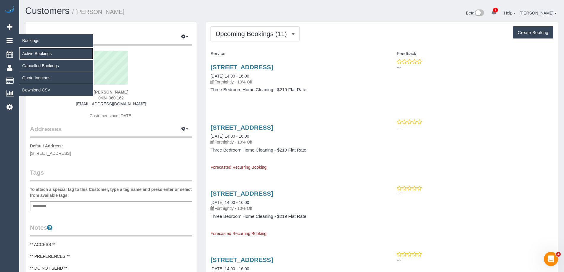
click at [26, 53] on link "Active Bookings" at bounding box center [56, 54] width 74 height 12
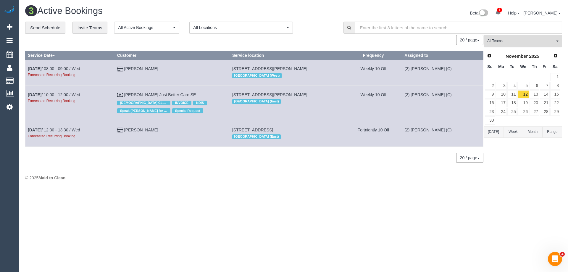
click at [542, 38] on span "All Teams" at bounding box center [522, 40] width 68 height 5
click at [521, 51] on link "Remove Team Filters" at bounding box center [523, 50] width 78 height 8
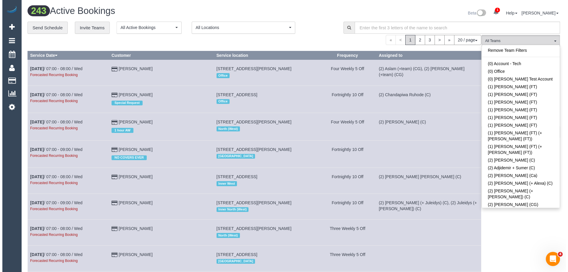
scroll to position [391, 0]
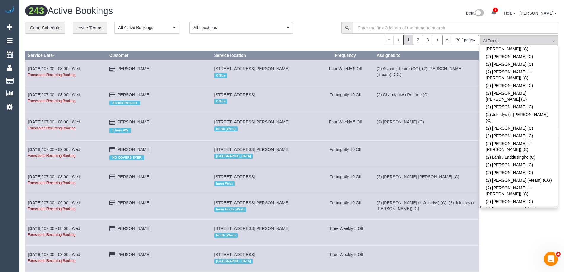
click at [511, 205] on link "(2) [PERSON_NAME] (CG)" at bounding box center [519, 209] width 78 height 8
click at [393, 13] on div "Beta 1 Your Notifications You have 0 alerts × You have 1 to charge for 10/09/20…" at bounding box center [427, 14] width 271 height 16
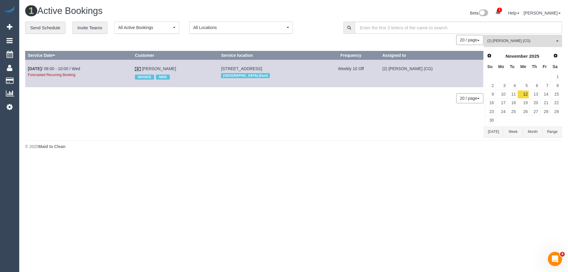
click at [481, 53] on th "Assigned to" at bounding box center [432, 55] width 104 height 9
click at [486, 54] on link "Prev" at bounding box center [490, 56] width 8 height 8
click at [489, 56] on span "Prev" at bounding box center [489, 55] width 5 height 5
click at [525, 96] on link "17" at bounding box center [523, 94] width 11 height 8
click at [554, 57] on span "Next" at bounding box center [556, 55] width 5 height 5
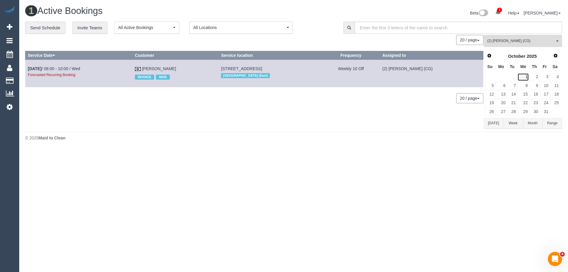
click at [527, 78] on link "1" at bounding box center [523, 77] width 11 height 8
click at [524, 95] on link "15" at bounding box center [523, 94] width 11 height 8
click at [524, 113] on link "29" at bounding box center [523, 112] width 11 height 8
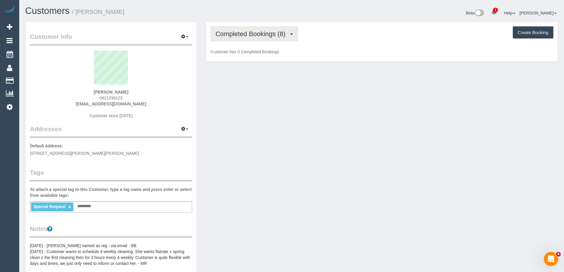
click at [239, 35] on span "Completed Bookings (8)" at bounding box center [252, 33] width 73 height 7
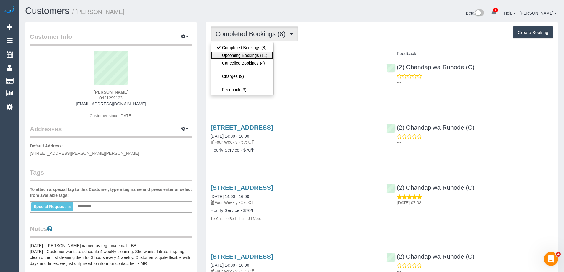
click at [240, 54] on link "Upcoming Bookings (11)" at bounding box center [242, 56] width 62 height 8
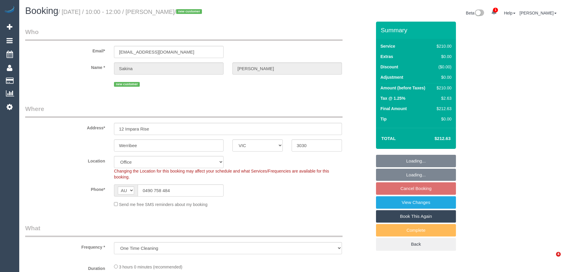
select select "VIC"
select select "string:stripe-pm_1S5GO02GScqysDRVV4aqDFBH"
select select "number:28"
select select "number:14"
select select "number:19"
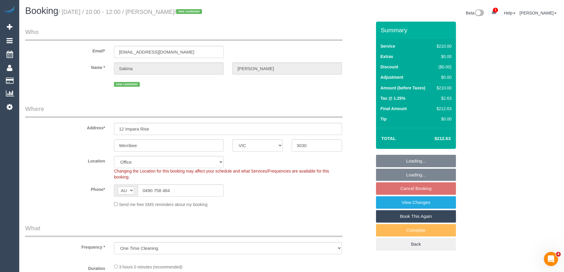
select select "number:25"
select select "number:35"
select select "object:720"
select select "180"
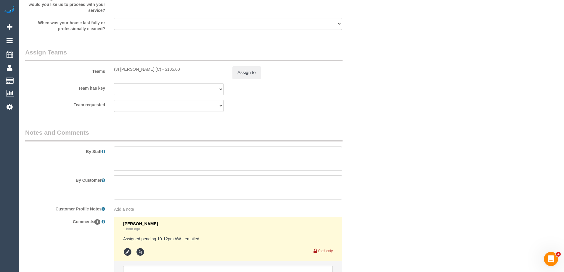
scroll to position [934, 0]
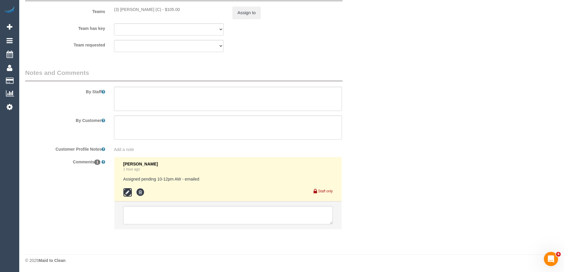
click at [126, 190] on icon at bounding box center [127, 192] width 9 height 9
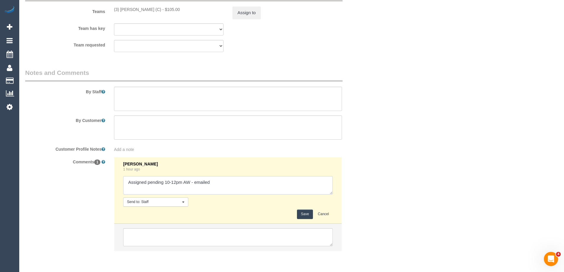
click at [254, 182] on textarea at bounding box center [228, 185] width 210 height 18
type textarea "Assigned pending 10-12pm AW - emailed - customer agreed"
click at [308, 213] on button "Save" at bounding box center [305, 214] width 16 height 9
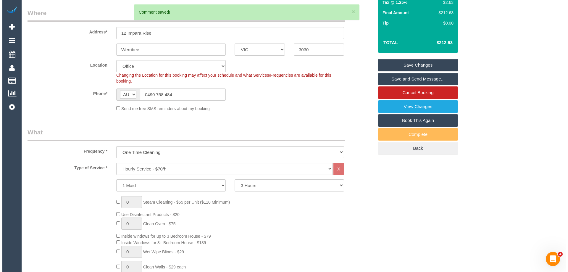
scroll to position [0, 0]
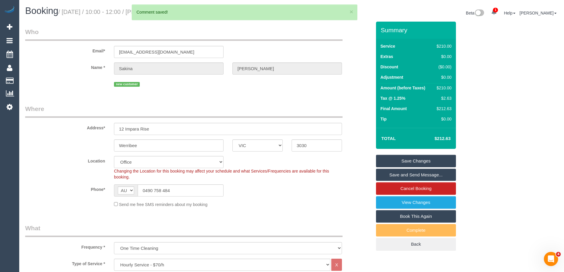
click at [401, 174] on link "Save and Send Message..." at bounding box center [416, 175] width 80 height 12
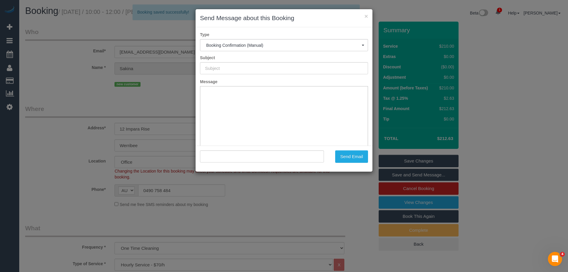
type input "Booking Confirmed"
type input ""[PERSON_NAME]" <[PERSON_NAME][EMAIL_ADDRESS][DOMAIN_NAME]>"
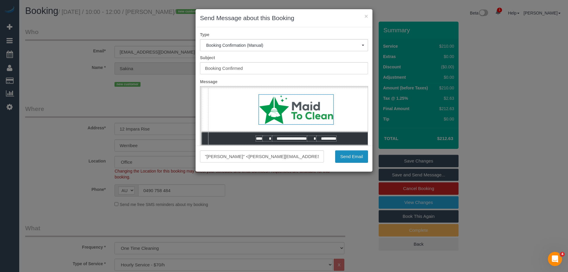
click at [341, 159] on button "Send Email" at bounding box center [351, 156] width 33 height 12
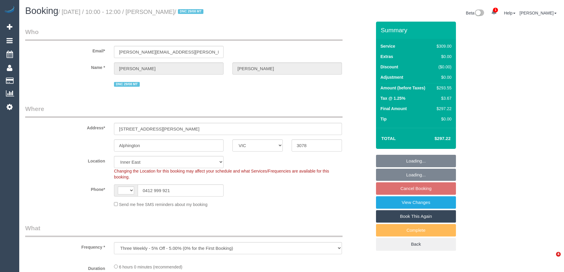
select select "VIC"
select select "object:547"
select select "string:AU"
select select "string:stripe-pm_1OAKmz2GScqysDRVdFESkOS2"
select select "number:28"
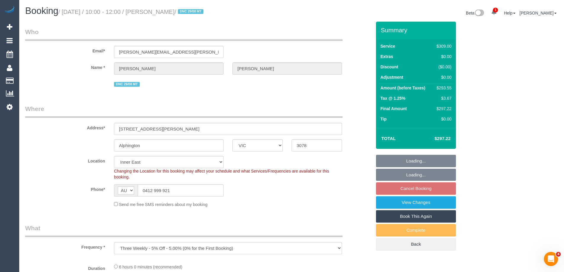
select select "number:14"
select select "number:19"
select select "number:23"
select select "number:34"
select select "number:13"
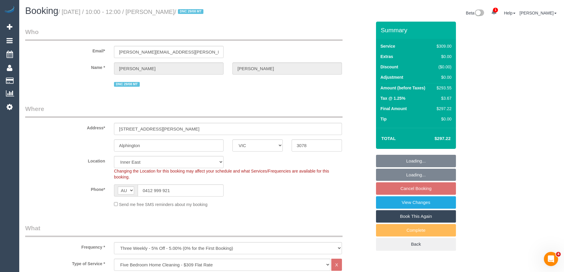
select select "spot3"
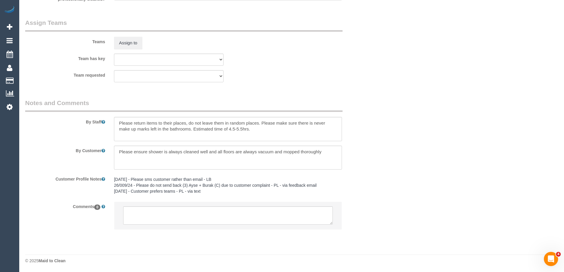
scroll to position [888, 0]
click at [166, 209] on textarea at bounding box center [228, 215] width 210 height 18
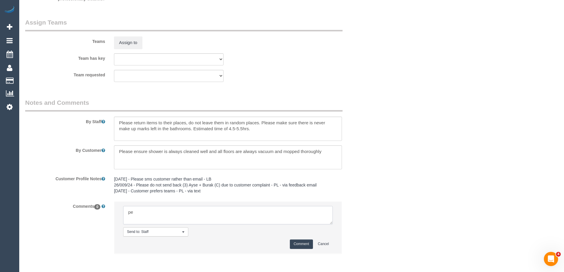
type textarea "p"
type textarea "Pending Juliana + Estefania finish time - sms sent"
click at [302, 242] on button "Comment" at bounding box center [301, 244] width 23 height 9
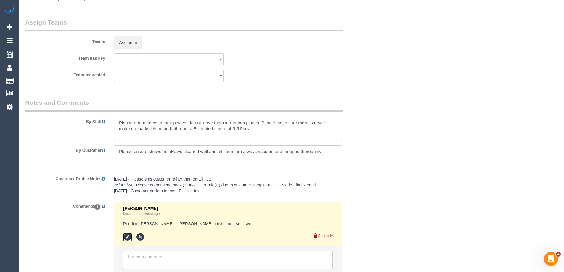
click at [128, 238] on icon at bounding box center [127, 237] width 9 height 9
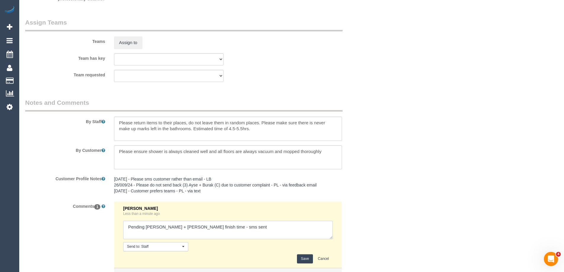
click at [285, 232] on textarea at bounding box center [228, 230] width 210 height 18
click at [229, 227] on textarea at bounding box center [228, 230] width 210 height 18
click at [228, 227] on textarea at bounding box center [228, 230] width 210 height 18
click at [311, 235] on textarea at bounding box center [228, 230] width 210 height 18
type textarea "Pending Juliana + Estefania finish time - sms sent - Agreed to work till 3.30pm…"
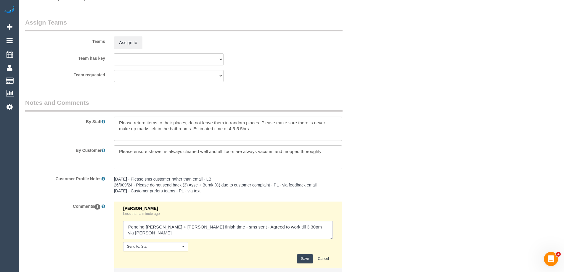
click at [307, 259] on button "Save" at bounding box center [305, 258] width 16 height 9
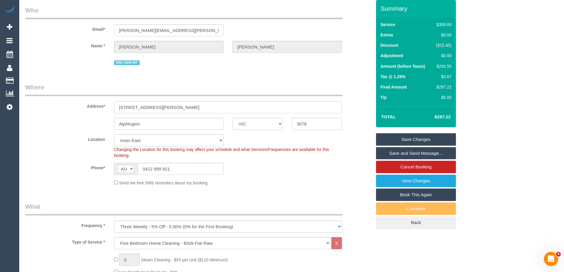
scroll to position [0, 0]
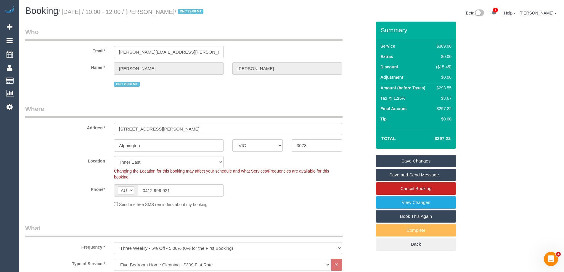
click at [255, 208] on fieldset "Where Address* 94 Wingrove St Alphington ACT NSW NT QLD SA TAS VIC WA 3078 Loca…" at bounding box center [198, 158] width 346 height 107
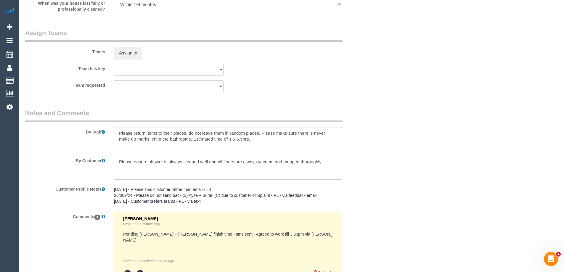
scroll to position [953, 0]
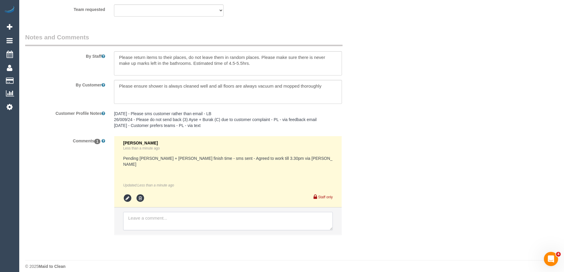
click at [151, 212] on textarea at bounding box center [228, 221] width 210 height 18
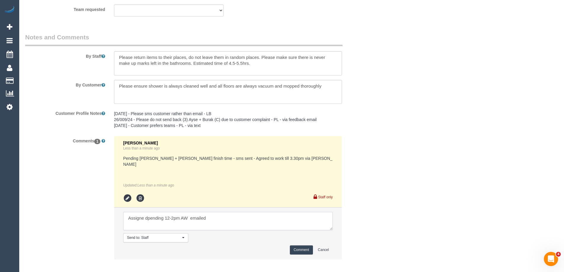
click at [149, 212] on textarea at bounding box center [228, 221] width 210 height 18
type textarea "Assigned pending 12-2pm AW emailed"
click at [297, 245] on button "Comment" at bounding box center [301, 249] width 23 height 9
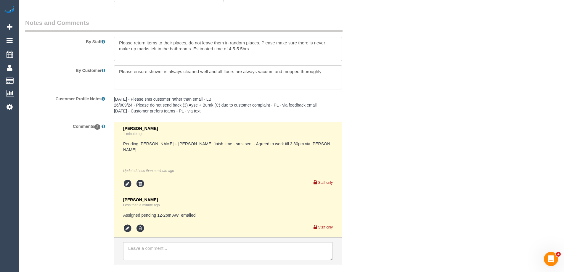
scroll to position [998, 0]
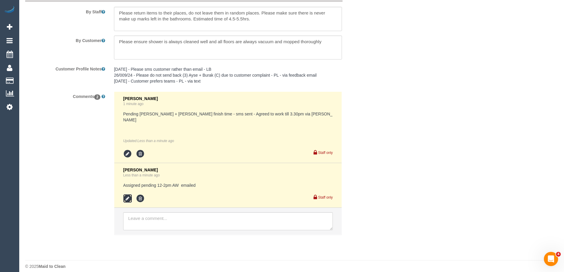
click at [127, 194] on icon at bounding box center [127, 198] width 9 height 9
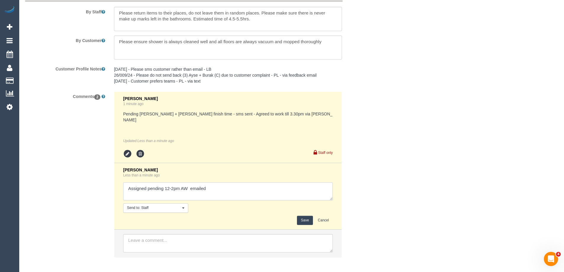
click at [173, 182] on textarea at bounding box center [228, 191] width 210 height 18
type textarea "Assigned pending 12-1pm AW emailed"
click at [304, 216] on button "Save" at bounding box center [305, 220] width 16 height 9
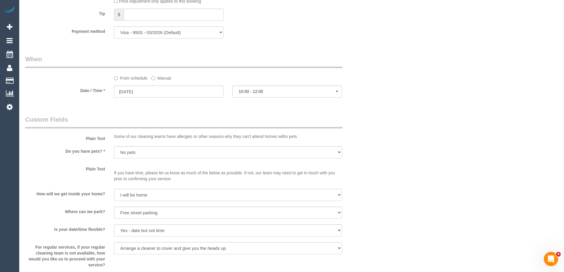
scroll to position [553, 0]
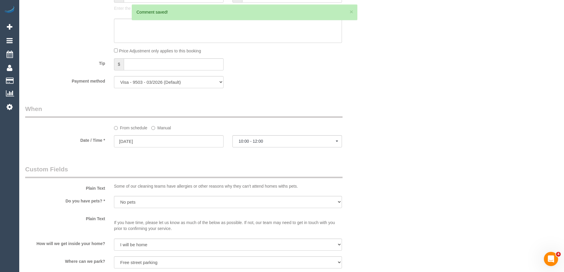
click at [160, 128] on label "Manual" at bounding box center [161, 127] width 20 height 8
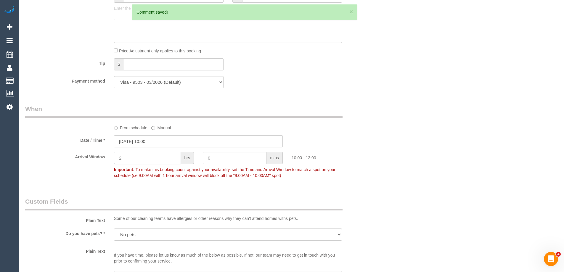
click at [141, 158] on input "2" at bounding box center [147, 158] width 67 height 12
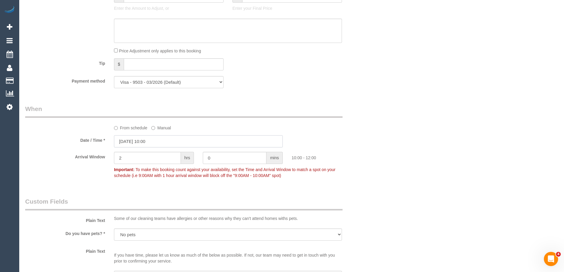
click at [150, 141] on input "17/09/2025 10:00" at bounding box center [198, 141] width 169 height 12
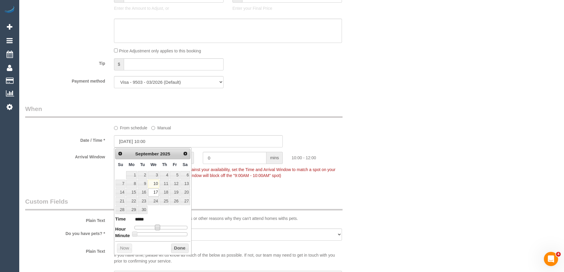
type input "17/09/2025 11:00"
type input "*****"
type input "17/09/2025 12:00"
type input "*****"
drag, startPoint x: 158, startPoint y: 228, endPoint x: 162, endPoint y: 229, distance: 4.2
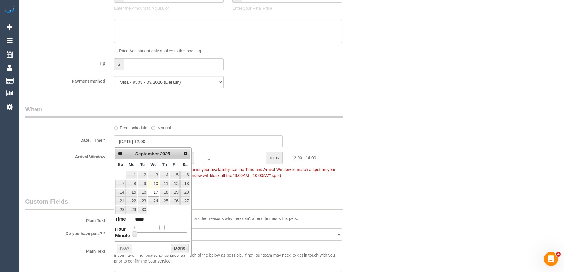
click at [162, 229] on span at bounding box center [161, 227] width 5 height 5
click at [174, 249] on button "Done" at bounding box center [179, 248] width 17 height 9
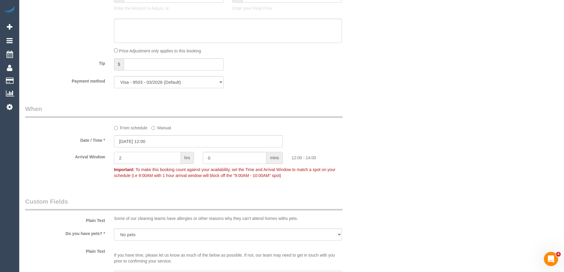
click at [156, 156] on input "2" at bounding box center [147, 158] width 67 height 12
type input "1"
click at [421, 141] on div "Who Email* jane.beck@slalom.com Name * JANE BECK DNC 29/08 MT Where Address* 94…" at bounding box center [291, 111] width 533 height 1286
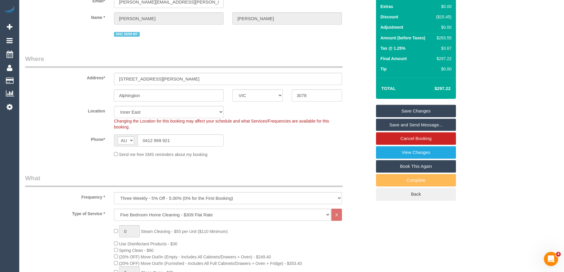
scroll to position [0, 0]
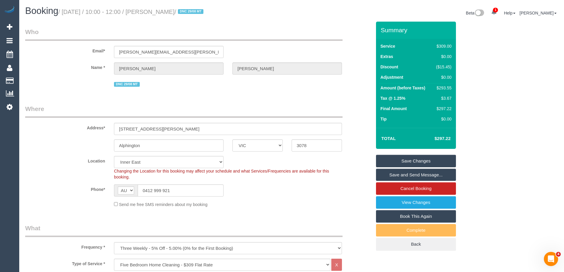
click at [446, 86] on div "$293.55" at bounding box center [443, 88] width 18 height 6
copy div "293.55"
click at [497, 89] on div "Summary Service $309.00 Extras $0.00 Discount ($15.45) Adjustment $0.00 Amount …" at bounding box center [438, 142] width 133 height 241
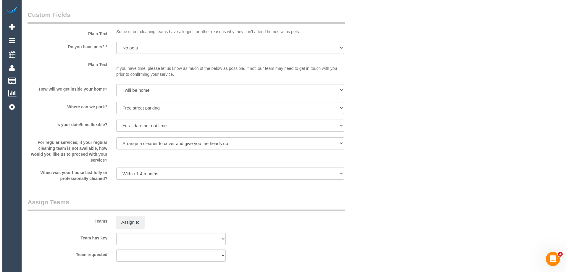
scroll to position [799, 0]
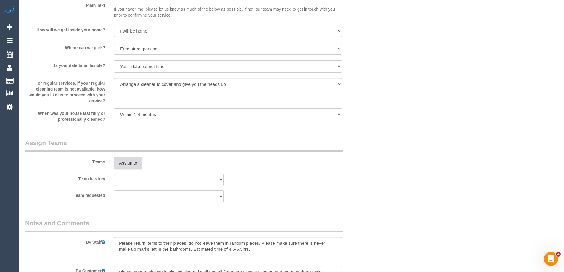
click at [137, 165] on button "Assign to" at bounding box center [128, 163] width 28 height 12
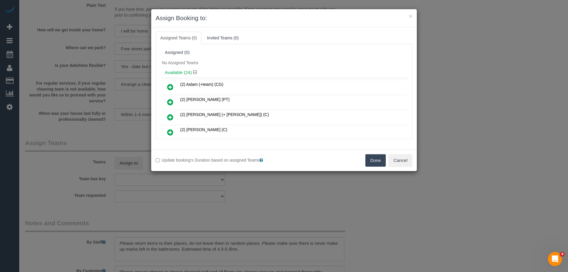
click at [240, 71] on h4 "Available (24)" at bounding box center [284, 72] width 239 height 5
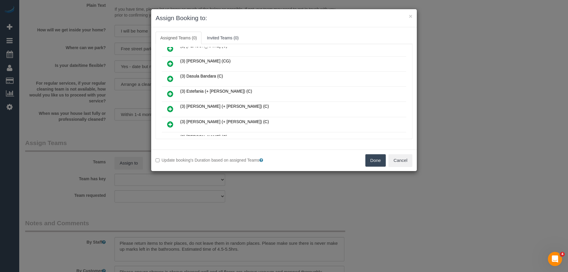
click at [173, 91] on icon at bounding box center [170, 93] width 6 height 7
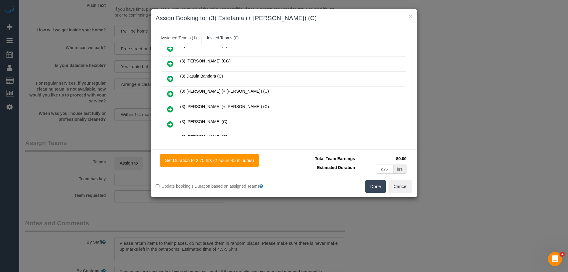
drag, startPoint x: 168, startPoint y: 107, endPoint x: 187, endPoint y: 109, distance: 19.0
click at [168, 107] on icon at bounding box center [170, 109] width 6 height 7
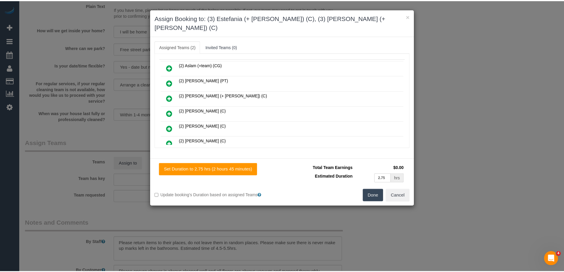
scroll to position [0, 0]
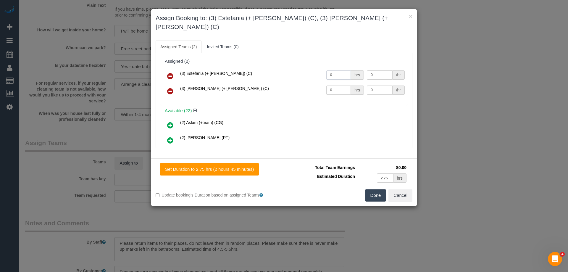
click at [332, 70] on input "0" at bounding box center [339, 74] width 25 height 9
type input "1"
click at [330, 86] on input "0" at bounding box center [339, 90] width 25 height 9
type input "1"
click at [370, 70] on input "0" at bounding box center [379, 74] width 25 height 9
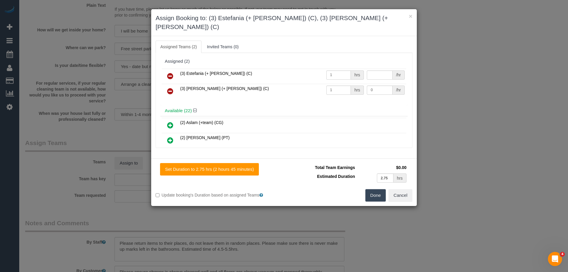
type input "0"
click at [381, 70] on input "0" at bounding box center [379, 74] width 25 height 9
type input "92.5"
click at [386, 86] on input "0" at bounding box center [379, 90] width 25 height 9
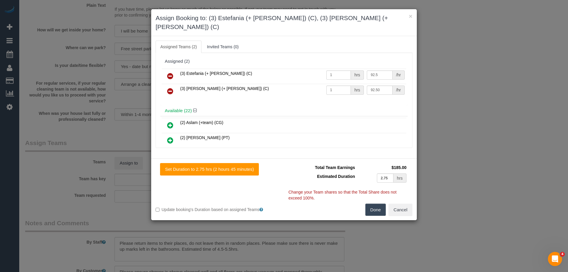
type input "92.5"
click at [378, 204] on button "Done" at bounding box center [376, 210] width 21 height 12
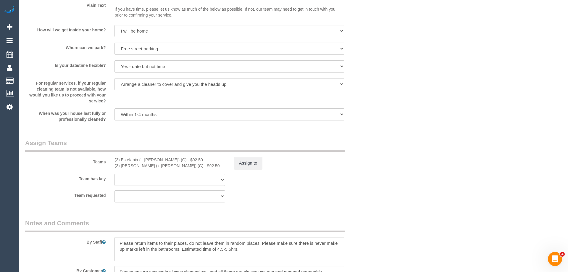
click at [378, 200] on div "× Assign Booking to: (3) Estefania (+ Juliana) (C), (3) Juliana (+ Estefania) (…" at bounding box center [284, 136] width 568 height 272
click at [116, 242] on textarea at bounding box center [228, 249] width 228 height 24
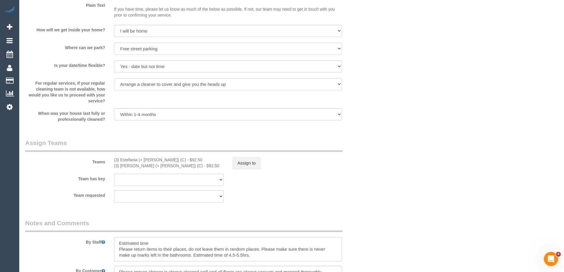
click at [158, 242] on textarea at bounding box center [228, 249] width 228 height 24
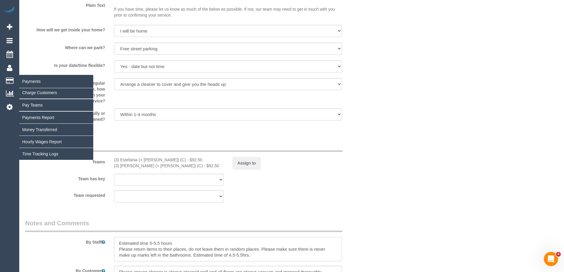
type textarea "Estimated time 5-5.5 hours Please return items to their places, do not leave th…"
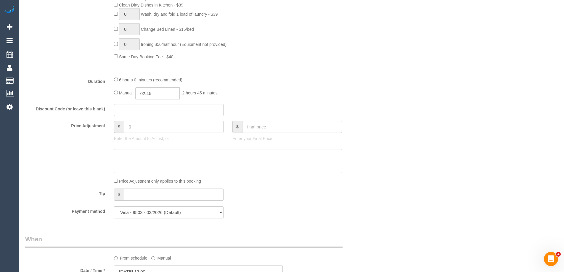
scroll to position [415, 0]
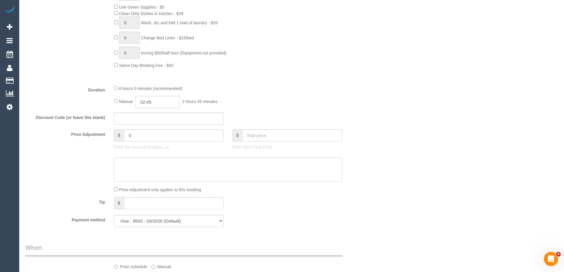
click at [348, 115] on div "Discount Code (or leave this blank)" at bounding box center [198, 119] width 355 height 12
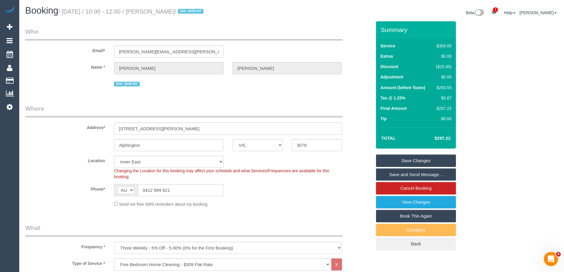
scroll to position [0, 0]
click at [142, 51] on input "jane.beck@slalom.com" at bounding box center [169, 52] width 110 height 12
click at [151, 92] on fieldset "Who Email* jane.beck@slalom.com Name * JANE BECK DNC 29/08 MT" at bounding box center [198, 60] width 346 height 65
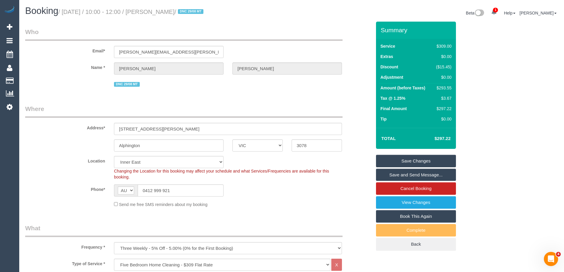
click at [407, 161] on link "Save Changes" at bounding box center [416, 161] width 80 height 12
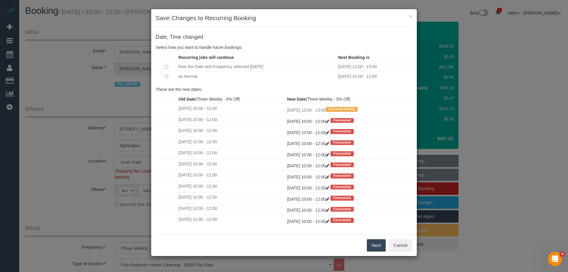
click at [372, 244] on button "Next" at bounding box center [376, 245] width 19 height 12
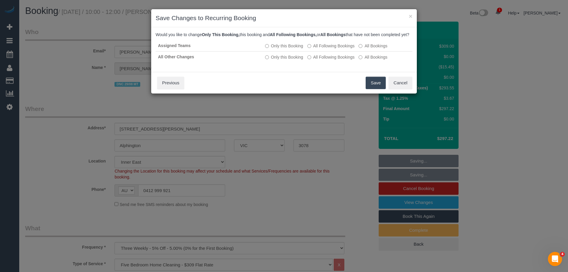
click at [368, 88] on button "Save" at bounding box center [376, 83] width 20 height 12
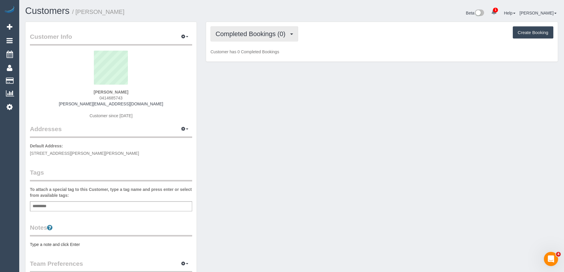
drag, startPoint x: 258, startPoint y: 35, endPoint x: 251, endPoint y: 48, distance: 14.5
click at [258, 35] on span "Completed Bookings (0)" at bounding box center [252, 33] width 73 height 7
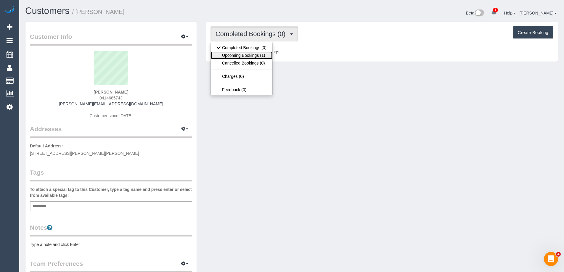
click at [248, 55] on link "Upcoming Bookings (1)" at bounding box center [242, 56] width 62 height 8
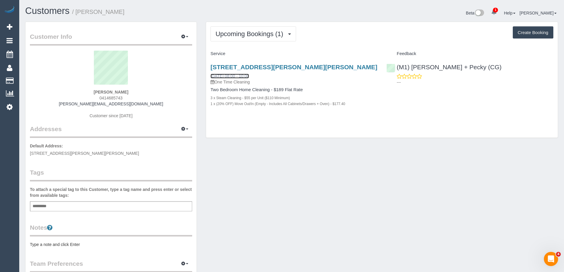
click at [249, 75] on link "[DATE] 08:00 - 10:00" at bounding box center [230, 76] width 38 height 5
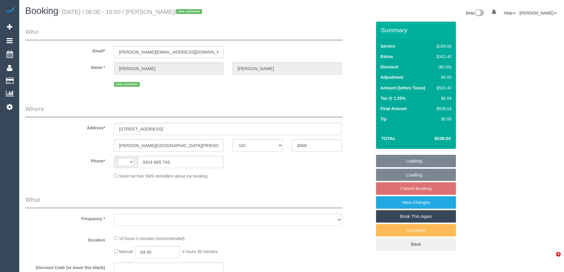
select select "VIC"
select select "string:AU"
select select "object:624"
select select "string:stripe-pm_1S28jq2GScqysDRVyxyi8L60"
select select "number:28"
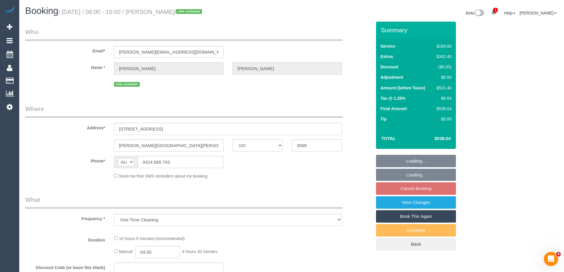
select select "number:14"
select select "number:19"
select select "number:22"
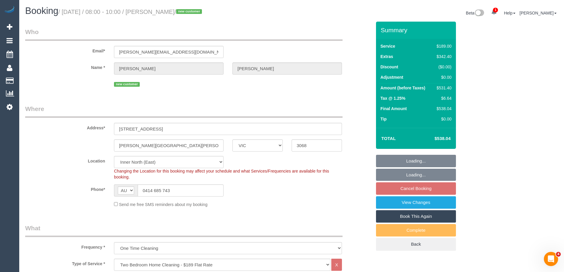
select select "object:1715"
drag, startPoint x: 452, startPoint y: 139, endPoint x: 437, endPoint y: 140, distance: 14.8
click at [437, 140] on td "$538.04" at bounding box center [434, 138] width 38 height 15
copy h4 "538.04"
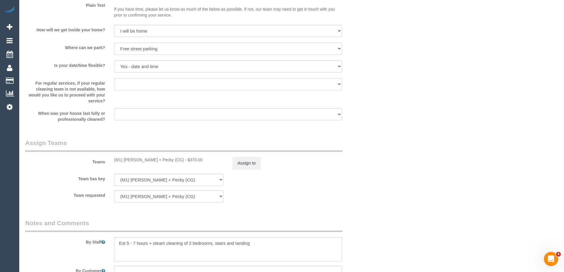
scroll to position [829, 0]
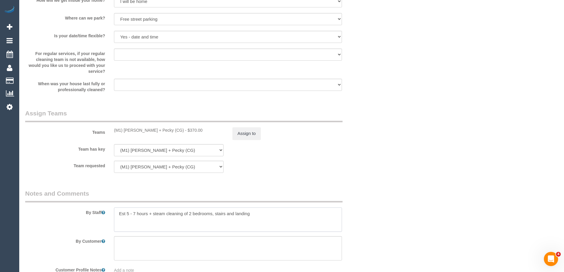
click at [278, 219] on textarea at bounding box center [228, 220] width 228 height 24
click at [190, 222] on textarea at bounding box center [228, 220] width 228 height 24
click at [254, 221] on textarea at bounding box center [228, 220] width 228 height 24
type textarea "Est 5 - 7 hours + steam cleaning of 2 bedrooms, stairs and landing Please lock …"
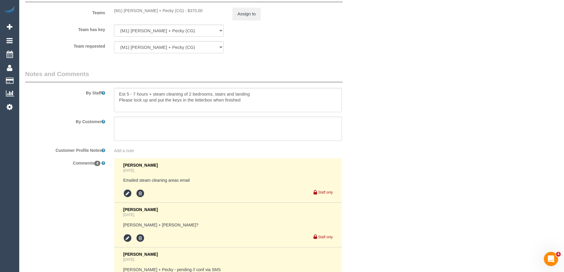
scroll to position [1066, 0]
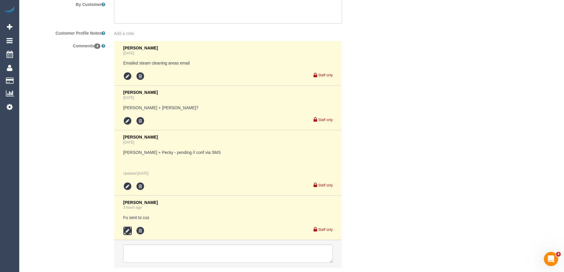
click at [128, 233] on icon at bounding box center [127, 231] width 9 height 9
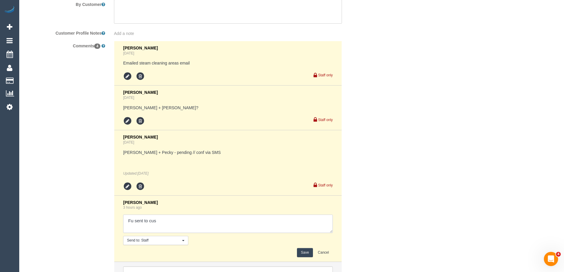
drag, startPoint x: 128, startPoint y: 233, endPoint x: 182, endPoint y: 219, distance: 55.4
click at [182, 223] on textarea at bounding box center [228, 224] width 210 height 18
type textarea "Fu sent to cus - customer confirmed"
drag, startPoint x: 306, startPoint y: 253, endPoint x: 383, endPoint y: 210, distance: 88.0
click at [306, 251] on button "Save" at bounding box center [305, 252] width 16 height 9
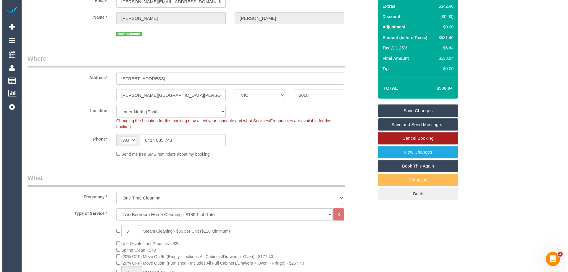
scroll to position [30, 0]
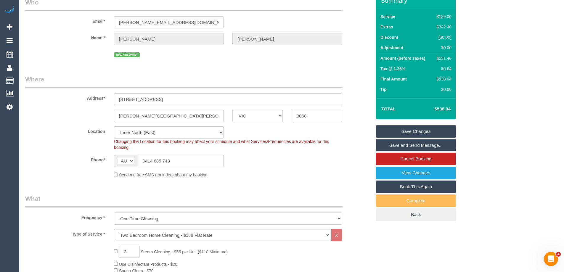
click at [433, 145] on link "Save and Send Message..." at bounding box center [416, 145] width 80 height 12
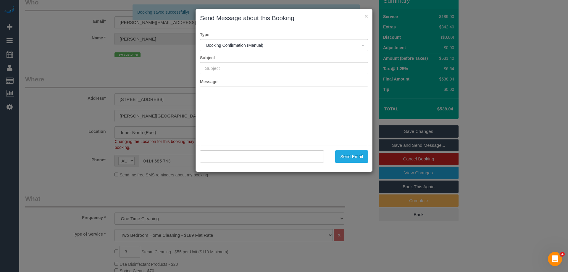
type input "Booking Confirmed"
type input ""Hannah Comans" <comans.hannah@gmail.com>"
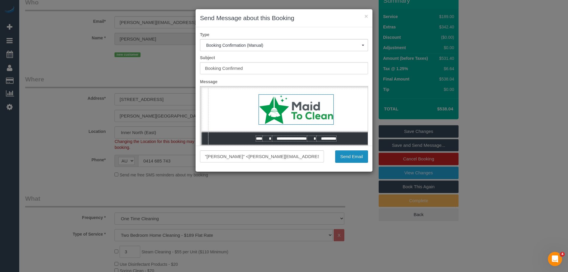
click at [351, 156] on button "Send Email" at bounding box center [351, 156] width 33 height 12
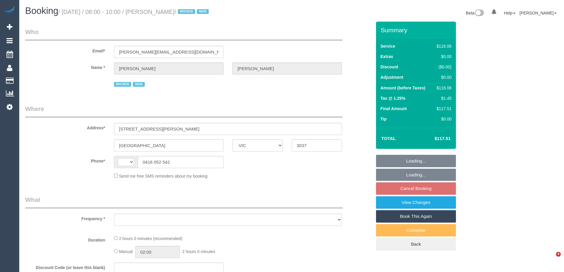
select select "VIC"
select select "string:AU"
select select "object:534"
select select "number:30"
select select "number:14"
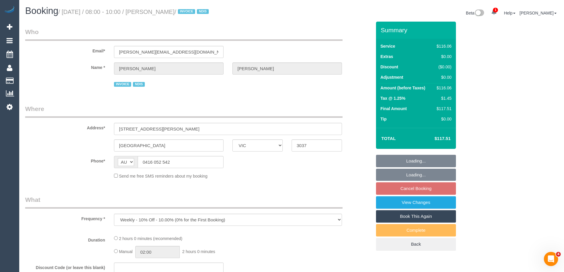
select select "number:19"
select select "number:36"
select select "number:34"
select select "number:26"
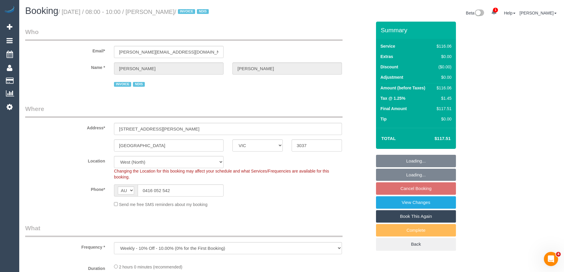
select select "object:708"
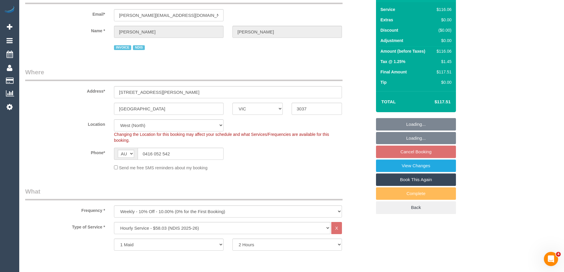
select select "spot2"
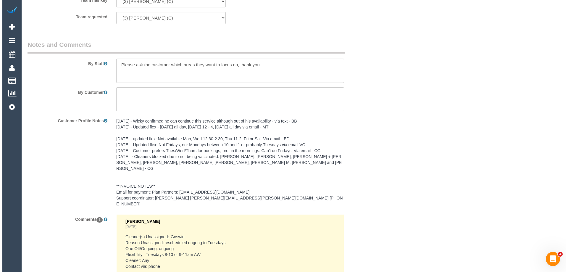
scroll to position [653, 0]
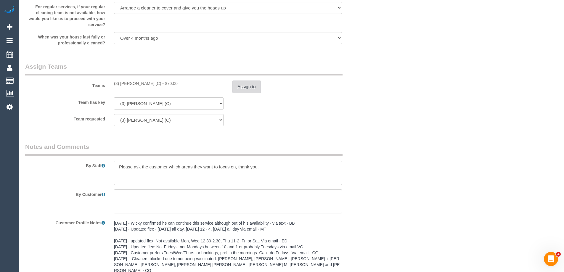
click at [251, 90] on button "Assign to" at bounding box center [246, 87] width 28 height 12
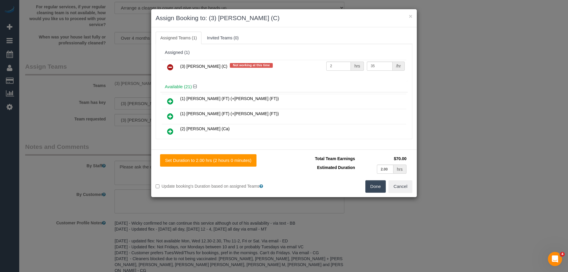
click at [170, 65] on icon at bounding box center [170, 67] width 6 height 7
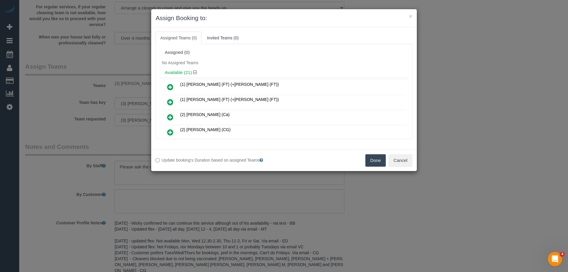
click at [377, 164] on button "Done" at bounding box center [376, 160] width 21 height 12
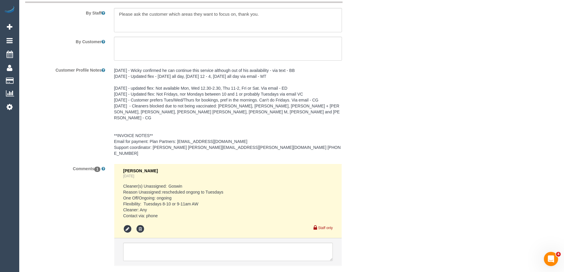
scroll to position [831, 0]
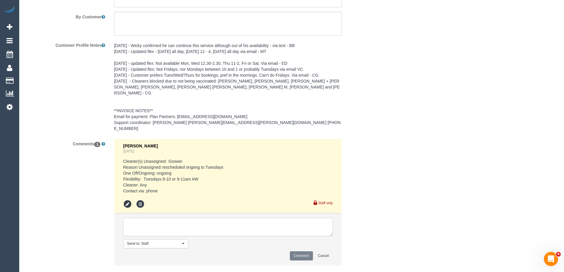
click at [186, 224] on textarea at bounding box center [228, 227] width 210 height 18
type textarea "Goswin U/A - doe not work in schedule"
click at [301, 251] on button "Comment" at bounding box center [301, 255] width 23 height 9
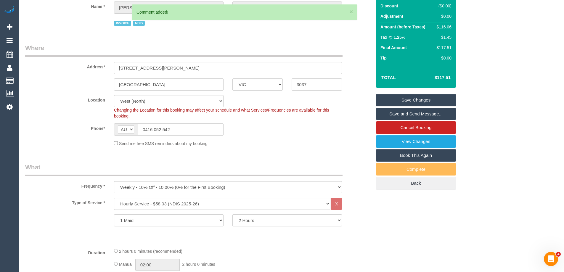
scroll to position [0, 0]
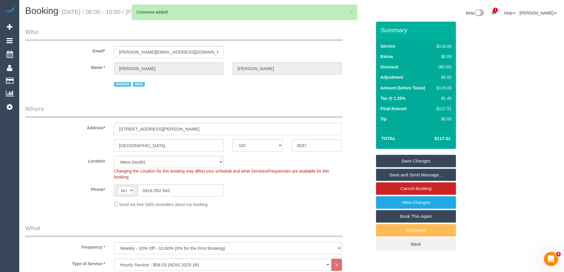
click at [412, 161] on link "Save Changes" at bounding box center [416, 161] width 80 height 12
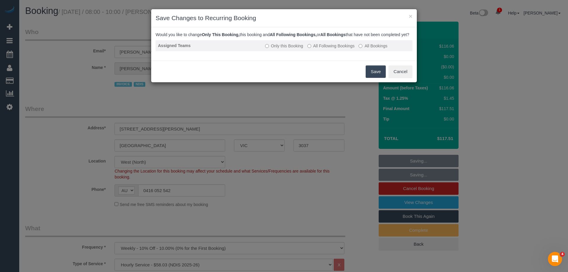
click at [354, 49] on label "All Following Bookings" at bounding box center [331, 46] width 47 height 6
click at [372, 78] on button "Save" at bounding box center [376, 71] width 20 height 12
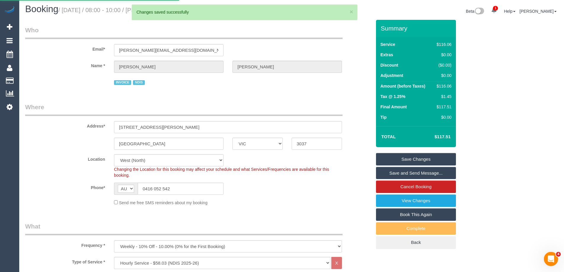
scroll to position [143, 0]
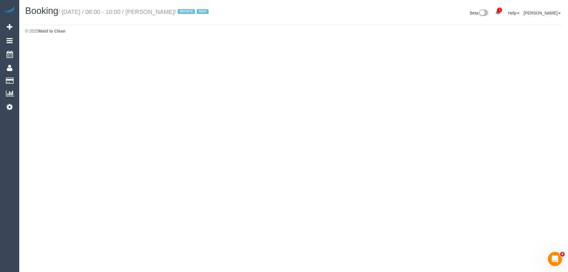
select select "VIC"
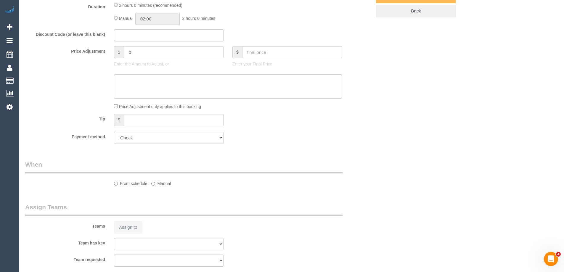
select select "number:30"
select select "number:14"
select select "number:19"
select select "number:36"
select select "number:34"
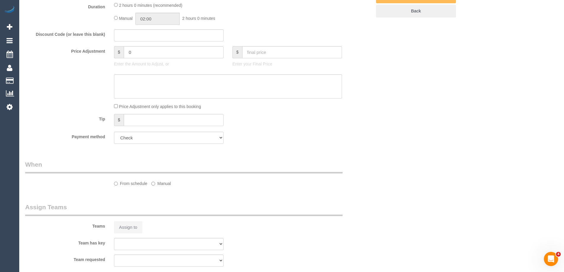
select select "number:26"
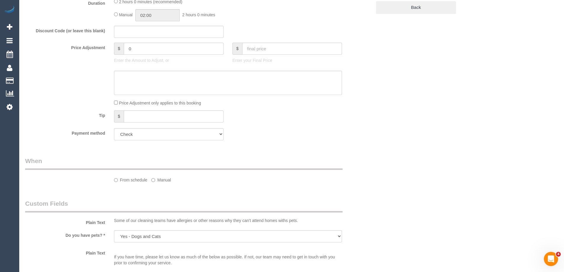
select select "object:4483"
select select "spot27"
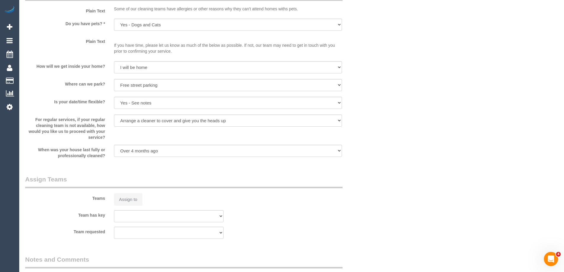
select select "object:4554"
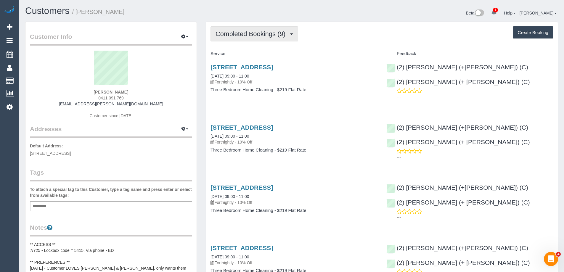
click at [236, 35] on span "Completed Bookings (9)" at bounding box center [252, 33] width 73 height 7
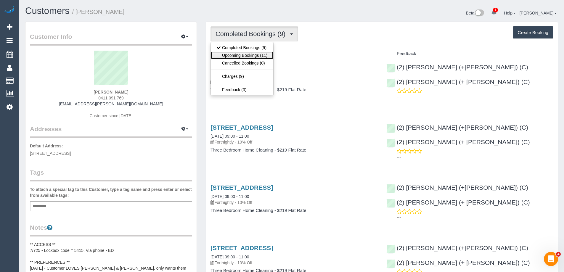
click at [242, 53] on link "Upcoming Bookings (11)" at bounding box center [242, 56] width 62 height 8
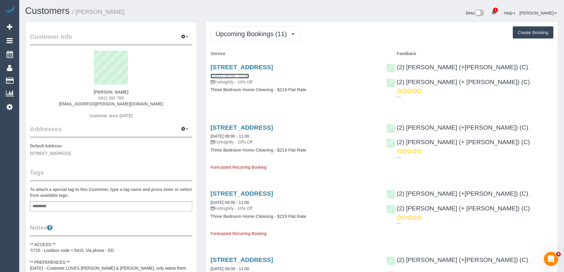
click at [249, 77] on link "15/09/2025 09:00 - 11:00" at bounding box center [230, 76] width 38 height 5
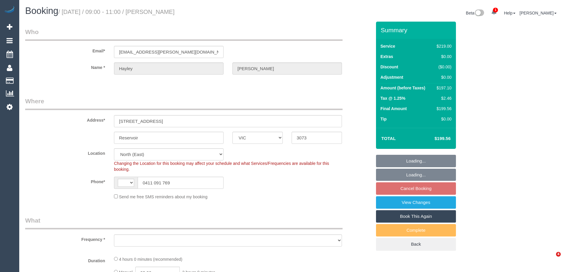
select select "VIC"
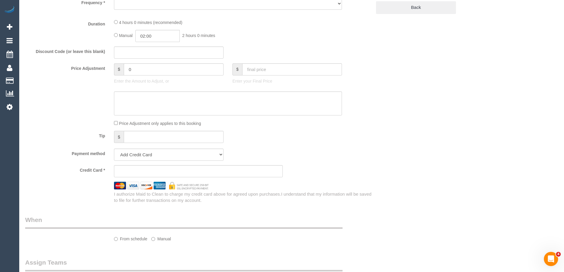
select select "string:AU"
select select "string:stripe-pm_1QOtWb2GScqysDRVkeqjgzyV"
select select "number:28"
select select "number:14"
select select "number:18"
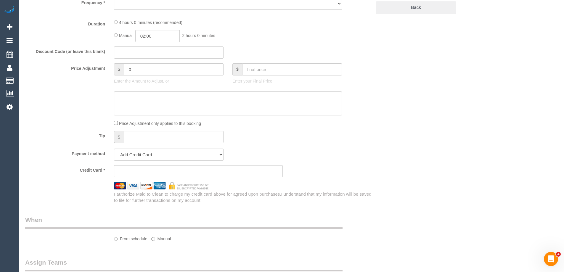
select select "number:22"
select select "number:35"
select select "number:12"
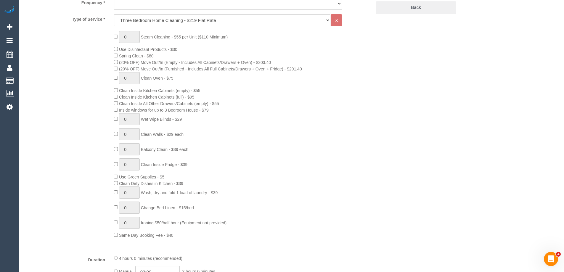
select select "object:1430"
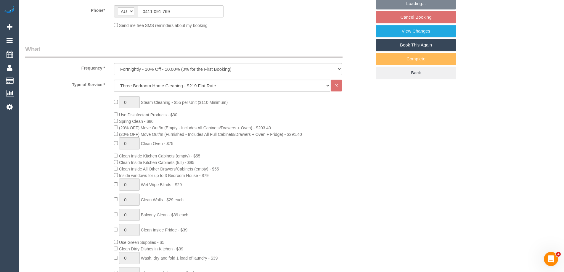
scroll to position [59, 0]
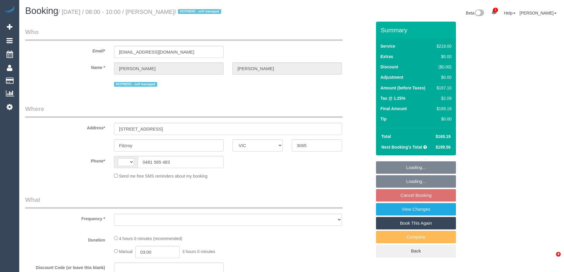
select select "VIC"
select select "string:AU"
select select "string:stripe-pm_1OmOJi2GScqysDRVfd7ONQd1"
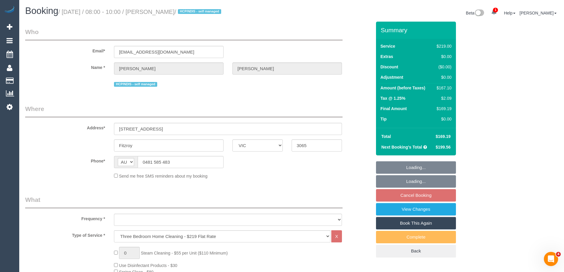
select select "object:660"
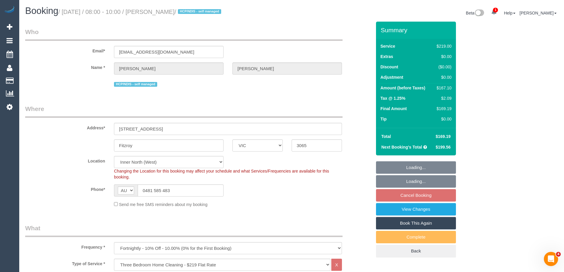
select select "number:28"
select select "number:14"
select select "number:19"
select select "object:813"
select select "spot2"
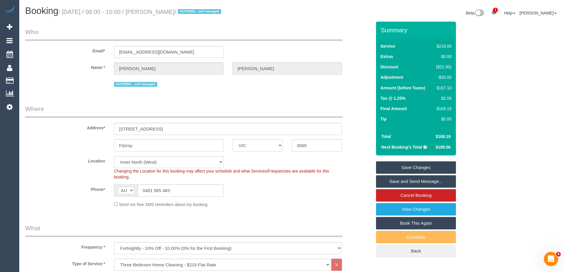
click at [95, 36] on legend "Who" at bounding box center [183, 34] width 317 height 13
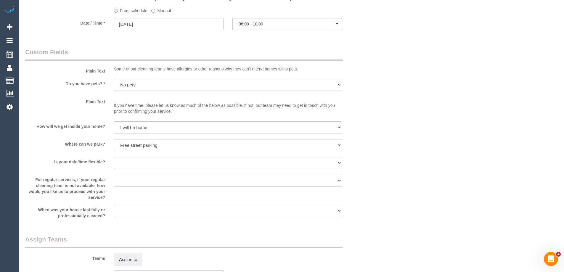
scroll to position [622, 0]
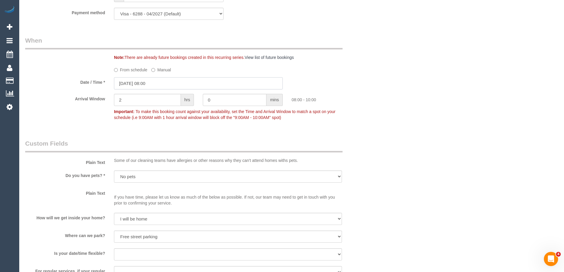
click at [159, 81] on input "17/09/2025 08:00" at bounding box center [198, 83] width 169 height 12
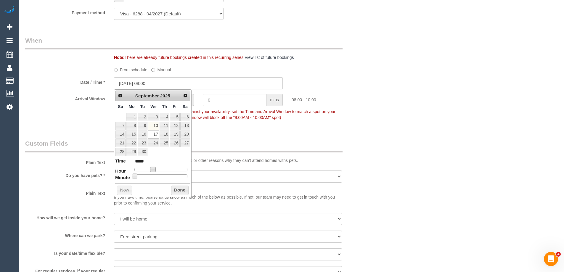
type input "17/09/2025 09:00"
type input "*****"
type input "17/09/2025 10:00"
type input "*****"
type input "17/09/2025 11:00"
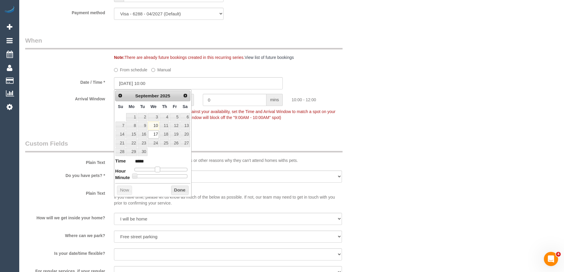
type input "*****"
type input "17/09/2025 09:00"
type input "*****"
drag, startPoint x: 155, startPoint y: 169, endPoint x: 158, endPoint y: 171, distance: 3.5
click at [158, 171] on div at bounding box center [160, 170] width 53 height 4
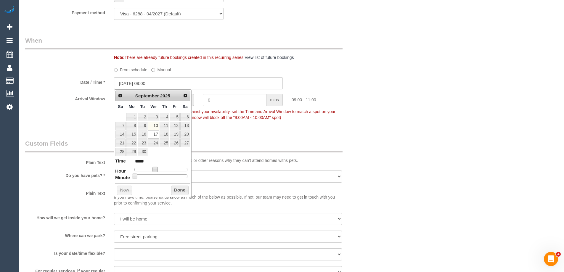
type input "17/09/2025 10:00"
type input "*****"
drag, startPoint x: 155, startPoint y: 168, endPoint x: 158, endPoint y: 169, distance: 3.3
click at [158, 169] on span at bounding box center [157, 169] width 5 height 5
click at [178, 189] on button "Done" at bounding box center [179, 190] width 17 height 9
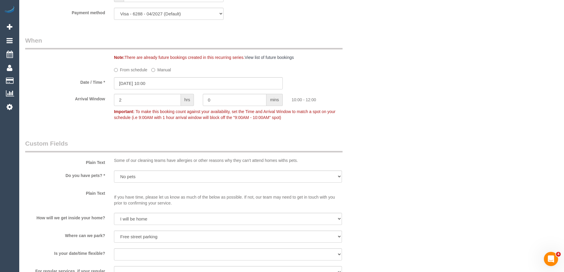
click at [415, 146] on div "Who Email* ameliacox1@gmail.com Name * Amelia Cox HCP/NDIS - self managed Where…" at bounding box center [291, 47] width 533 height 1294
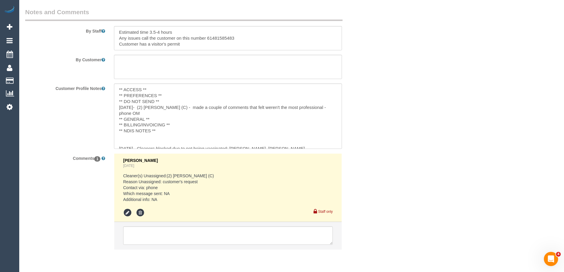
scroll to position [1012, 0]
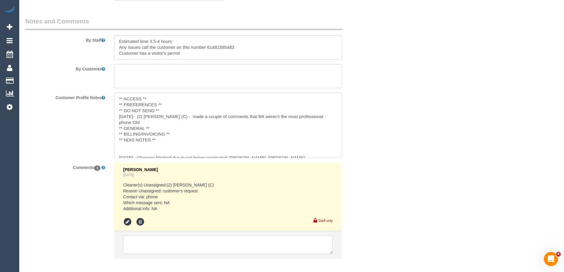
click at [155, 244] on textarea at bounding box center [228, 245] width 210 height 18
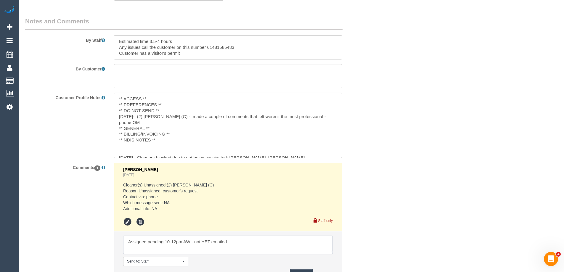
drag, startPoint x: 240, startPoint y: 238, endPoint x: 195, endPoint y: 240, distance: 44.8
click at [195, 240] on textarea at bounding box center [228, 245] width 210 height 18
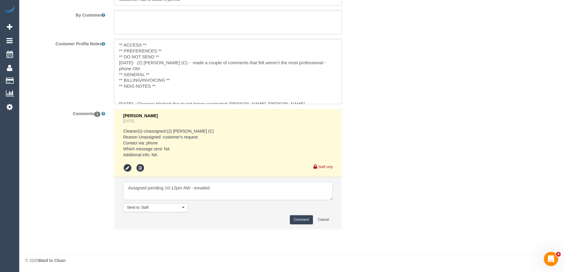
type textarea "Assigned pending 10-12pm AW - emailed"
click at [300, 223] on button "Comment" at bounding box center [301, 219] width 23 height 9
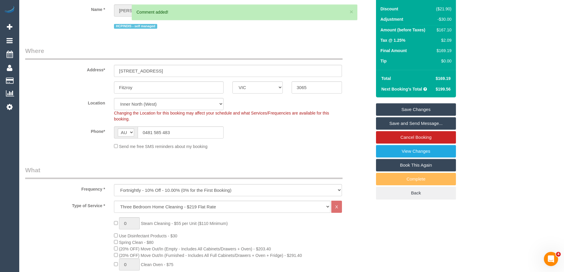
scroll to position [0, 0]
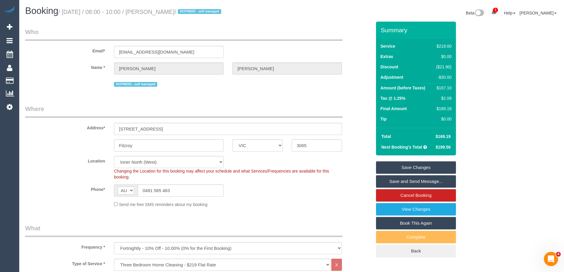
click at [440, 90] on div "$167.10" at bounding box center [443, 88] width 18 height 6
copy div "167.10"
click at [477, 93] on div "Summary Service $219.00 Extras $0.00 Discount ($21.90) Adjustment -$30.00 Amoun…" at bounding box center [438, 146] width 133 height 248
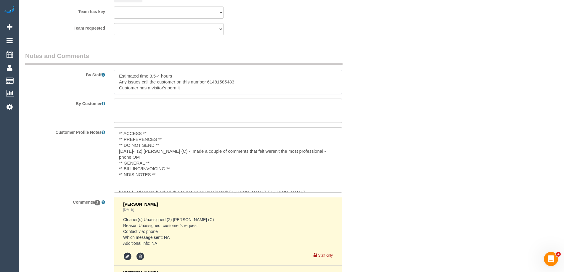
drag, startPoint x: 175, startPoint y: 76, endPoint x: 152, endPoint y: 74, distance: 23.2
click at [152, 74] on textarea at bounding box center [228, 82] width 228 height 24
type textarea "Estimated time 3-3.5 hours Any issues call the customer on this number 61481585…"
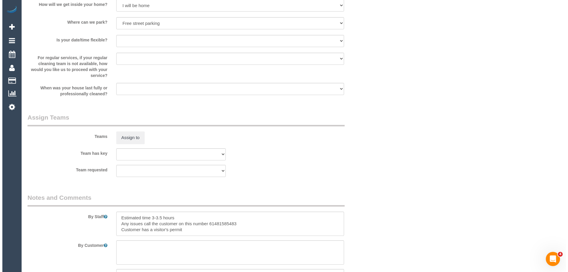
scroll to position [829, 0]
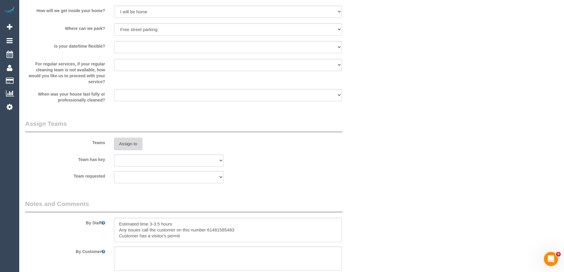
click at [124, 140] on button "Assign to" at bounding box center [128, 144] width 28 height 12
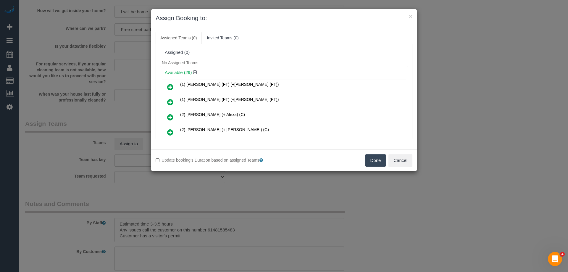
click at [260, 64] on div "No Assigned Teams" at bounding box center [284, 62] width 248 height 9
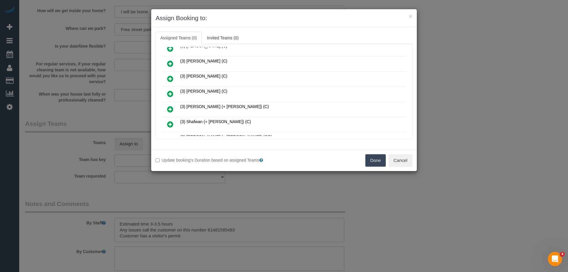
click at [168, 93] on icon at bounding box center [170, 93] width 6 height 7
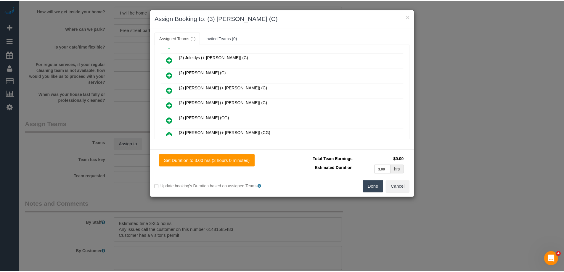
scroll to position [0, 0]
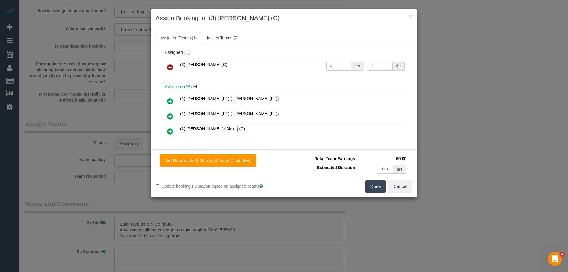
click at [339, 65] on input "0" at bounding box center [339, 66] width 25 height 9
type input "1"
click at [376, 67] on input "0" at bounding box center [379, 66] width 25 height 9
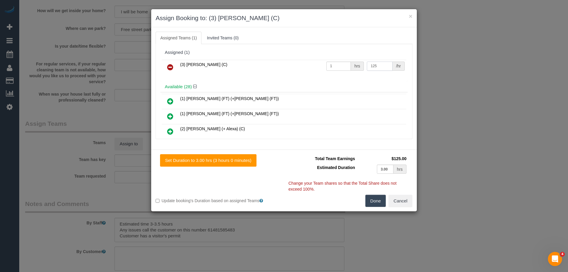
type input "125"
click at [378, 196] on button "Done" at bounding box center [376, 201] width 21 height 12
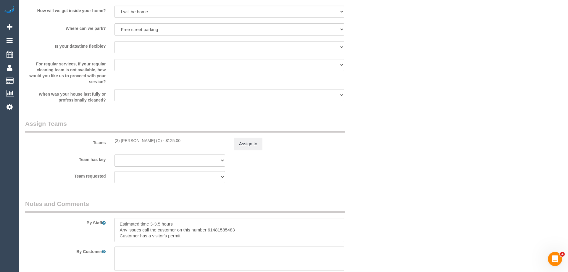
click at [378, 196] on div "× Assign Booking to: (3) Raj Suram (C) Assigned Teams (1) Invited Teams (0) Ass…" at bounding box center [284, 136] width 568 height 272
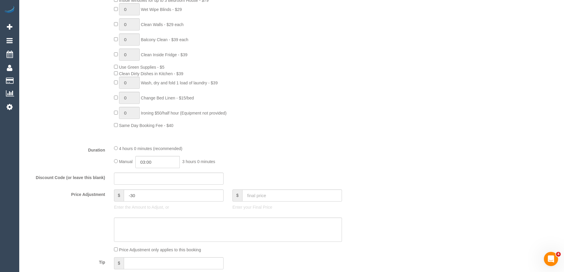
scroll to position [474, 0]
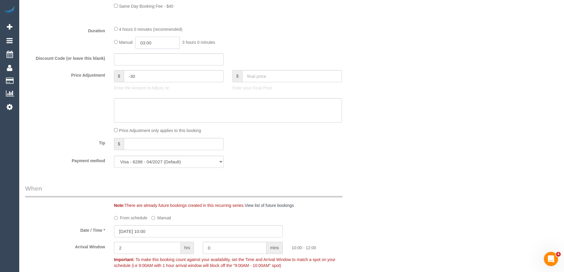
click at [157, 44] on input "03:00" at bounding box center [157, 43] width 44 height 12
type input "03:30"
click at [153, 67] on li "03:30" at bounding box center [151, 69] width 26 height 8
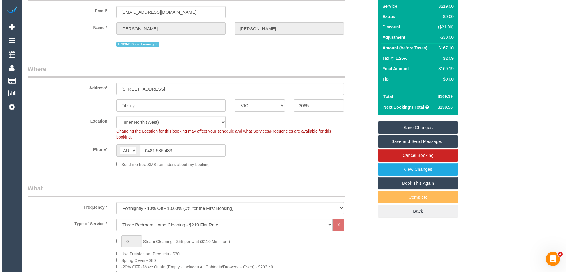
scroll to position [0, 0]
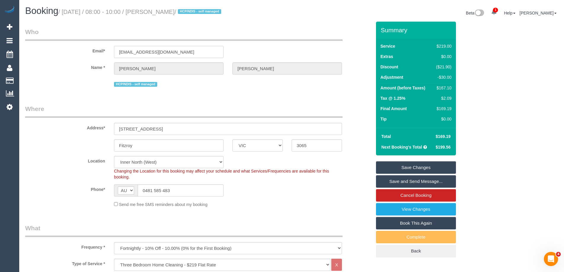
click at [149, 54] on input "ameliacox1@gmail.com" at bounding box center [169, 52] width 110 height 12
click at [409, 168] on link "Save Changes" at bounding box center [416, 167] width 80 height 12
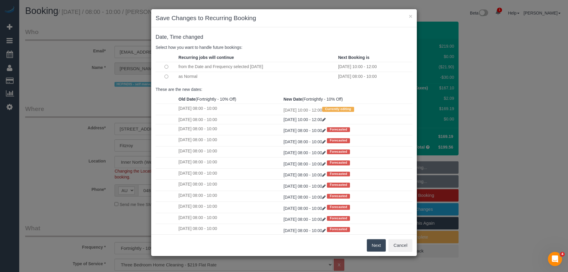
click at [377, 245] on button "Next" at bounding box center [376, 245] width 19 height 12
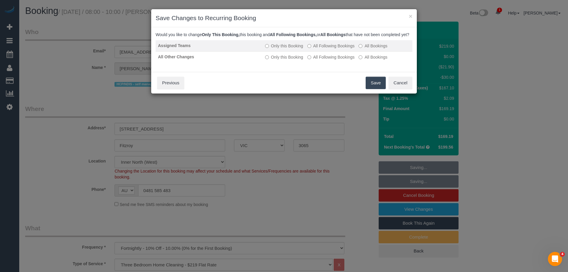
click at [335, 49] on label "All Following Bookings" at bounding box center [331, 46] width 47 height 6
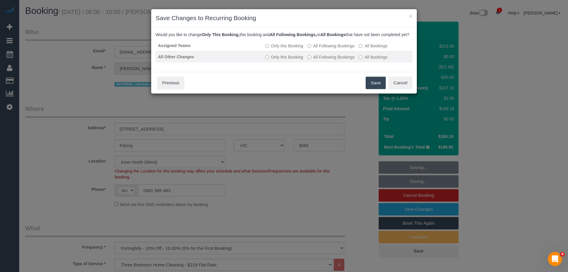
click at [333, 60] on label "All Following Bookings" at bounding box center [331, 57] width 47 height 6
click at [374, 89] on button "Save" at bounding box center [376, 83] width 20 height 12
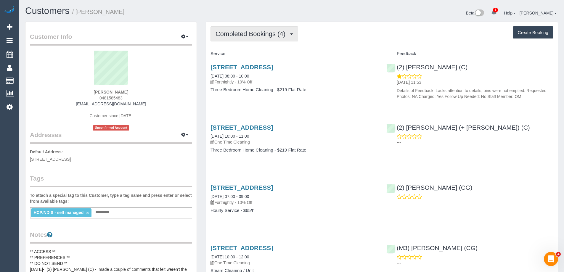
click at [259, 35] on span "Completed Bookings (4)" at bounding box center [252, 33] width 73 height 7
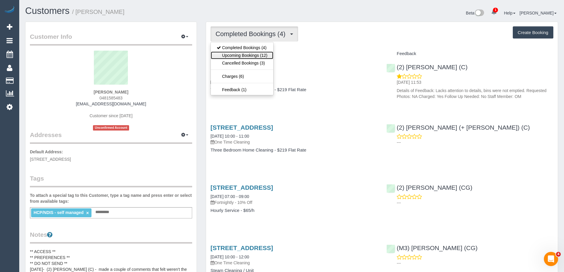
click at [230, 56] on link "Upcoming Bookings (12)" at bounding box center [242, 56] width 62 height 8
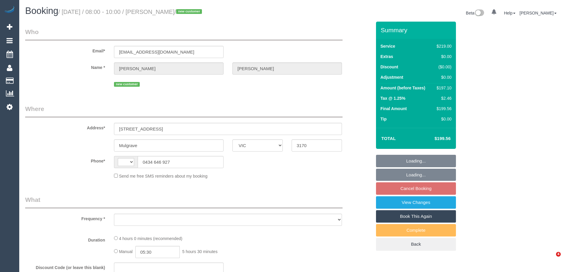
select select "VIC"
select select "string:AU"
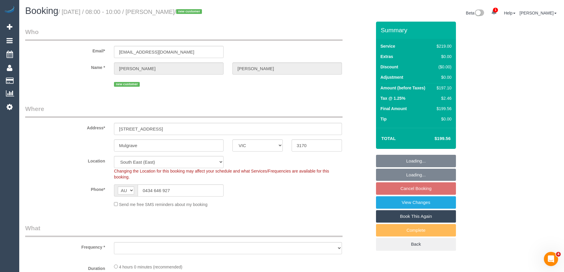
select select "object:542"
select select "string:stripe-pm_1S0uQs2GScqysDRVaE4v6OXg"
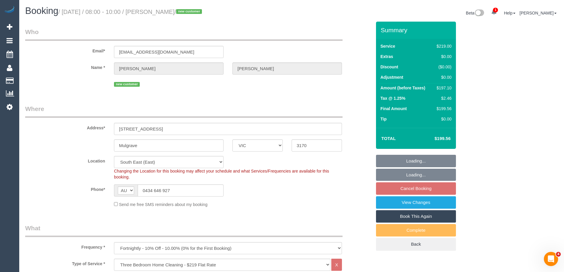
select select "object:1300"
select select "spot2"
select select "number:28"
select select "number:15"
select select "number:18"
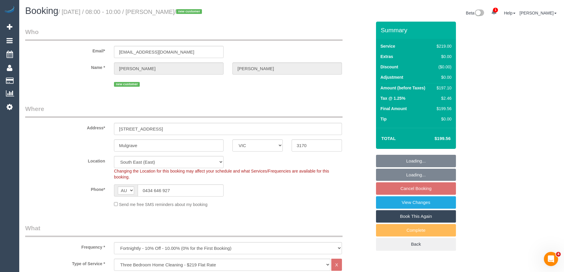
select select "number:36"
select select "number:33"
select select "number:12"
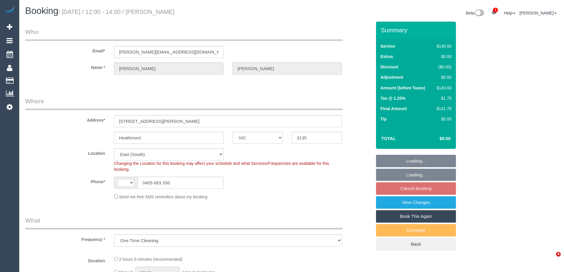
select select "VIC"
select select "object:684"
select select "string:AU"
select select "number:28"
select select "number:14"
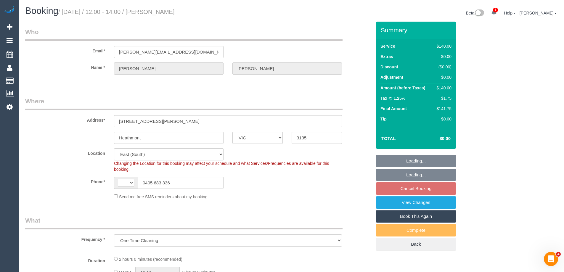
select select "number:18"
select select "number:25"
select select "number:12"
select select "string:stripe-pm_1OUi6Z2GScqysDRVlJAT4iIu"
select select "spot3"
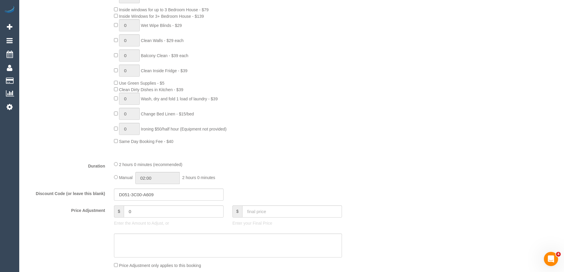
scroll to position [385, 0]
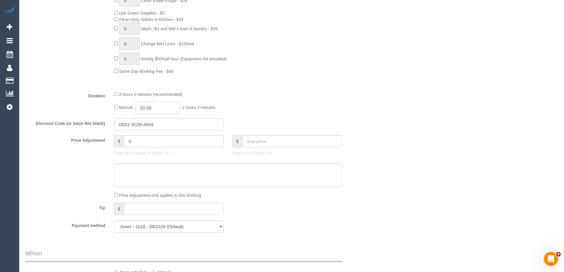
click at [166, 107] on input "02:00" at bounding box center [157, 108] width 44 height 12
type input "01:00"
click at [153, 121] on li "01:00" at bounding box center [151, 122] width 26 height 8
click at [306, 94] on div "2 hours 0 minutes (recommended)" at bounding box center [228, 94] width 228 height 7
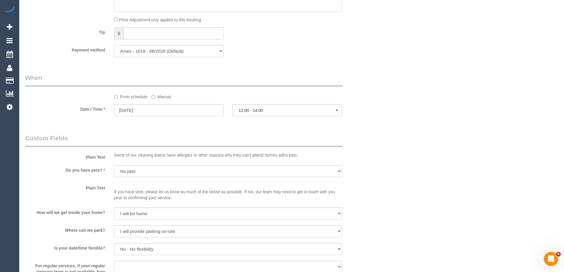
select select "spot23"
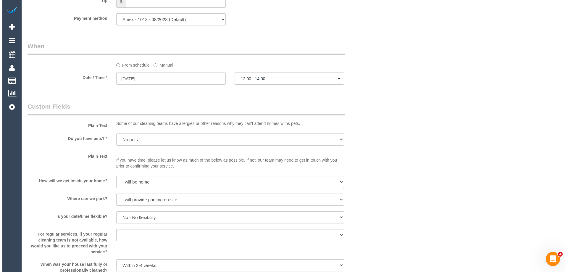
scroll to position [770, 0]
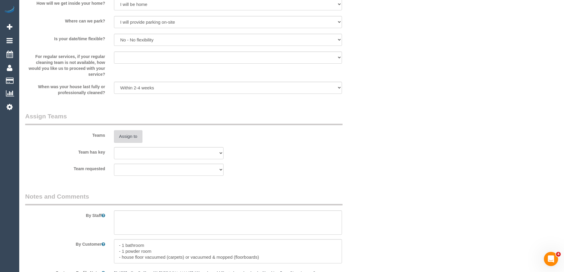
click at [128, 139] on button "Assign to" at bounding box center [128, 136] width 28 height 12
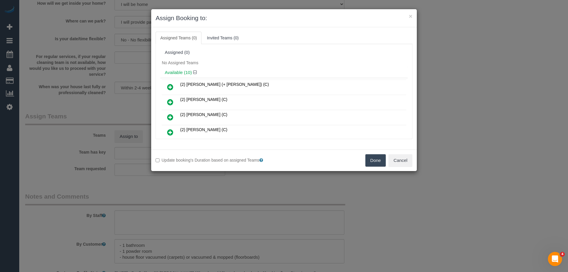
click at [285, 60] on div "No Assigned Teams" at bounding box center [284, 62] width 248 height 9
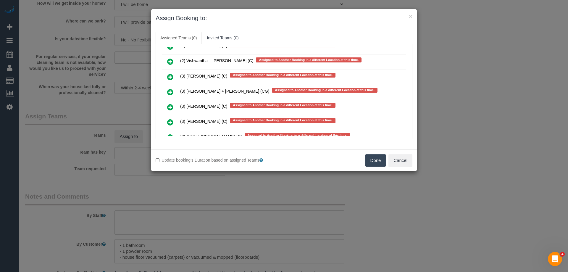
click at [169, 92] on icon at bounding box center [170, 92] width 6 height 7
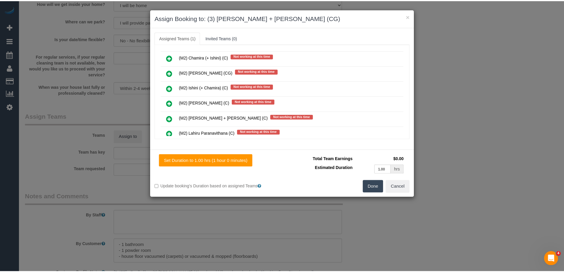
scroll to position [0, 0]
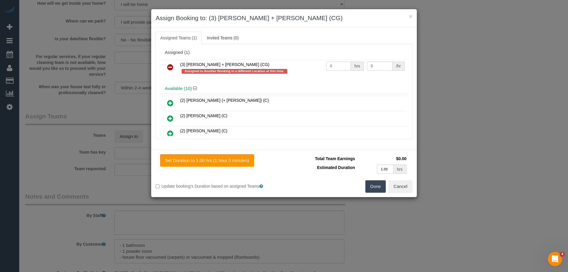
click at [338, 64] on input "0" at bounding box center [339, 66] width 25 height 9
type input "2"
click at [380, 67] on input "0" at bounding box center [379, 66] width 25 height 9
type input "38.5"
click at [367, 192] on button "Done" at bounding box center [376, 186] width 21 height 12
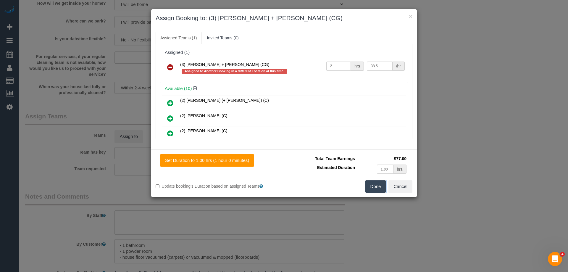
click at [367, 192] on div "× Assign Booking to: (3) [PERSON_NAME] + [PERSON_NAME] (CG) Assigned Teams (1) …" at bounding box center [284, 136] width 568 height 272
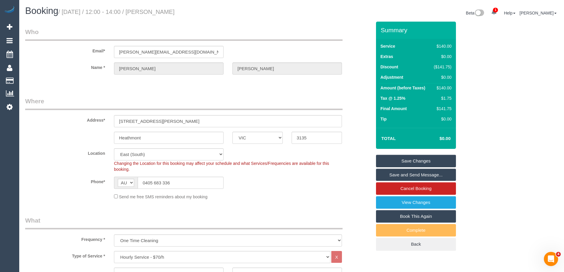
click at [415, 174] on link "Save and Send Message..." at bounding box center [416, 175] width 80 height 12
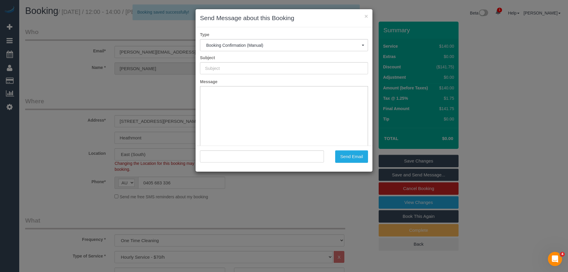
type input "Booking Confirmed"
type input ""[PERSON_NAME]" <[PERSON_NAME][EMAIL_ADDRESS][DOMAIN_NAME]>"
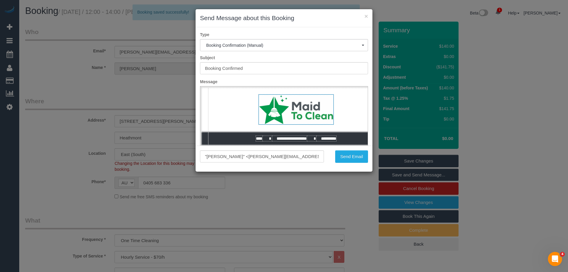
click at [324, 24] on div "× Send Message about this Booking" at bounding box center [284, 18] width 177 height 18
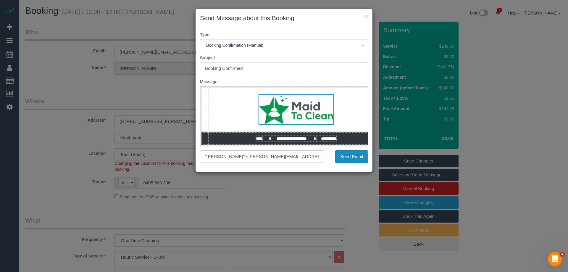
click at [352, 157] on button "Send Email" at bounding box center [351, 156] width 33 height 12
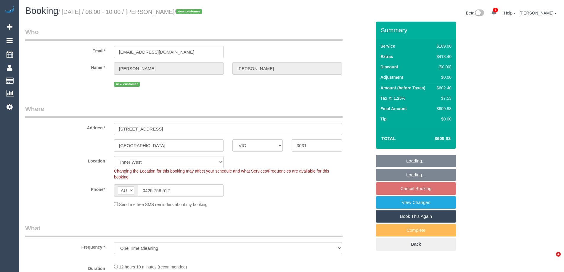
select select "VIC"
select select "string:stripe-pm_1S5ccx2GScqysDRVxqkoyBa6"
select select "number:28"
select select "number:16"
select select "number:18"
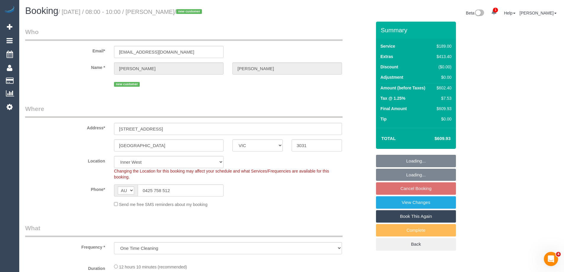
select select "number:24"
select select "object:789"
select select "spot2"
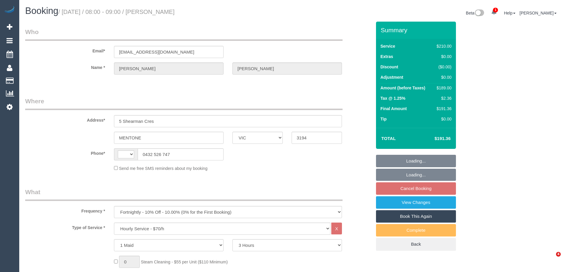
select select "VIC"
select select "180"
select select "number:27"
select select "number:14"
select select "number:18"
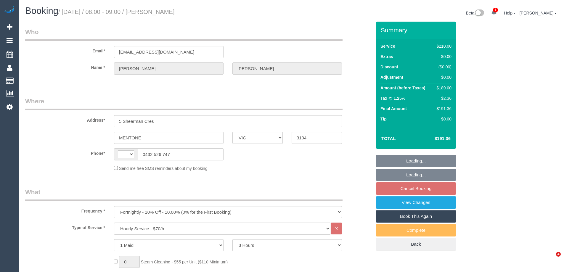
select select "number:22"
select select "number:34"
select select "number:12"
select select "string:AU"
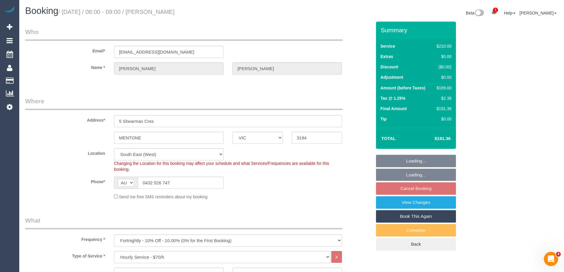
select select "object:1432"
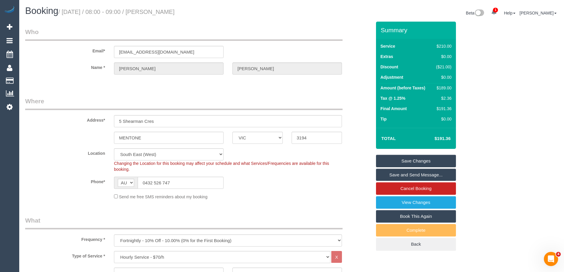
drag, startPoint x: 174, startPoint y: 15, endPoint x: 166, endPoint y: 15, distance: 8.9
click at [166, 15] on h1 "Booking / [DATE] / 08:00 - 09:00 / [PERSON_NAME]" at bounding box center [156, 11] width 262 height 10
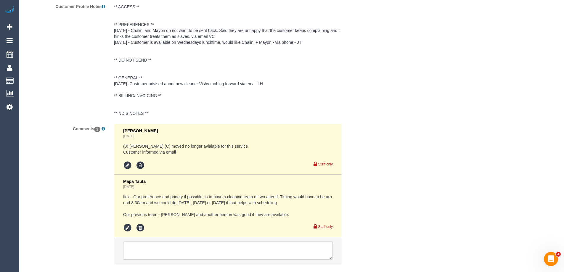
scroll to position [1104, 0]
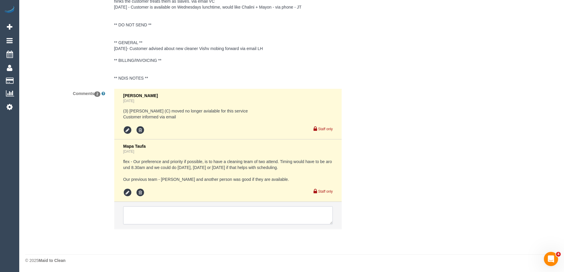
click at [153, 215] on textarea at bounding box center [228, 215] width 210 height 18
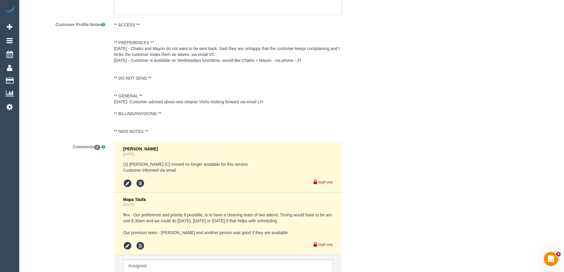
scroll to position [1128, 0]
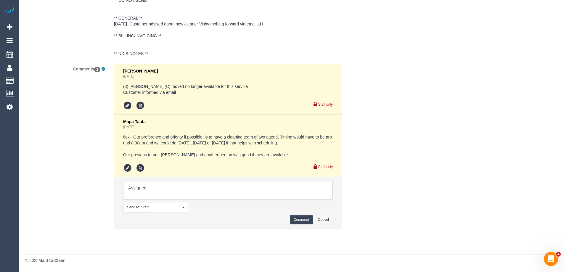
click at [160, 189] on textarea at bounding box center [228, 191] width 210 height 18
type textarea "A"
click at [326, 219] on button "Cancel" at bounding box center [323, 219] width 19 height 9
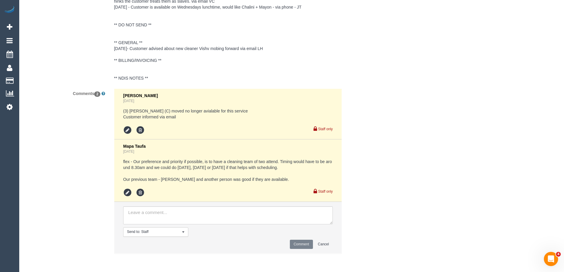
click at [373, 187] on div "Comments 2 [PERSON_NAME] [DATE] (3) [PERSON_NAME] (C) moved no longer avialable…" at bounding box center [198, 174] width 355 height 171
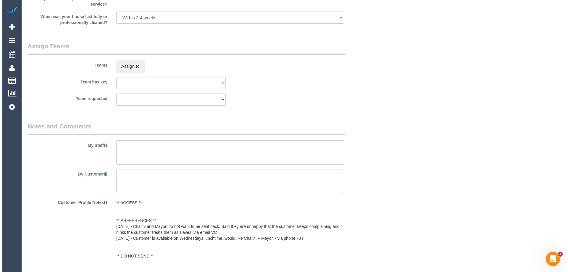
scroll to position [808, 0]
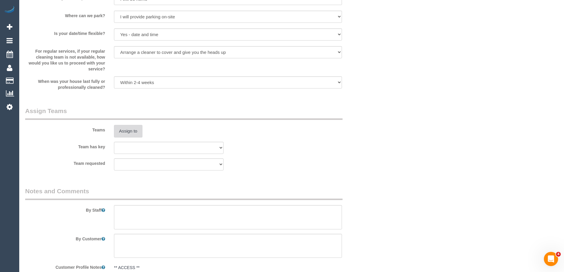
click at [125, 128] on button "Assign to" at bounding box center [128, 131] width 28 height 12
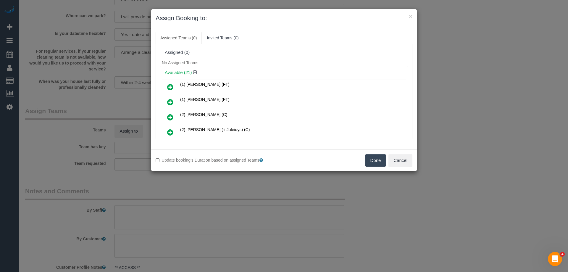
click at [256, 60] on div "No Assigned Teams" at bounding box center [284, 62] width 248 height 9
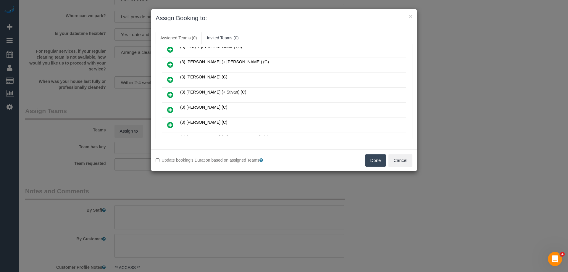
scroll to position [207, 0]
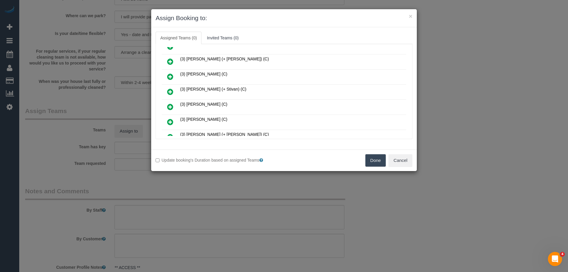
click at [299, 33] on ul "Assigned Teams (0) Invited Teams (0)" at bounding box center [284, 38] width 257 height 12
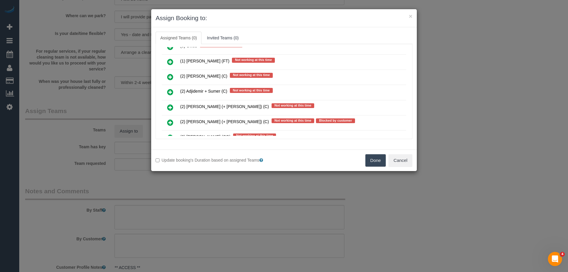
scroll to position [672, 0]
click at [170, 89] on icon at bounding box center [170, 92] width 6 height 7
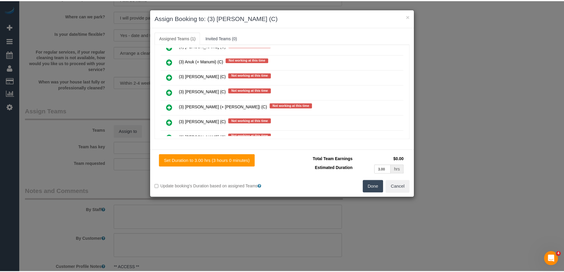
scroll to position [0, 0]
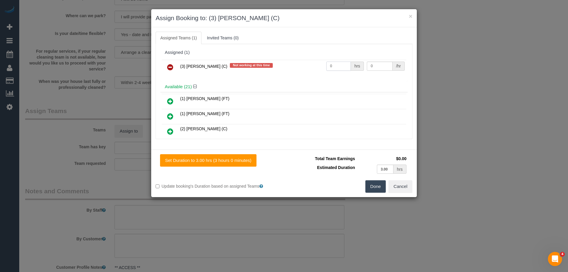
click at [337, 65] on input "0" at bounding box center [339, 66] width 25 height 9
type input "3"
click at [380, 65] on input "0" at bounding box center [379, 66] width 25 height 9
type input "35"
click at [374, 190] on button "Done" at bounding box center [376, 186] width 21 height 12
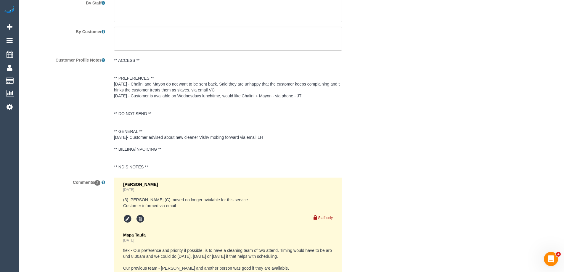
scroll to position [1104, 0]
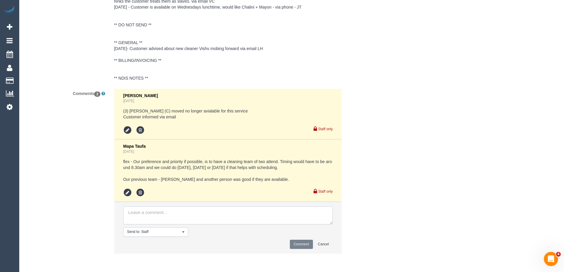
click at [174, 219] on textarea at bounding box center [228, 215] width 210 height 18
click at [147, 214] on textarea at bounding box center [228, 215] width 210 height 18
type textarea "Inform ongoing cleaner from 17/09"
click at [298, 245] on button "Comment" at bounding box center [301, 244] width 23 height 9
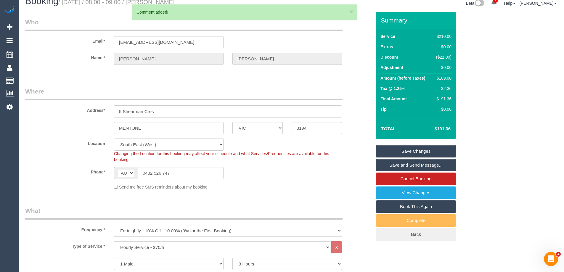
scroll to position [8, 0]
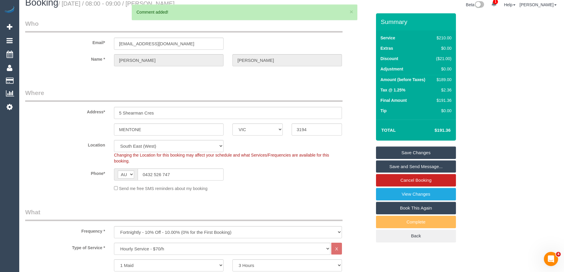
click at [405, 151] on link "Save Changes" at bounding box center [416, 153] width 80 height 12
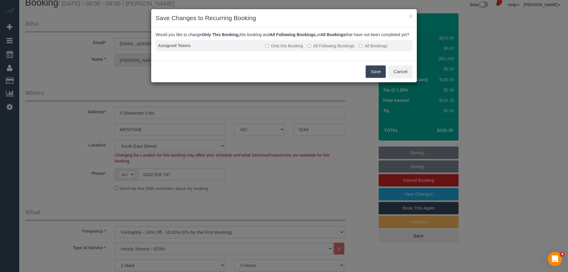
click at [351, 49] on label "All Following Bookings" at bounding box center [331, 46] width 47 height 6
click at [373, 78] on button "Save" at bounding box center [376, 71] width 20 height 12
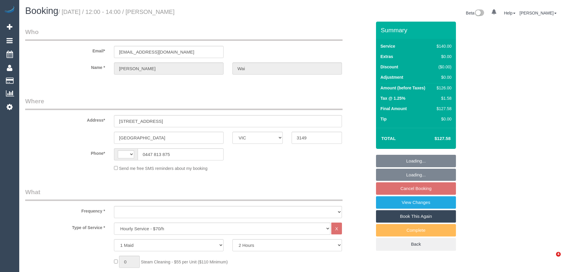
select select "VIC"
select select "number:28"
select select "number:14"
select select "number:19"
select select "number:22"
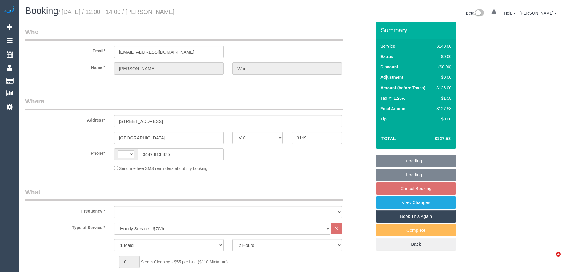
select select "number:34"
select select "number:11"
select select "string:AU"
select select "object:862"
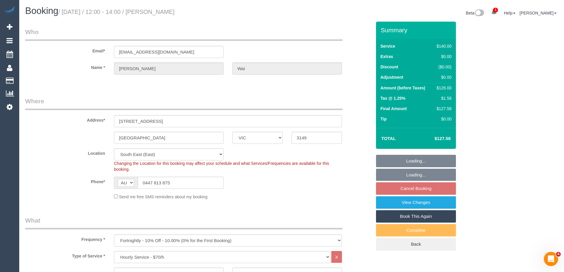
select select "string:stripe-pm_1S0sv82GScqysDRVQxFmRtof"
select select "object:1385"
select select "spot3"
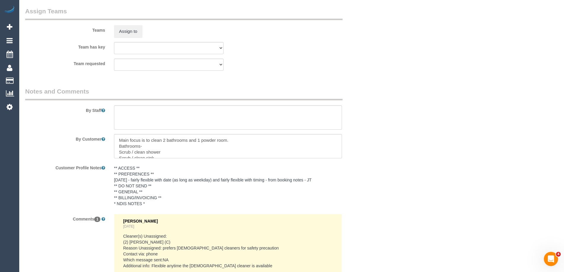
scroll to position [888, 0]
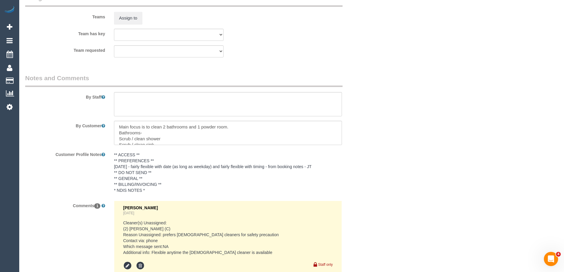
click at [370, 184] on div "Customer Profile Notes ** ACCESS ** ** PREFERENCES ** [DATE] - fairly flexible …" at bounding box center [198, 173] width 355 height 47
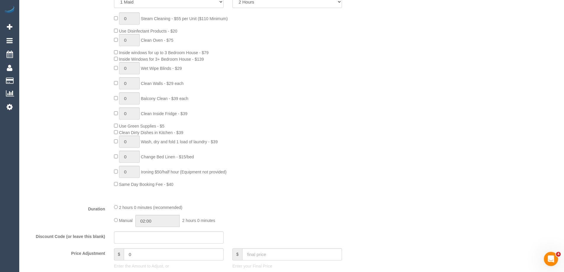
scroll to position [207, 0]
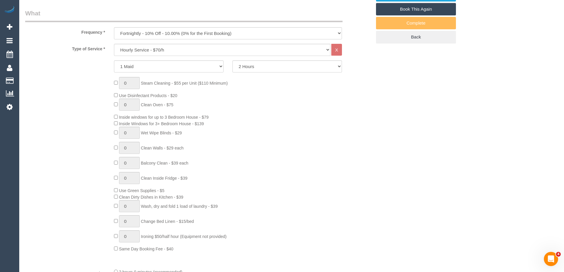
click at [282, 229] on div "0 Steam Cleaning - $55 per Unit ($110 Minimum) Use Disinfectant Products - $20 …" at bounding box center [243, 164] width 266 height 175
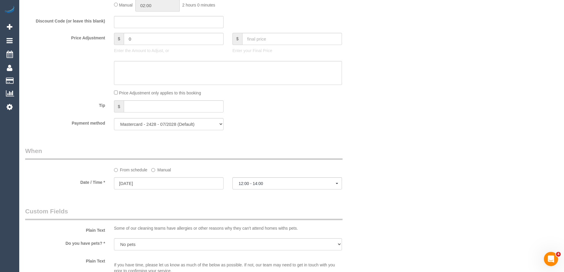
scroll to position [651, 0]
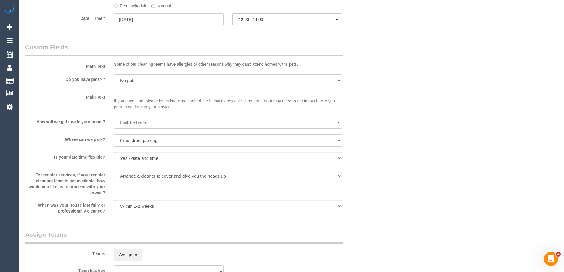
click at [170, 5] on label "Manual" at bounding box center [161, 5] width 20 height 8
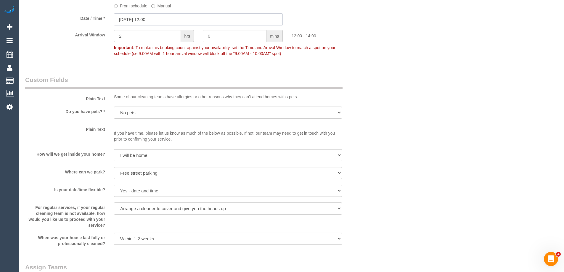
click at [159, 18] on input "[DATE] 12:00" at bounding box center [198, 19] width 169 height 12
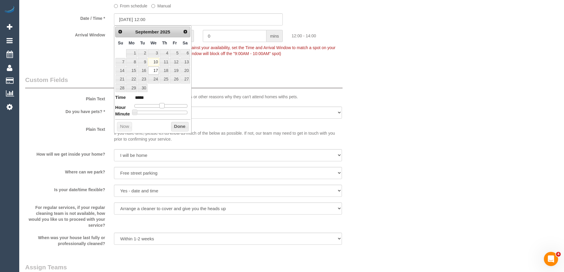
type input "[DATE] 11:00"
type input "*****"
type input "[DATE] 10:00"
type input "*****"
type input "[DATE] 09:00"
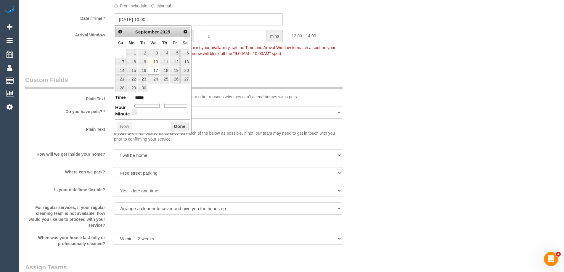
type input "*****"
type input "[DATE] 08:00"
type input "*****"
type input "[DATE] 07:00"
type input "*****"
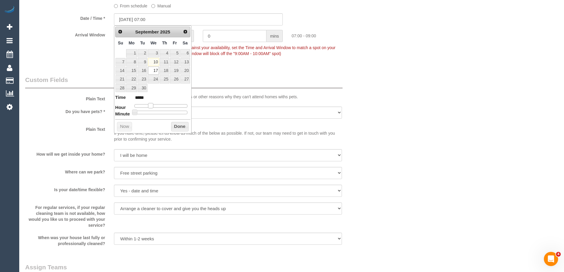
drag, startPoint x: 160, startPoint y: 107, endPoint x: 150, endPoint y: 108, distance: 10.1
click at [150, 108] on span at bounding box center [150, 105] width 5 height 5
click at [182, 127] on button "Done" at bounding box center [179, 126] width 17 height 9
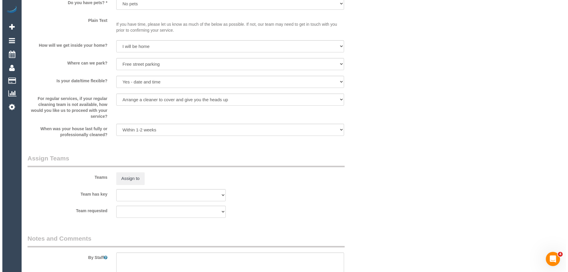
scroll to position [859, 0]
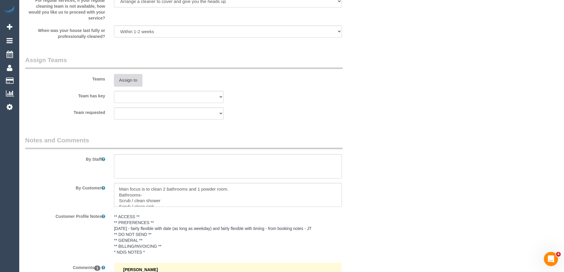
click at [131, 83] on button "Assign to" at bounding box center [128, 80] width 28 height 12
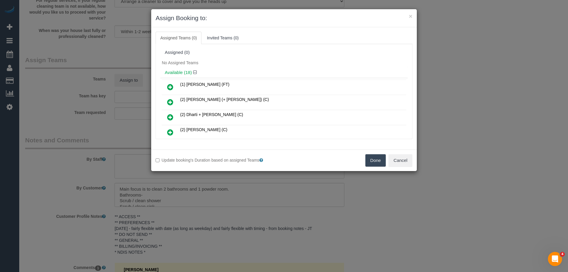
click at [260, 55] on div "Assigned (0)" at bounding box center [284, 52] width 239 height 5
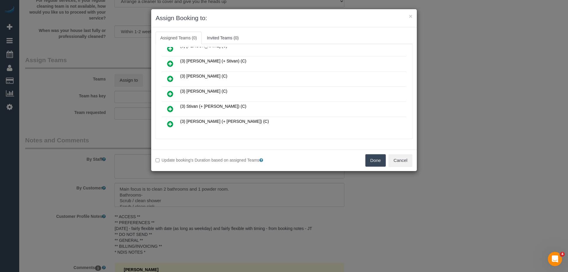
click at [169, 94] on icon at bounding box center [170, 93] width 6 height 7
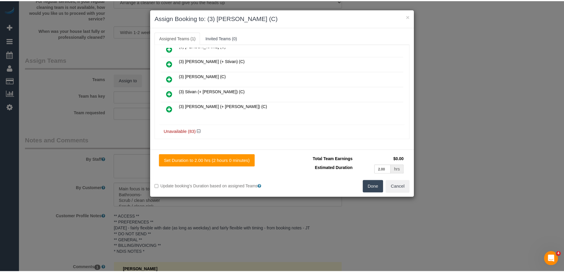
scroll to position [0, 0]
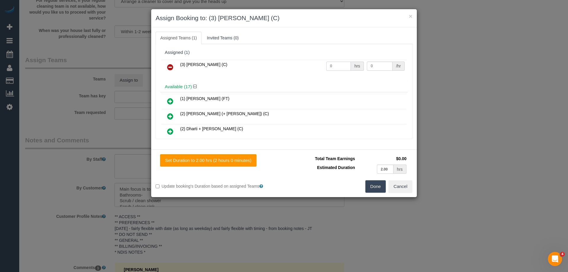
click at [342, 66] on input "0" at bounding box center [339, 66] width 25 height 9
type input "2"
click at [379, 65] on input "0" at bounding box center [379, 66] width 25 height 9
type input "35"
click at [378, 194] on div "Set Duration to 2.00 hrs (2 hours 0 minutes) Total Team Earnings $70.00 Estimat…" at bounding box center [284, 174] width 266 height 48
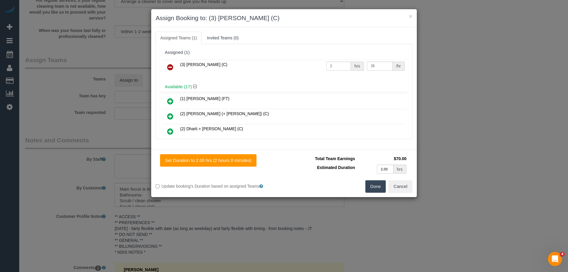
click at [378, 192] on button "Done" at bounding box center [376, 186] width 21 height 12
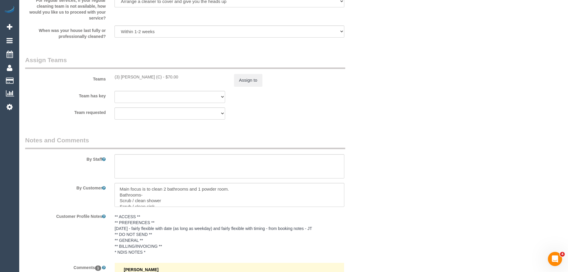
click at [378, 192] on div "× Assign Booking to: (3) [PERSON_NAME] (C) Assigned Teams (1) Invited Teams (0)…" at bounding box center [284, 136] width 568 height 272
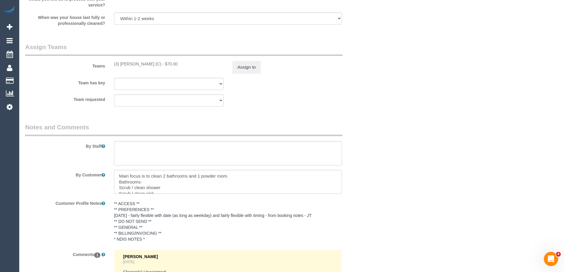
scroll to position [994, 0]
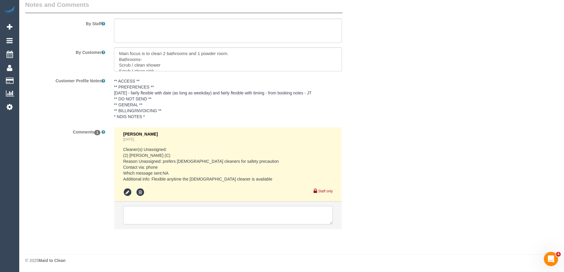
click at [184, 208] on textarea at bounding box center [228, 215] width 210 height 18
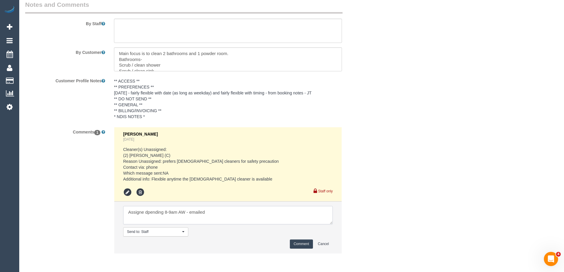
click at [148, 214] on textarea at bounding box center [228, 215] width 210 height 18
type textarea "Assigned pending 8-9am AW - emailed"
click at [305, 246] on button "Comment" at bounding box center [301, 244] width 23 height 9
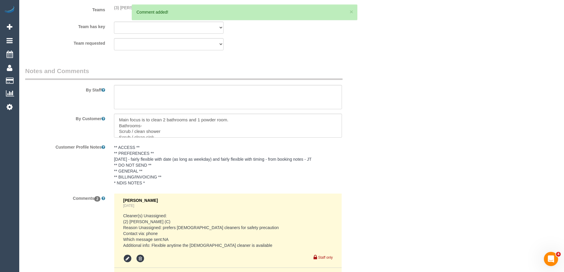
scroll to position [1039, 0]
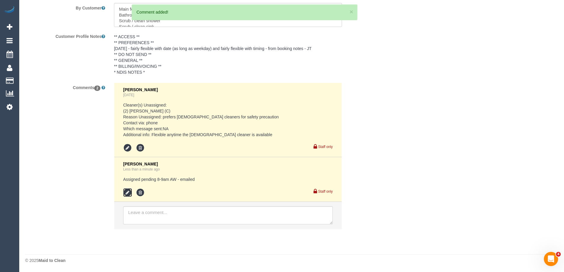
click at [127, 194] on icon at bounding box center [127, 192] width 9 height 9
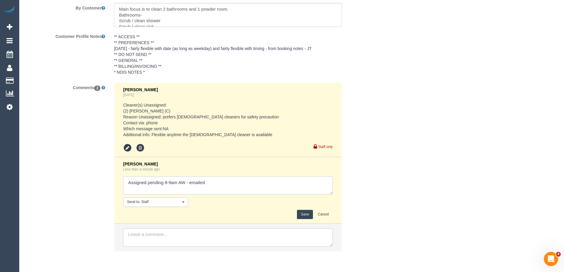
click at [167, 183] on textarea at bounding box center [228, 185] width 210 height 18
type textarea "Assigned pending 7-9am AW - emailed"
click at [303, 214] on button "Save" at bounding box center [305, 214] width 16 height 9
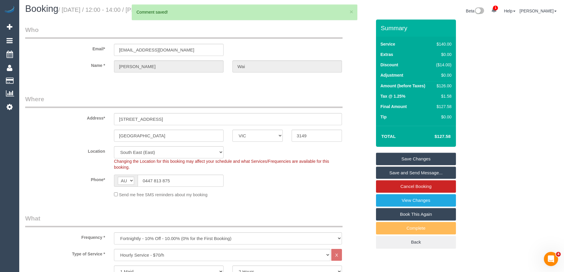
scroll to position [0, 0]
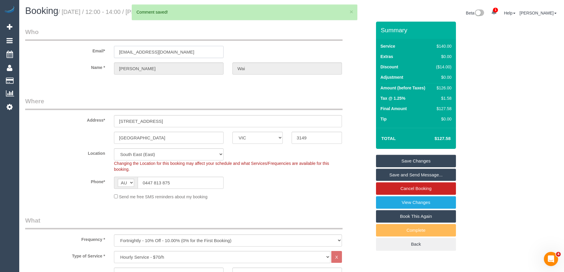
click at [127, 49] on input "[EMAIL_ADDRESS][DOMAIN_NAME]" at bounding box center [169, 52] width 110 height 12
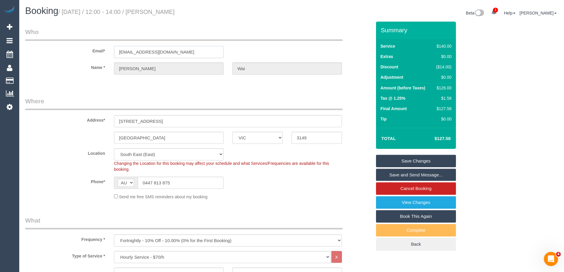
click at [127, 49] on input "[EMAIL_ADDRESS][DOMAIN_NAME]" at bounding box center [169, 52] width 110 height 12
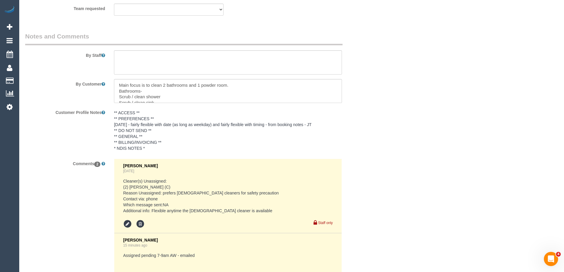
scroll to position [1036, 0]
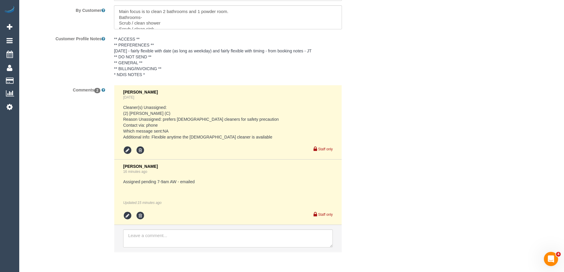
drag, startPoint x: 430, startPoint y: 165, endPoint x: 417, endPoint y: 178, distance: 18.2
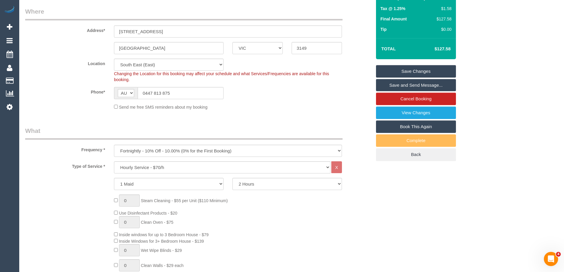
scroll to position [89, 0]
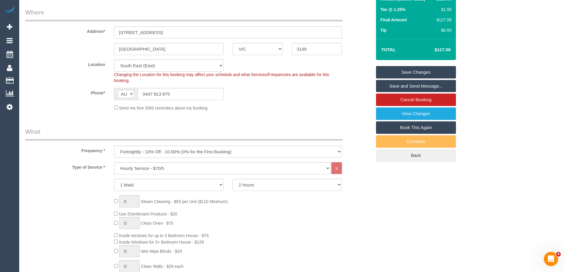
click at [397, 73] on link "Save Changes" at bounding box center [416, 72] width 80 height 12
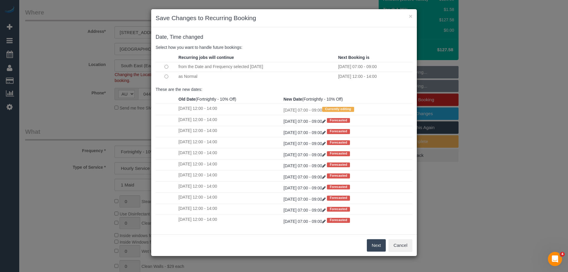
click at [379, 245] on button "Next" at bounding box center [376, 245] width 19 height 12
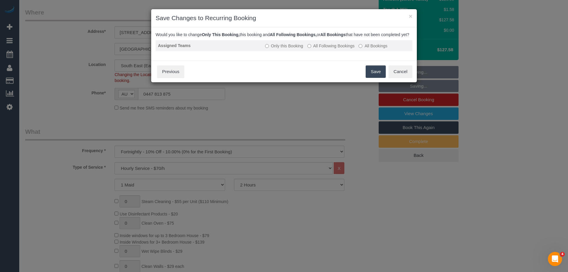
click at [343, 49] on label "All Following Bookings" at bounding box center [331, 46] width 47 height 6
click at [373, 78] on button "Save" at bounding box center [376, 71] width 20 height 12
